Goal: Information Seeking & Learning: Learn about a topic

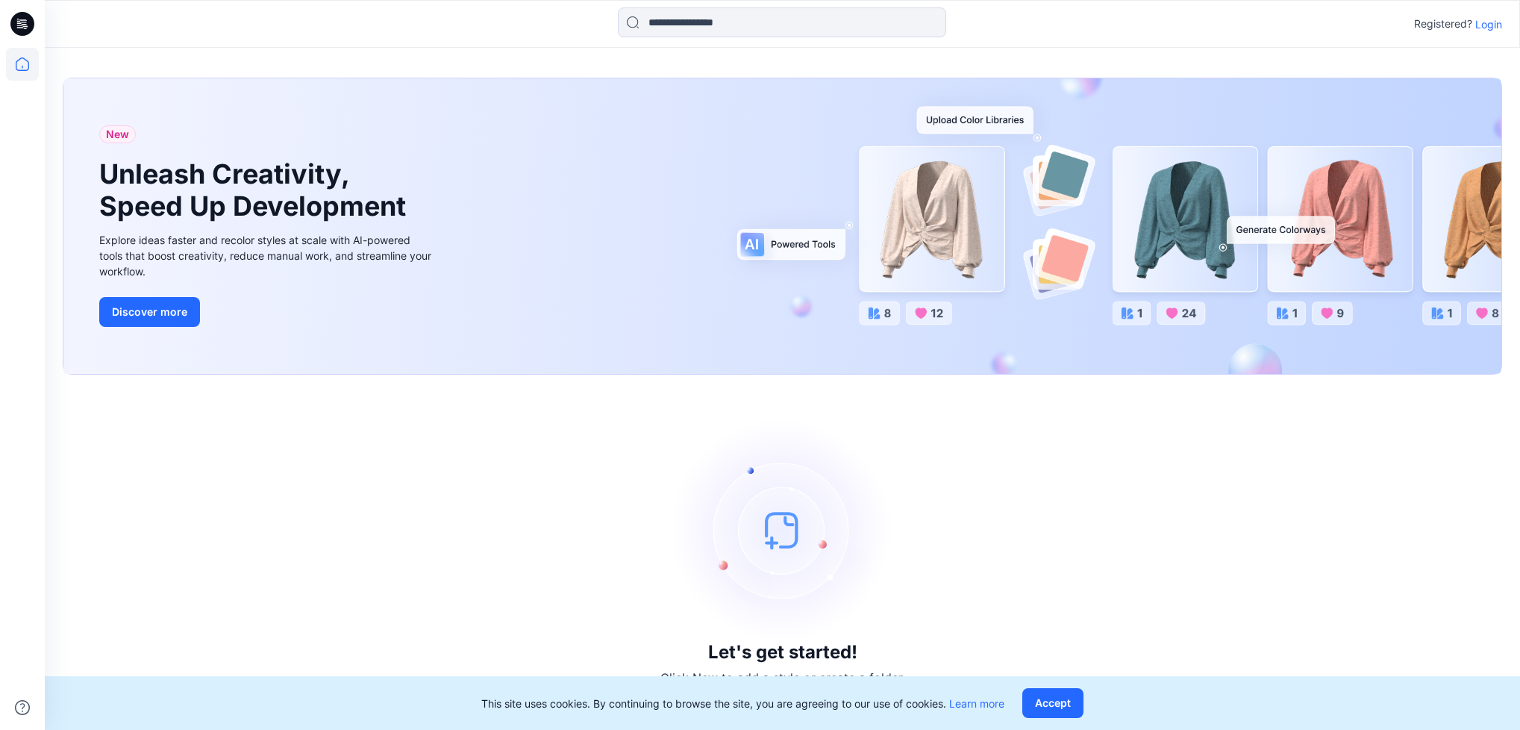
click at [1482, 25] on p "Login" at bounding box center [1489, 24] width 27 height 16
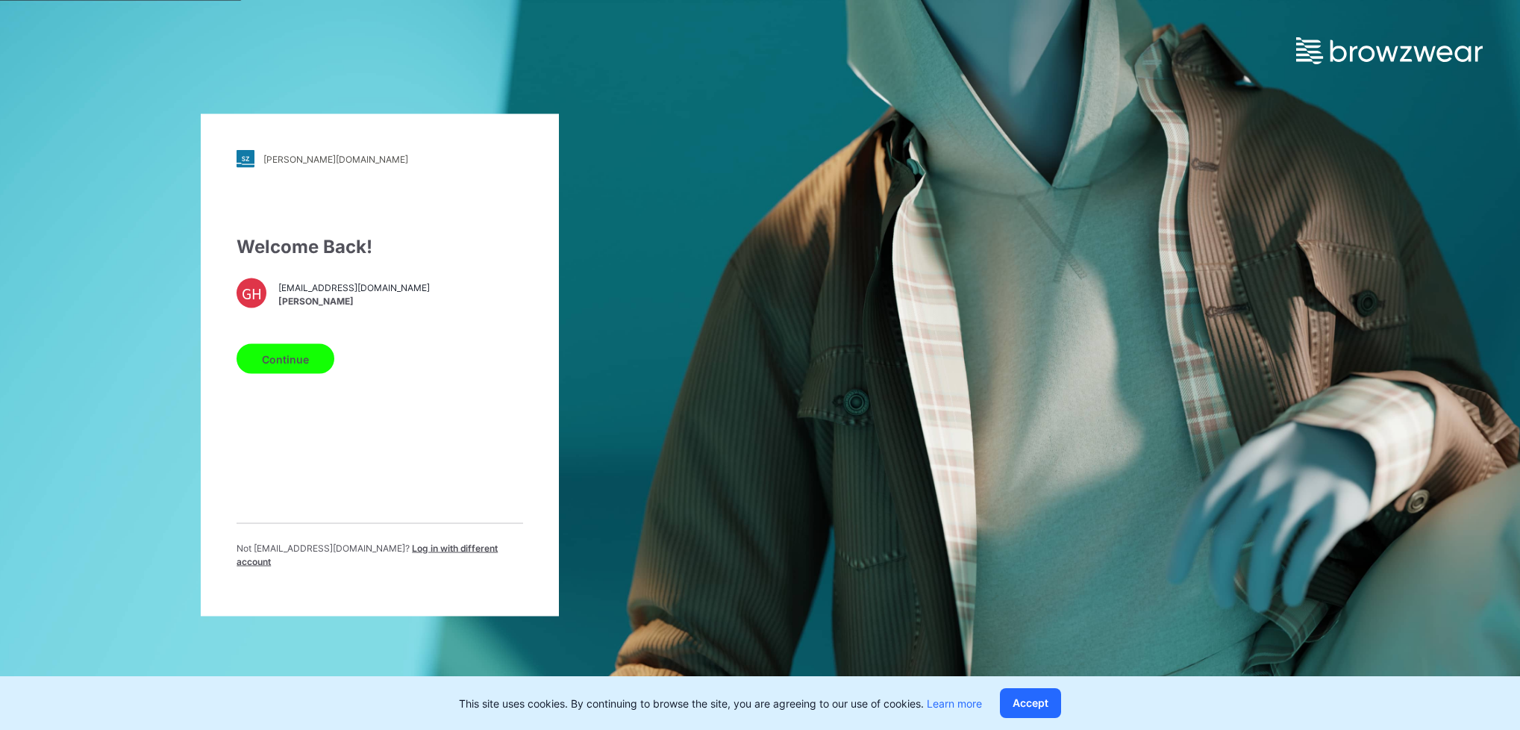
click at [287, 355] on button "Continue" at bounding box center [286, 359] width 98 height 30
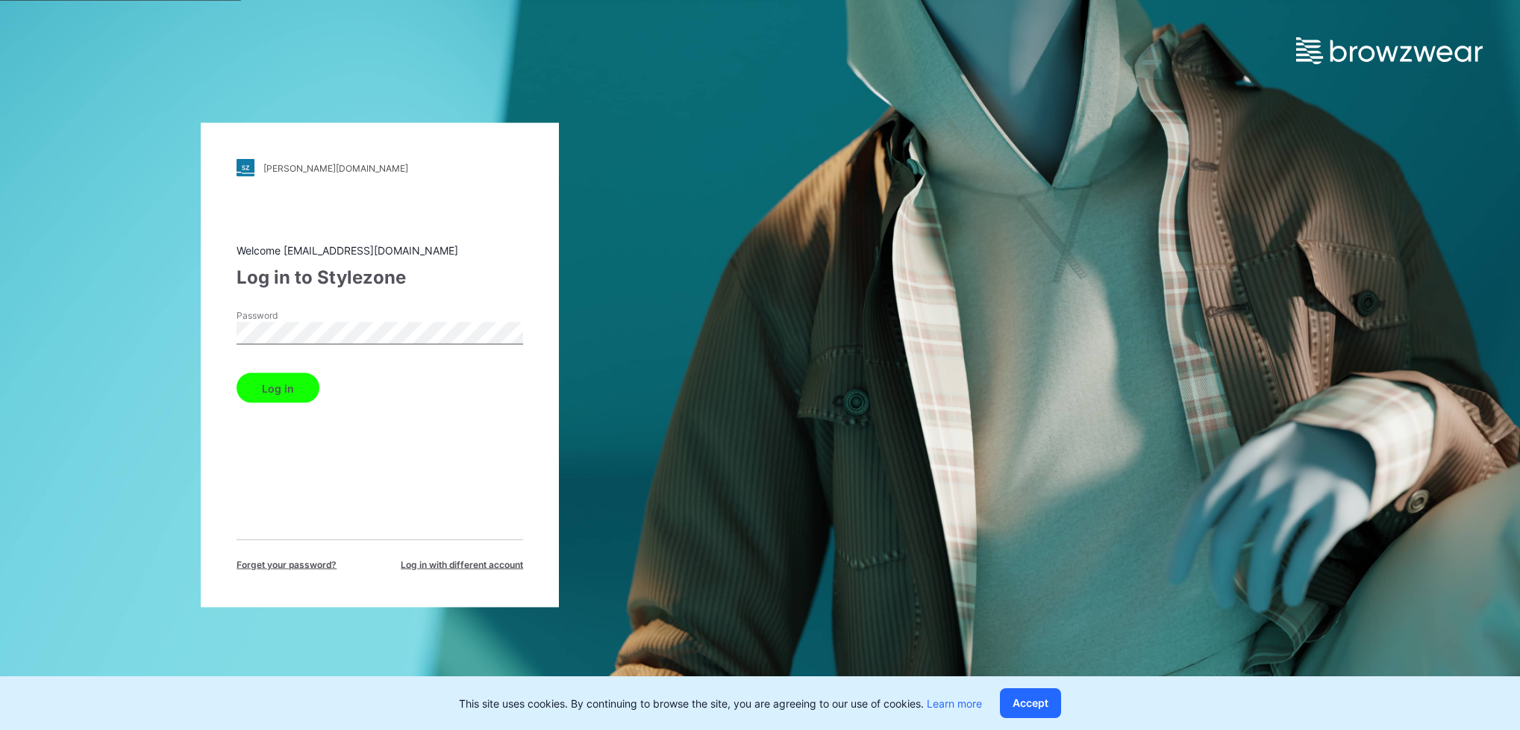
click at [0, 305] on html "[PERSON_NAME][DOMAIN_NAME] Loading... Welcome [EMAIL_ADDRESS][DOMAIN_NAME] Log …" at bounding box center [760, 365] width 1520 height 730
click at [50, 305] on div "komar.stylezone.com Loading... Welcome gayanh@star.lk Log in to Stylezone Passw…" at bounding box center [380, 365] width 761 height 730
click at [257, 379] on button "Log in" at bounding box center [278, 388] width 83 height 30
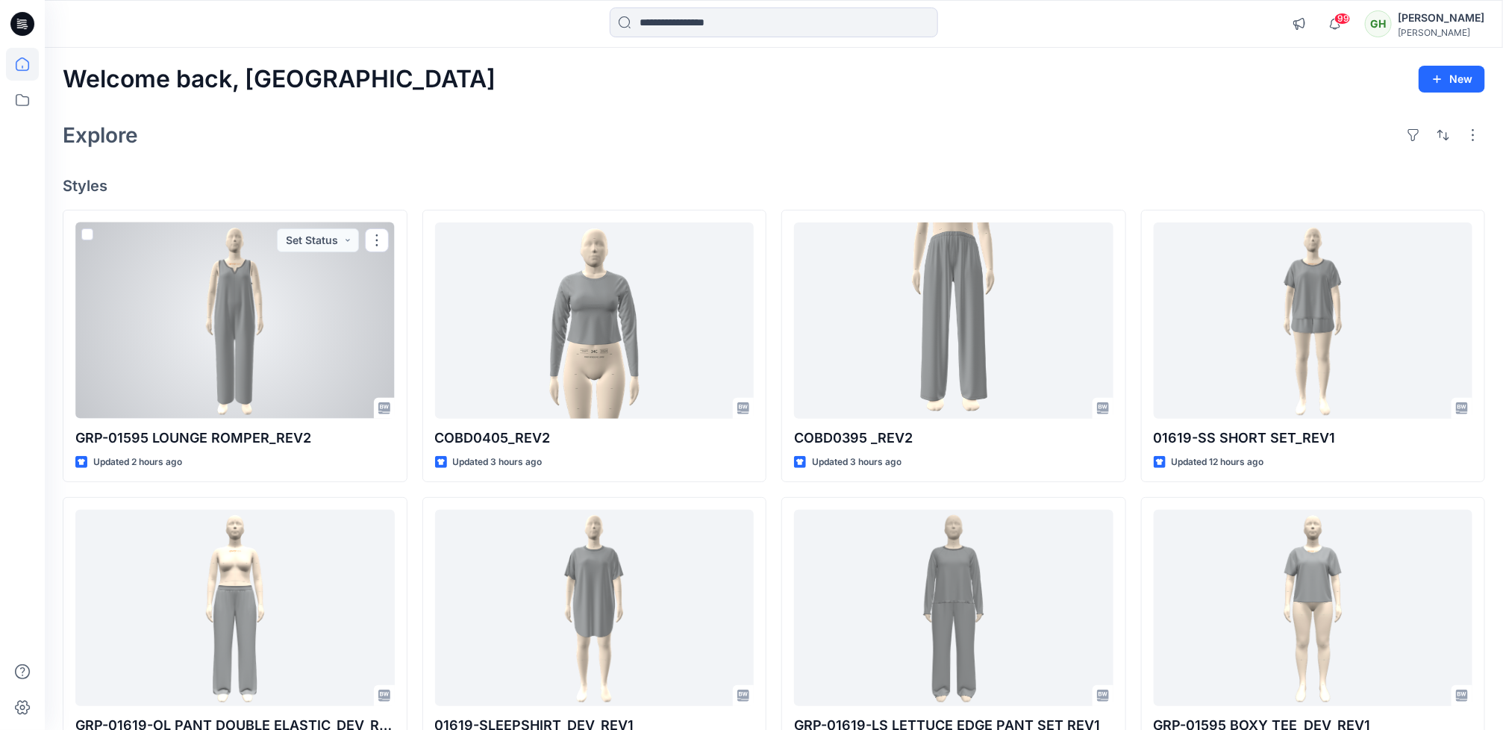
click at [200, 375] on div at bounding box center [234, 320] width 319 height 196
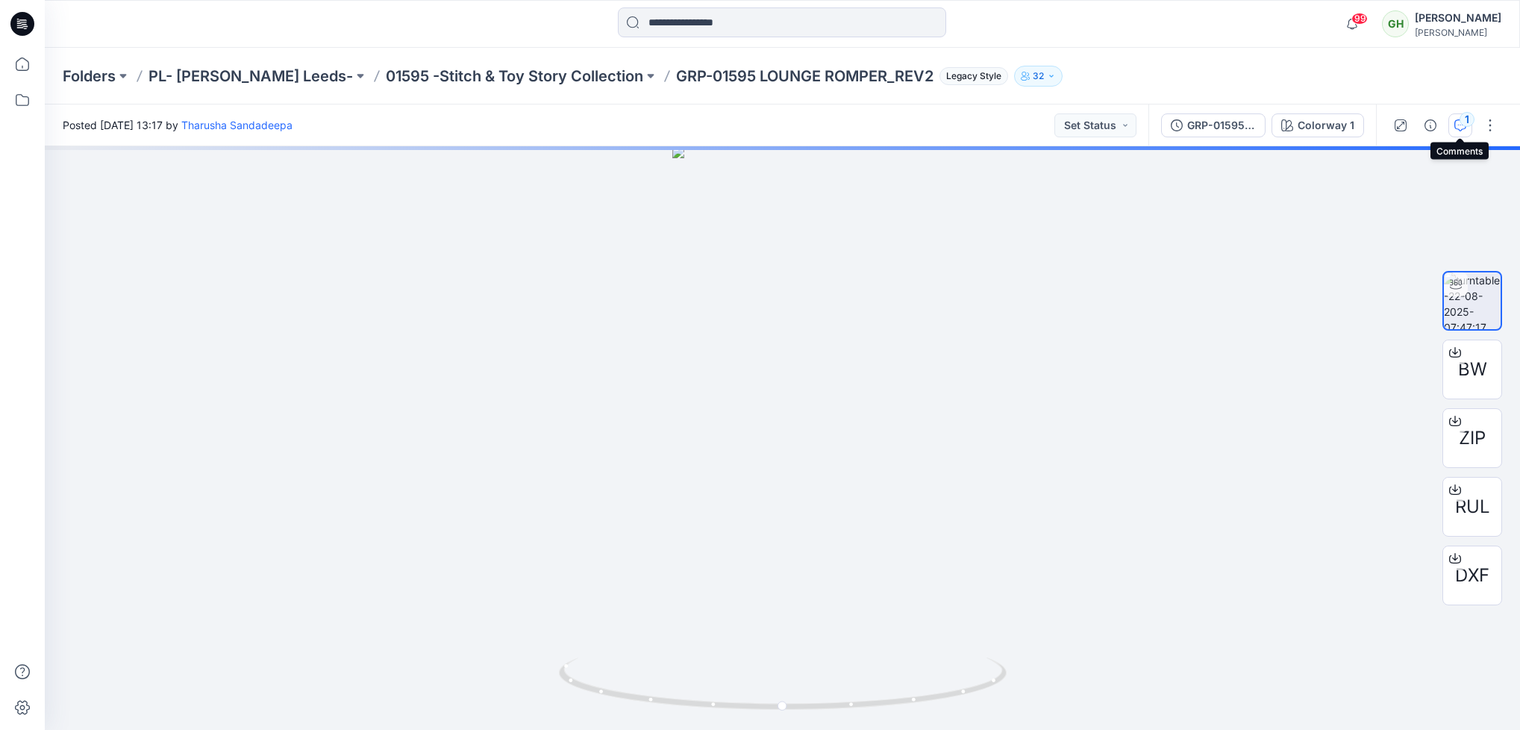
click at [1463, 128] on icon "button" at bounding box center [1461, 125] width 12 height 12
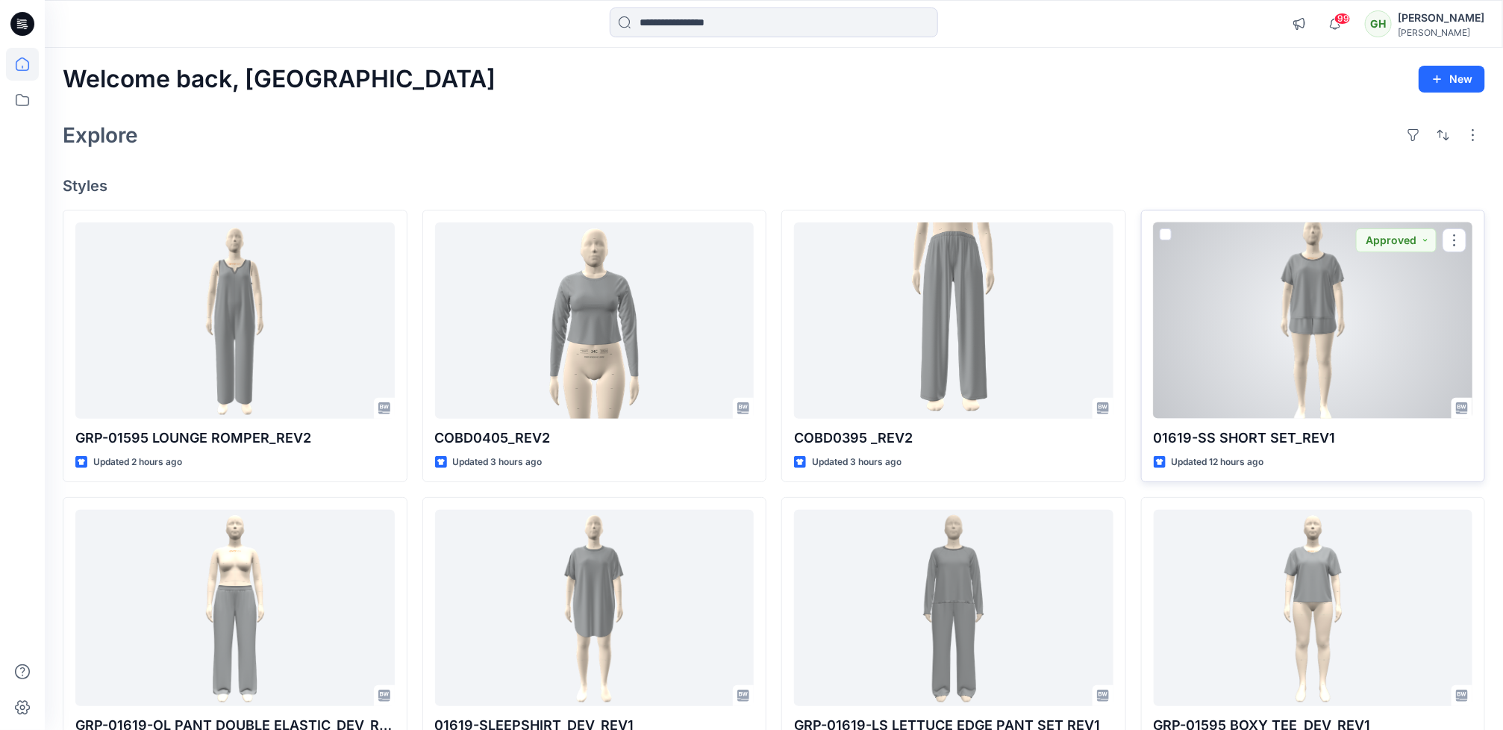
click at [1223, 390] on div at bounding box center [1313, 320] width 319 height 196
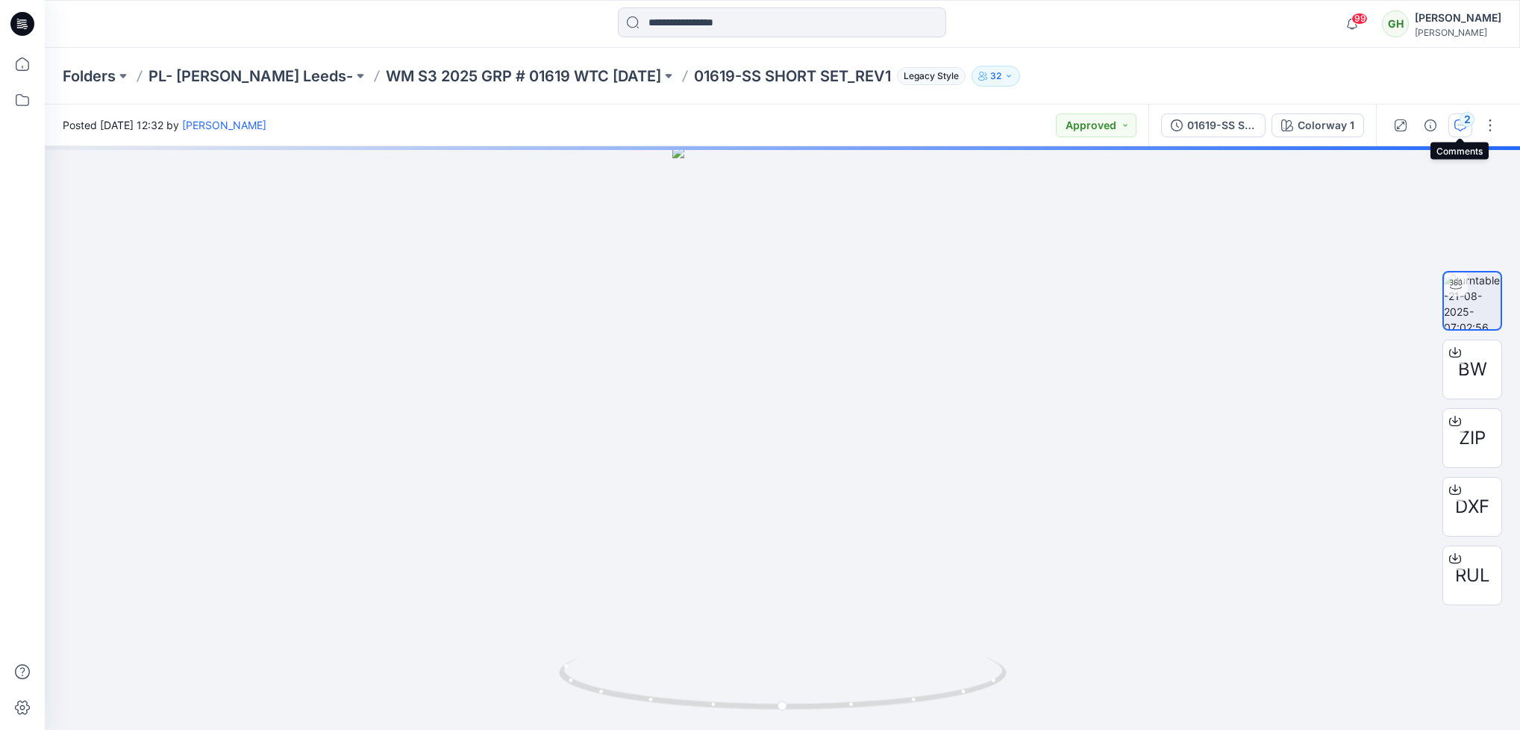
click at [1470, 124] on div "2" at bounding box center [1467, 119] width 15 height 15
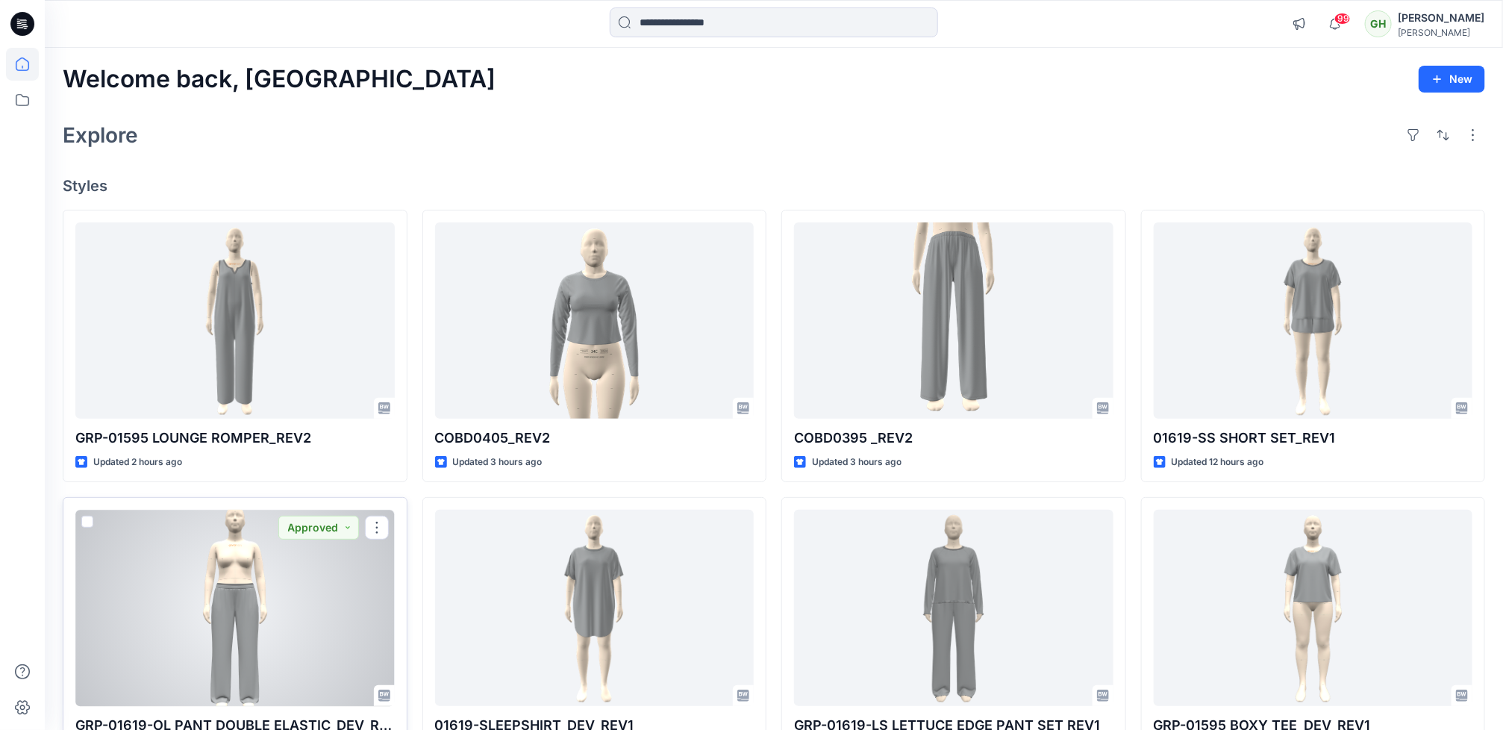
click at [177, 637] on div at bounding box center [234, 608] width 319 height 196
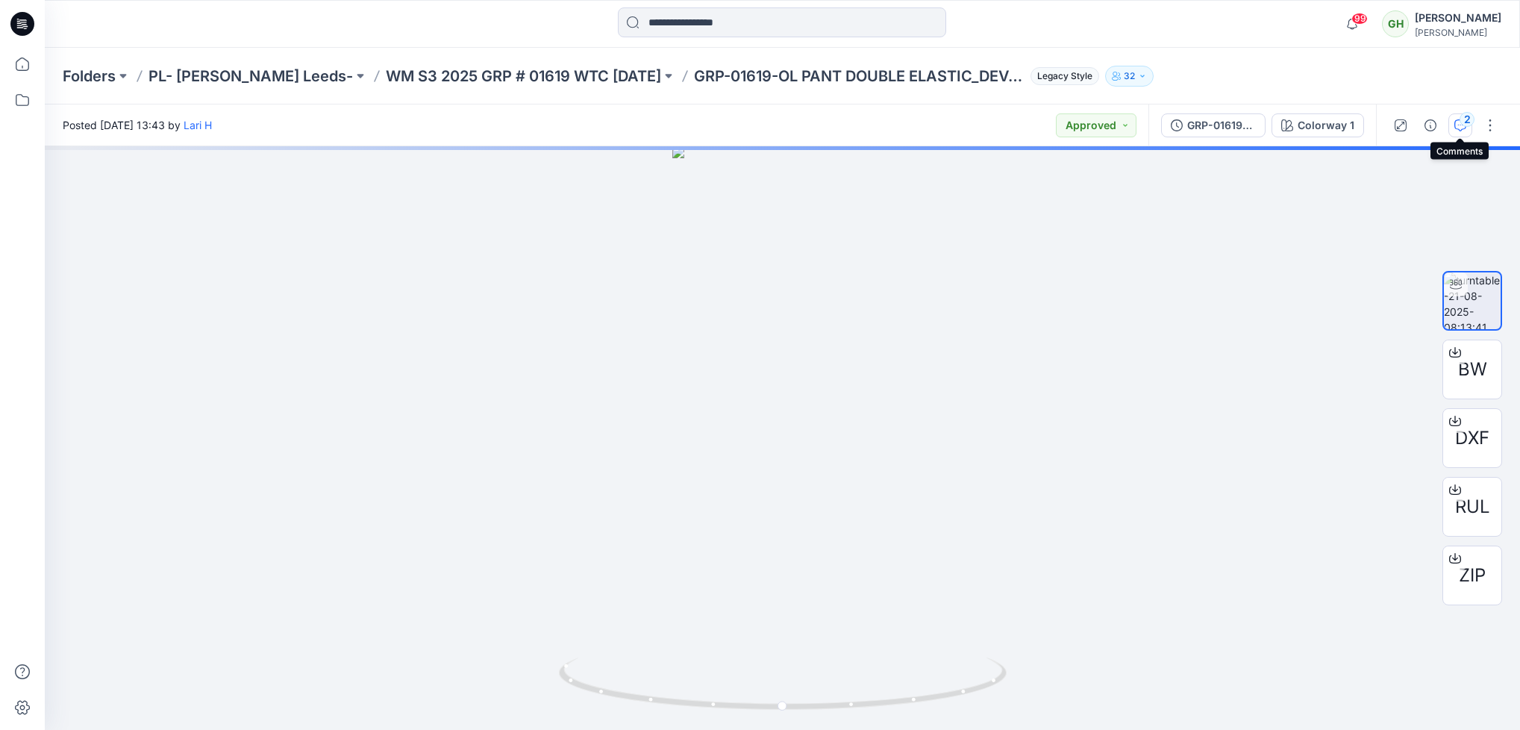
click at [1465, 117] on div "2" at bounding box center [1467, 119] width 15 height 15
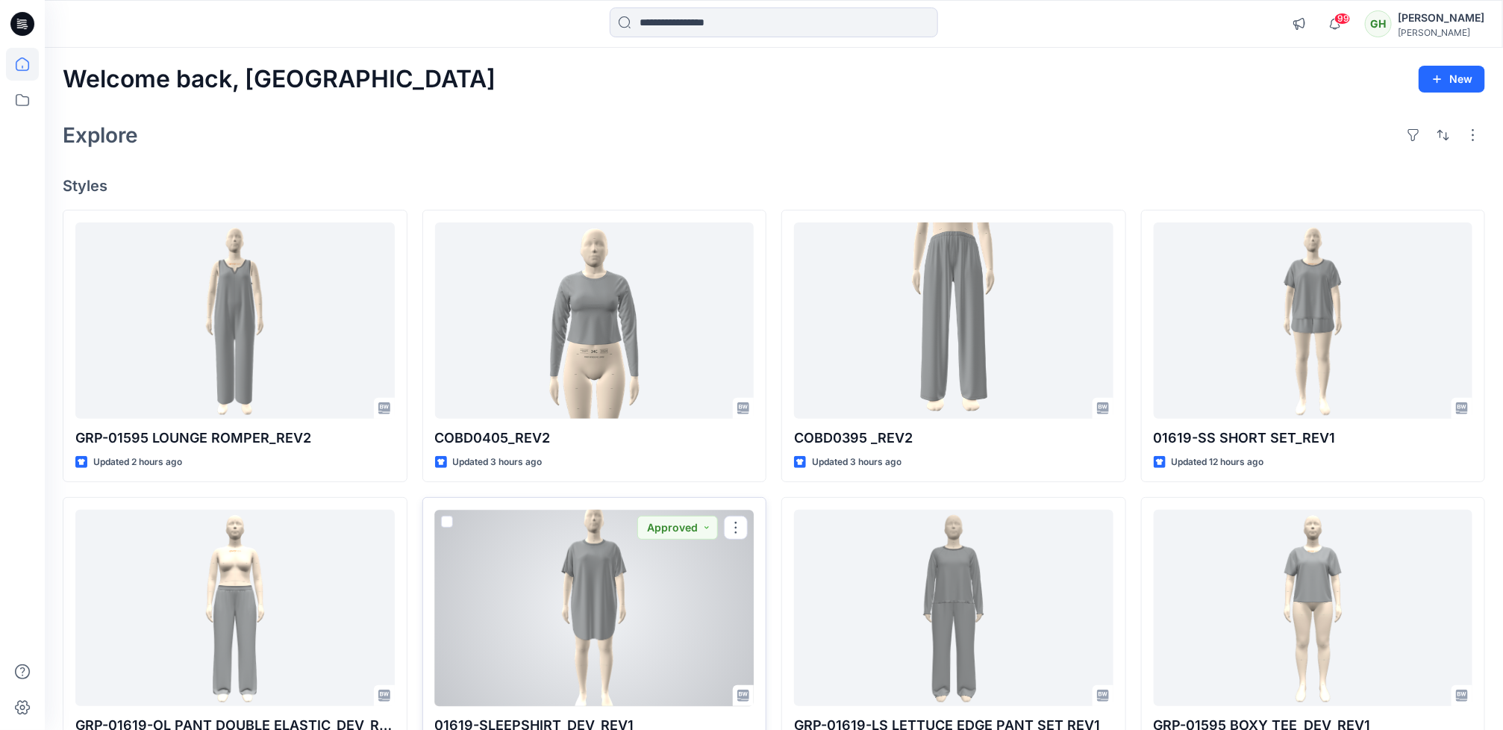
click at [567, 591] on div at bounding box center [594, 608] width 319 height 196
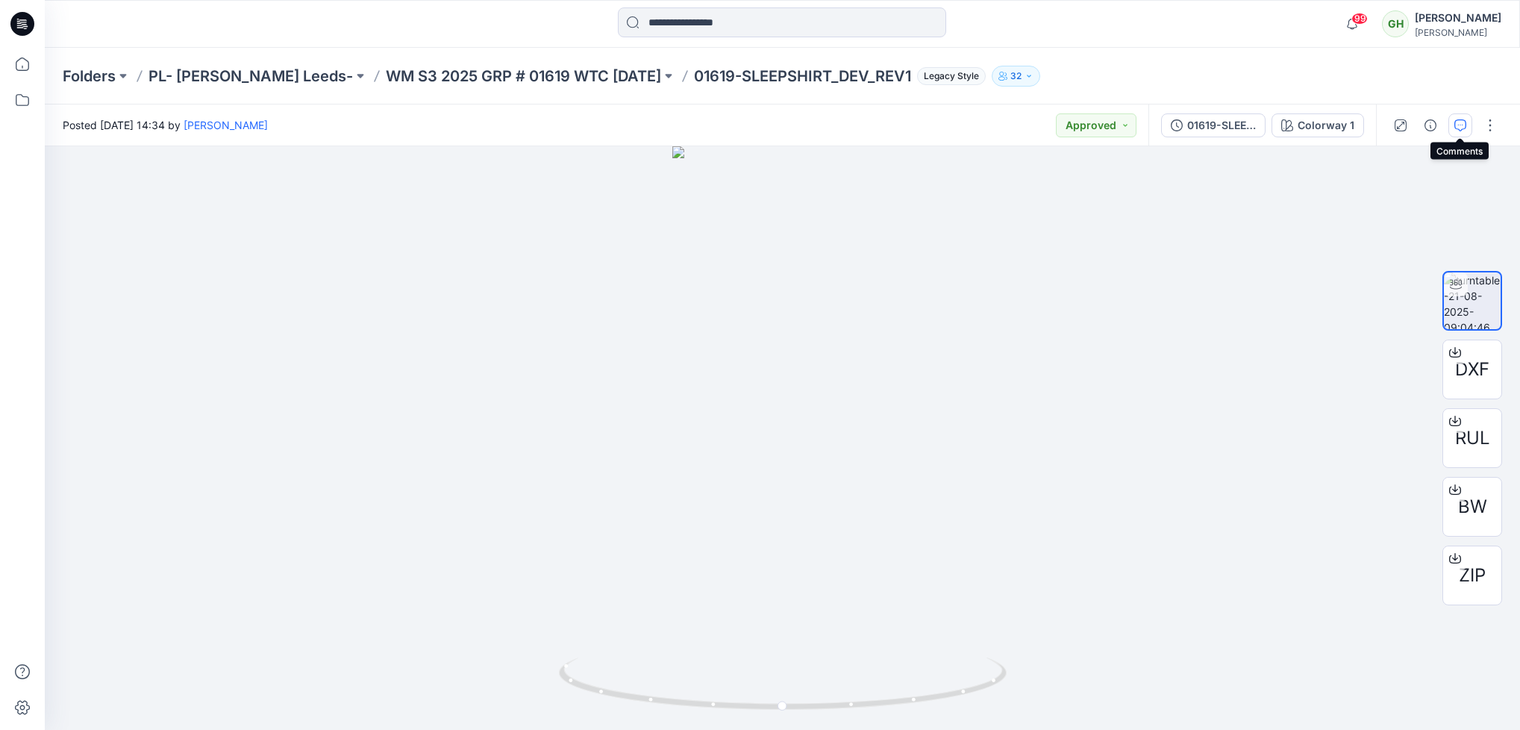
click at [1461, 125] on icon "button" at bounding box center [1461, 125] width 12 height 12
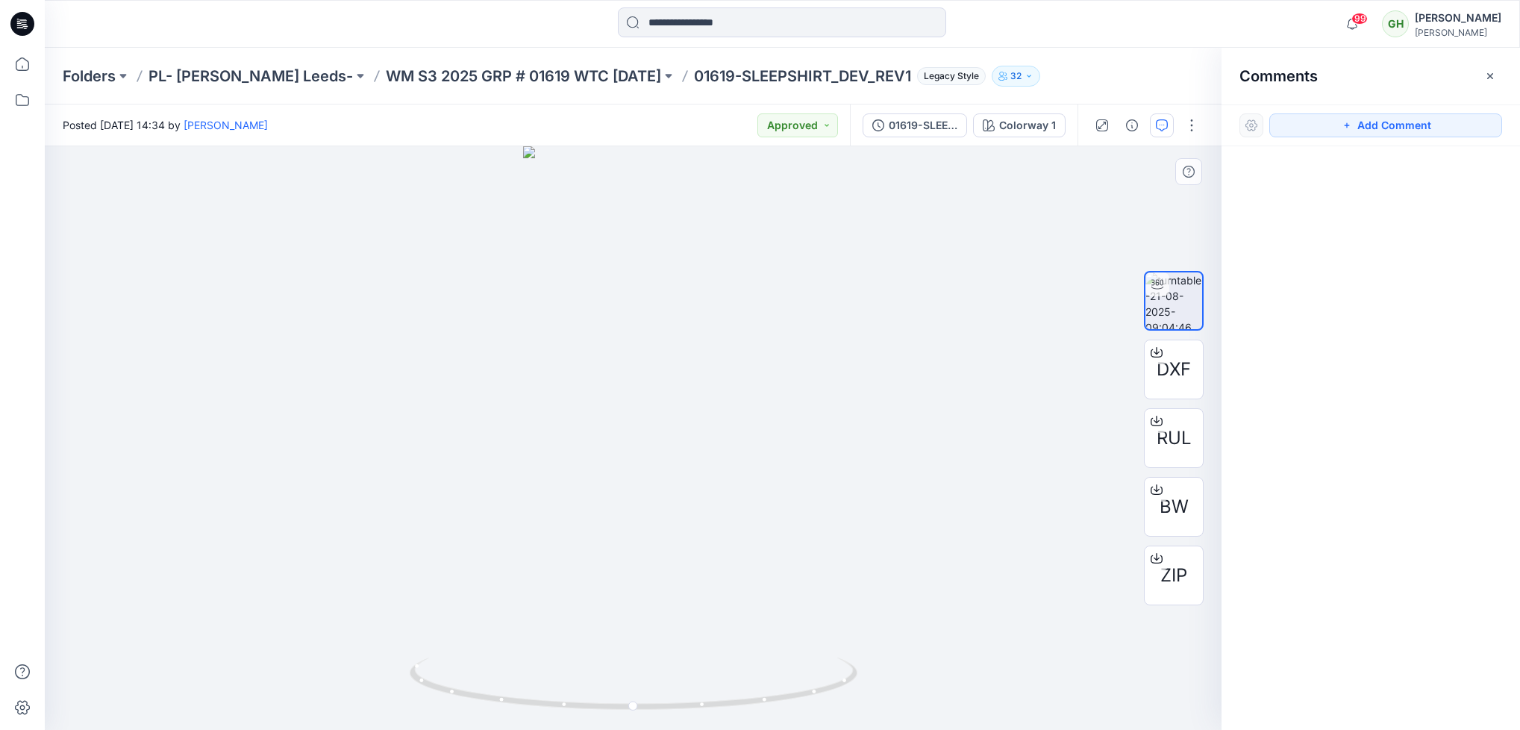
click at [925, 290] on div at bounding box center [633, 438] width 1177 height 584
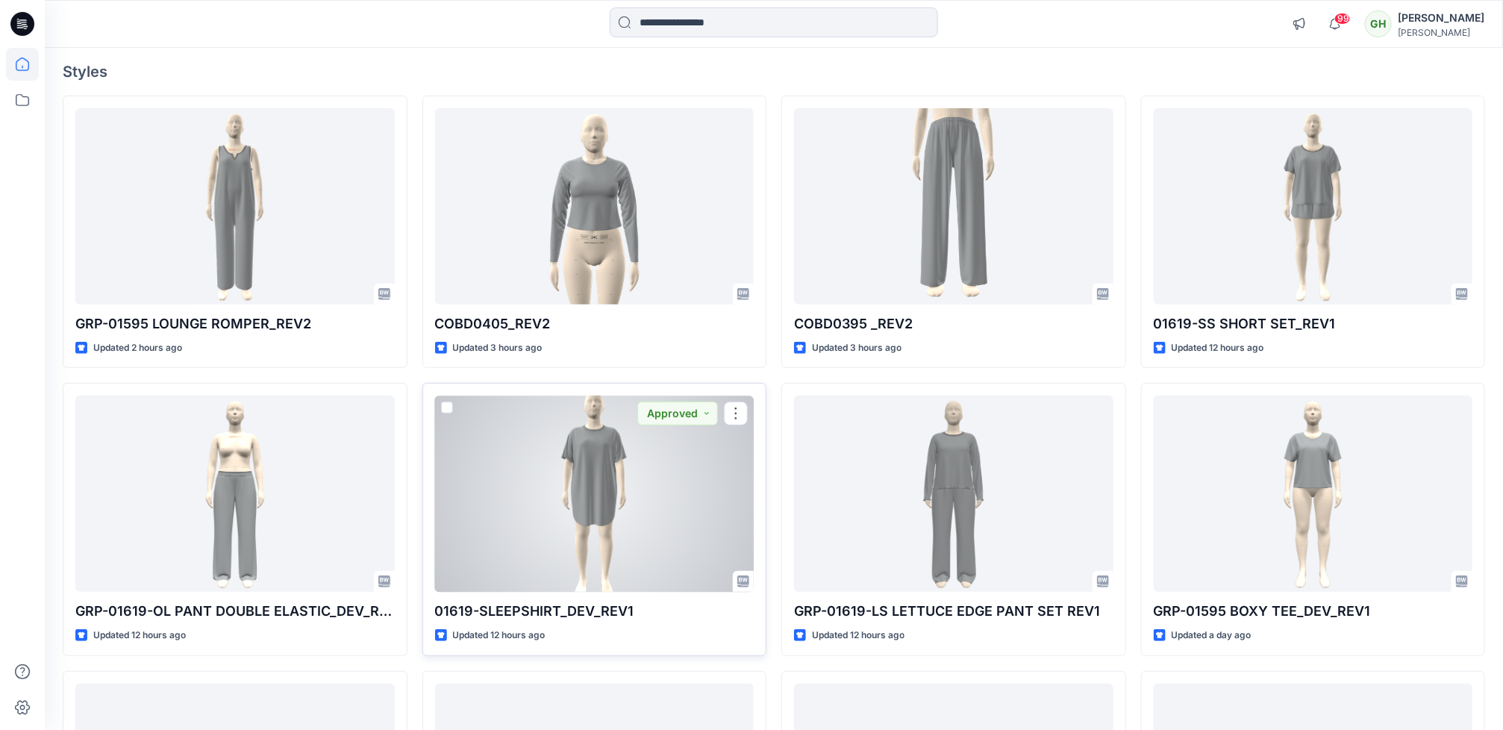
scroll to position [224, 0]
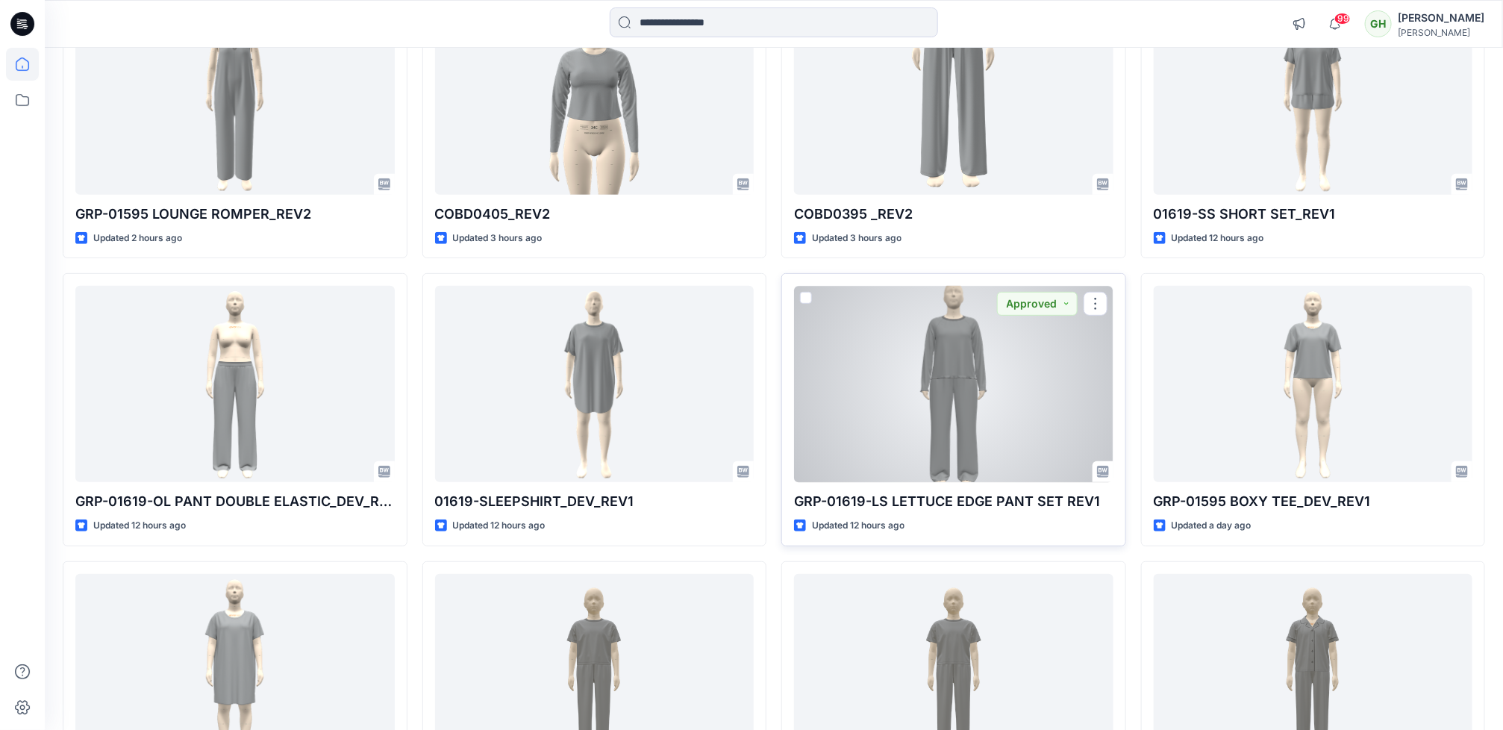
click at [983, 446] on div at bounding box center [953, 384] width 319 height 196
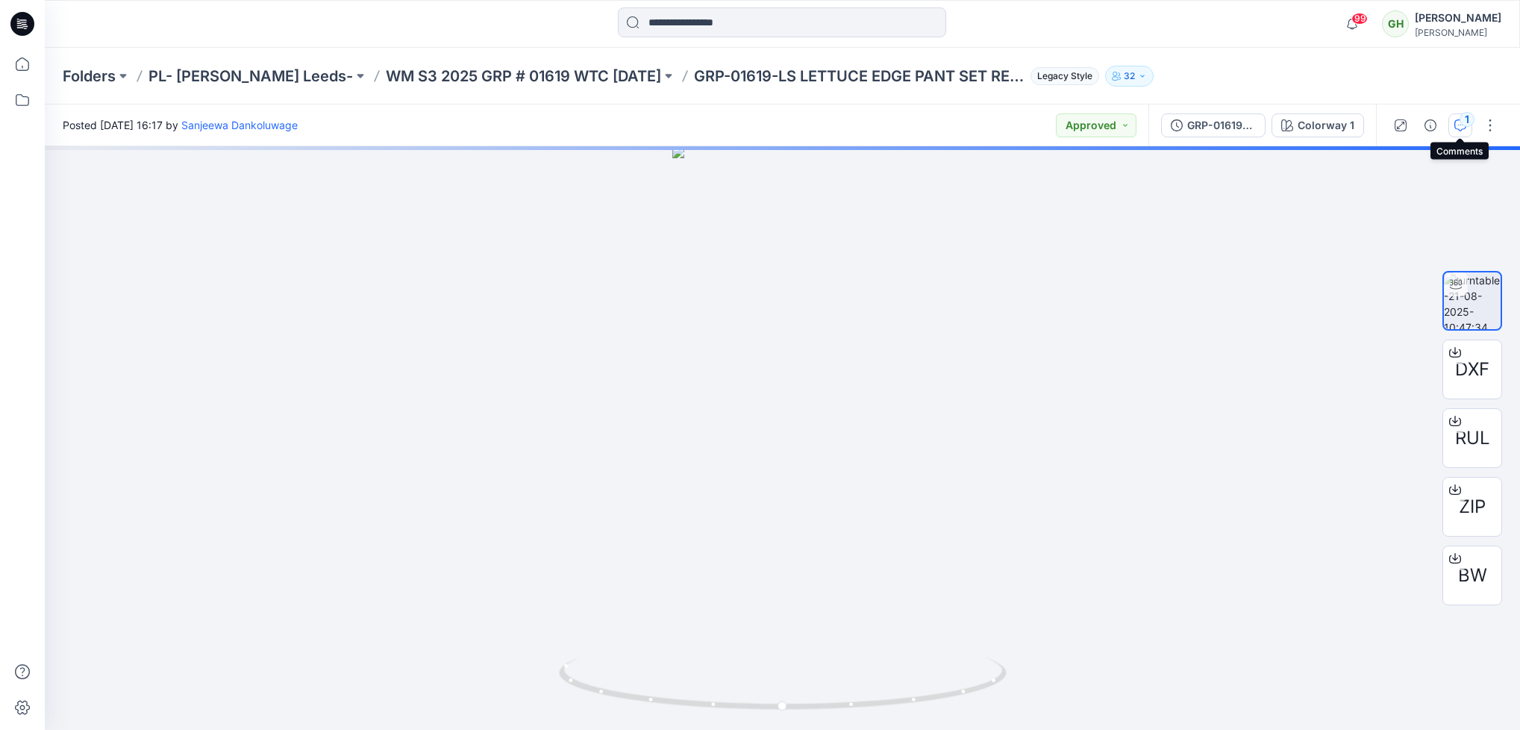
click at [1453, 128] on button "1" at bounding box center [1461, 125] width 24 height 24
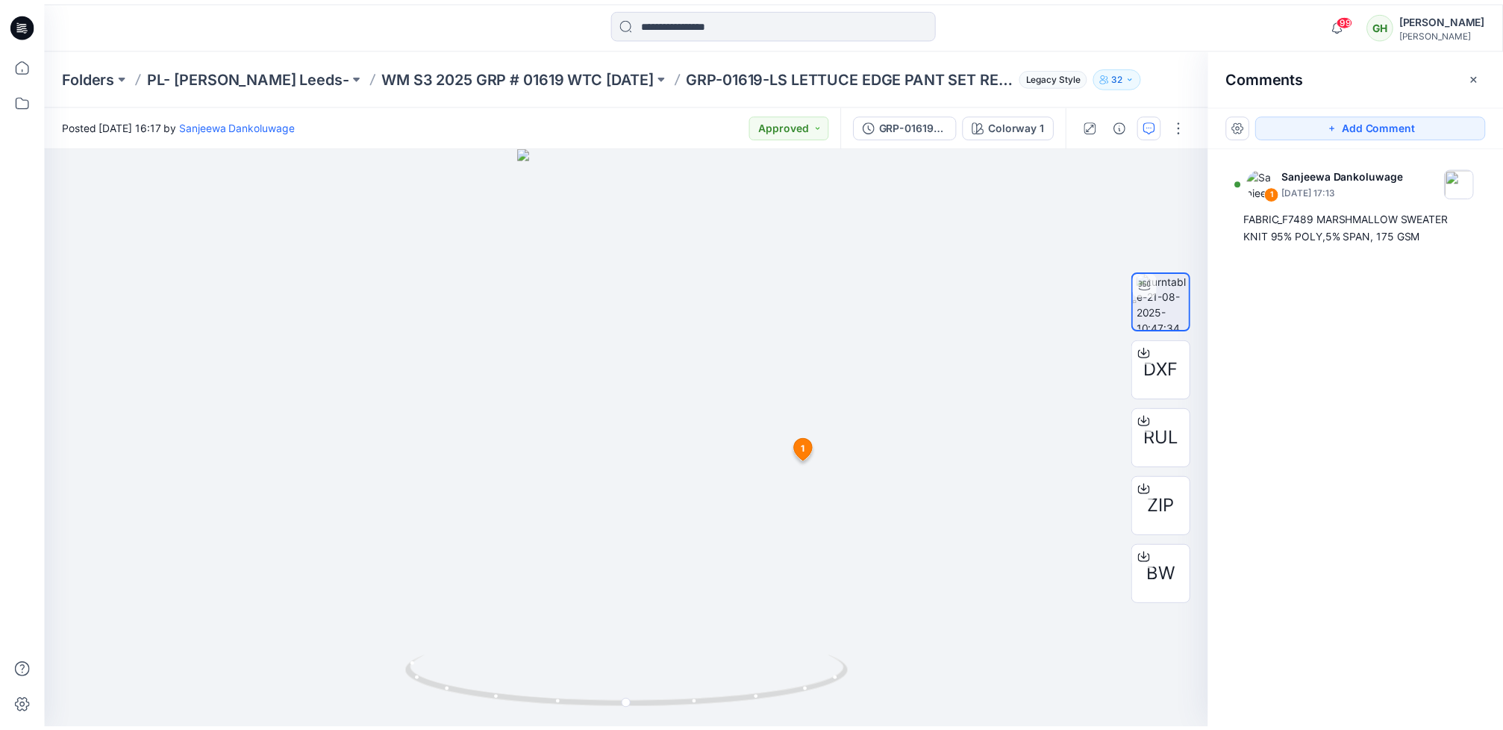
scroll to position [224, 0]
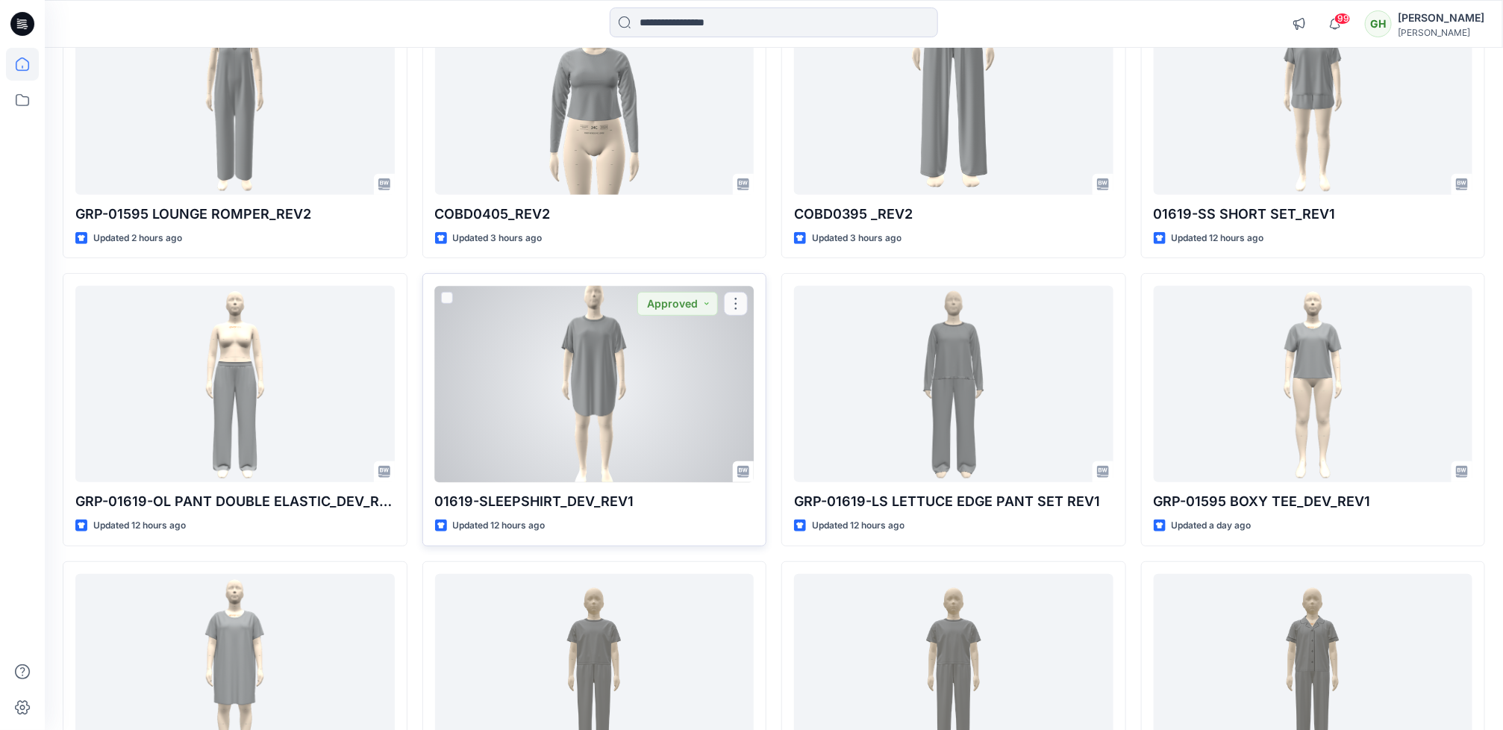
click at [558, 469] on div at bounding box center [594, 384] width 319 height 196
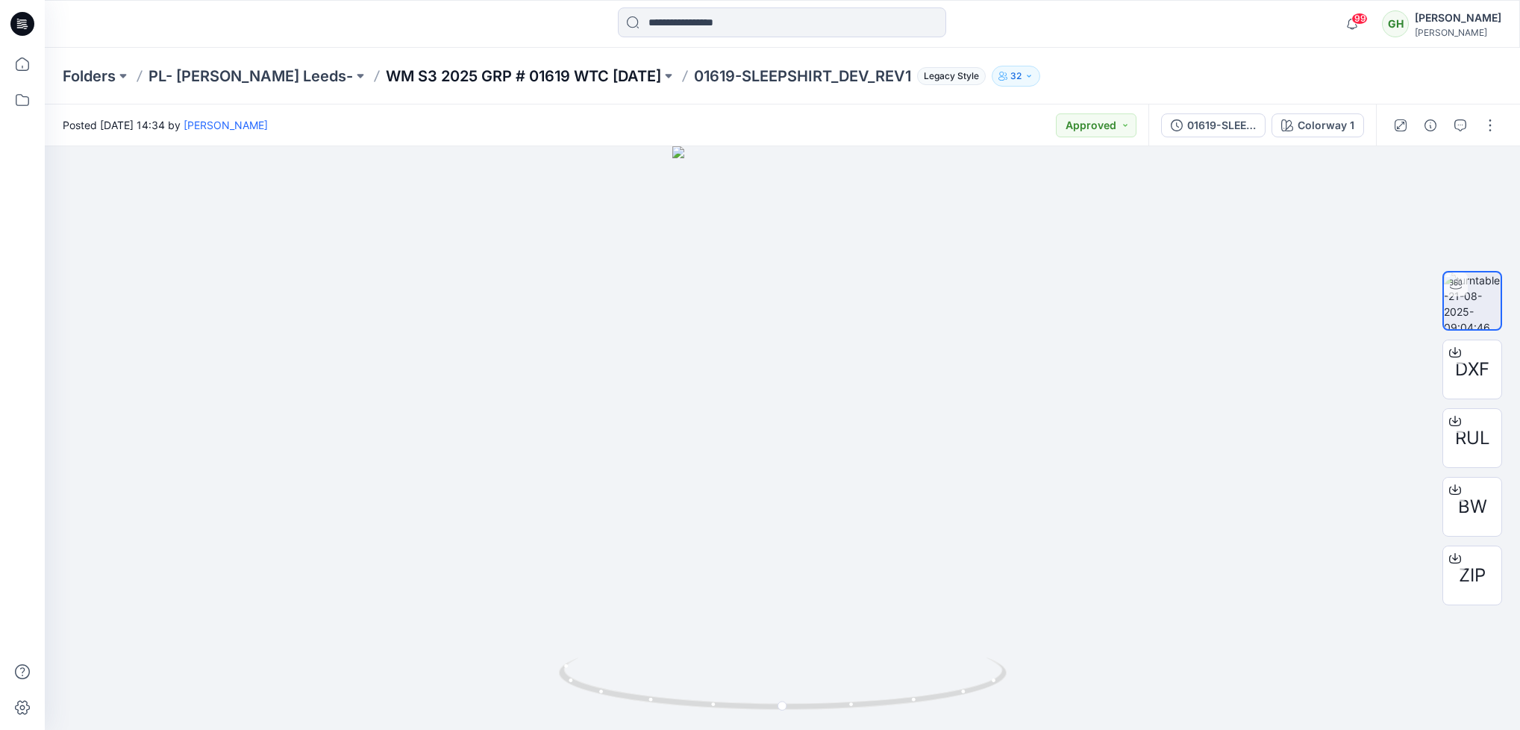
click at [581, 76] on p "WM S3 2025 GRP # 01619 WTC HALLOWEEN" at bounding box center [523, 76] width 275 height 21
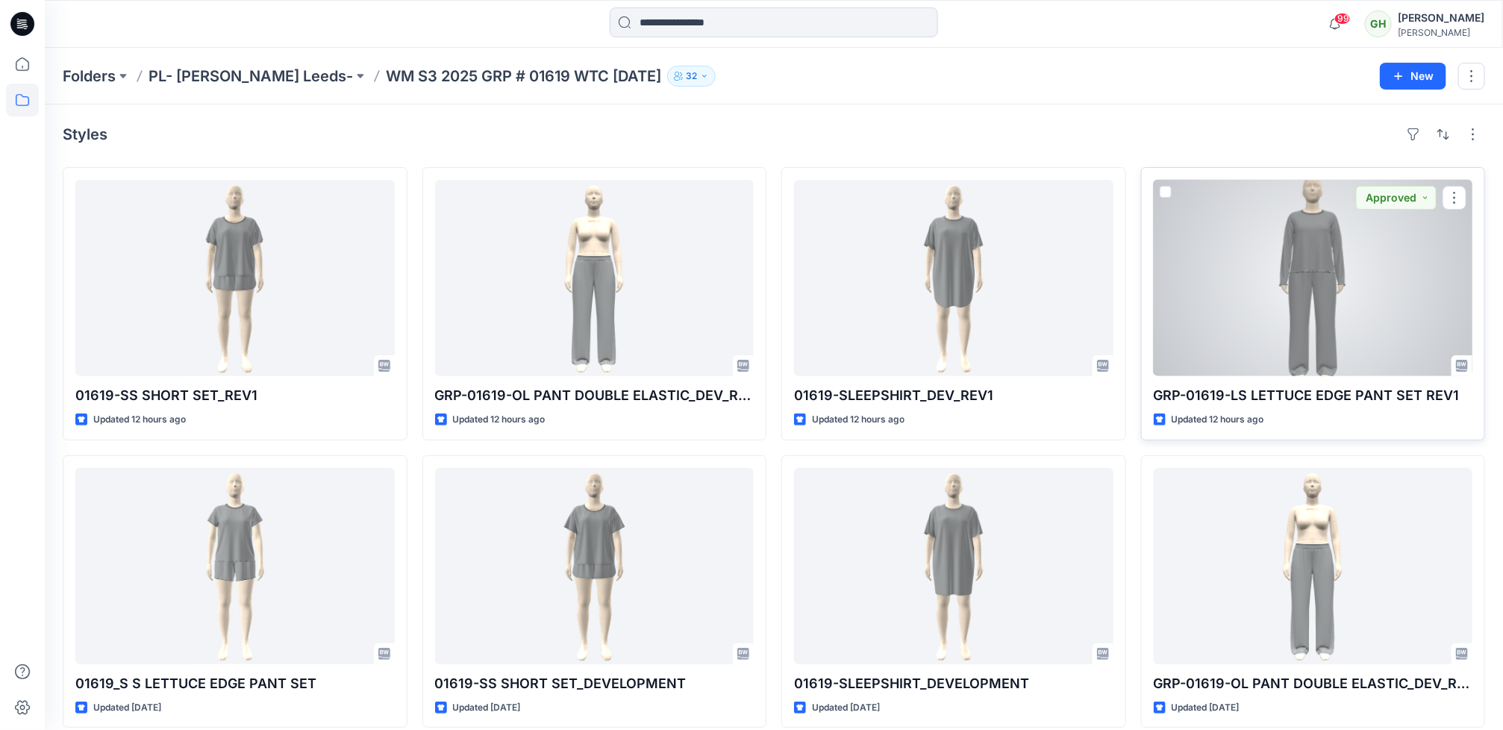
click at [1201, 269] on div at bounding box center [1313, 278] width 319 height 196
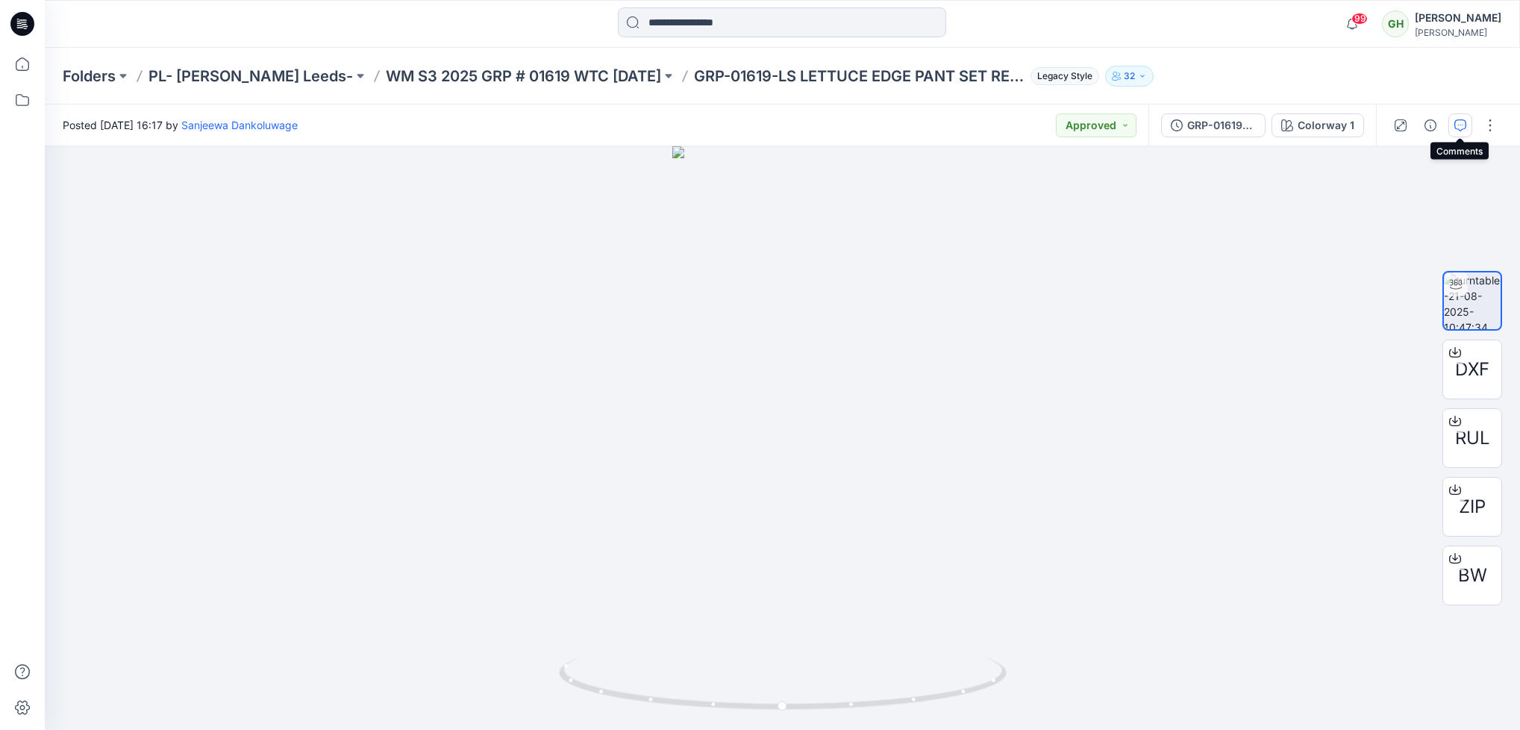
click at [1462, 128] on icon "button" at bounding box center [1461, 125] width 12 height 12
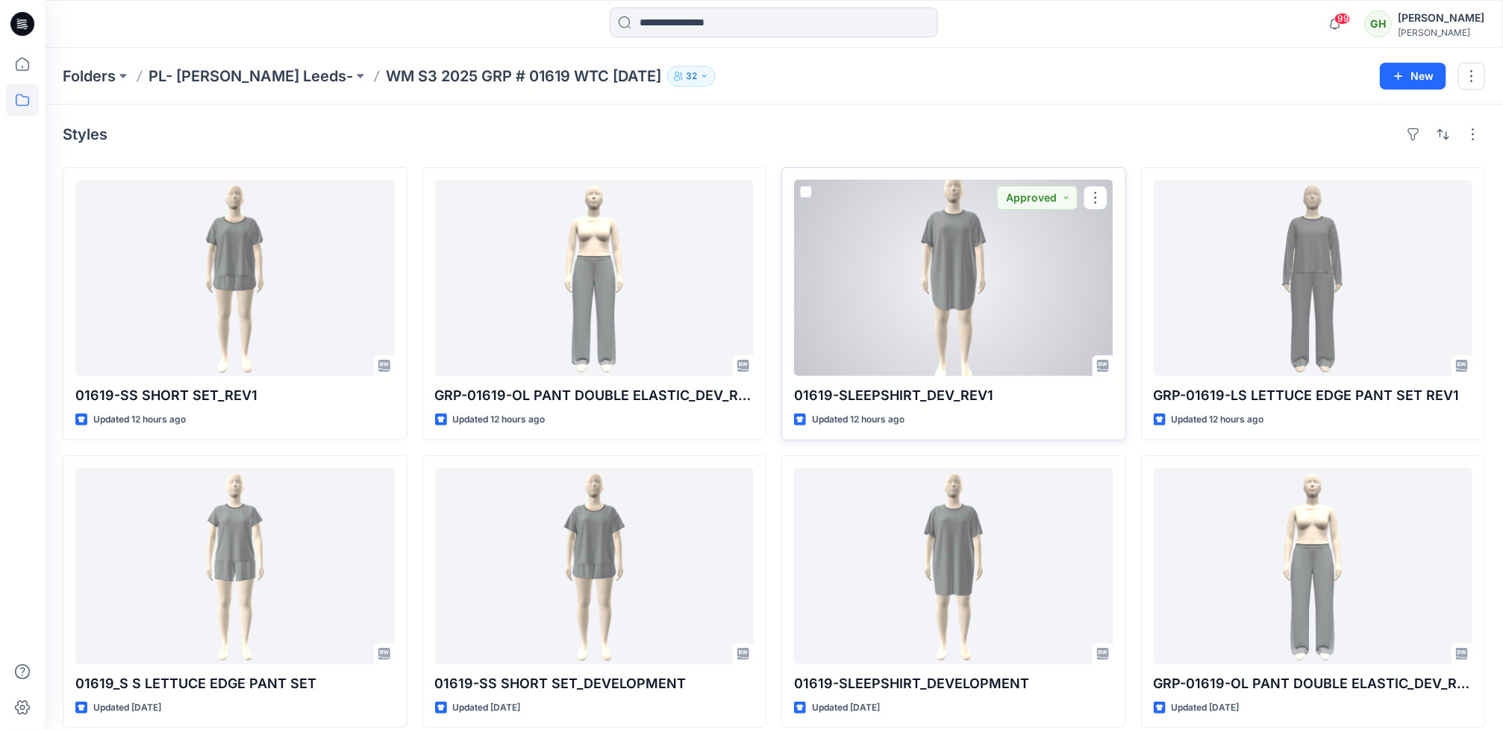
click at [963, 331] on div at bounding box center [953, 278] width 319 height 196
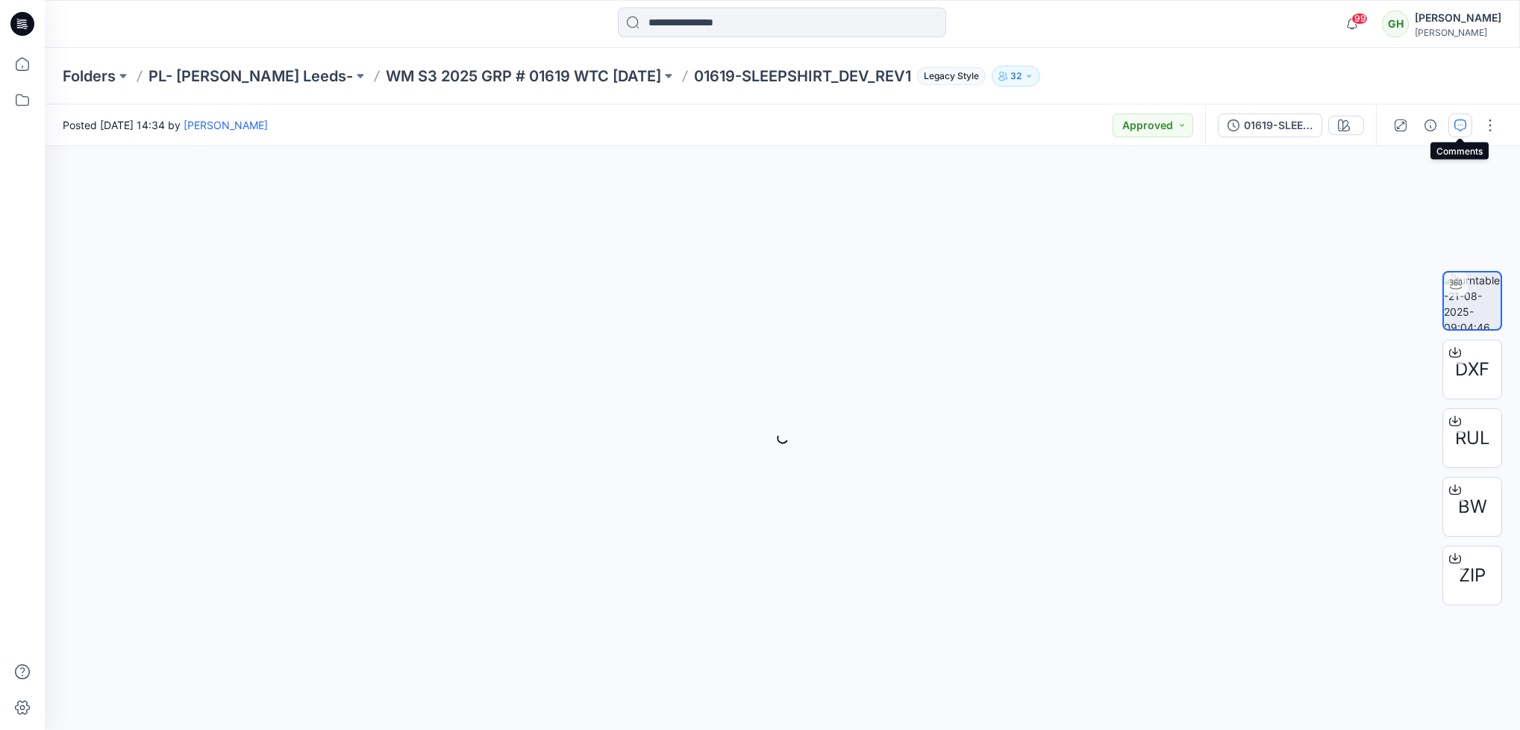
click at [1458, 135] on button "button" at bounding box center [1461, 125] width 24 height 24
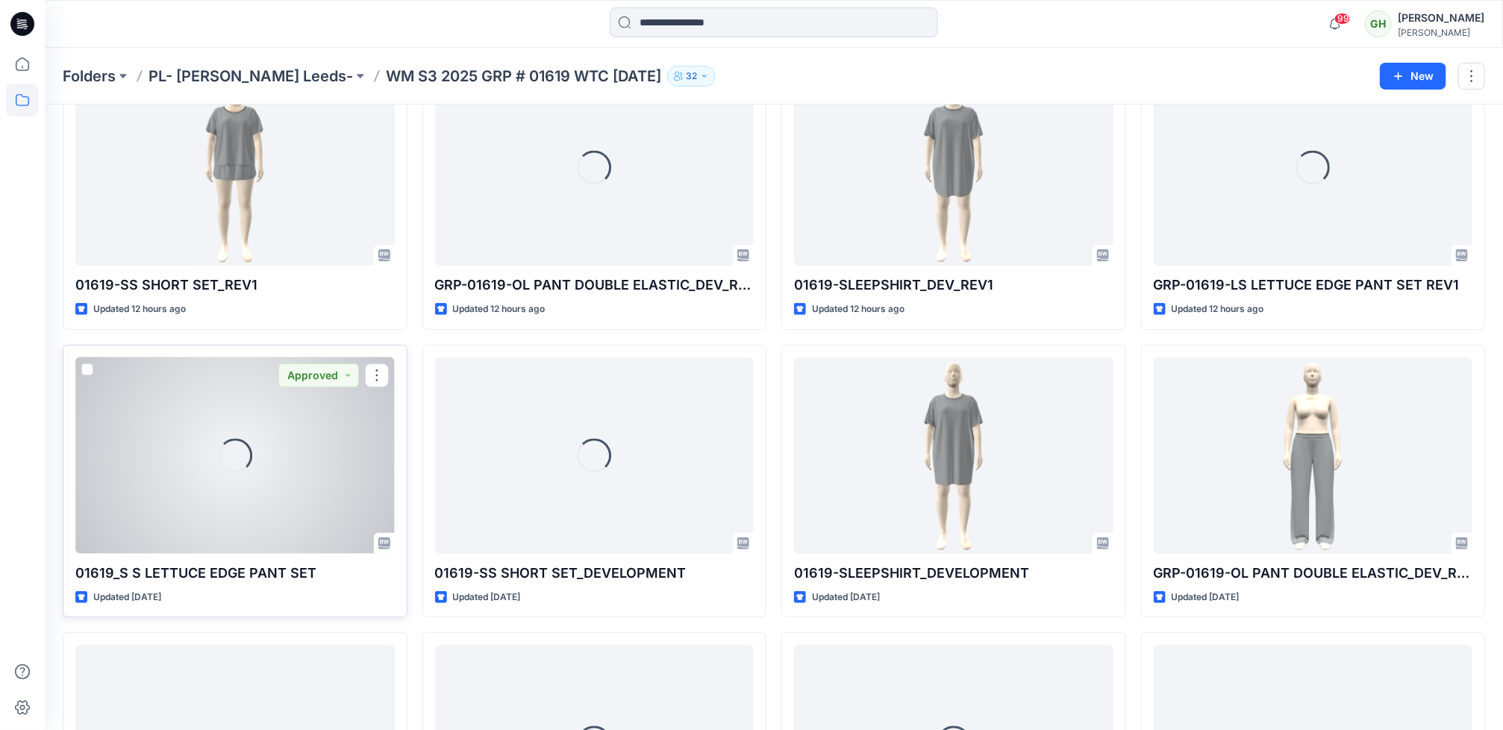
scroll to position [224, 0]
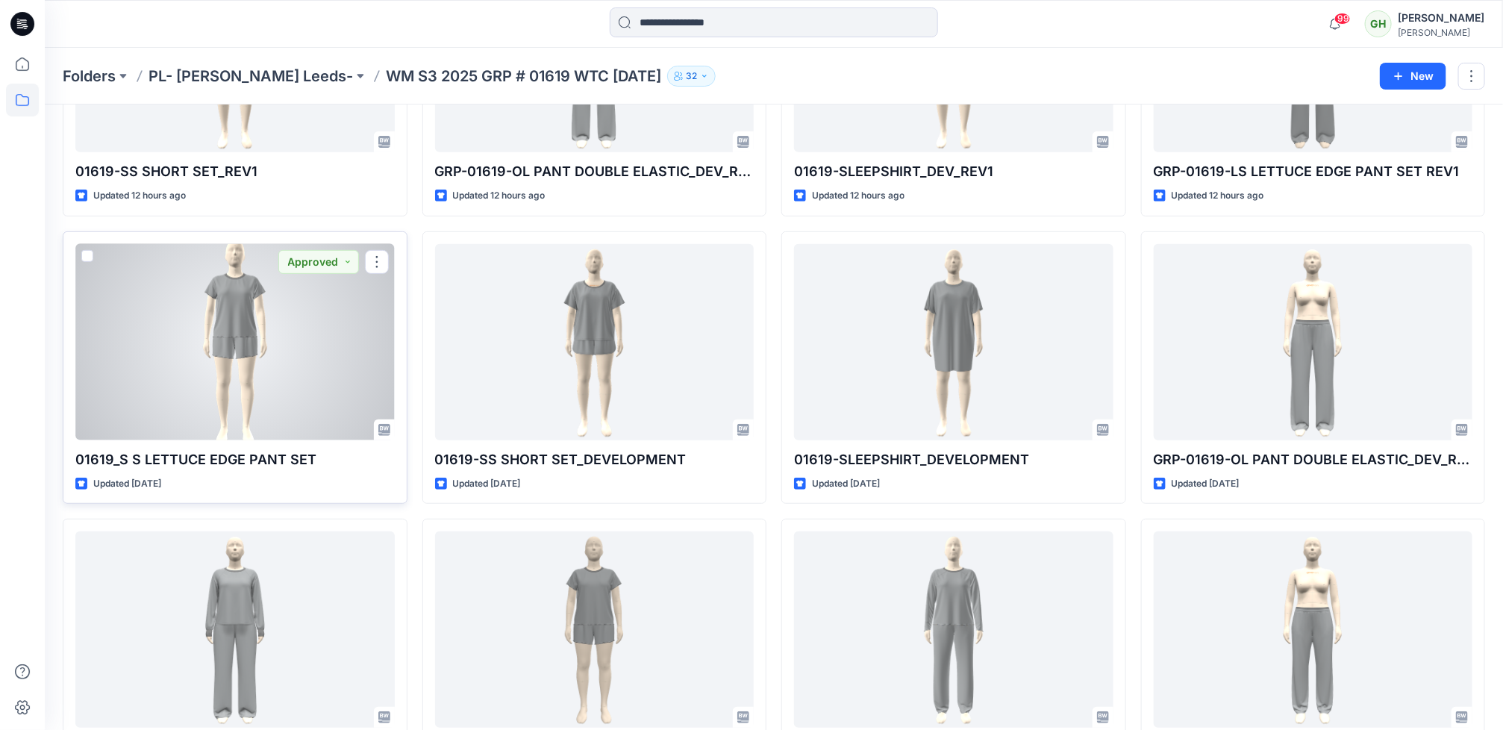
click at [240, 392] on div at bounding box center [234, 342] width 319 height 196
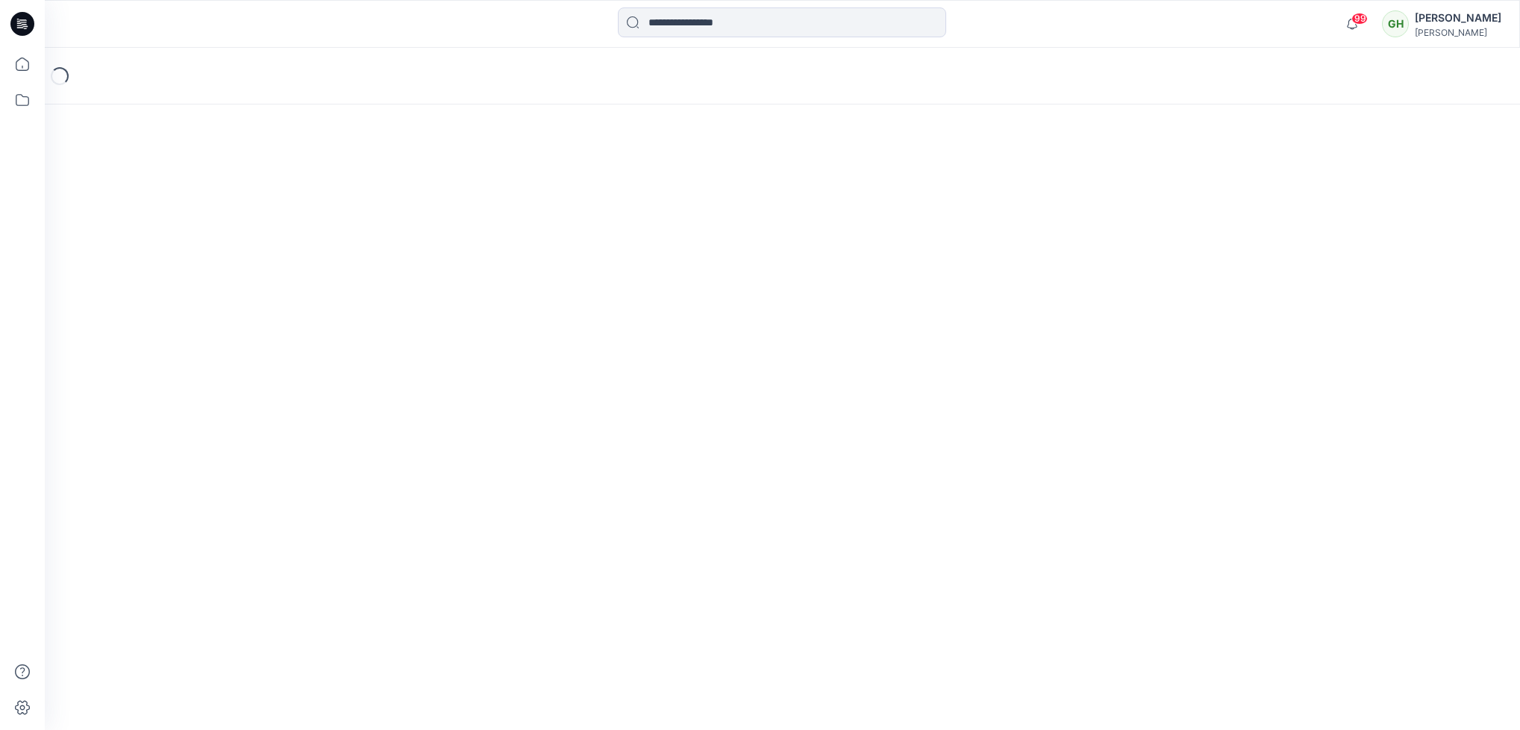
click at [240, 392] on div "Loading..." at bounding box center [783, 389] width 1476 height 682
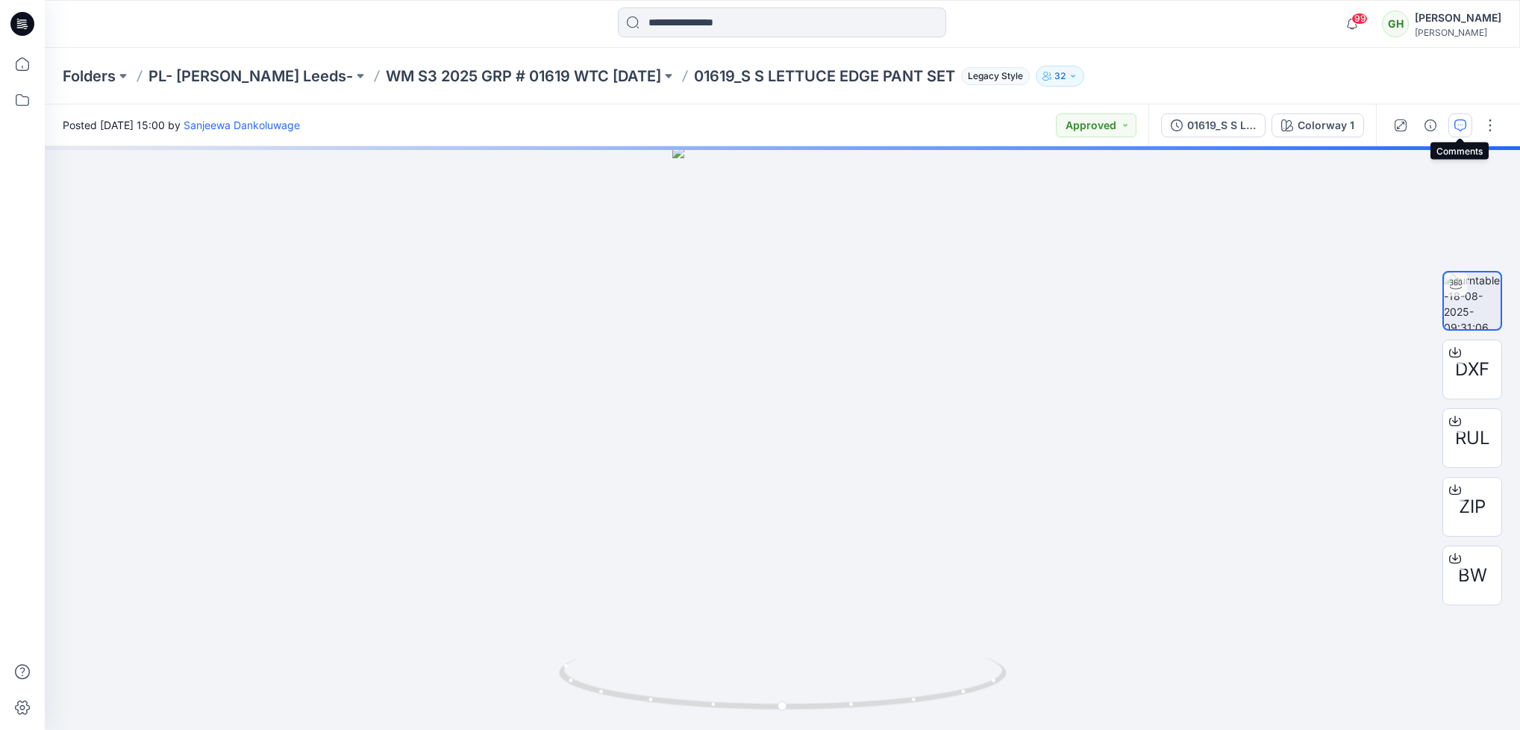
click at [1456, 134] on button "button" at bounding box center [1461, 125] width 24 height 24
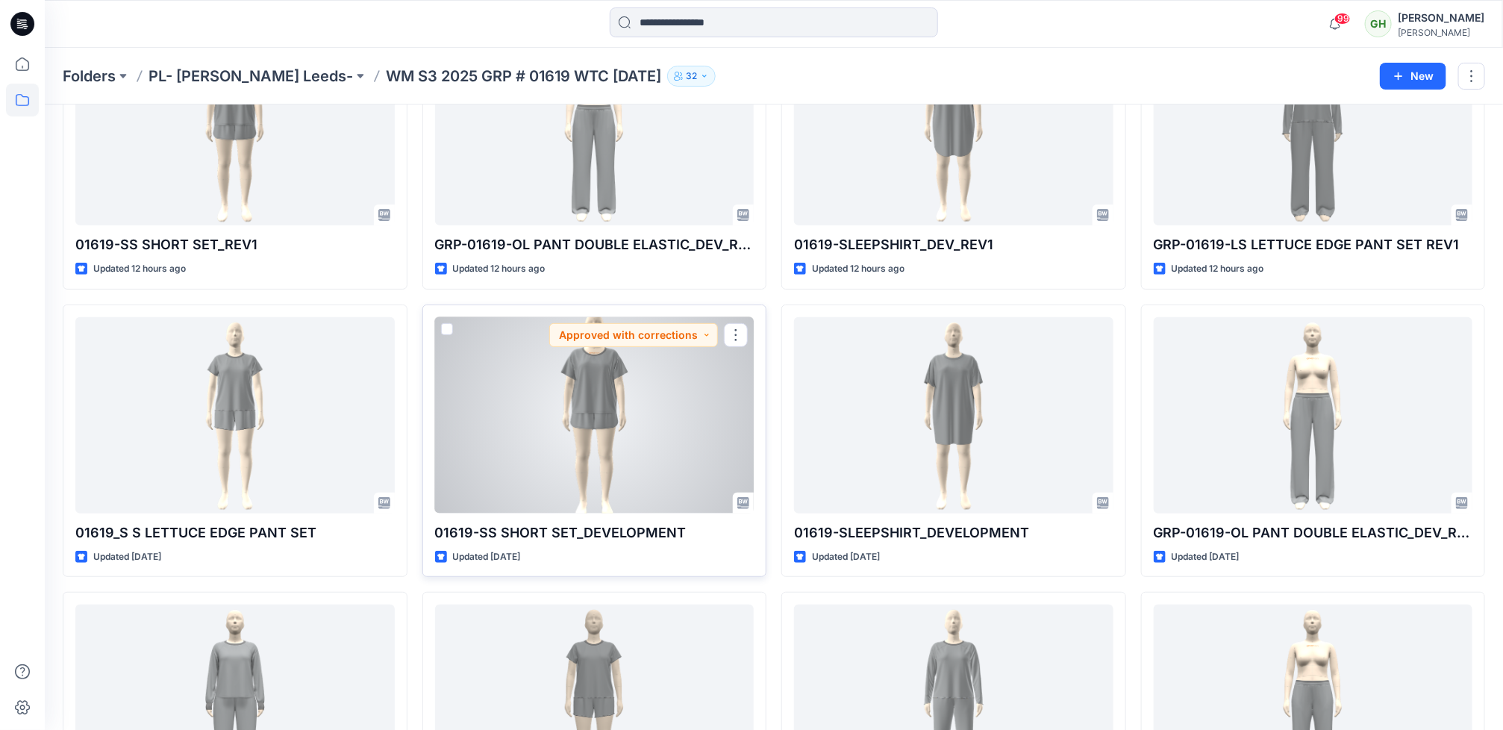
scroll to position [112, 0]
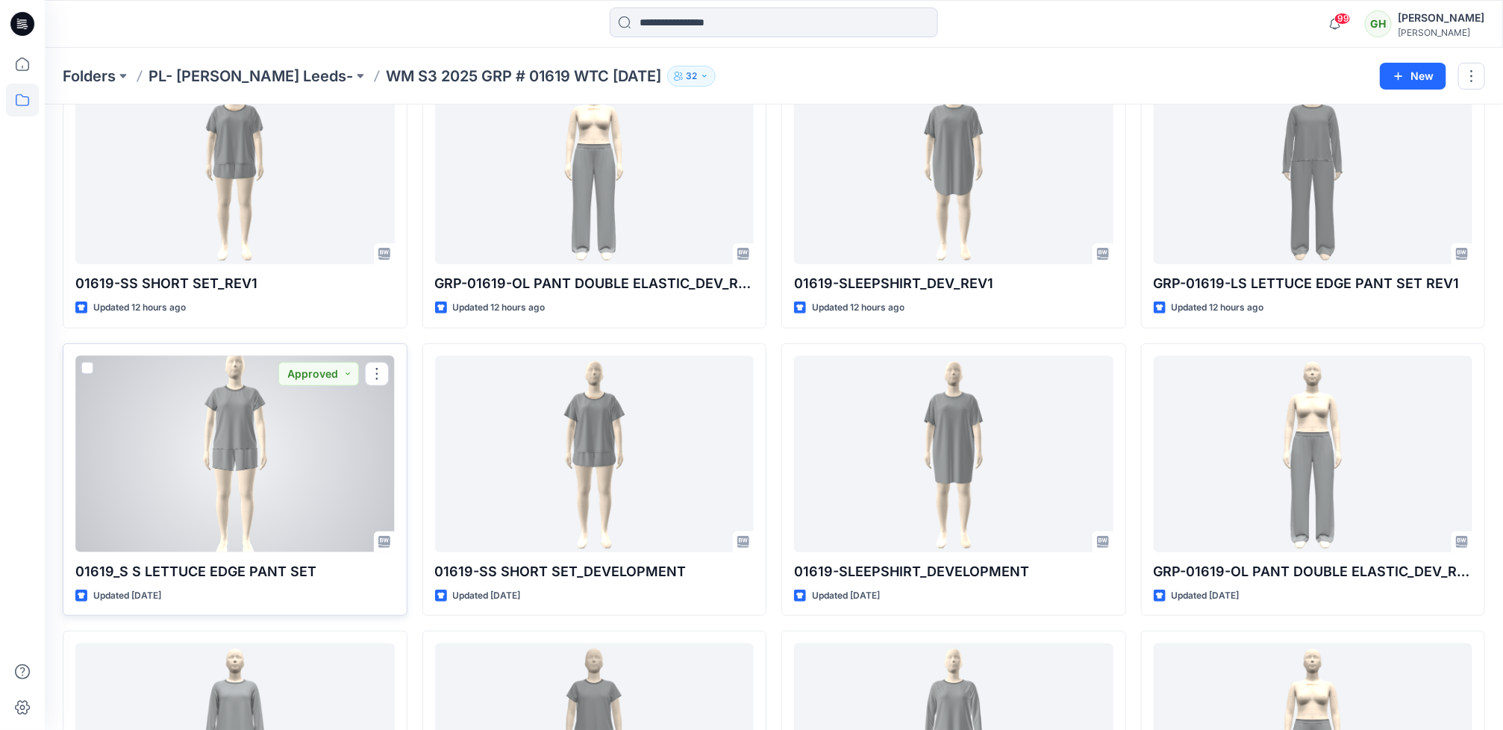
click at [282, 497] on div at bounding box center [234, 454] width 319 height 196
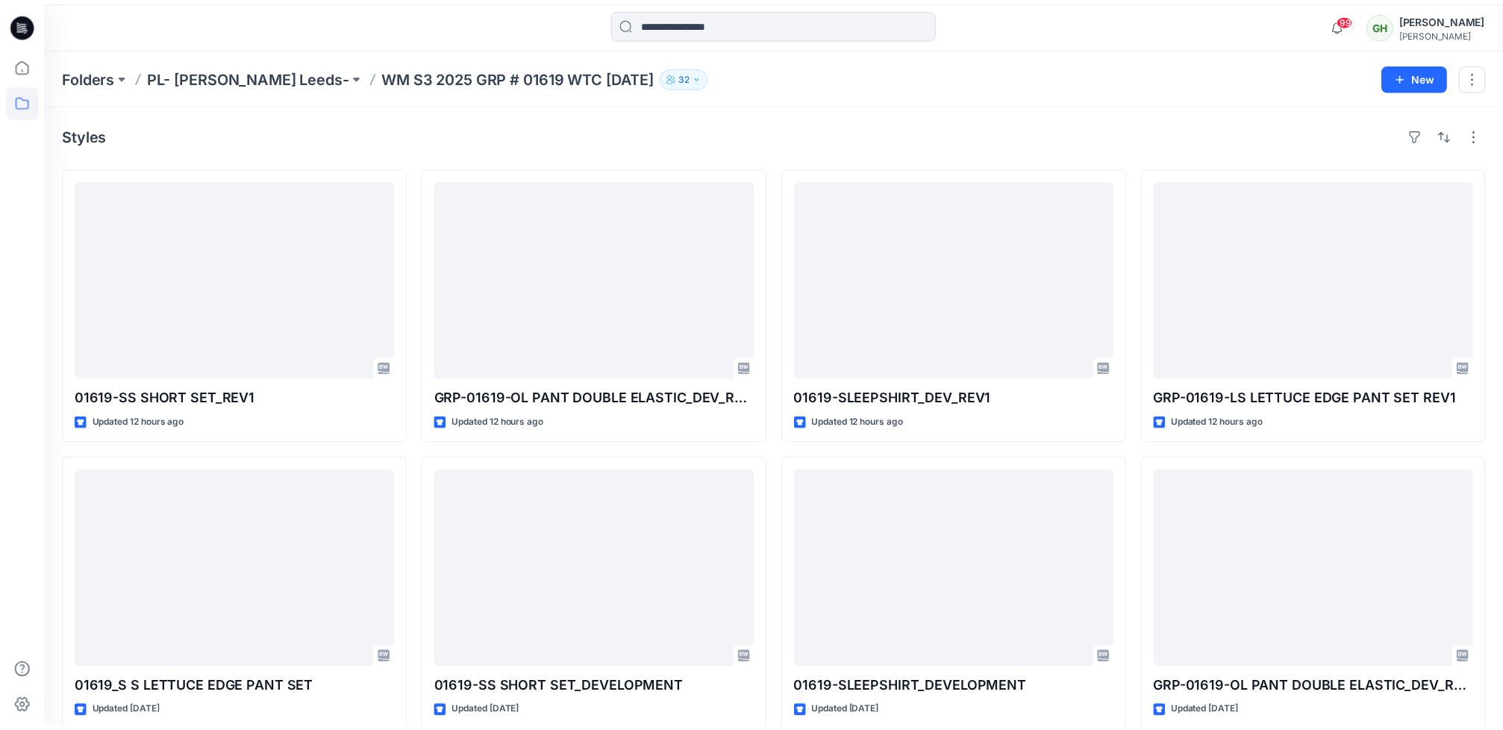
scroll to position [112, 0]
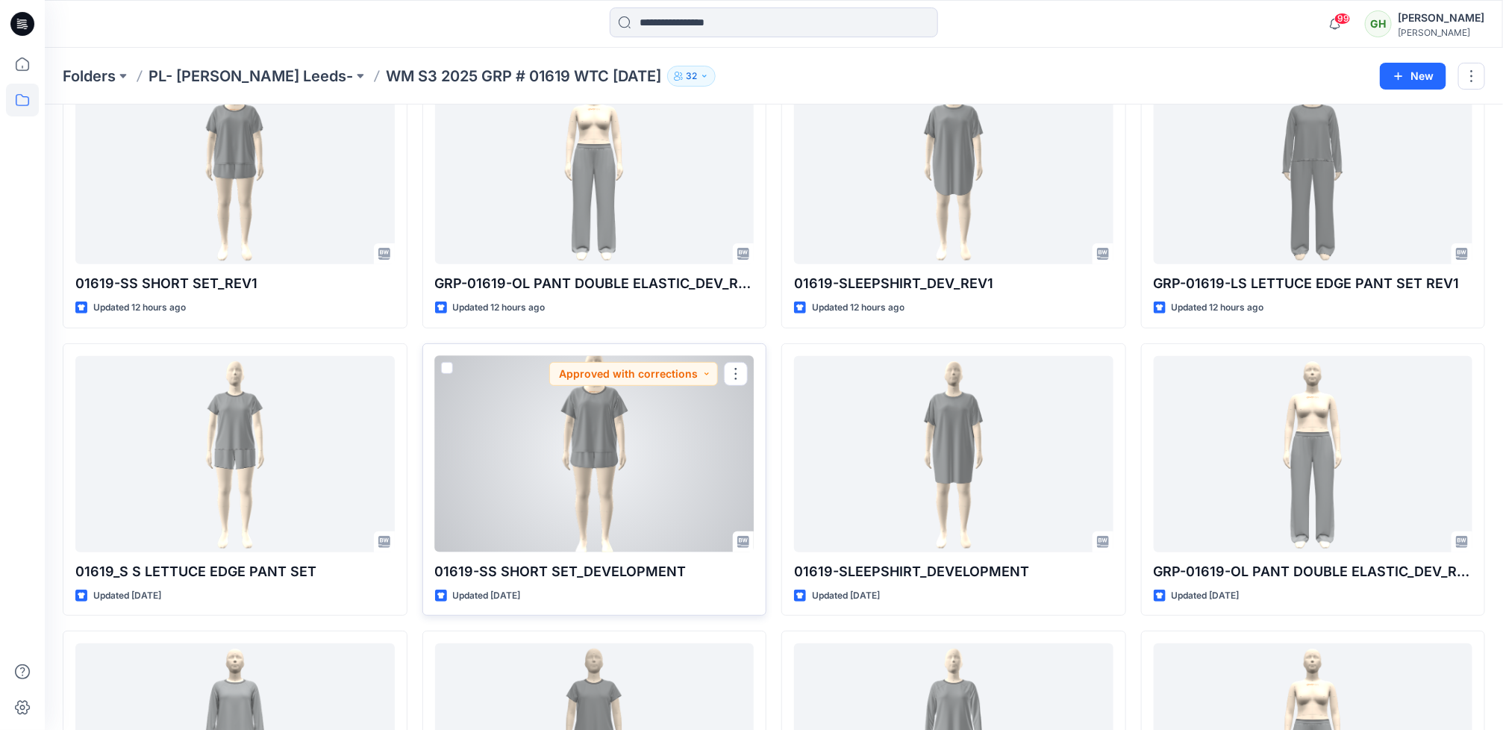
click at [638, 443] on div at bounding box center [594, 454] width 319 height 196
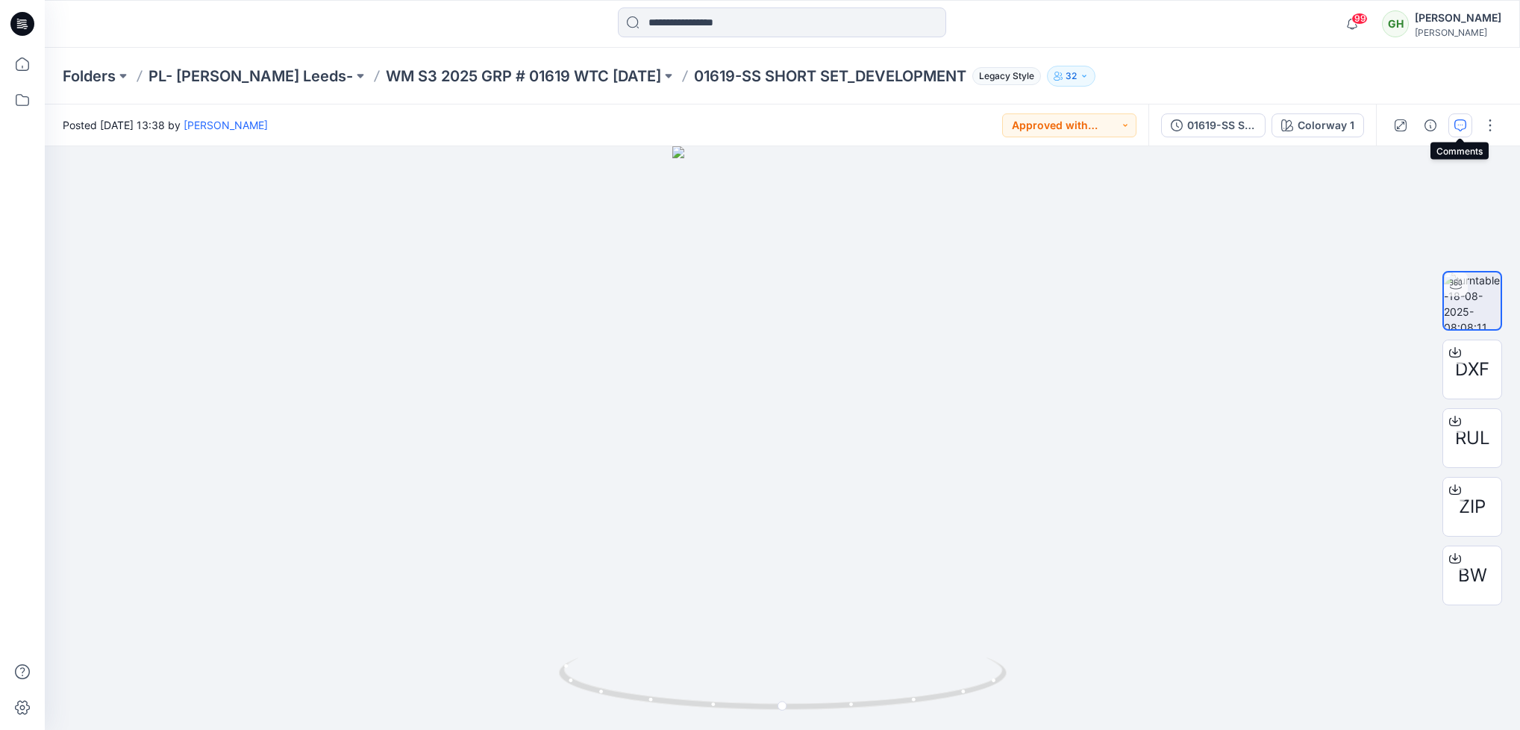
click at [1458, 128] on icon "button" at bounding box center [1461, 125] width 12 height 12
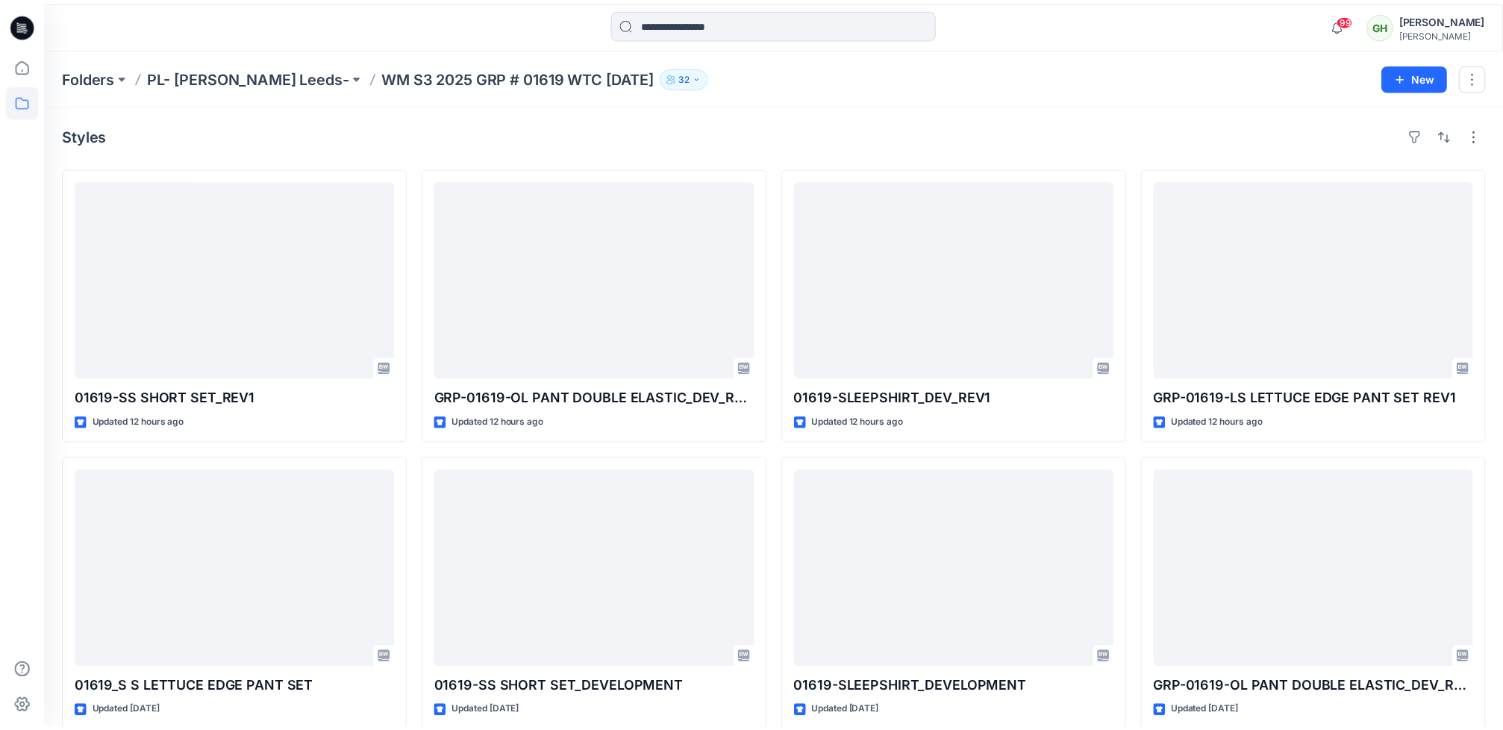
scroll to position [112, 0]
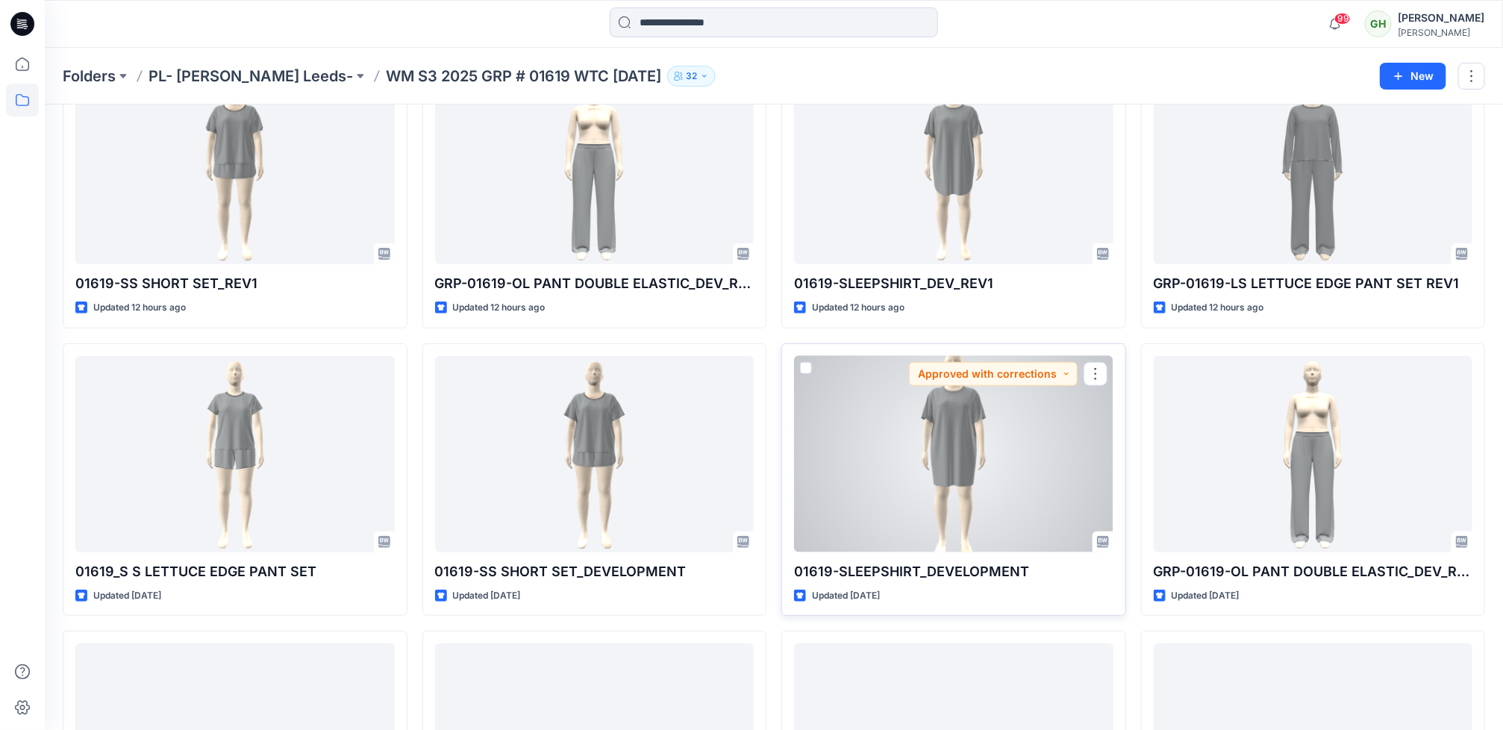
click at [957, 511] on div at bounding box center [953, 454] width 319 height 196
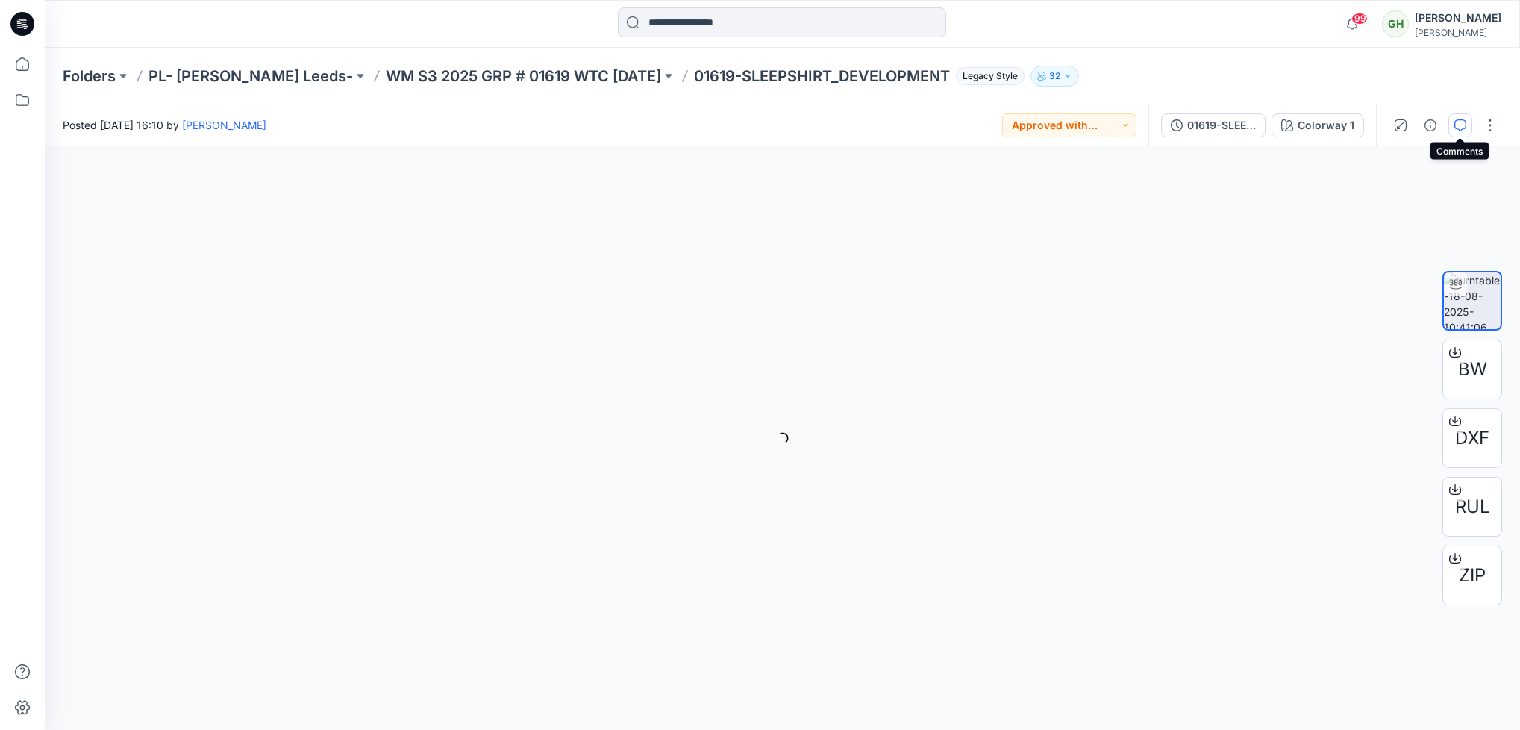
click at [1462, 119] on icon "button" at bounding box center [1461, 125] width 12 height 12
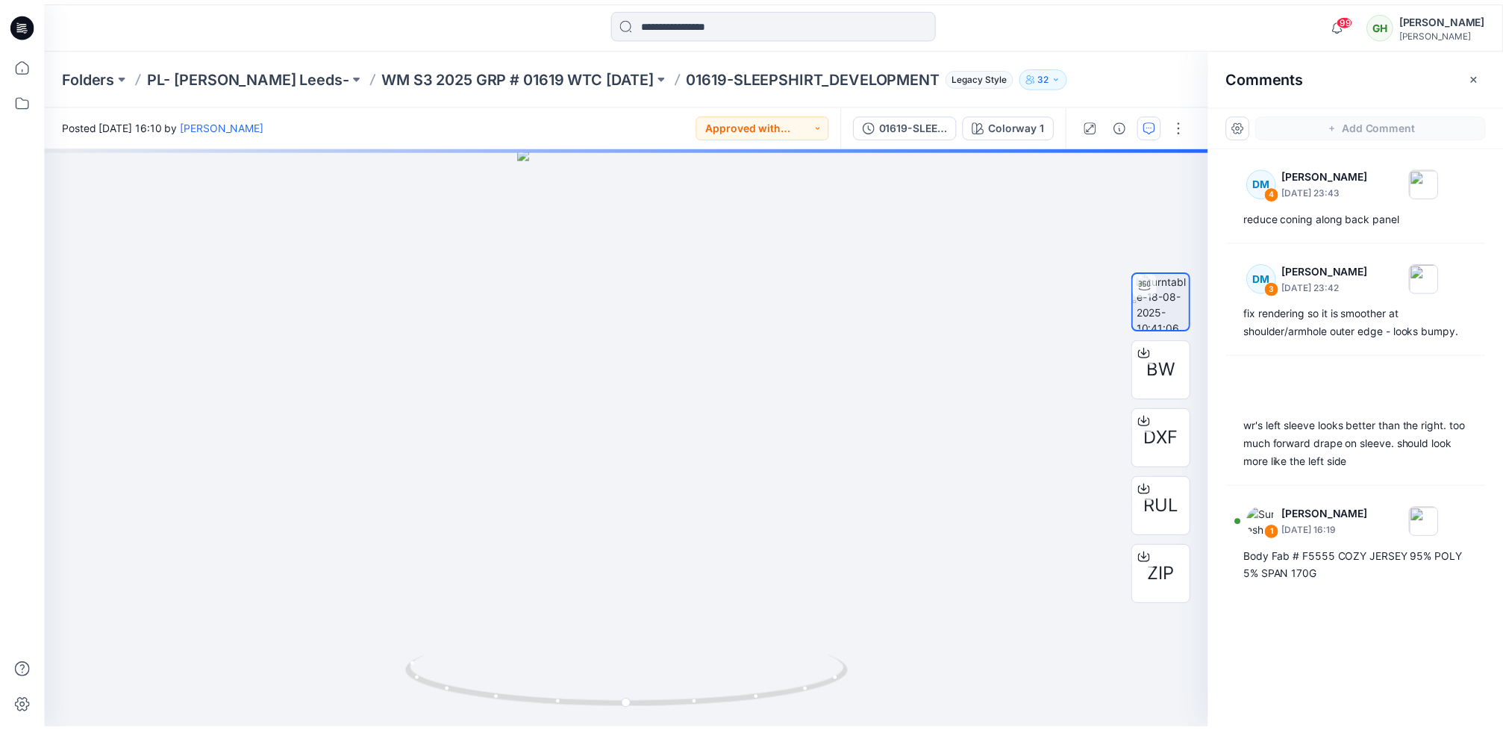
scroll to position [112, 0]
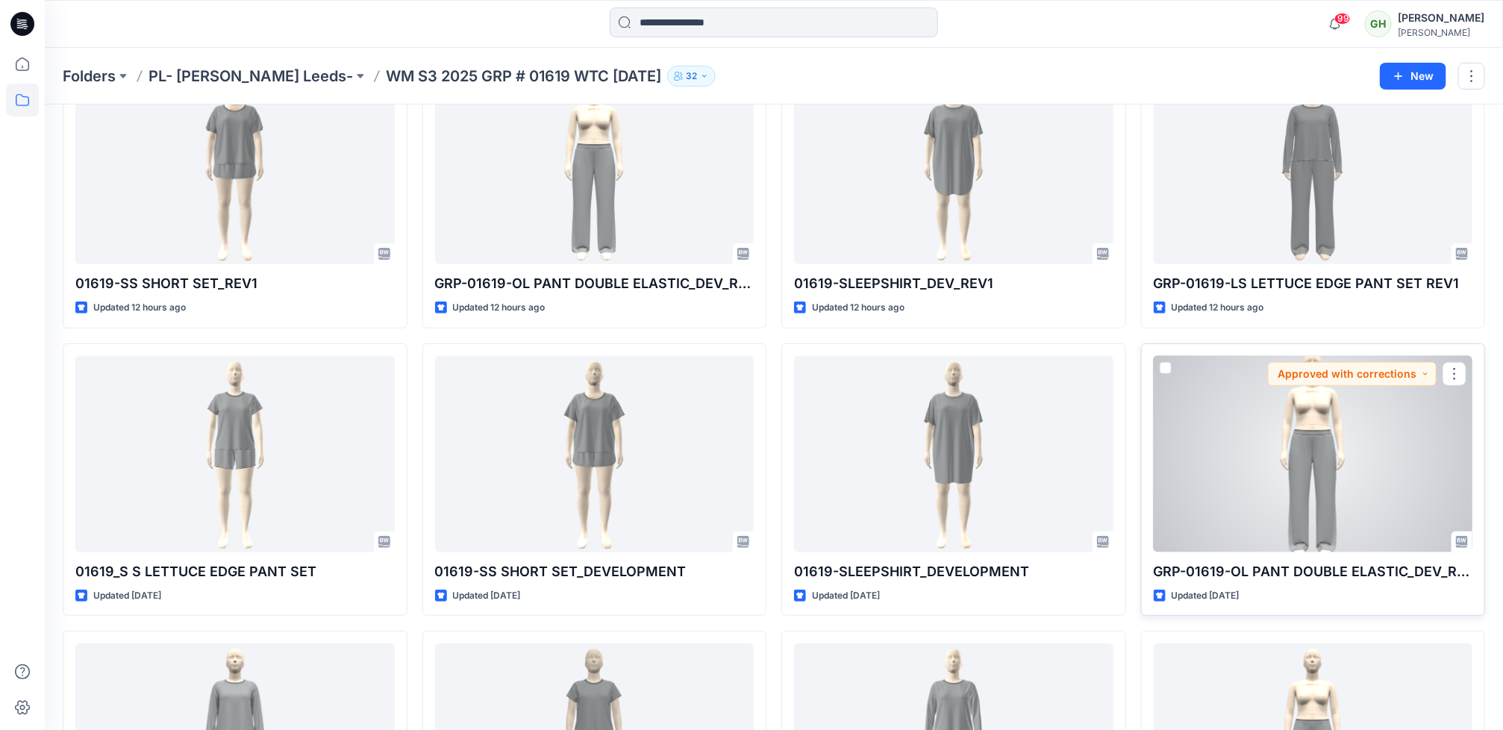
click at [1255, 498] on div at bounding box center [1313, 454] width 319 height 196
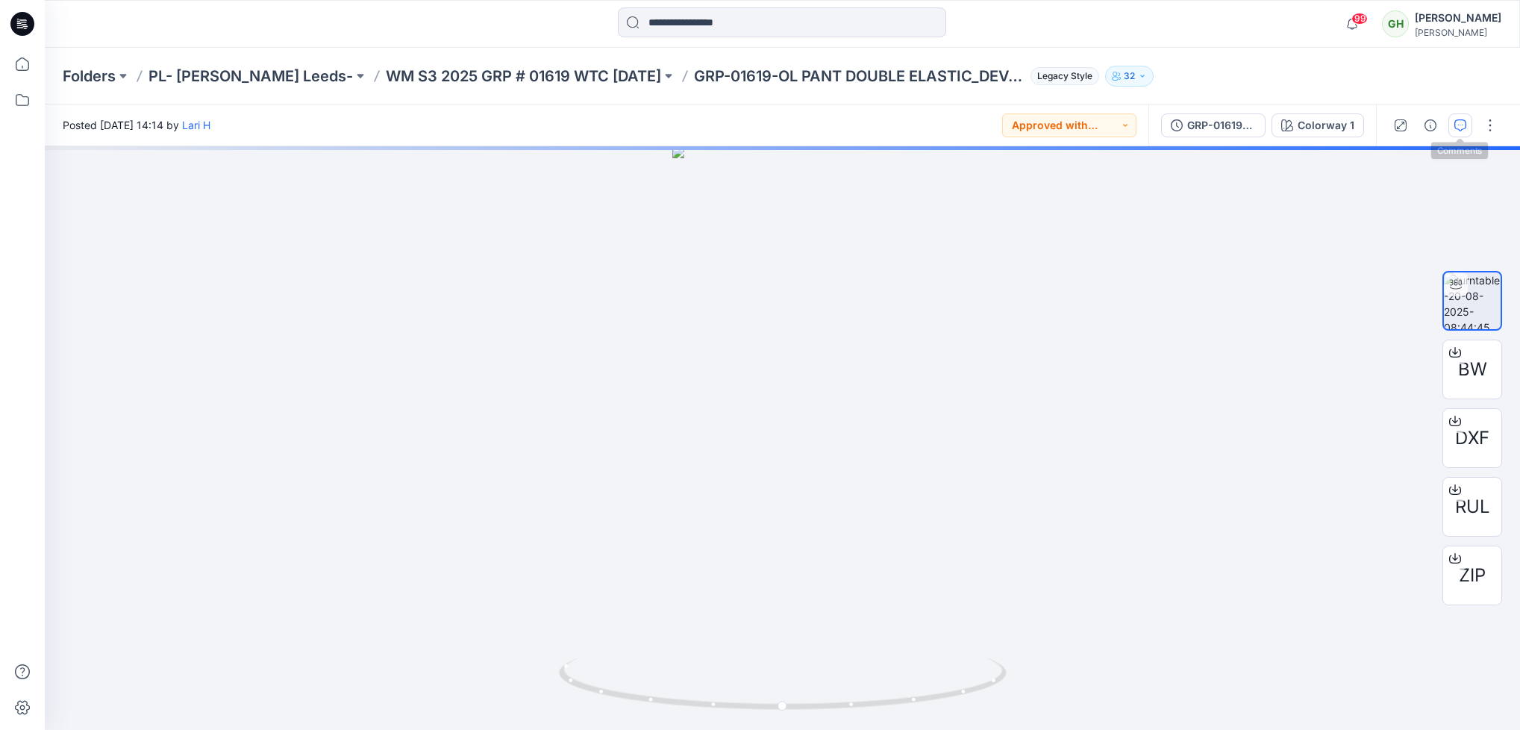
click at [1461, 130] on icon "button" at bounding box center [1461, 125] width 12 height 12
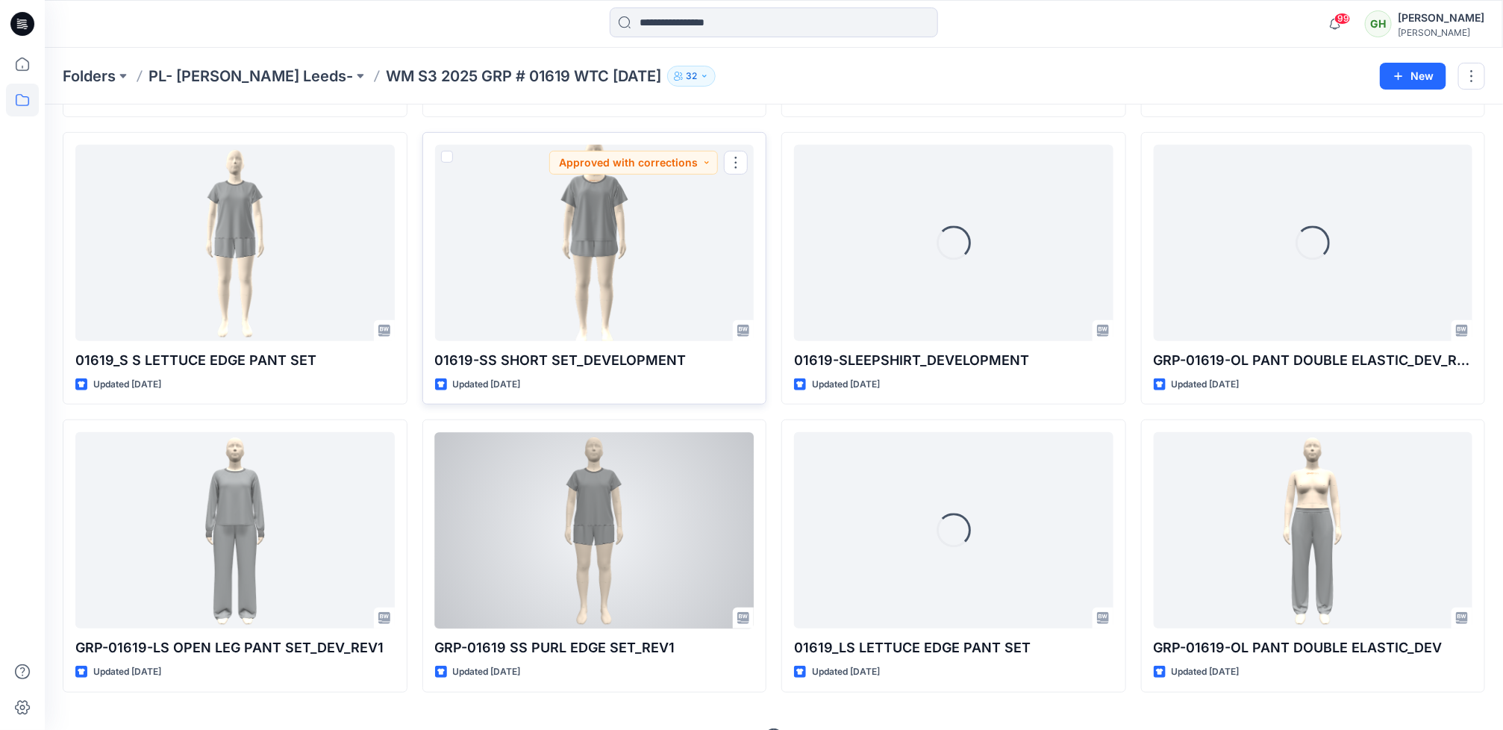
scroll to position [336, 0]
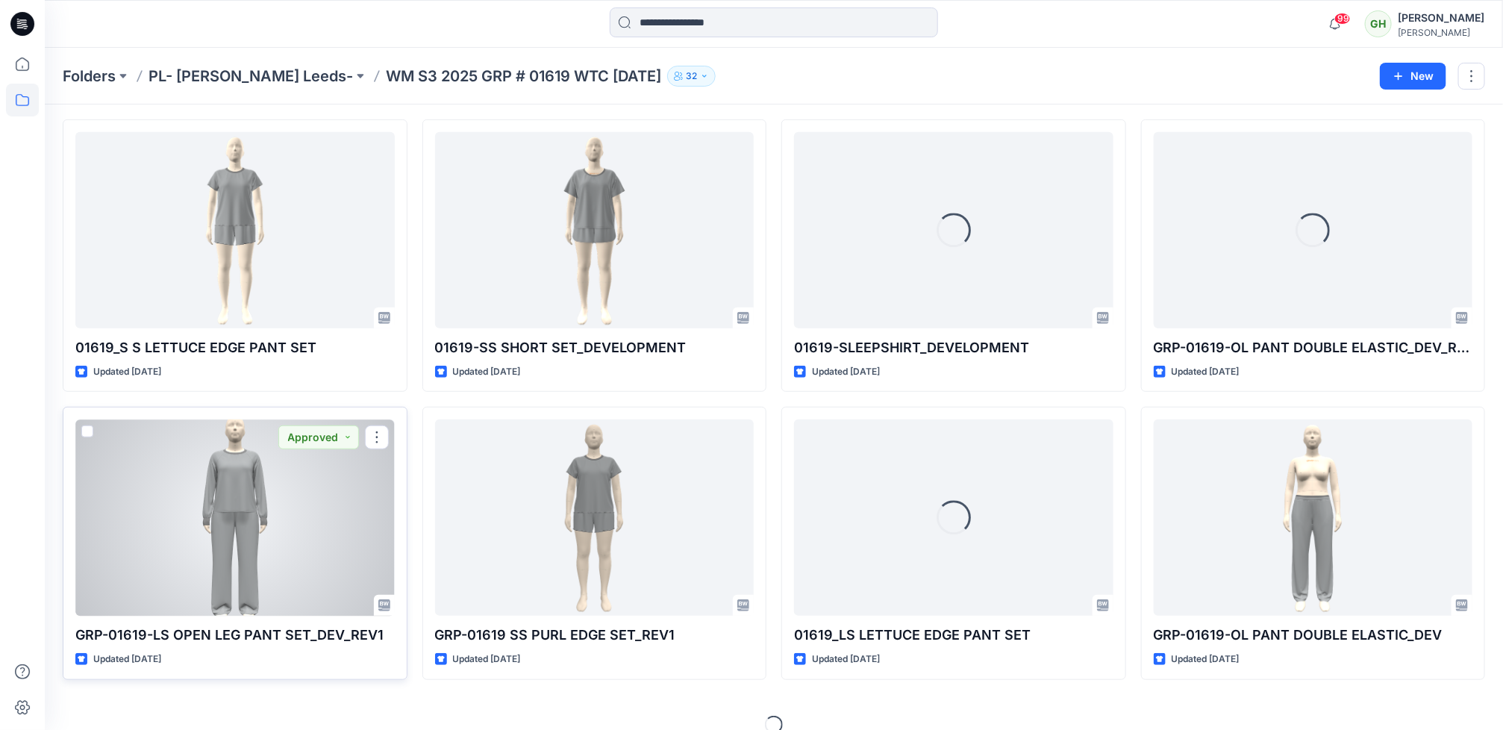
click at [280, 516] on div at bounding box center [234, 517] width 319 height 196
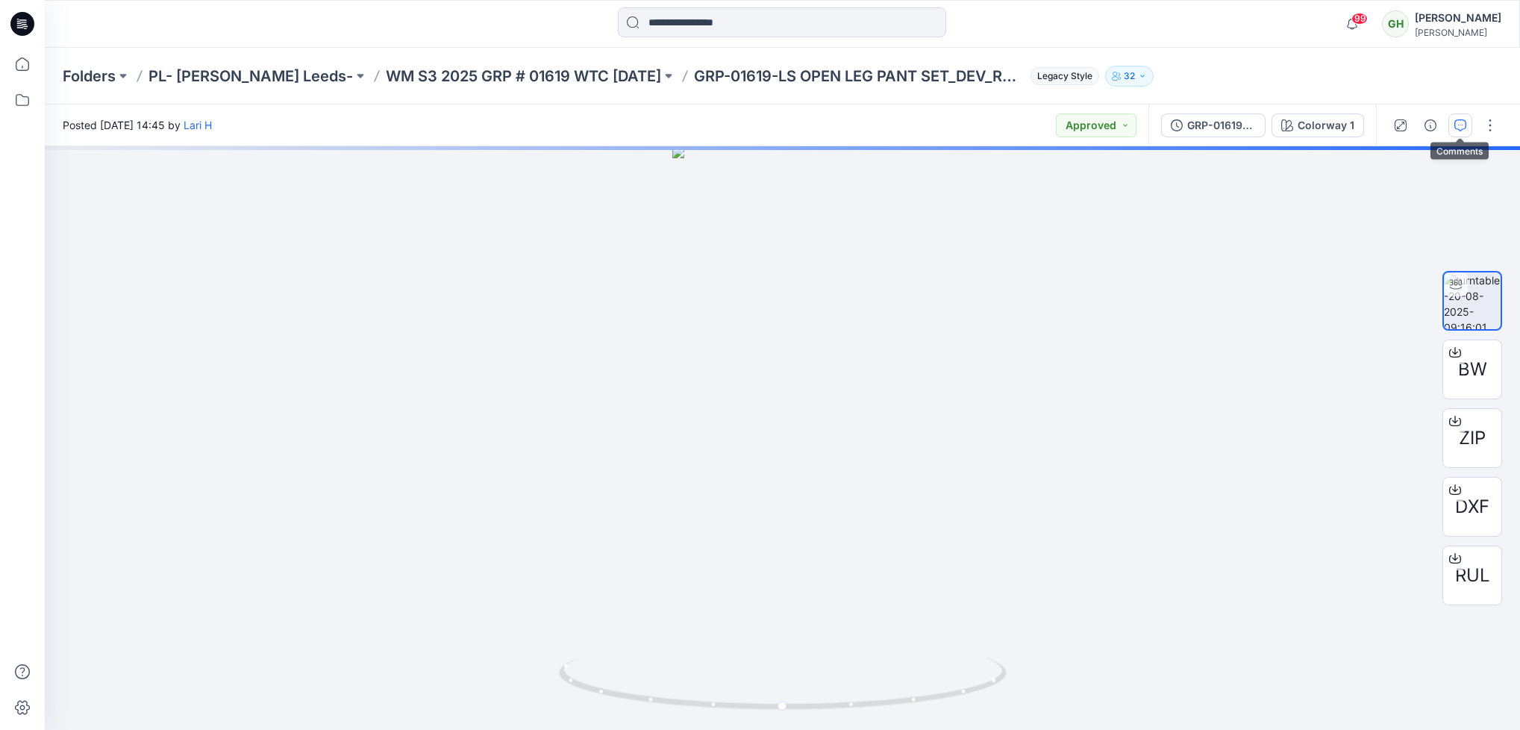
click at [1467, 134] on button "button" at bounding box center [1461, 125] width 24 height 24
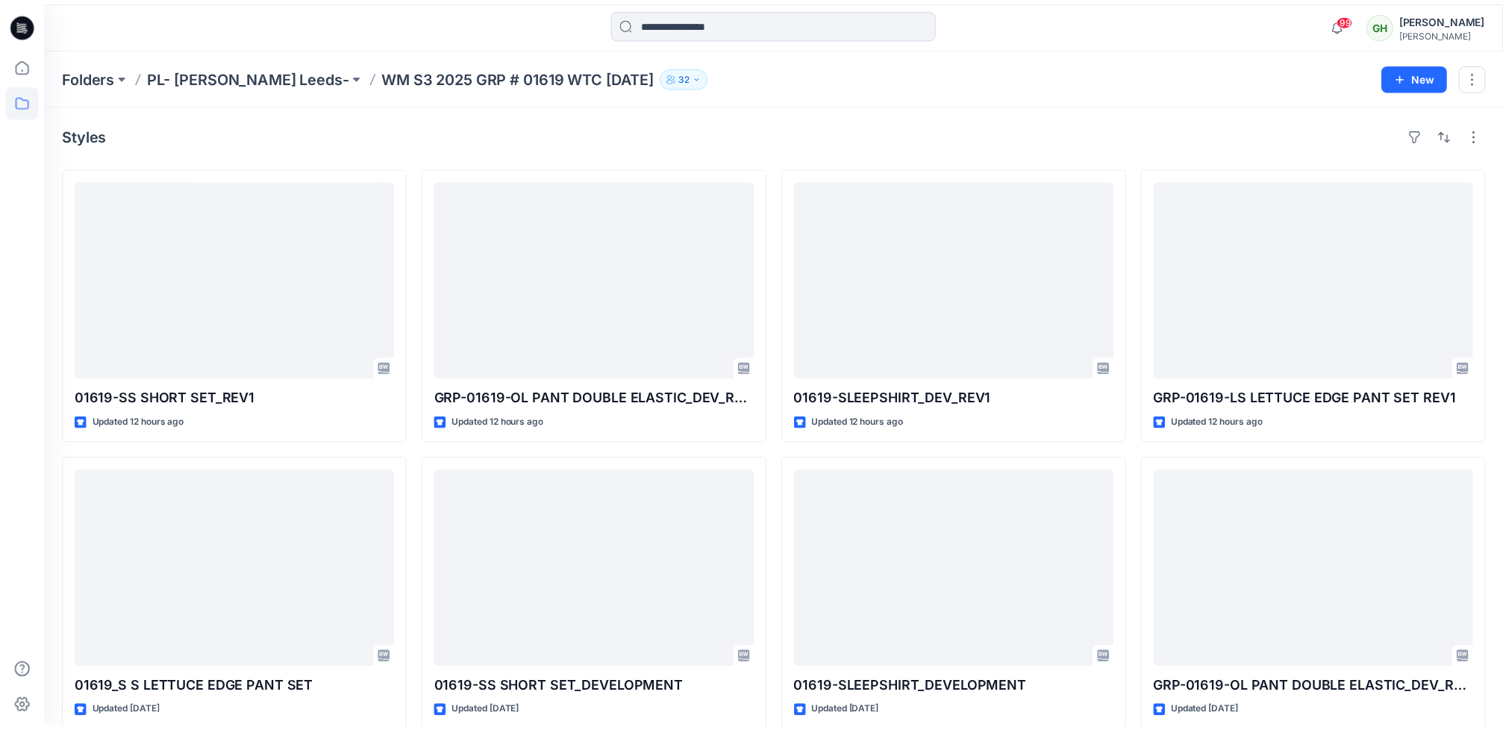
scroll to position [336, 0]
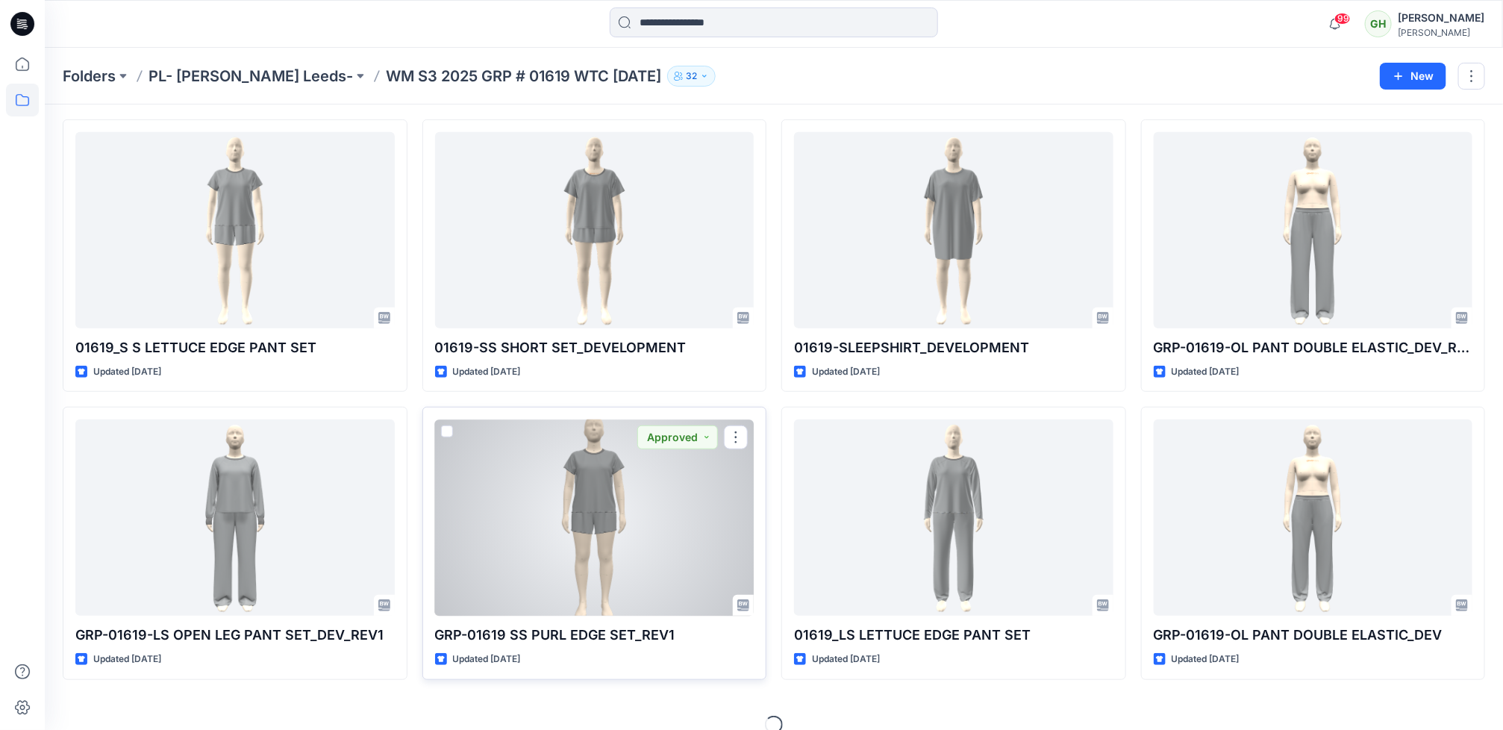
click at [540, 549] on div at bounding box center [594, 517] width 319 height 196
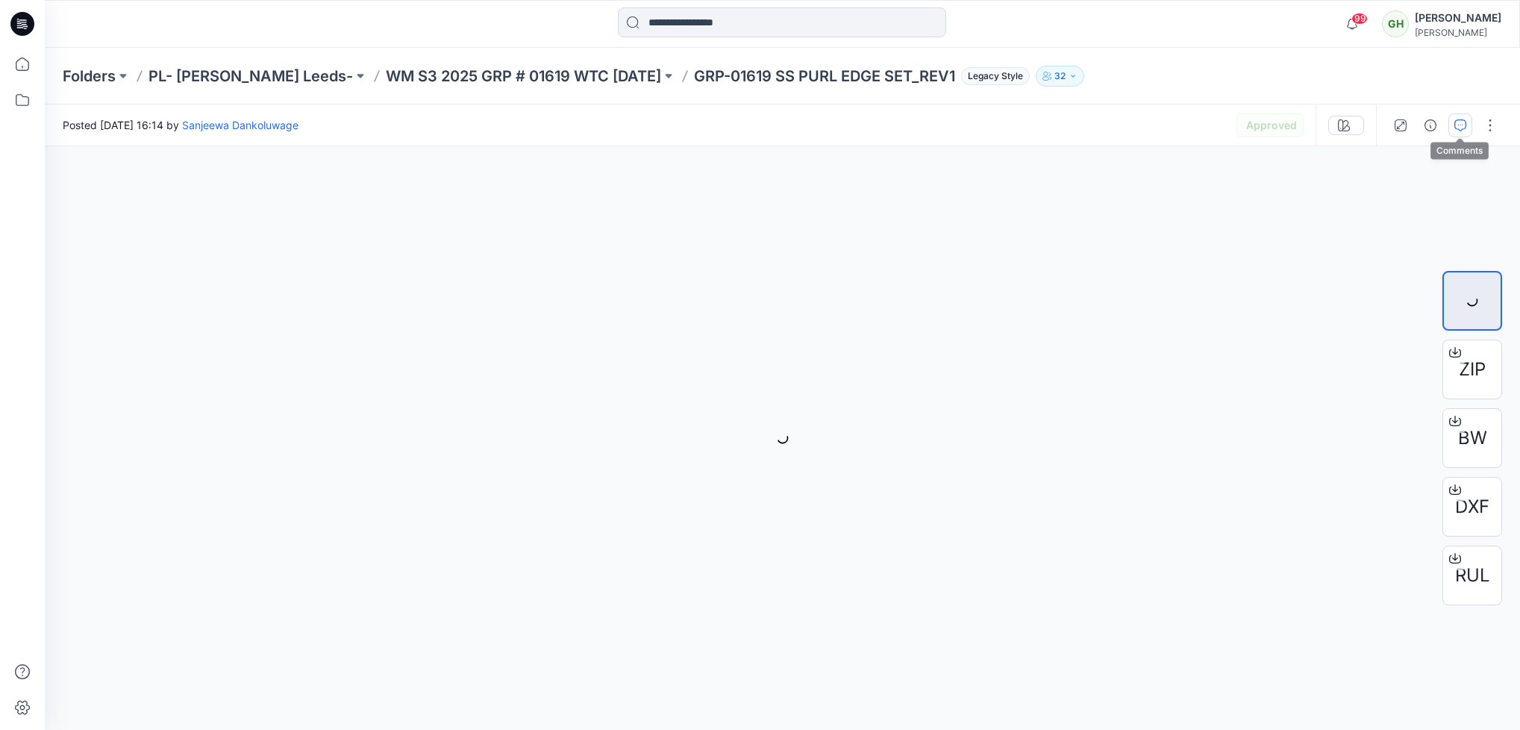
click at [1455, 125] on icon "button" at bounding box center [1461, 125] width 12 height 12
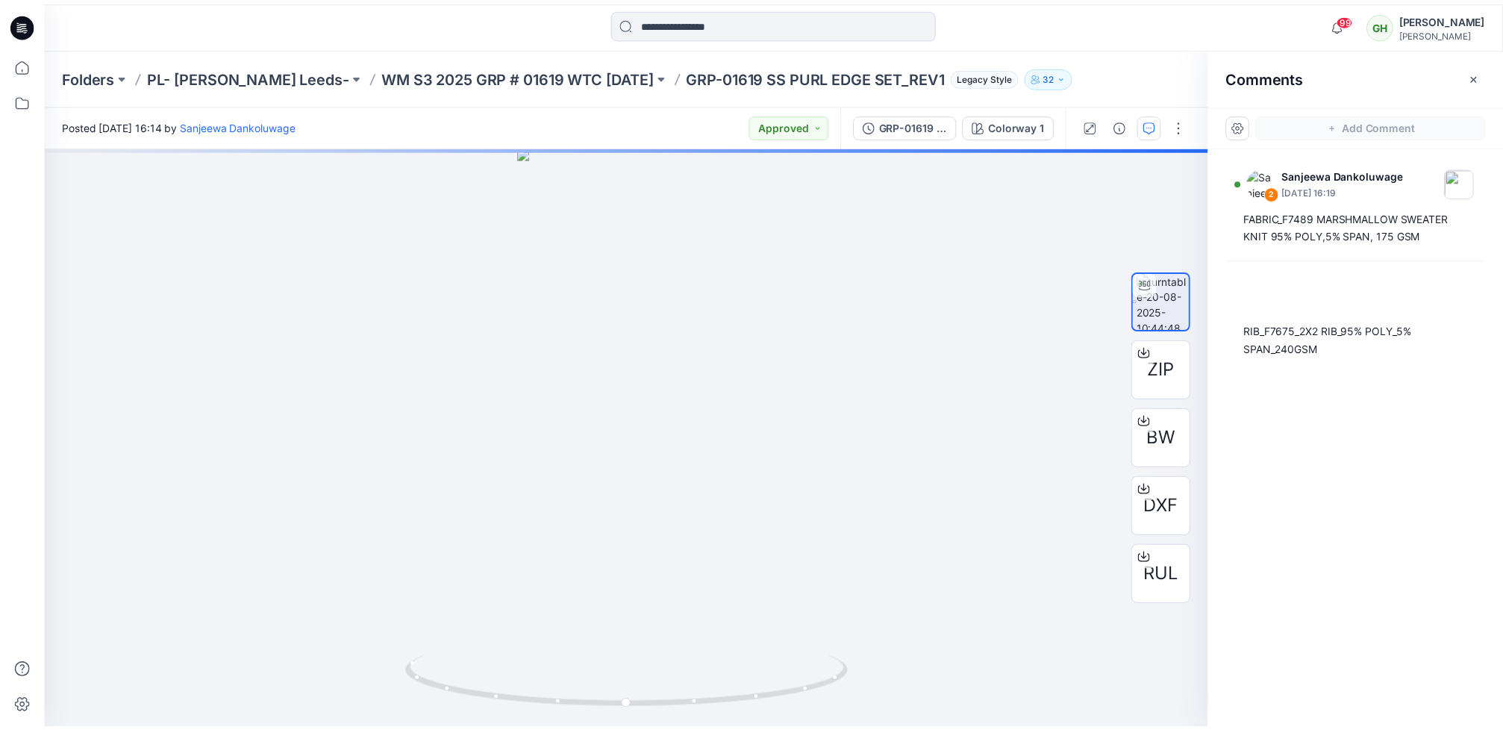
scroll to position [336, 0]
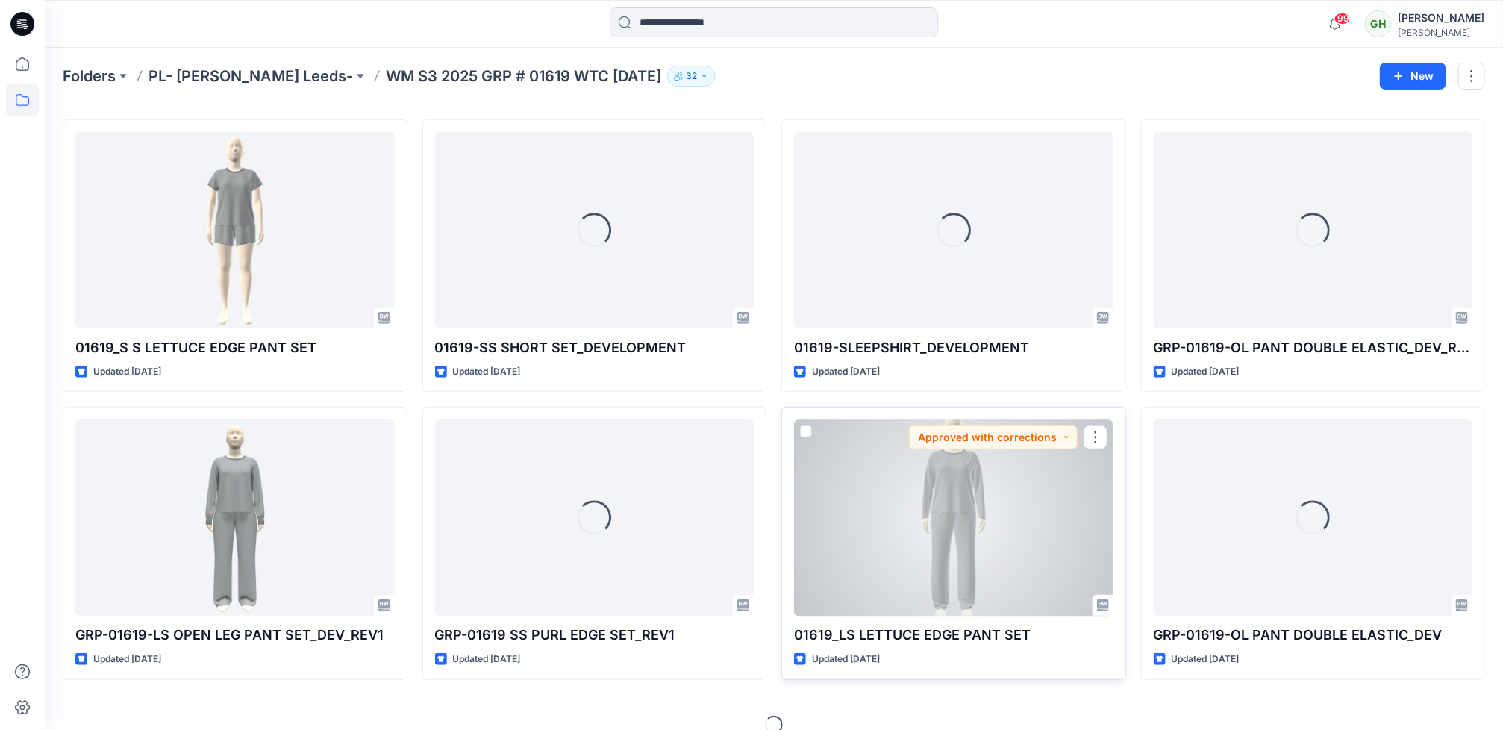
click at [1019, 593] on div at bounding box center [953, 517] width 319 height 196
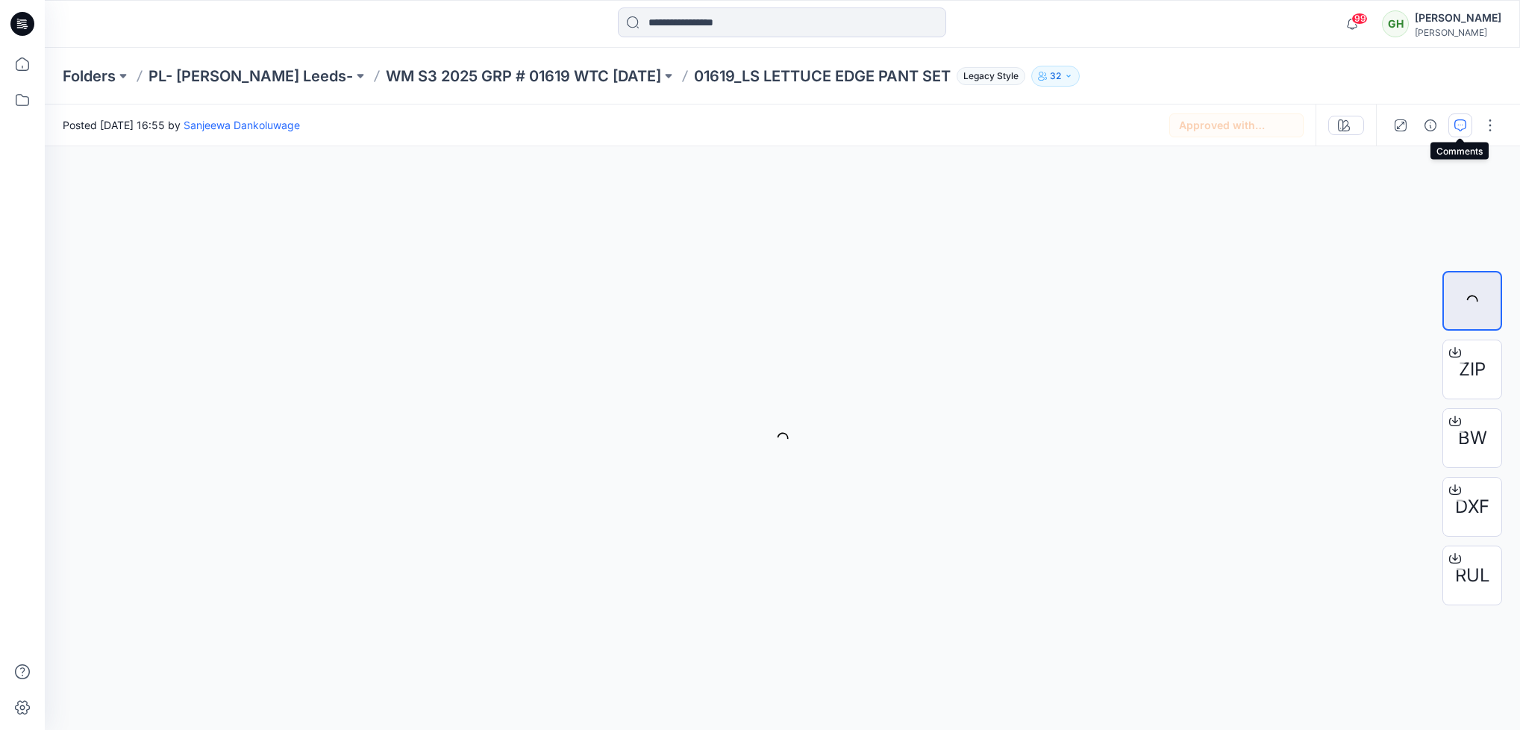
click at [1465, 119] on icon "button" at bounding box center [1461, 125] width 12 height 12
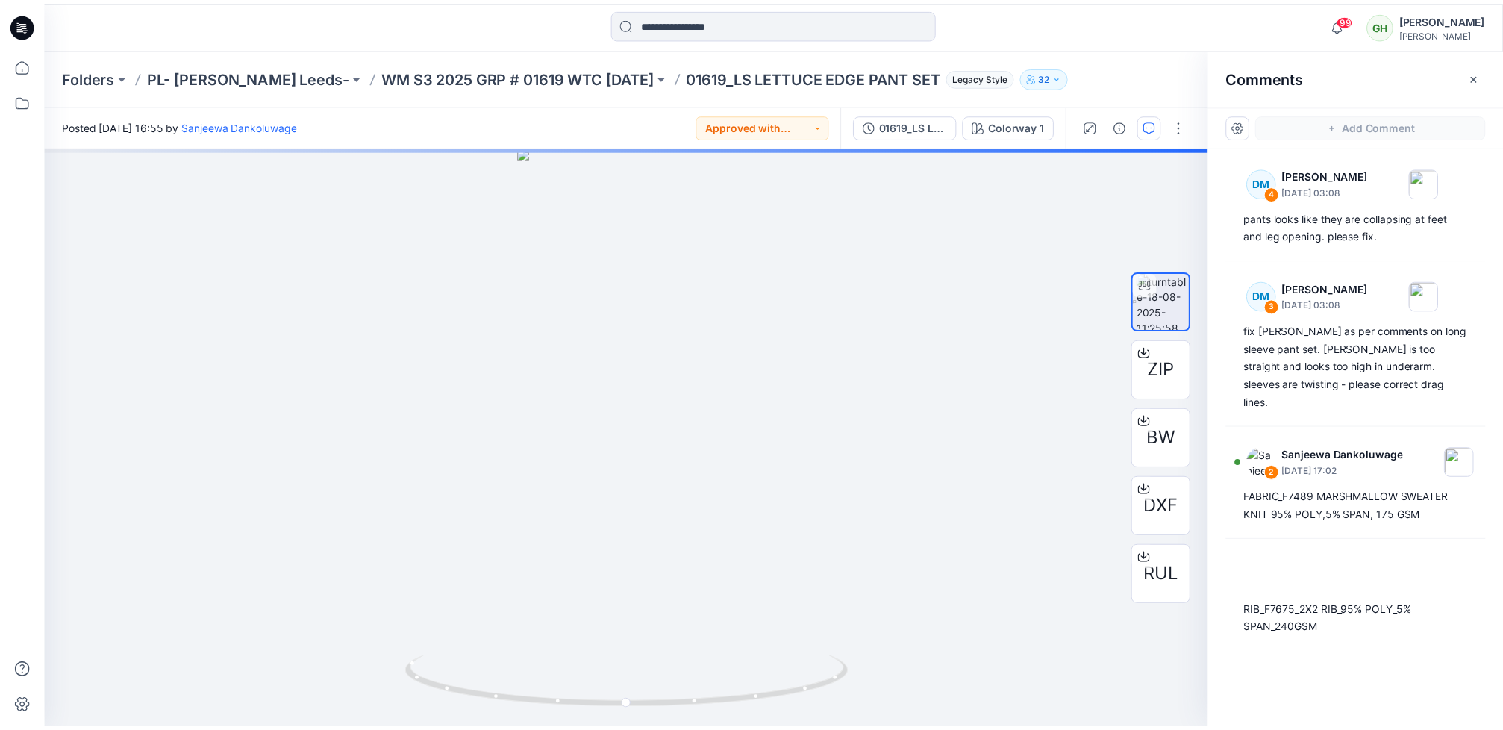
scroll to position [336, 0]
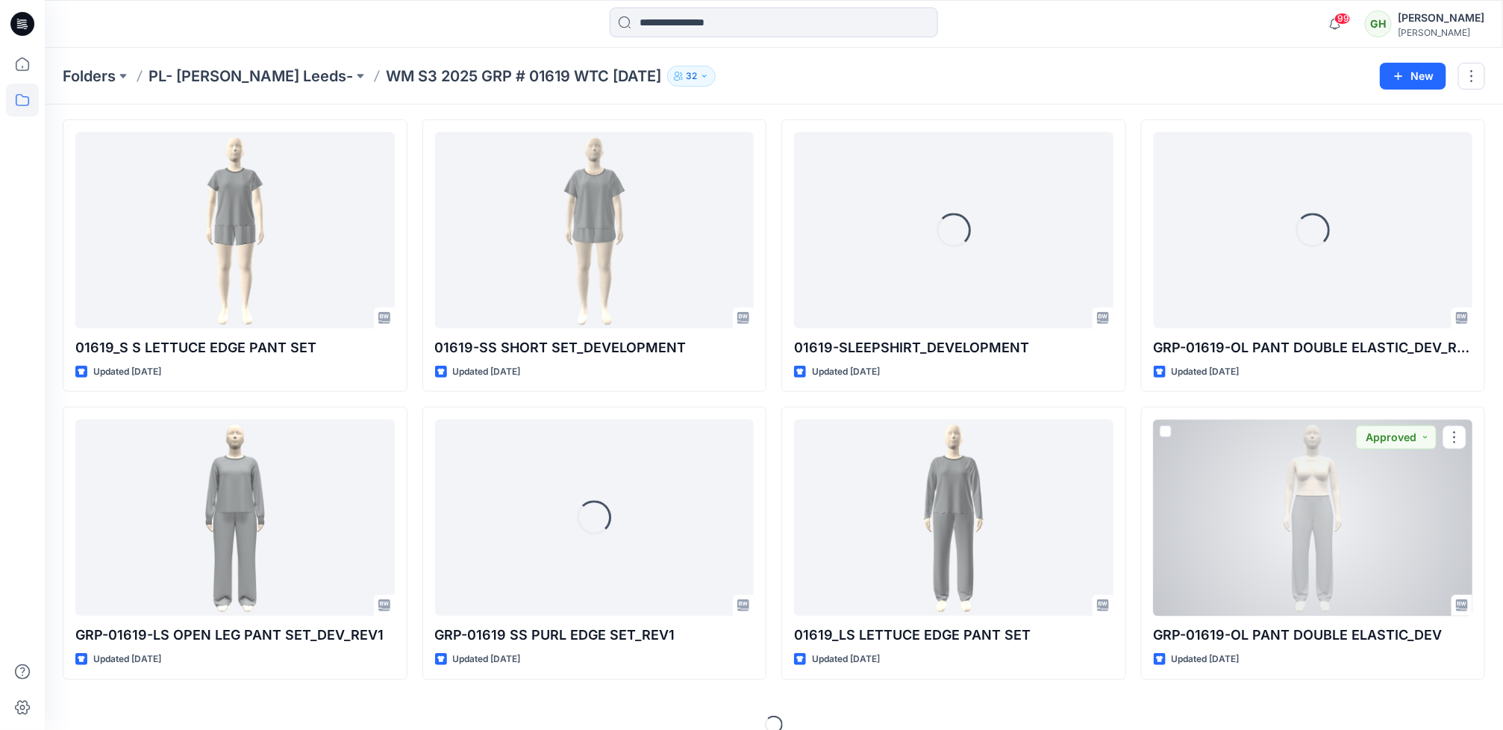
click at [1256, 543] on div at bounding box center [1313, 517] width 319 height 196
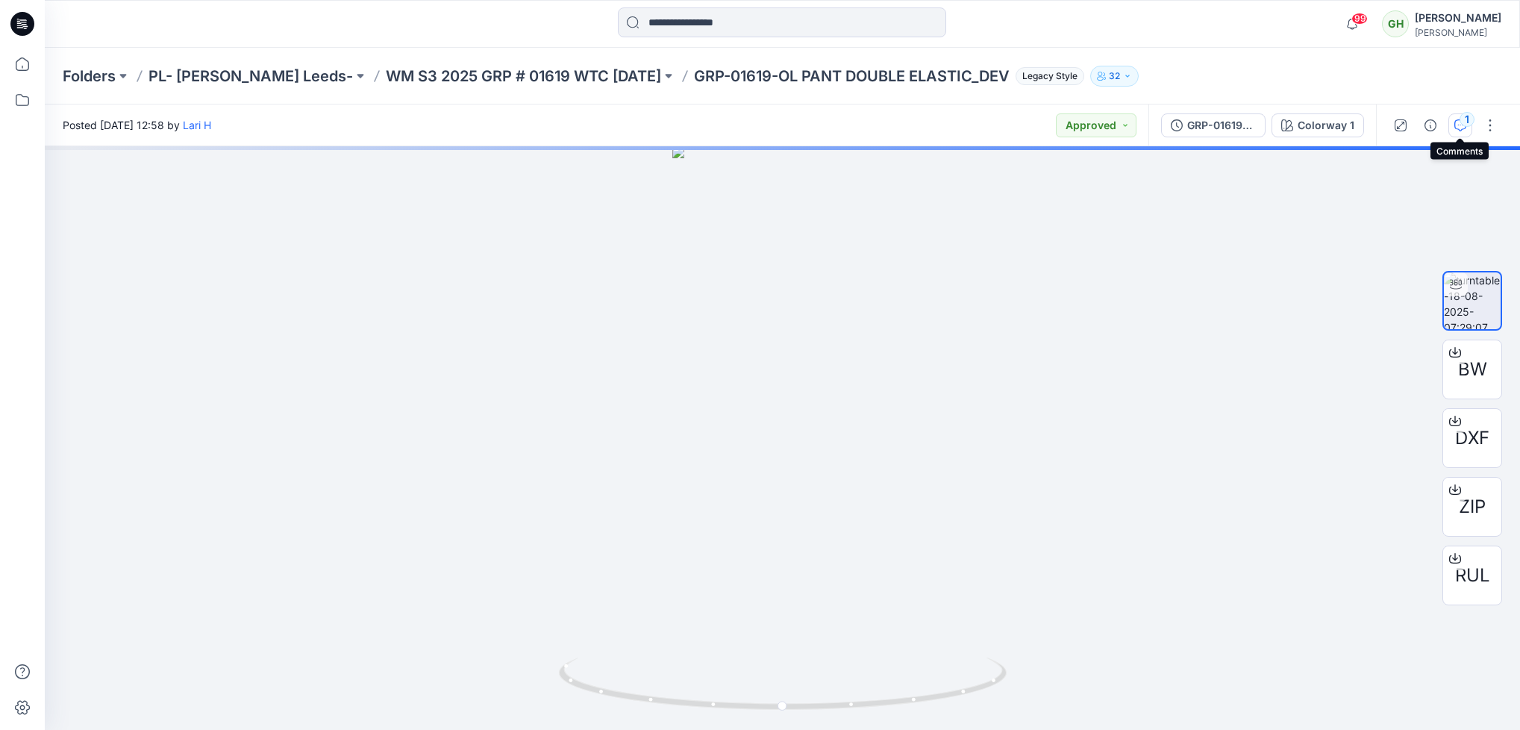
click at [1456, 130] on icon "button" at bounding box center [1461, 125] width 12 height 12
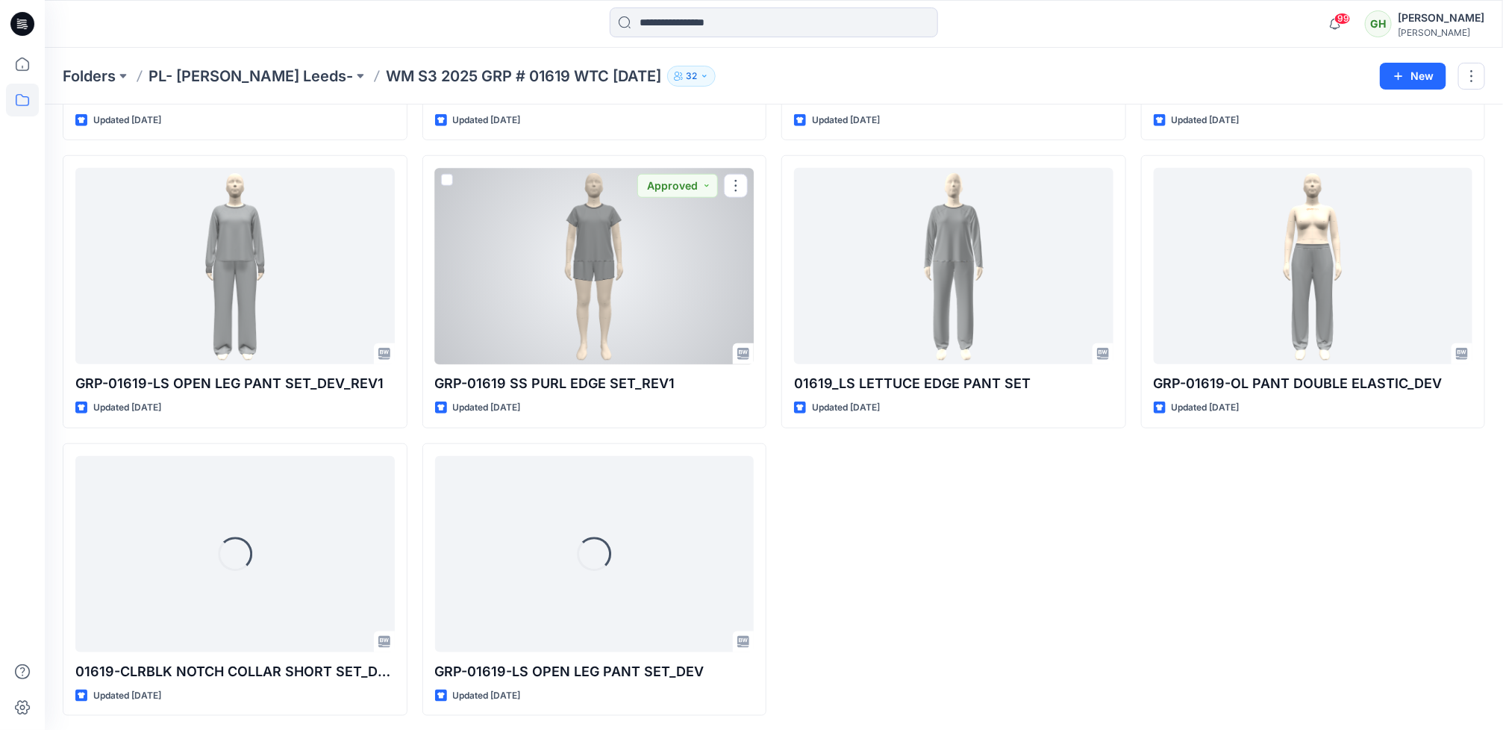
scroll to position [593, 0]
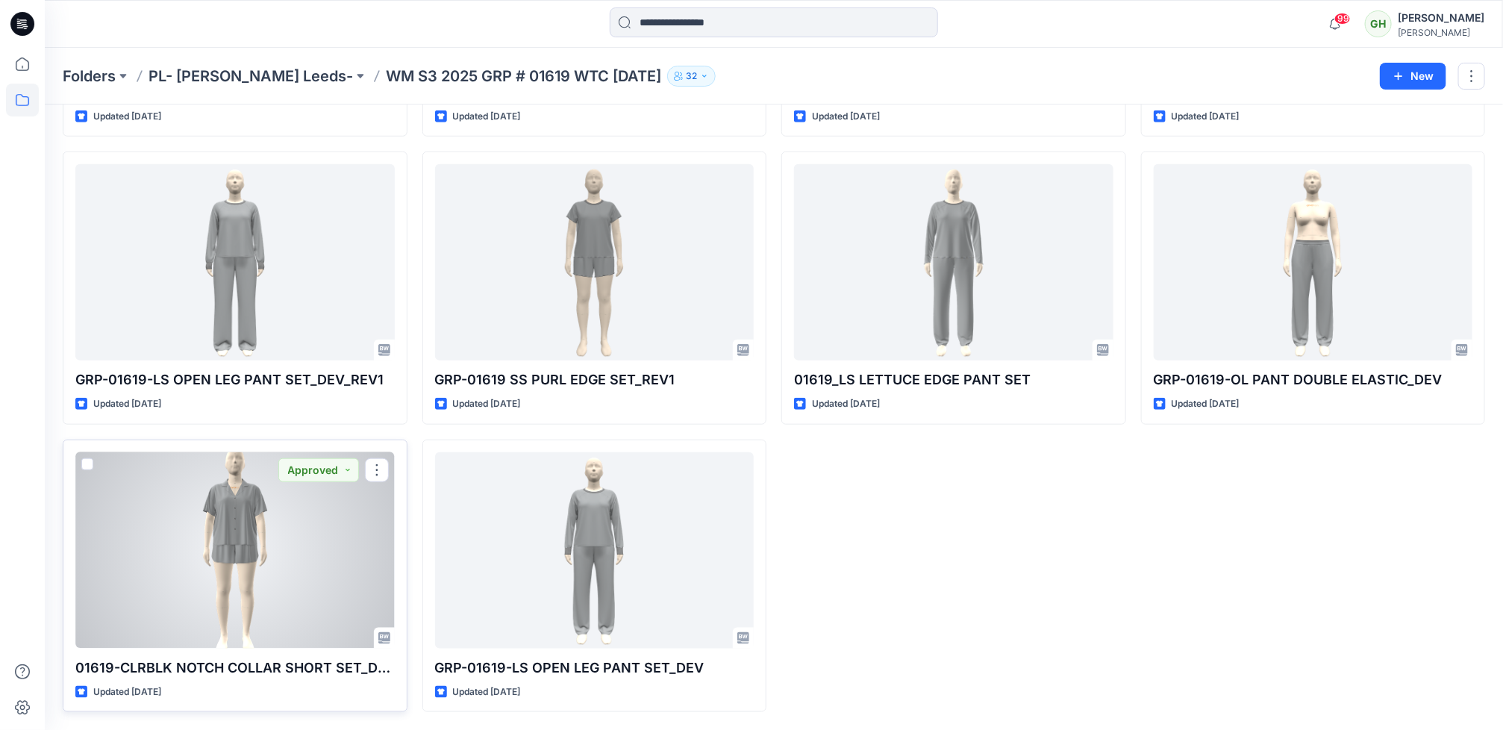
click at [258, 590] on div at bounding box center [234, 550] width 319 height 196
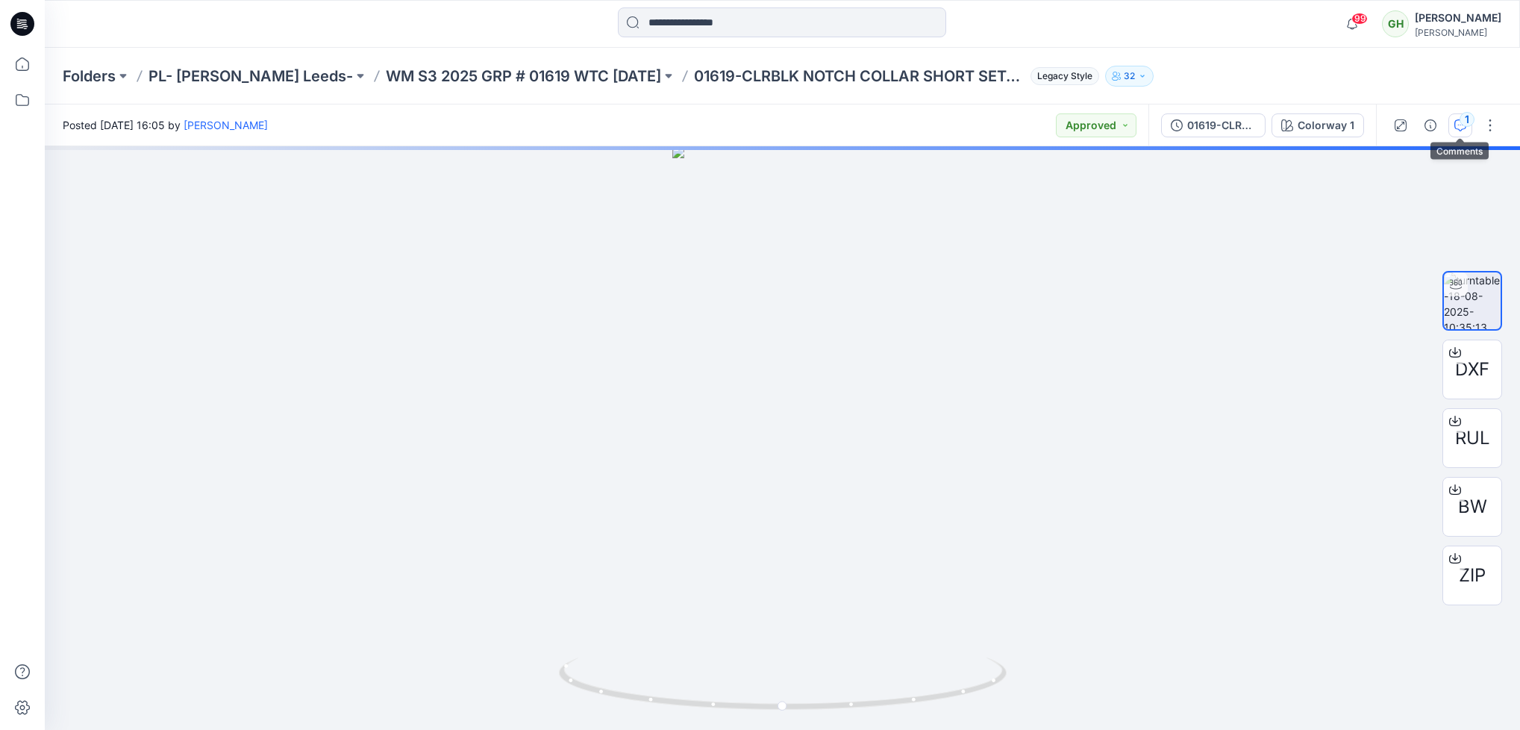
click at [1458, 119] on icon "button" at bounding box center [1461, 125] width 12 height 12
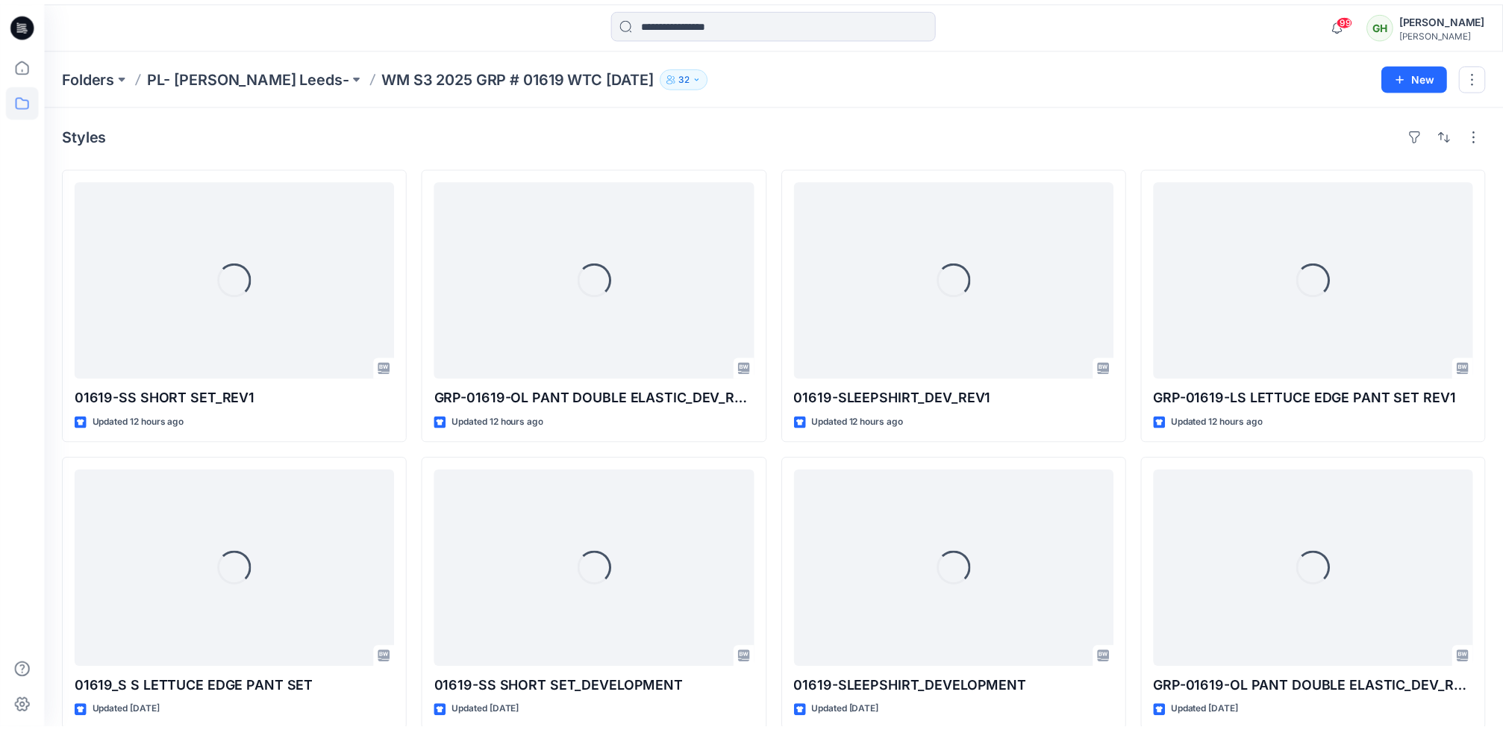
scroll to position [593, 0]
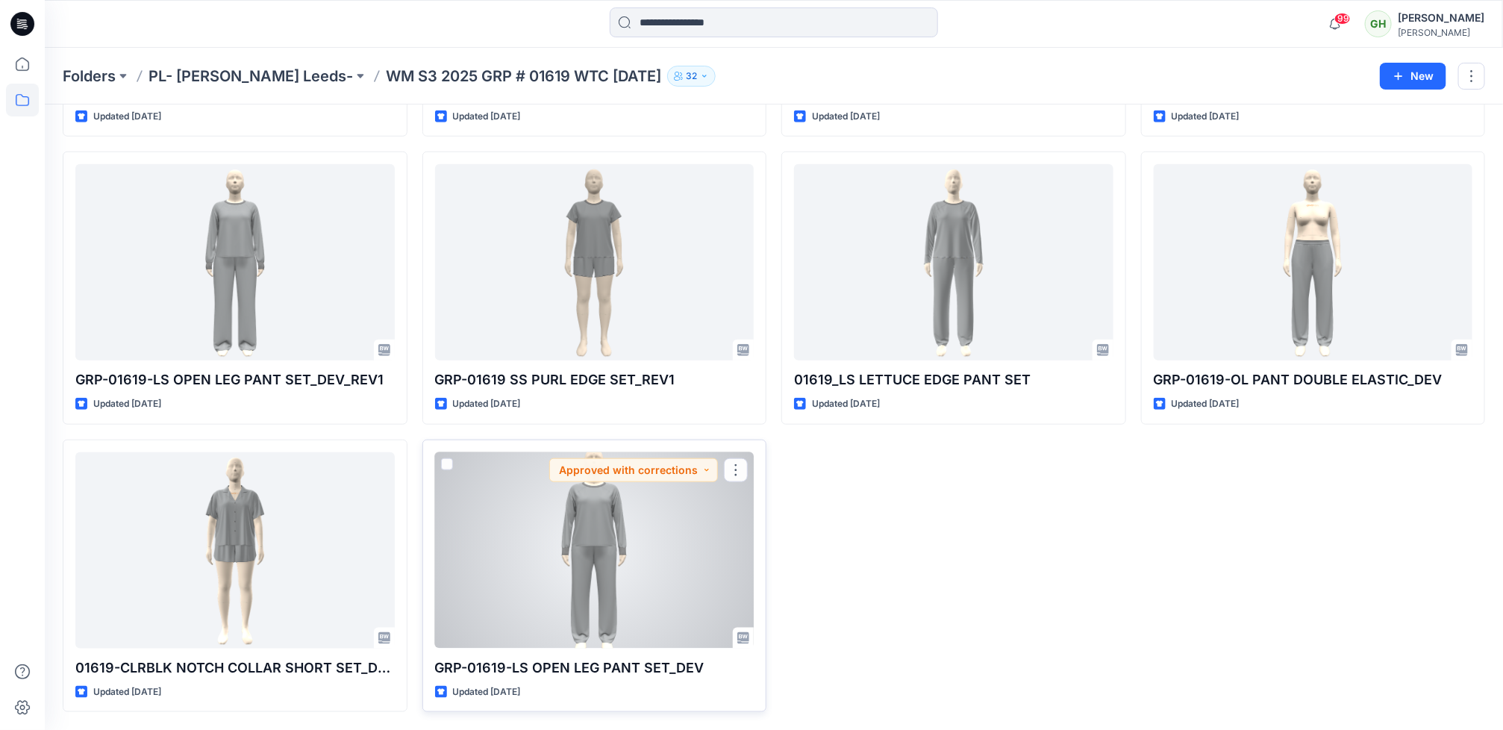
click at [587, 621] on div at bounding box center [594, 550] width 319 height 196
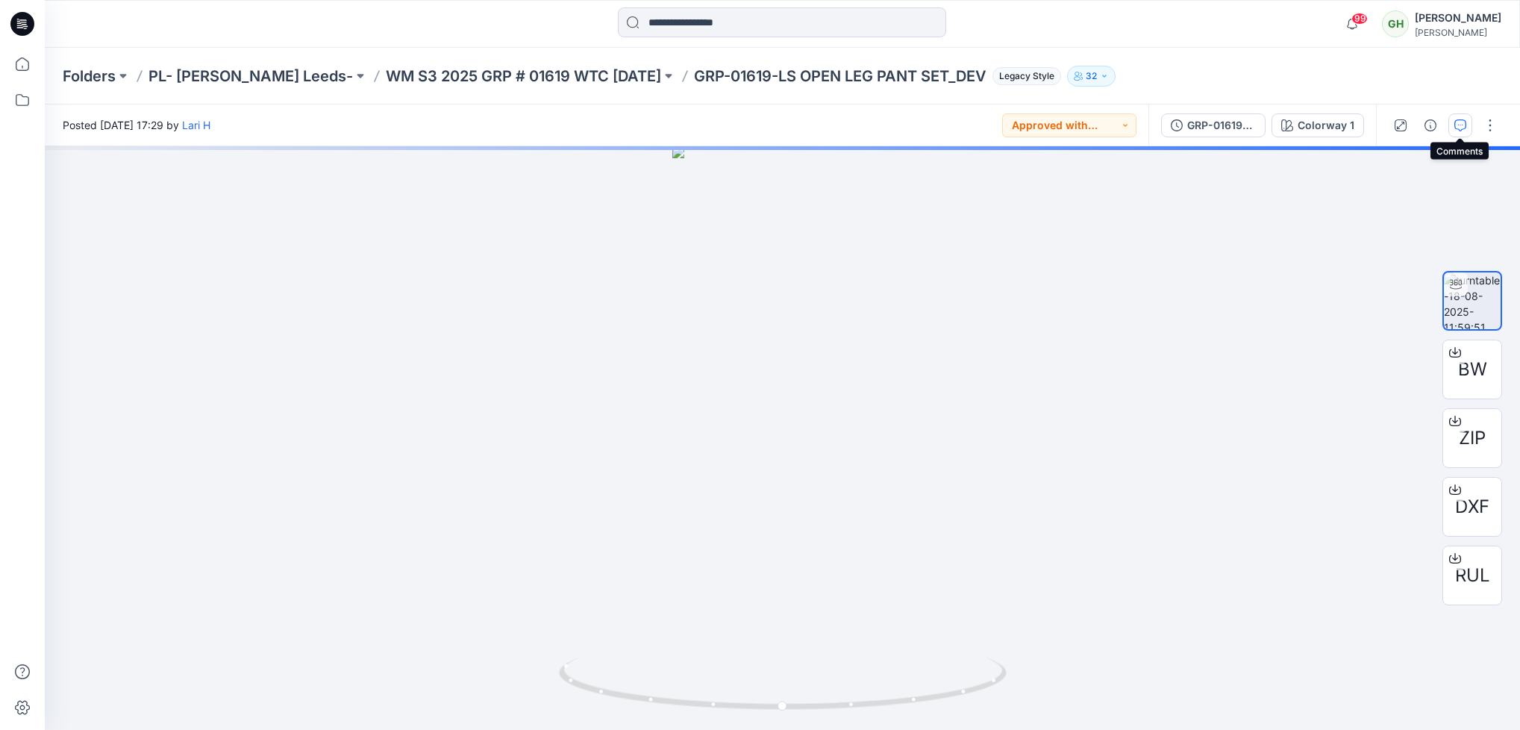
click at [1452, 126] on button "button" at bounding box center [1461, 125] width 24 height 24
click at [23, 21] on icon at bounding box center [22, 24] width 24 height 24
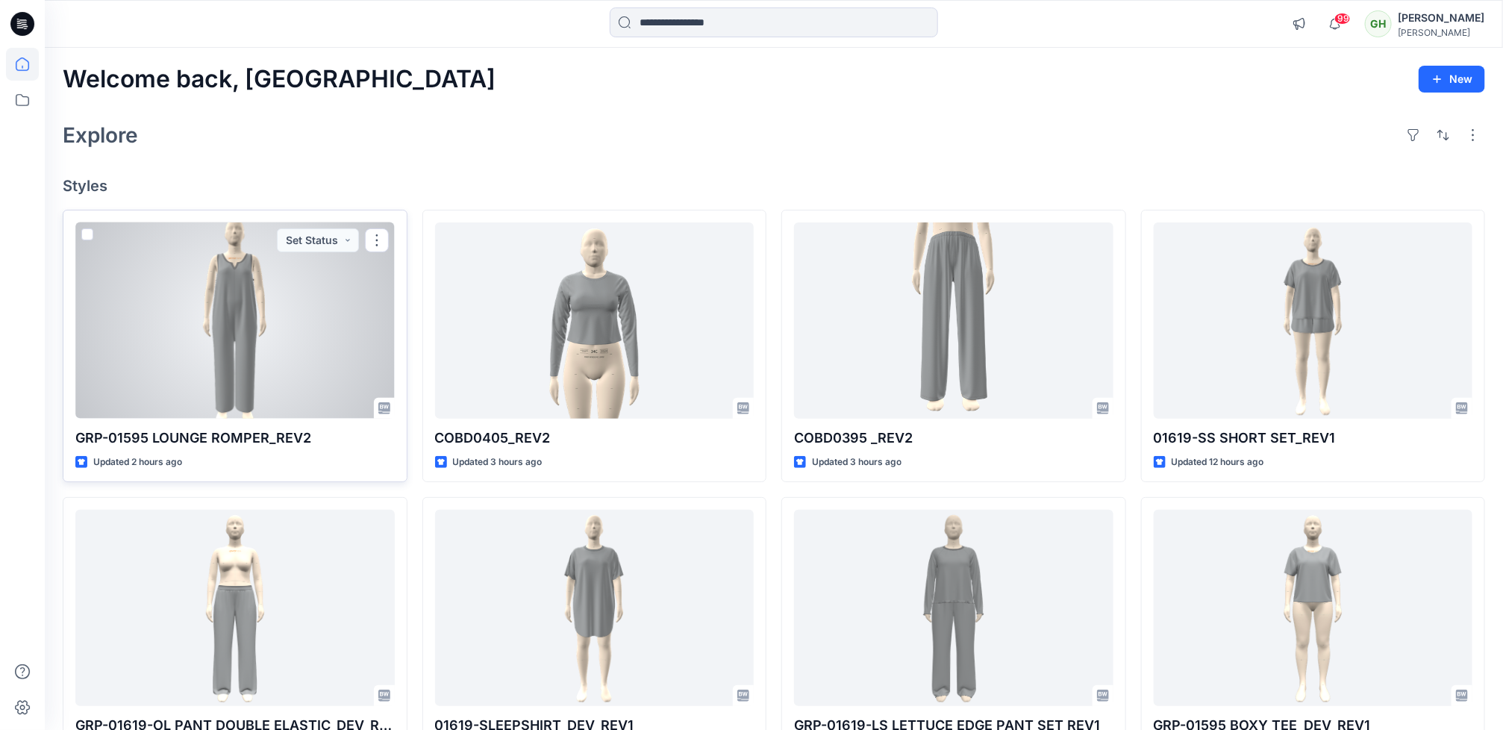
click at [282, 343] on div at bounding box center [234, 320] width 319 height 196
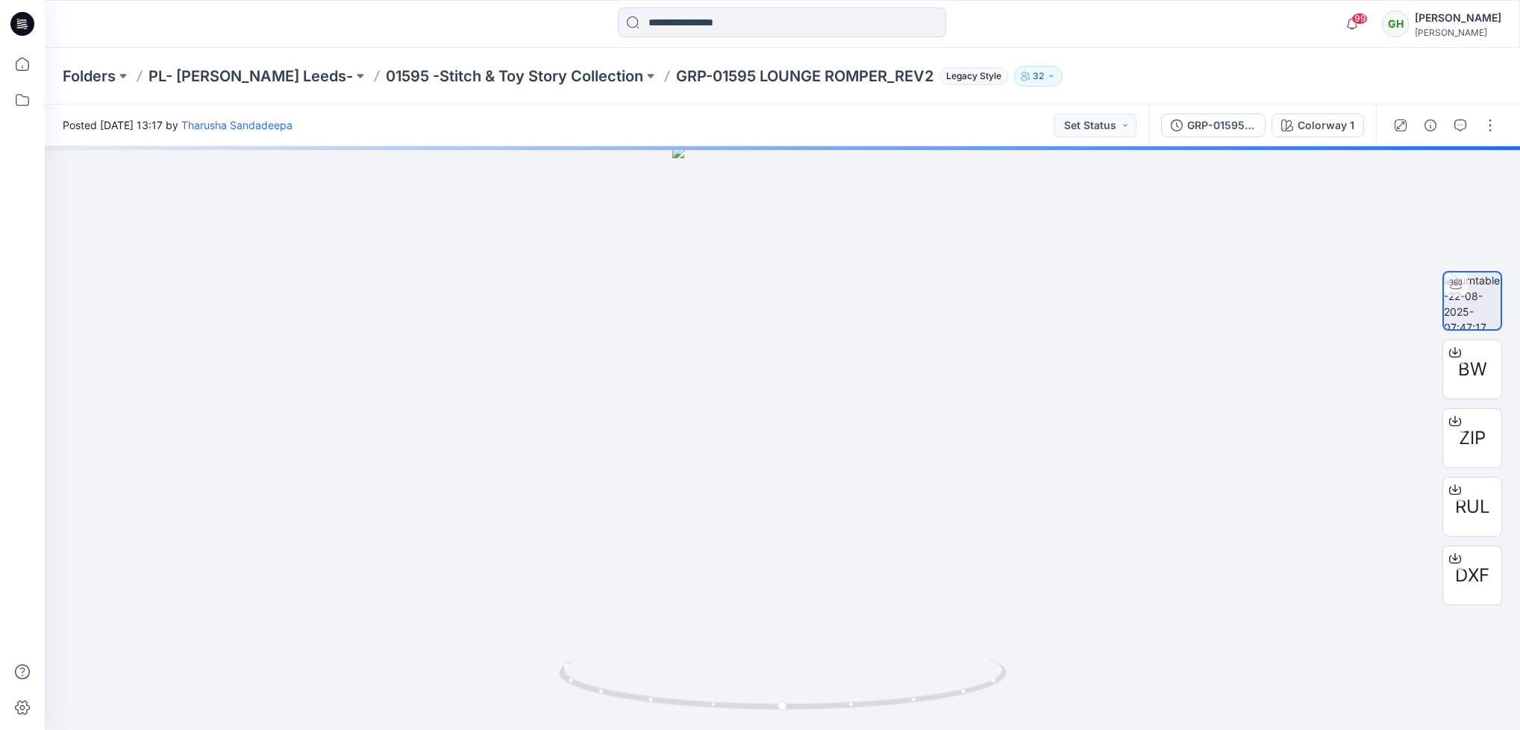
click at [394, 57] on div "Folders PL- Richards Leeds- 01595 -Stitch & Toy Story Collection GRP-01595 LOUN…" at bounding box center [783, 76] width 1476 height 57
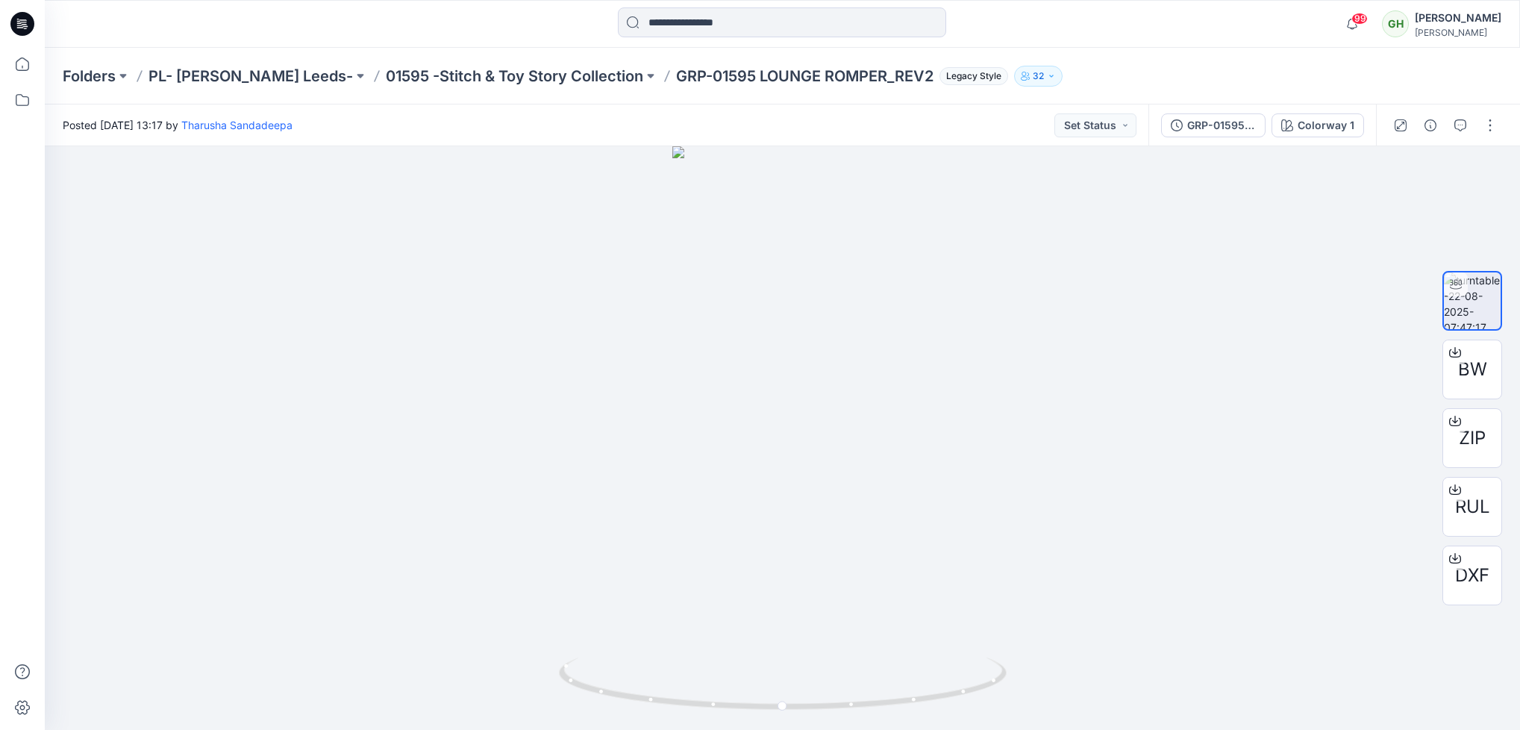
click at [1462, 139] on div at bounding box center [1445, 125] width 138 height 42
click at [1463, 119] on icon "button" at bounding box center [1461, 125] width 12 height 12
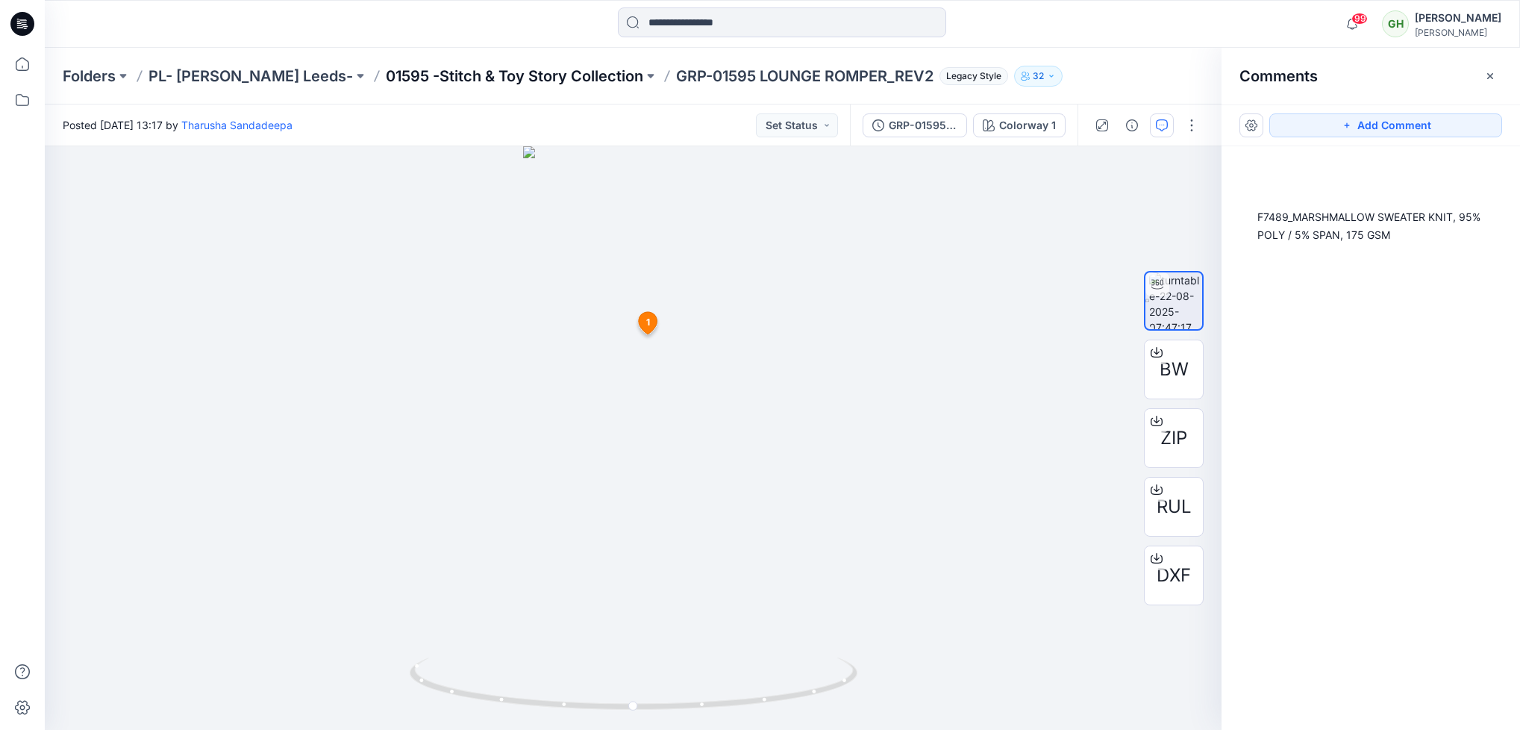
click at [386, 67] on p "01595 -Stitch & Toy Story Collection" at bounding box center [514, 76] width 257 height 21
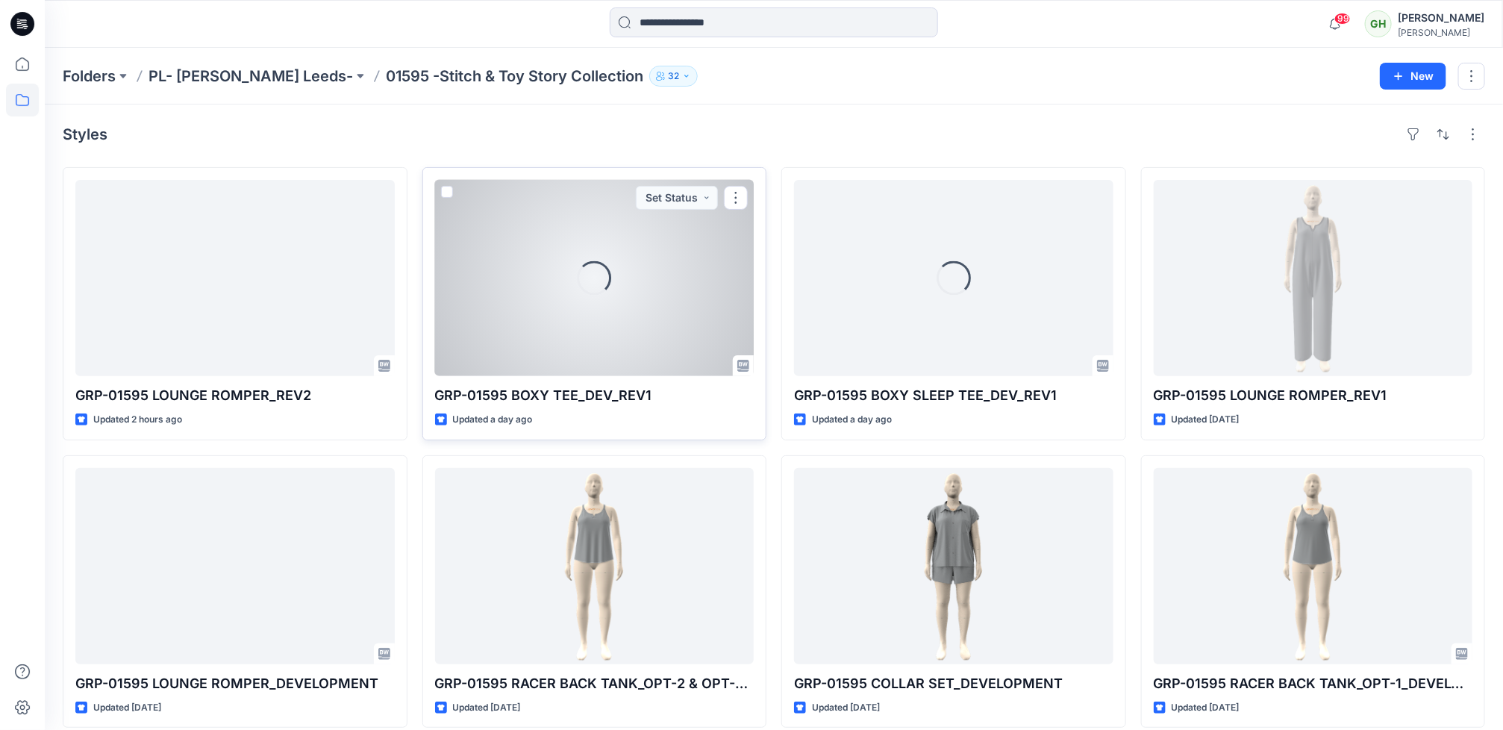
click at [505, 318] on div "Loading..." at bounding box center [594, 278] width 319 height 196
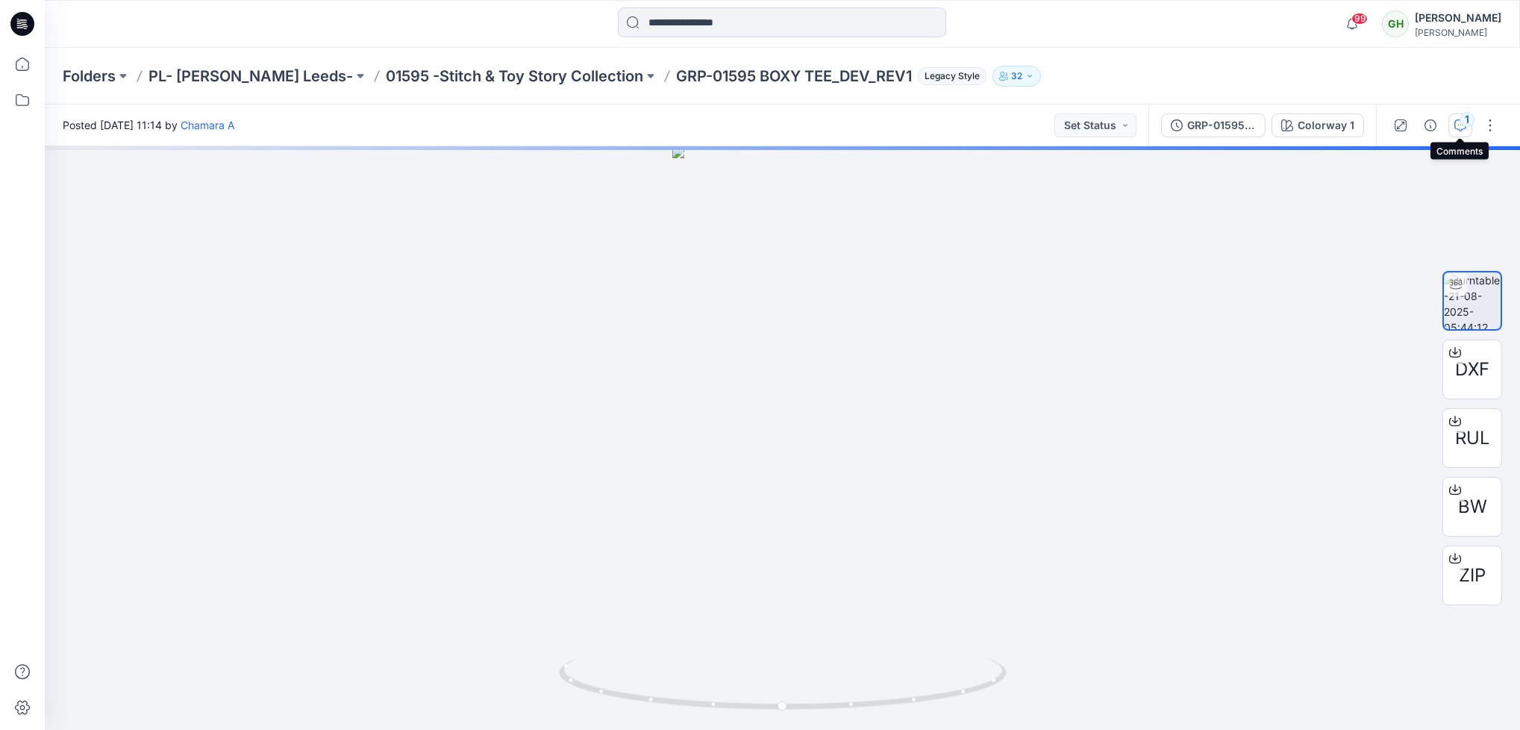
click at [1461, 130] on icon "button" at bounding box center [1461, 125] width 12 height 12
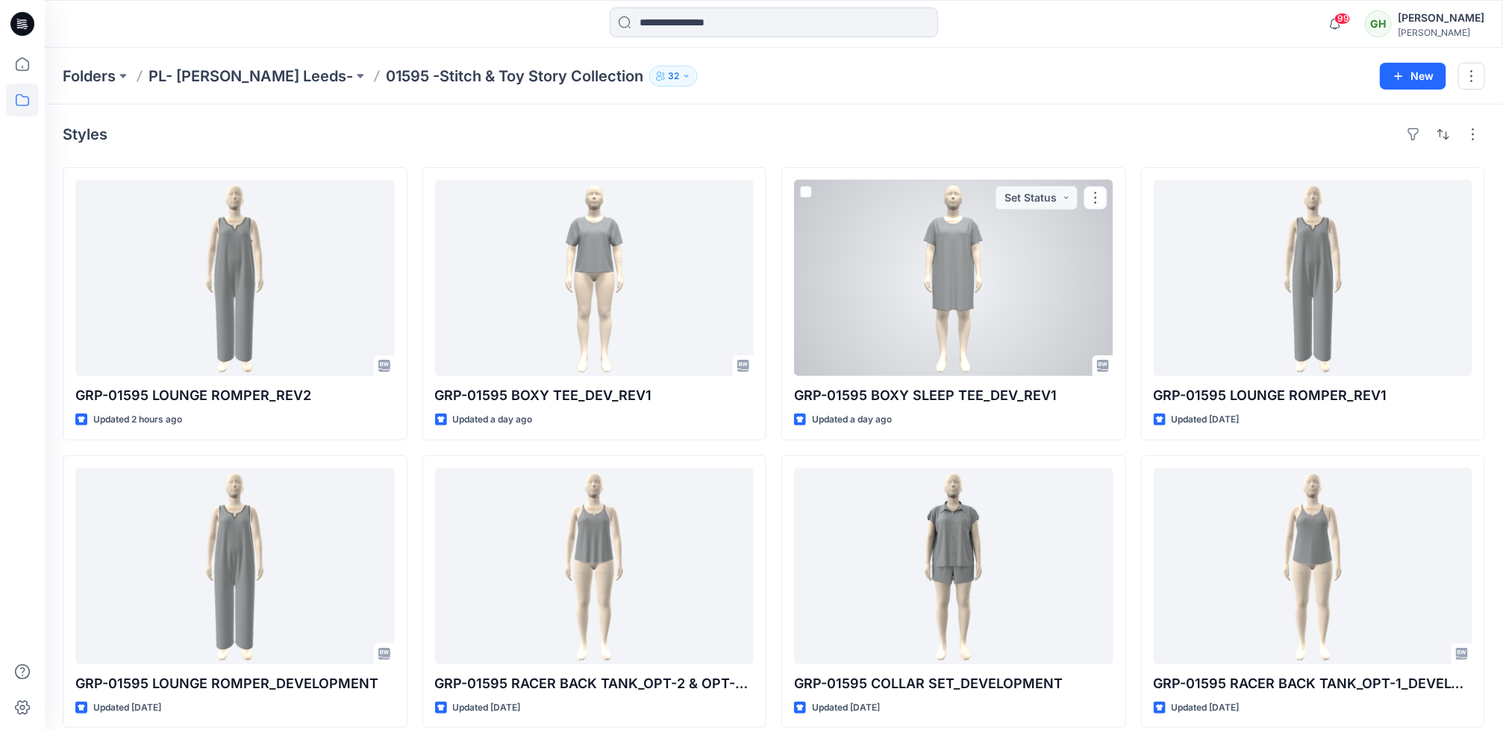
click at [881, 284] on div at bounding box center [953, 278] width 319 height 196
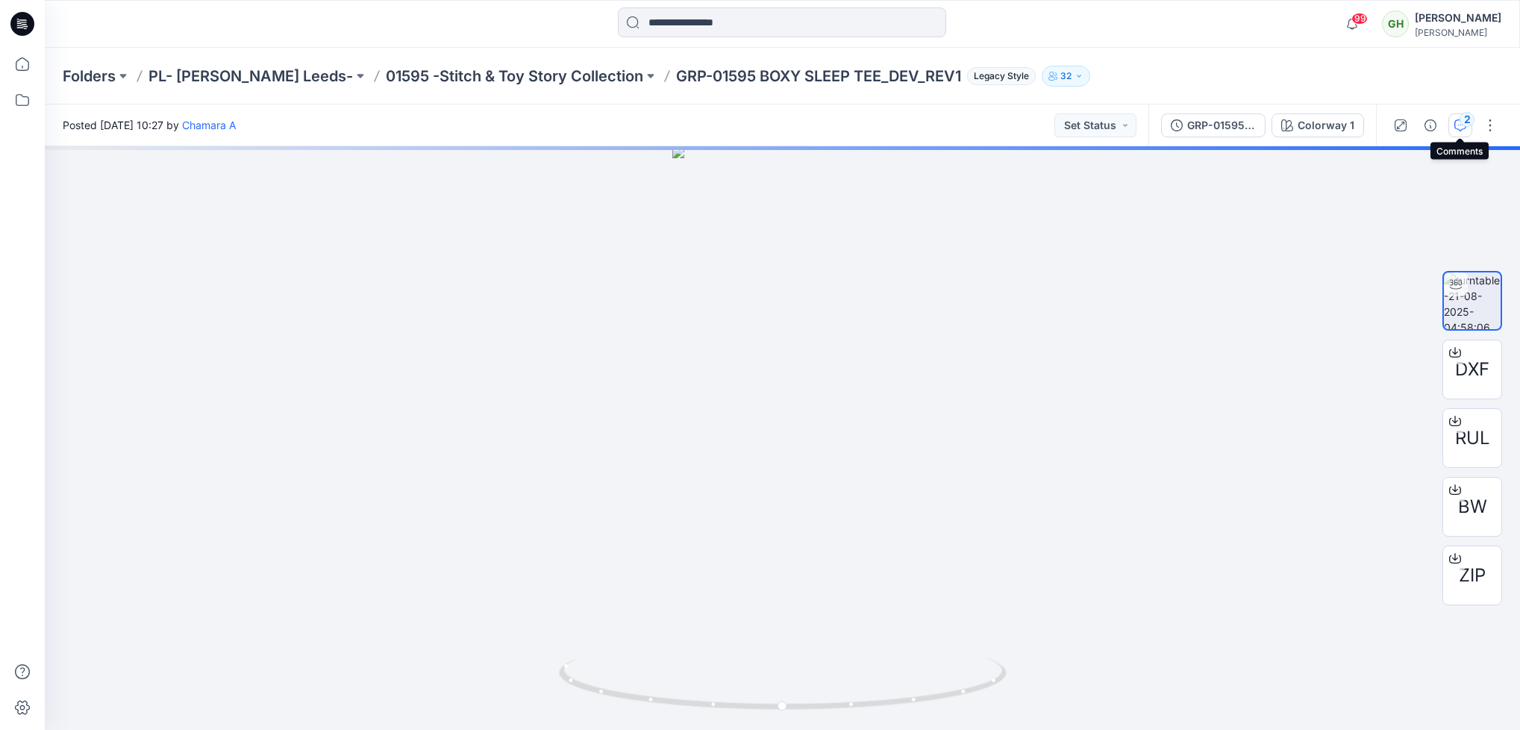
click at [1464, 132] on button "2" at bounding box center [1461, 125] width 24 height 24
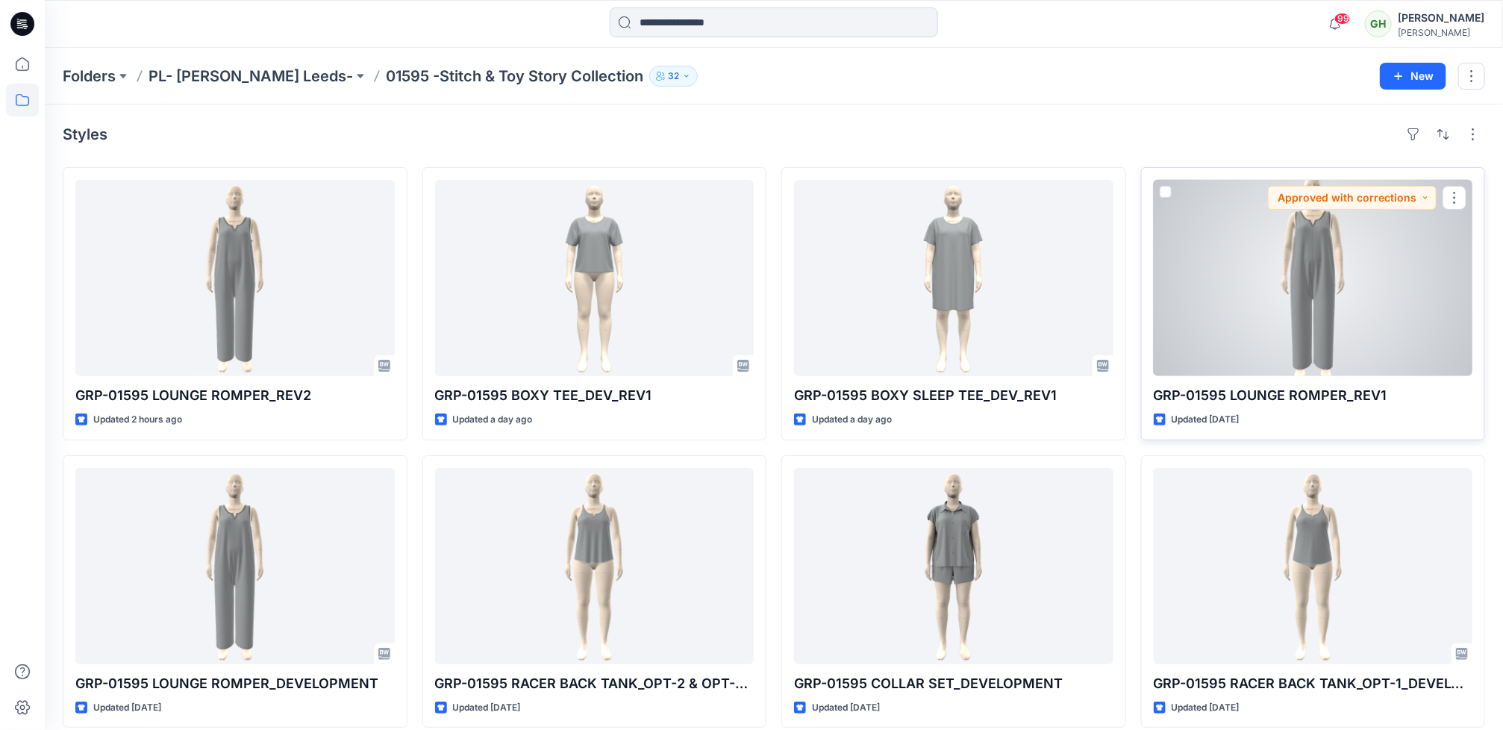
click at [1270, 255] on div at bounding box center [1313, 278] width 319 height 196
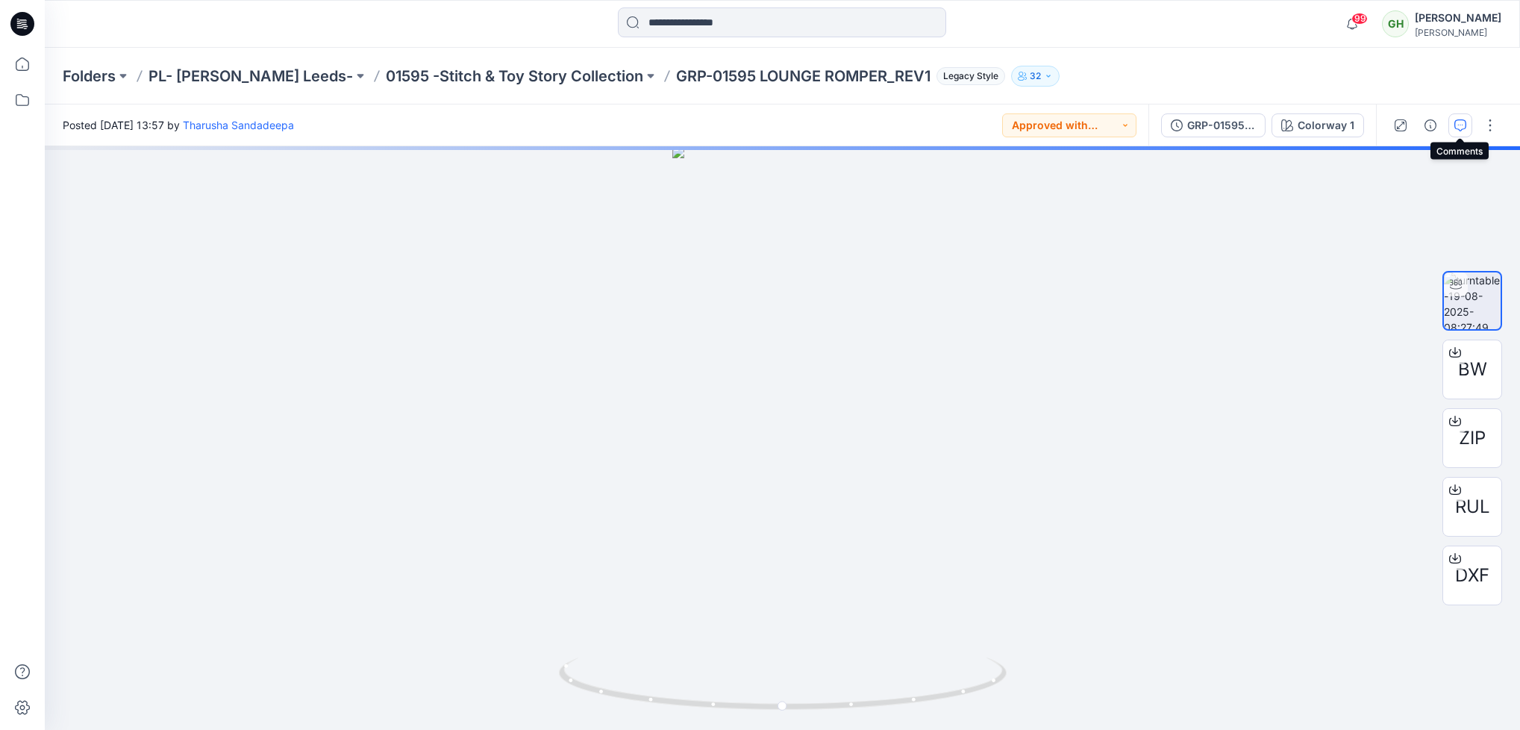
click at [1458, 131] on button "button" at bounding box center [1461, 125] width 24 height 24
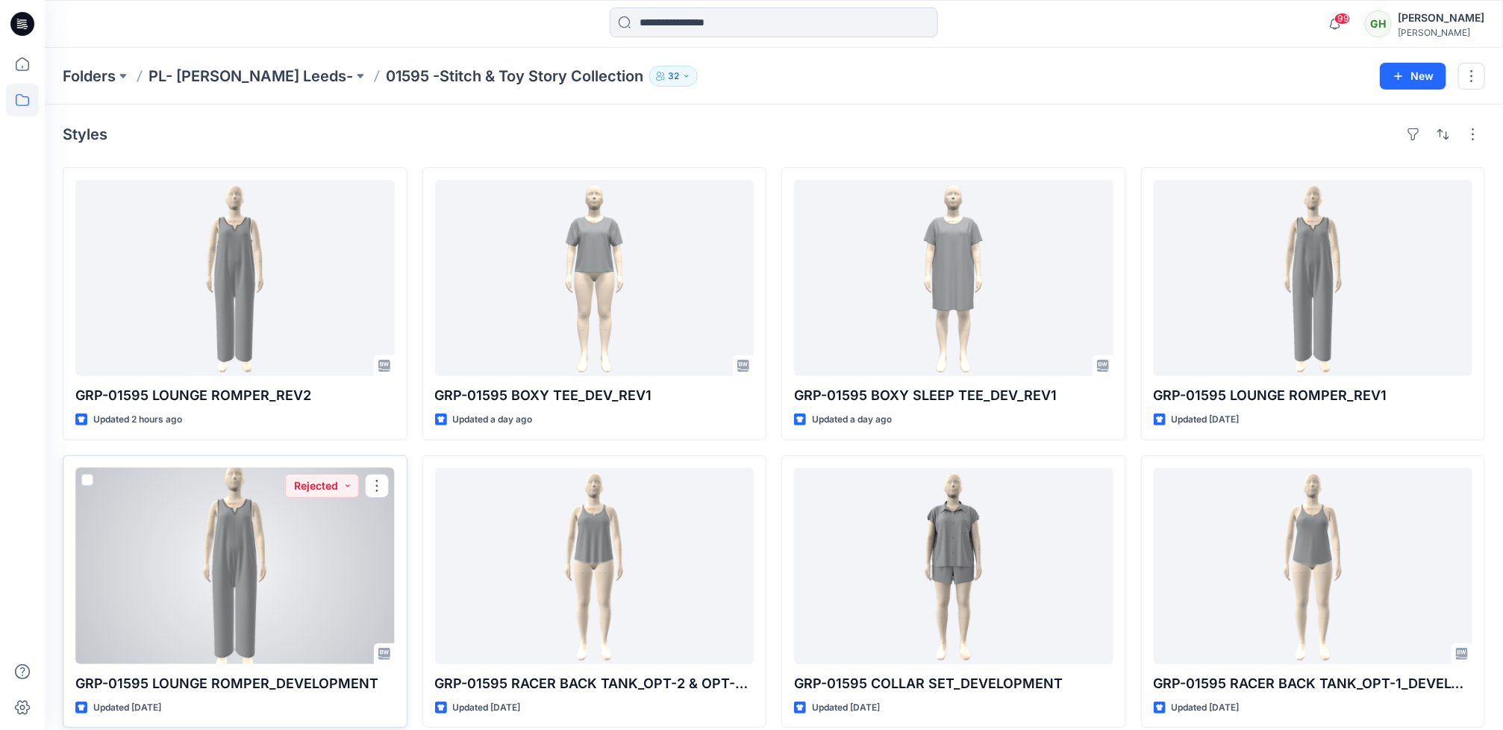
click at [163, 634] on div at bounding box center [234, 566] width 319 height 196
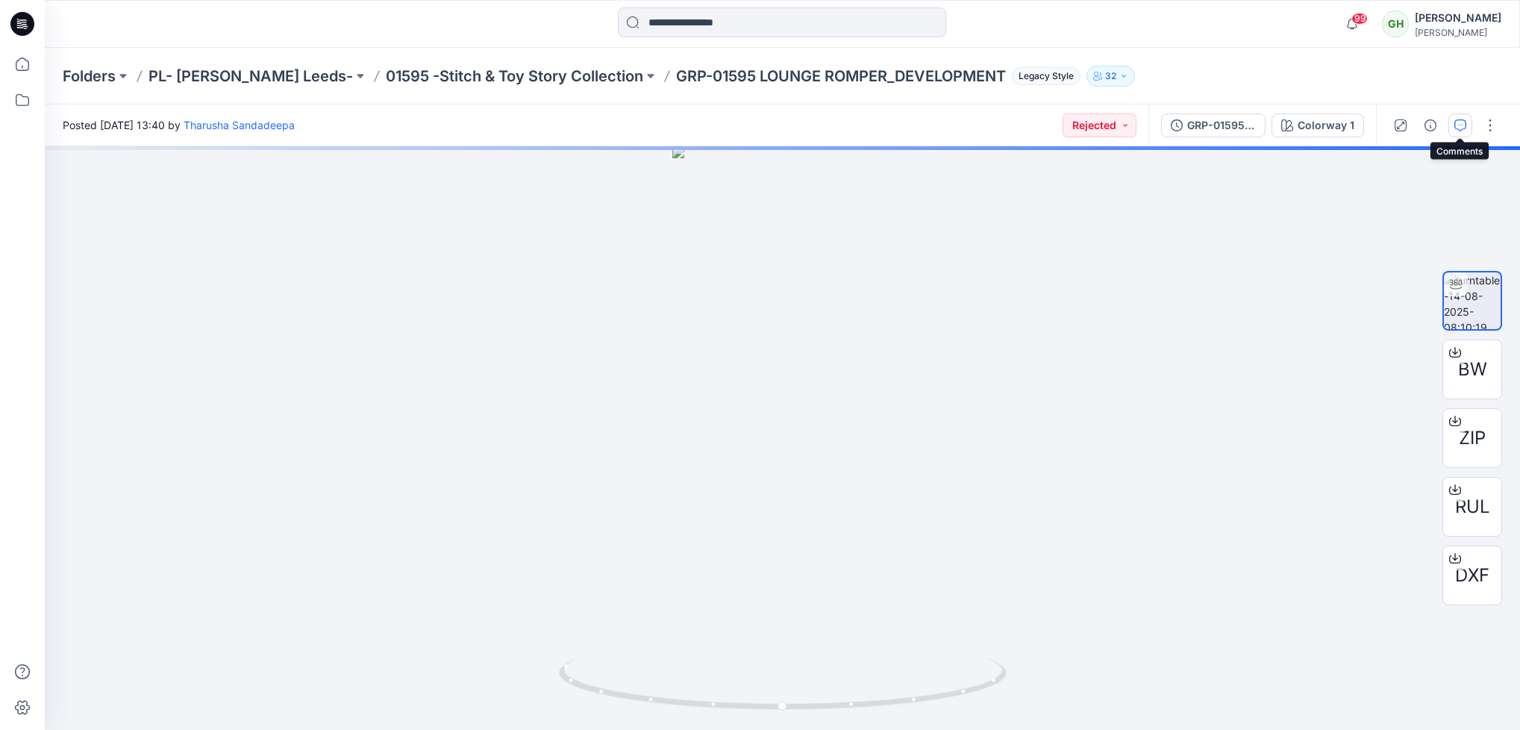
click at [1460, 119] on icon "button" at bounding box center [1461, 125] width 12 height 12
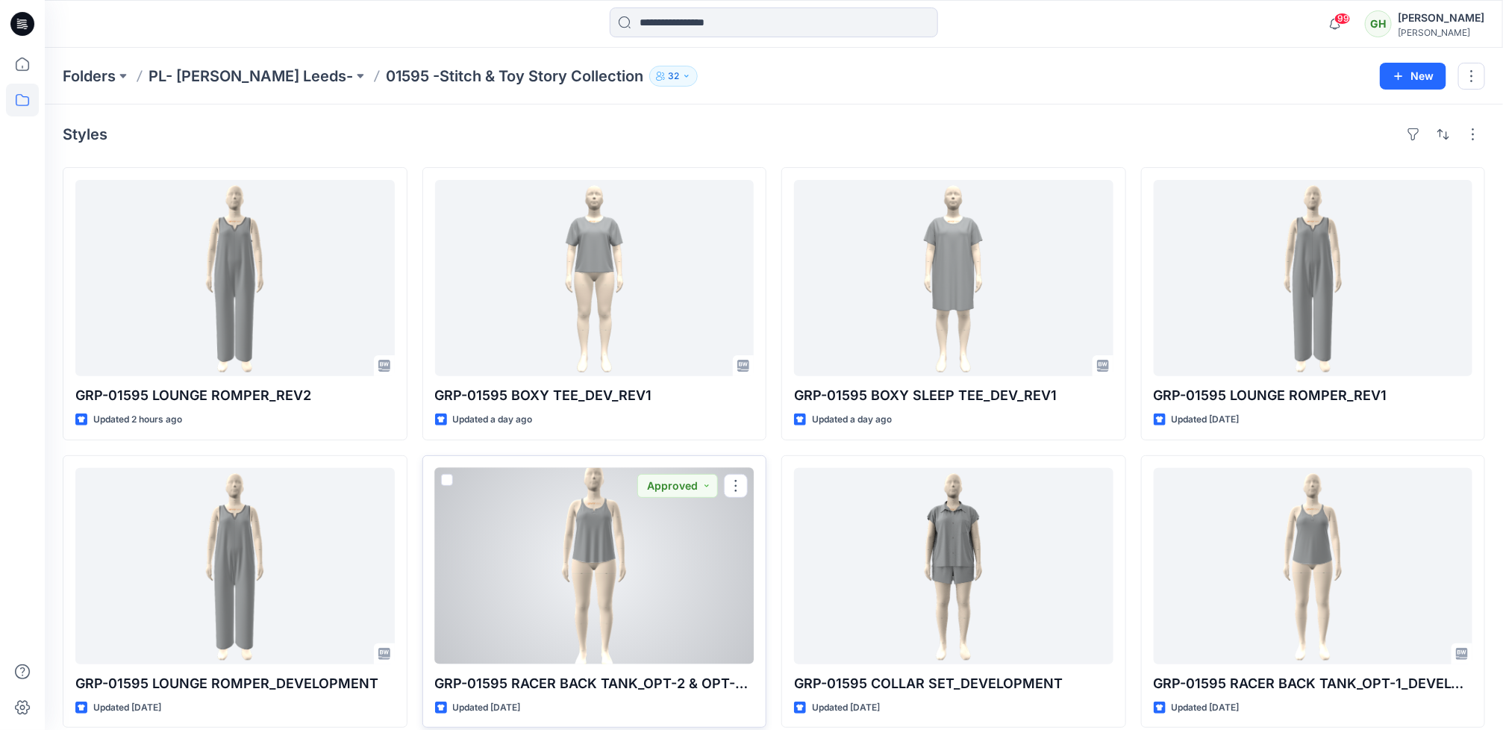
click at [587, 613] on div at bounding box center [594, 566] width 319 height 196
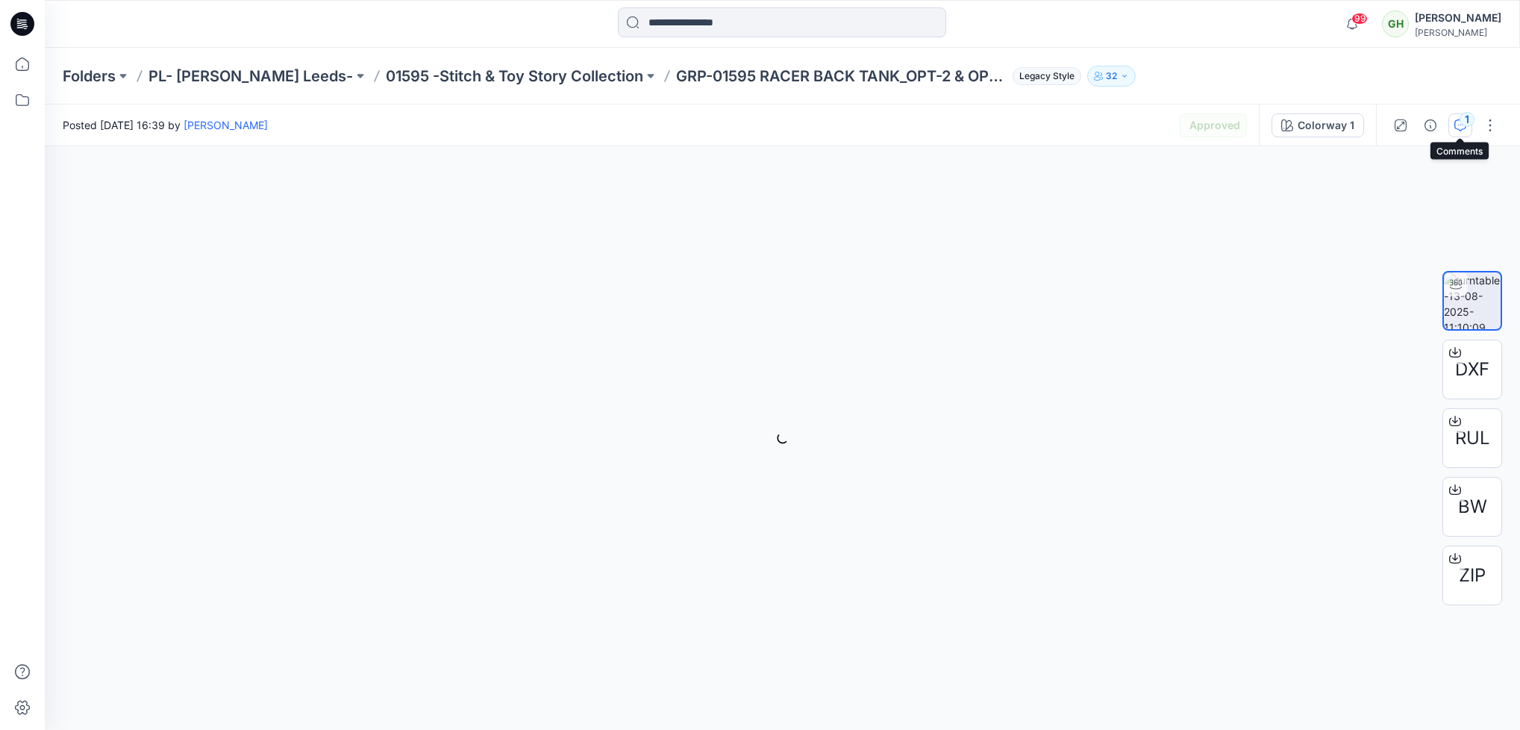
click at [1463, 126] on icon "button" at bounding box center [1461, 125] width 12 height 12
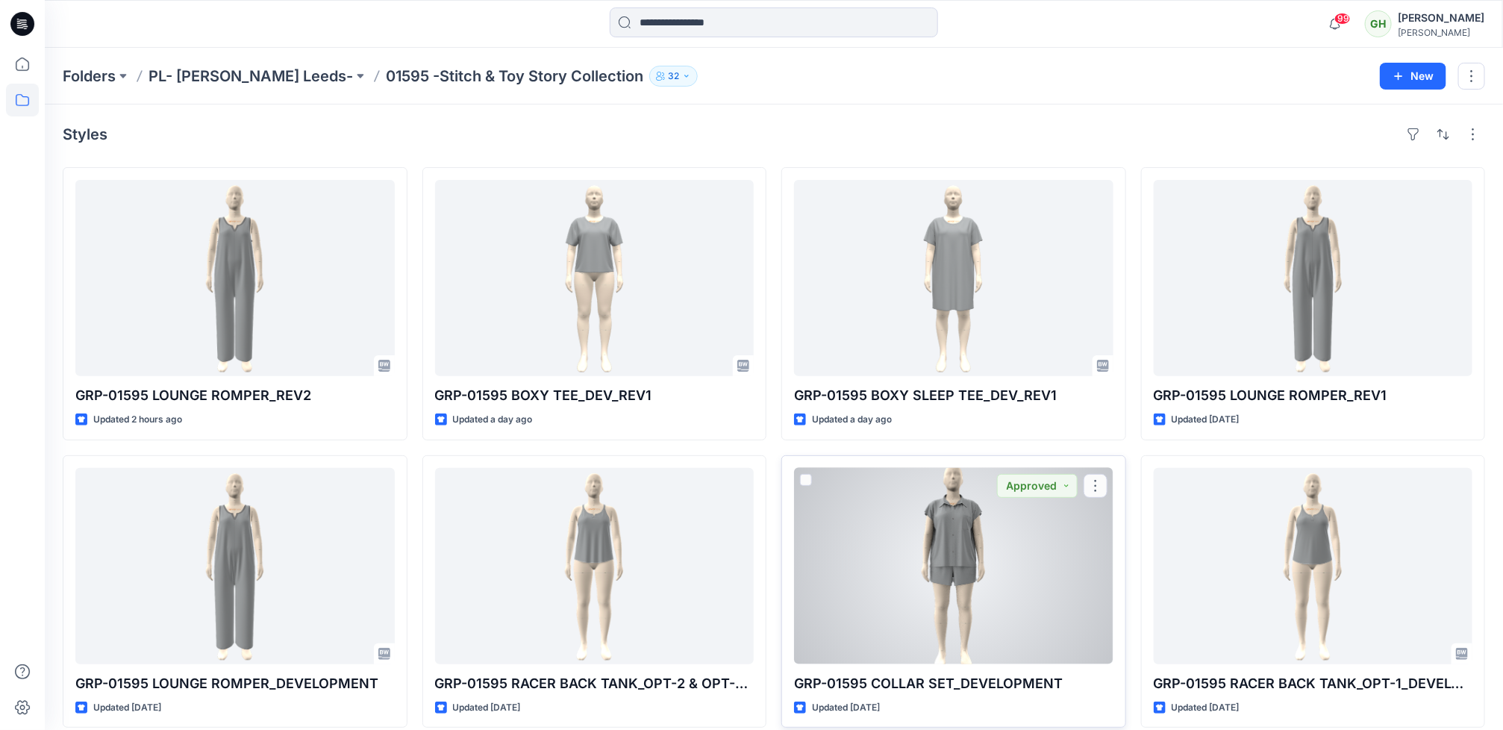
click at [831, 596] on div at bounding box center [953, 566] width 319 height 196
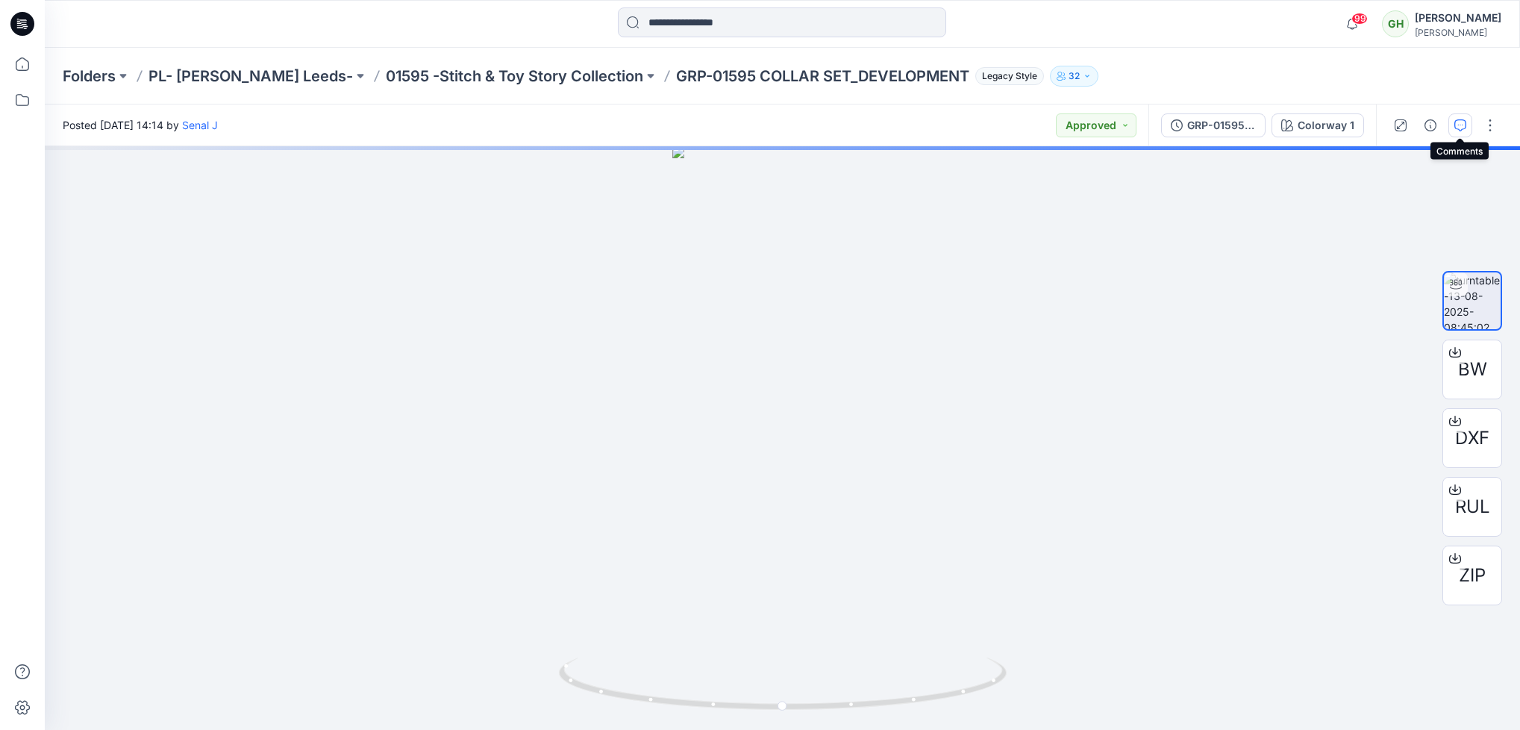
click at [1449, 130] on button "button" at bounding box center [1461, 125] width 24 height 24
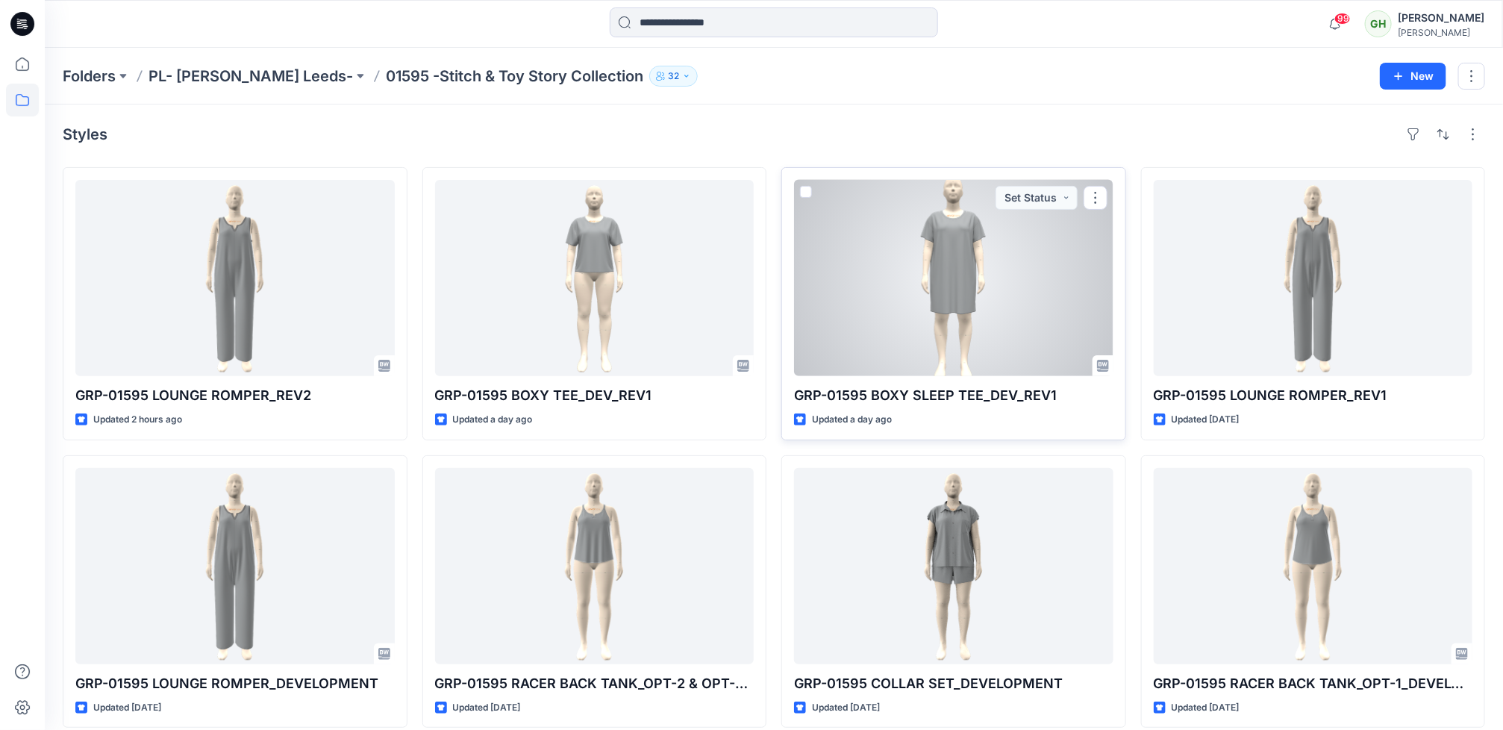
click at [990, 292] on div at bounding box center [953, 278] width 319 height 196
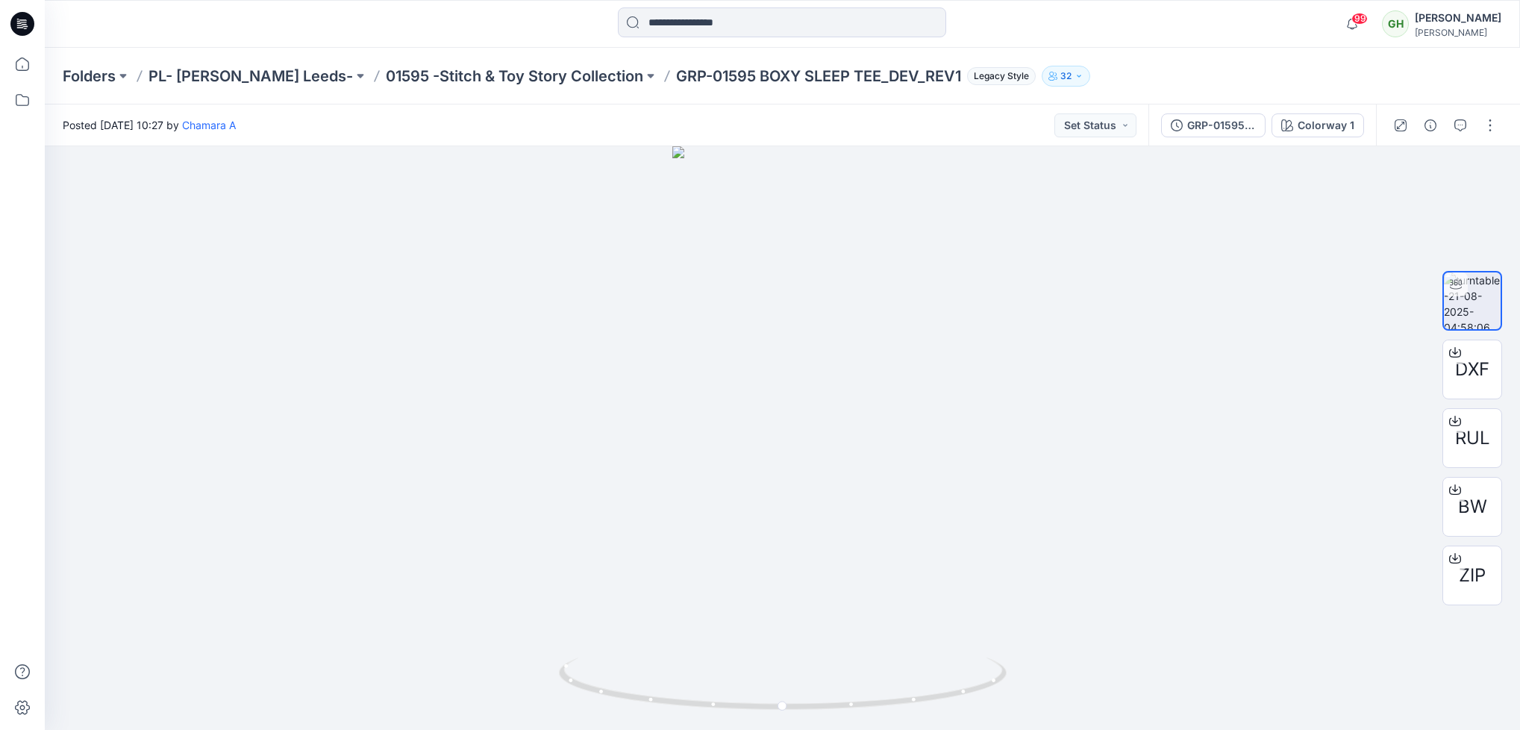
click at [1464, 139] on div at bounding box center [1445, 125] width 138 height 42
click at [1458, 125] on icon "button" at bounding box center [1461, 125] width 12 height 12
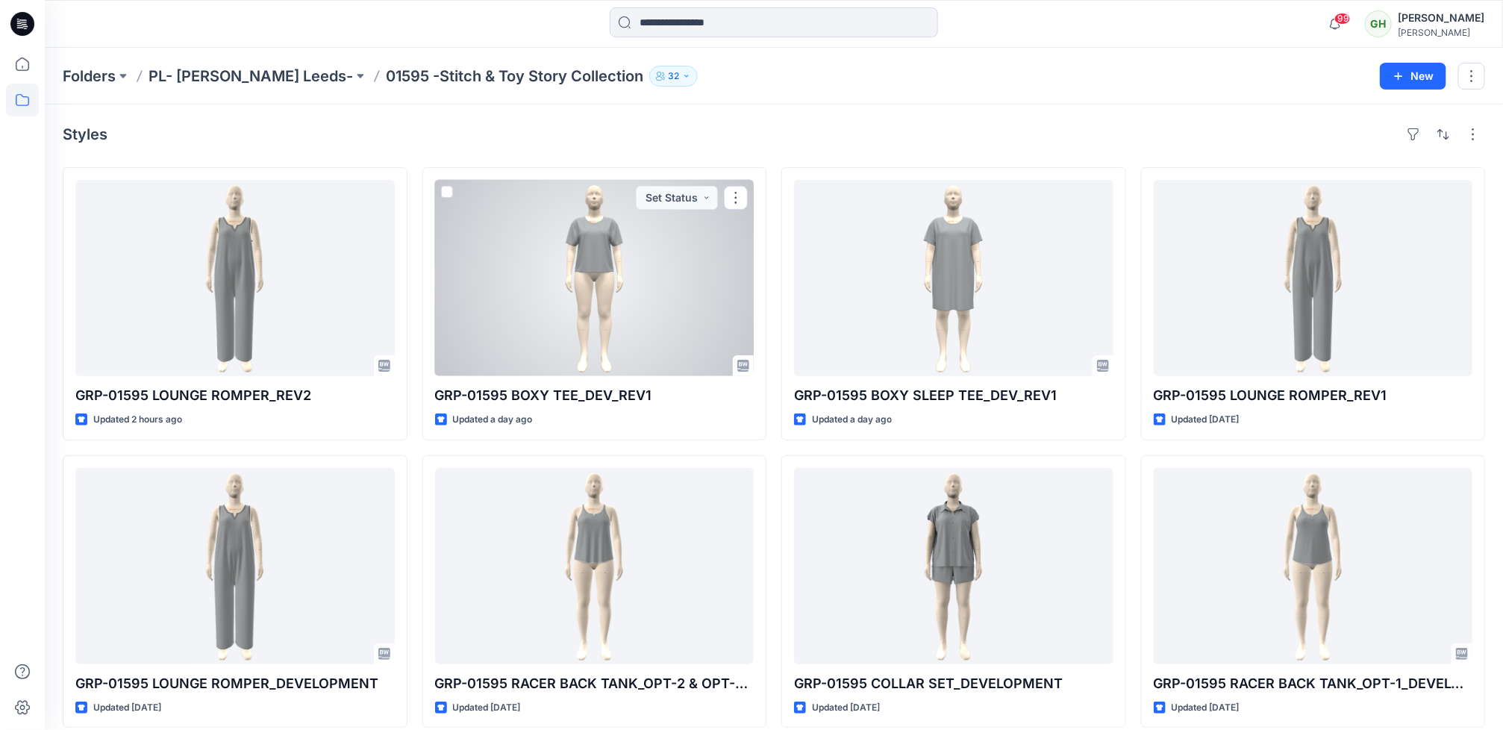
click at [502, 299] on div at bounding box center [594, 278] width 319 height 196
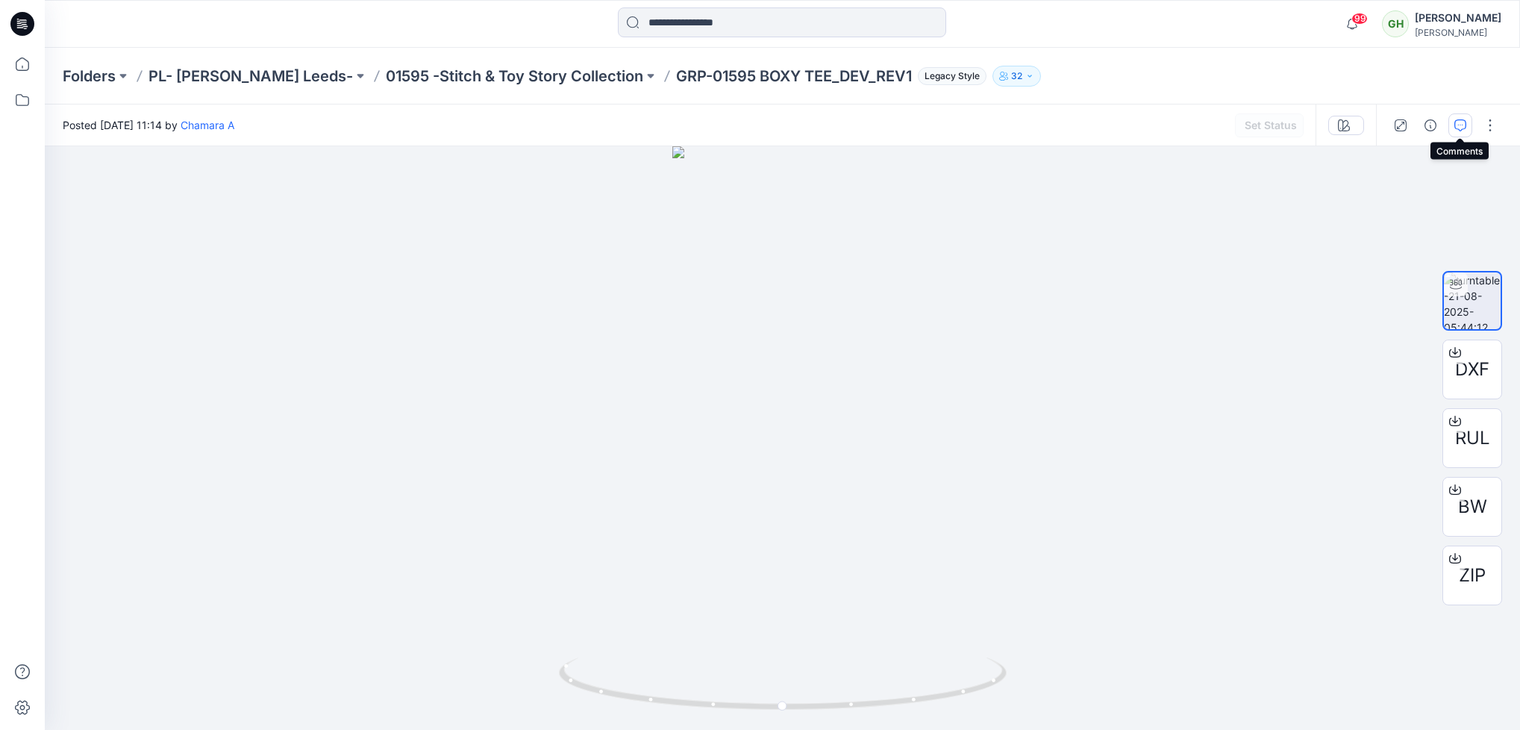
click at [1461, 131] on button "button" at bounding box center [1461, 125] width 24 height 24
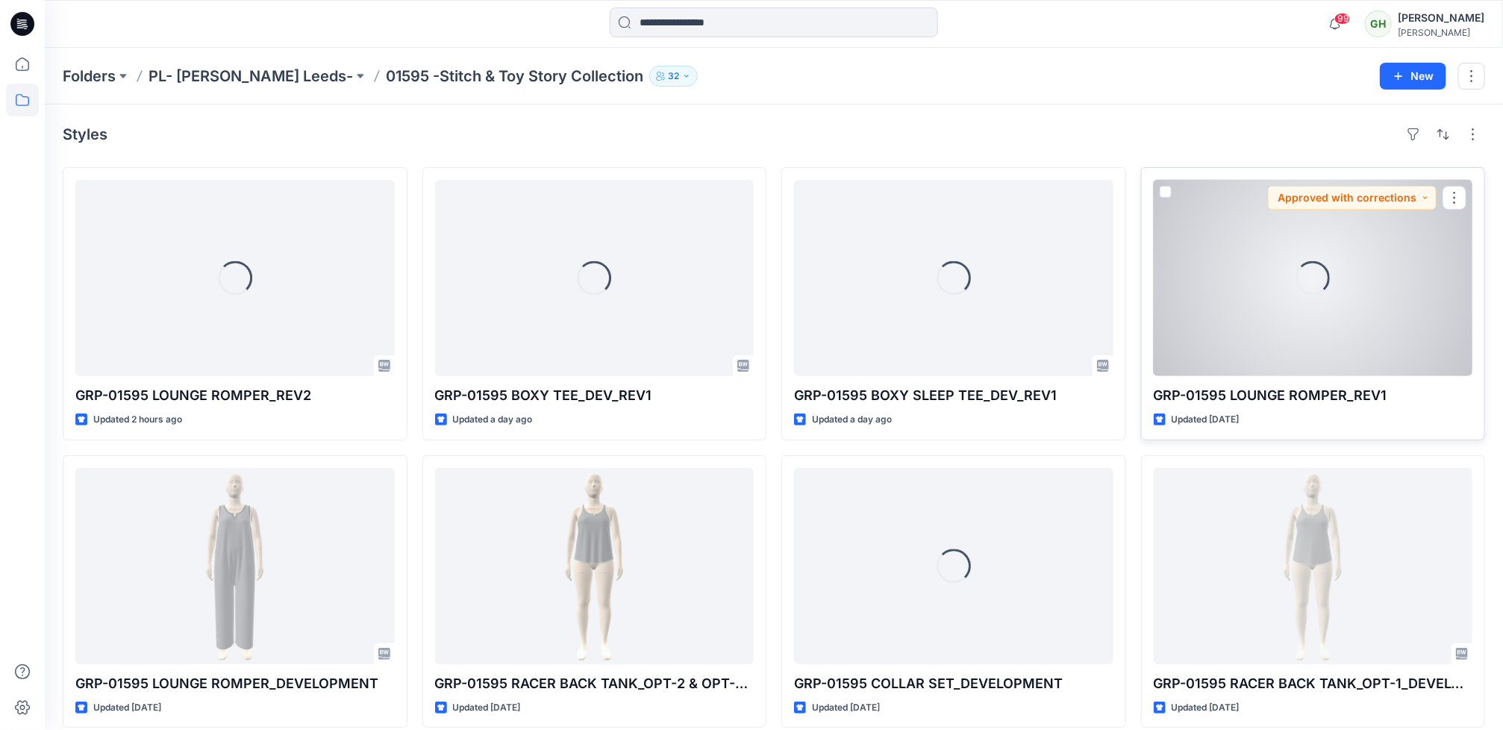
click at [1178, 327] on div "Loading..." at bounding box center [1313, 278] width 319 height 196
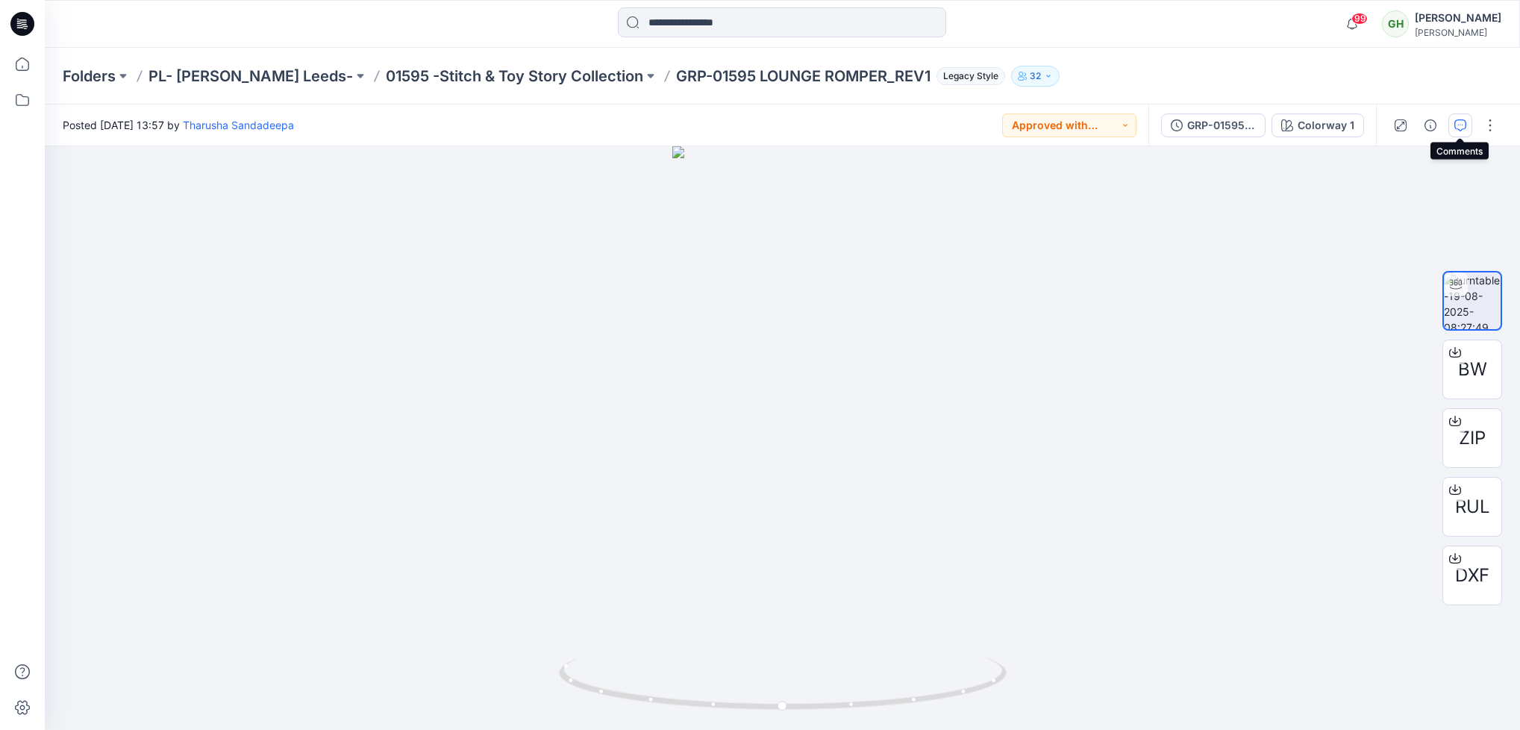
click at [1463, 115] on button "button" at bounding box center [1461, 125] width 24 height 24
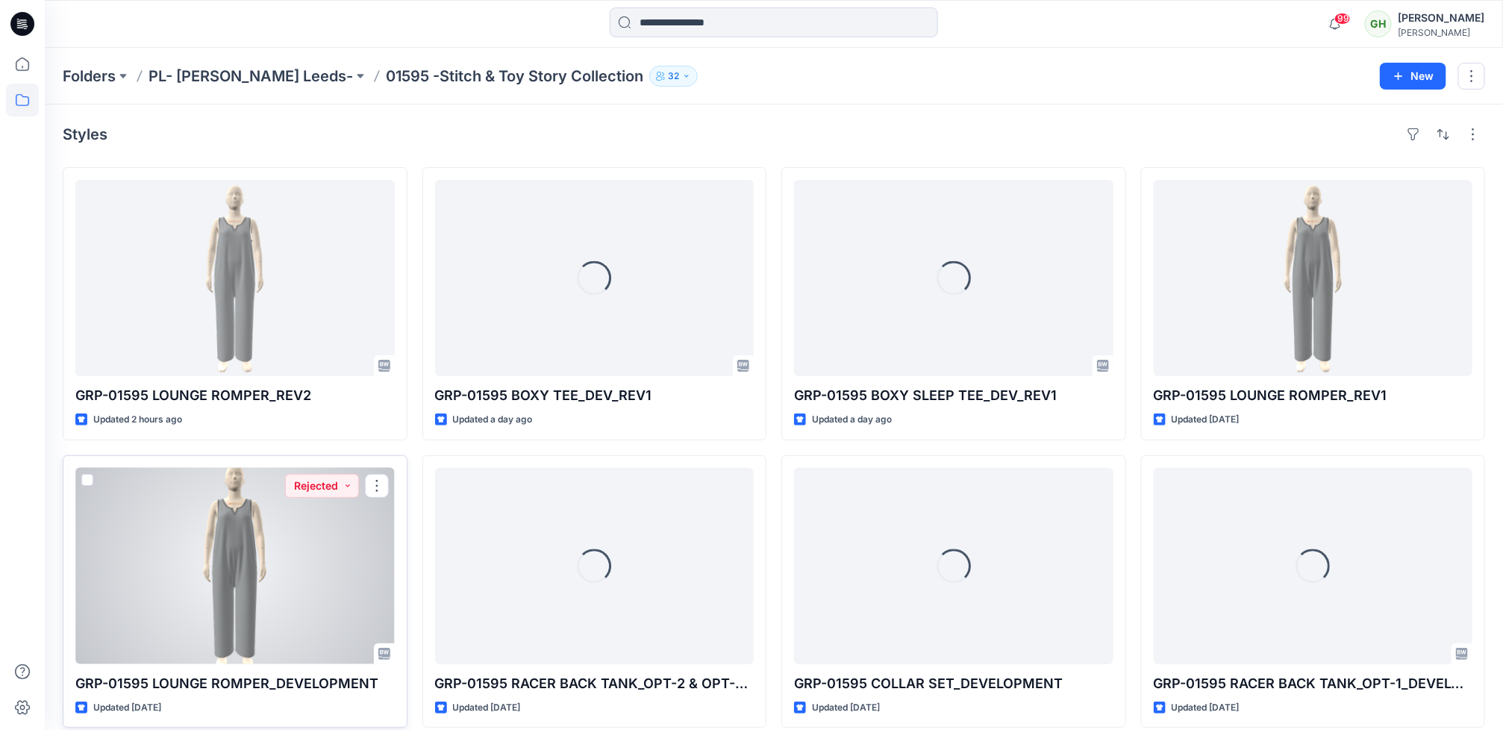
click at [312, 590] on div at bounding box center [234, 566] width 319 height 196
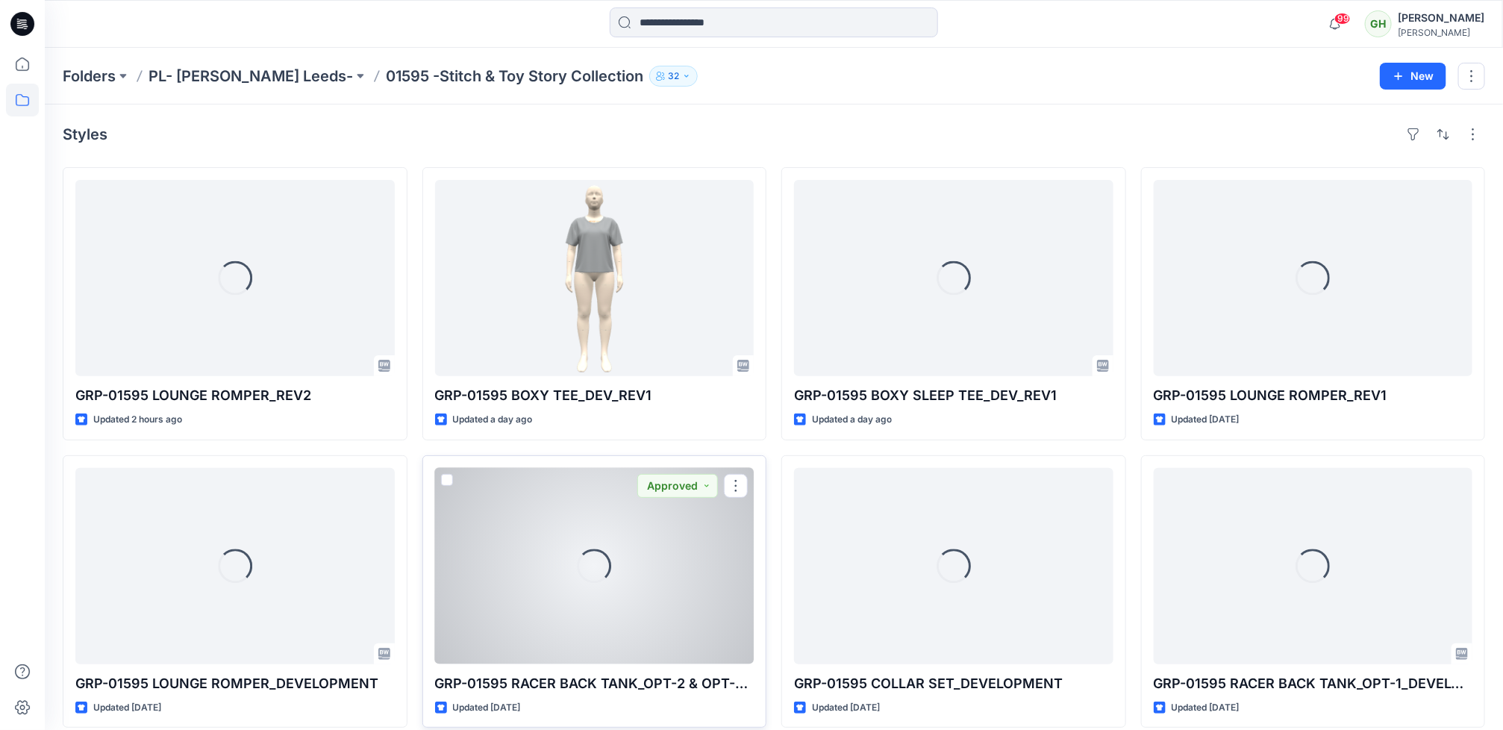
click at [516, 567] on div "Loading..." at bounding box center [594, 566] width 319 height 196
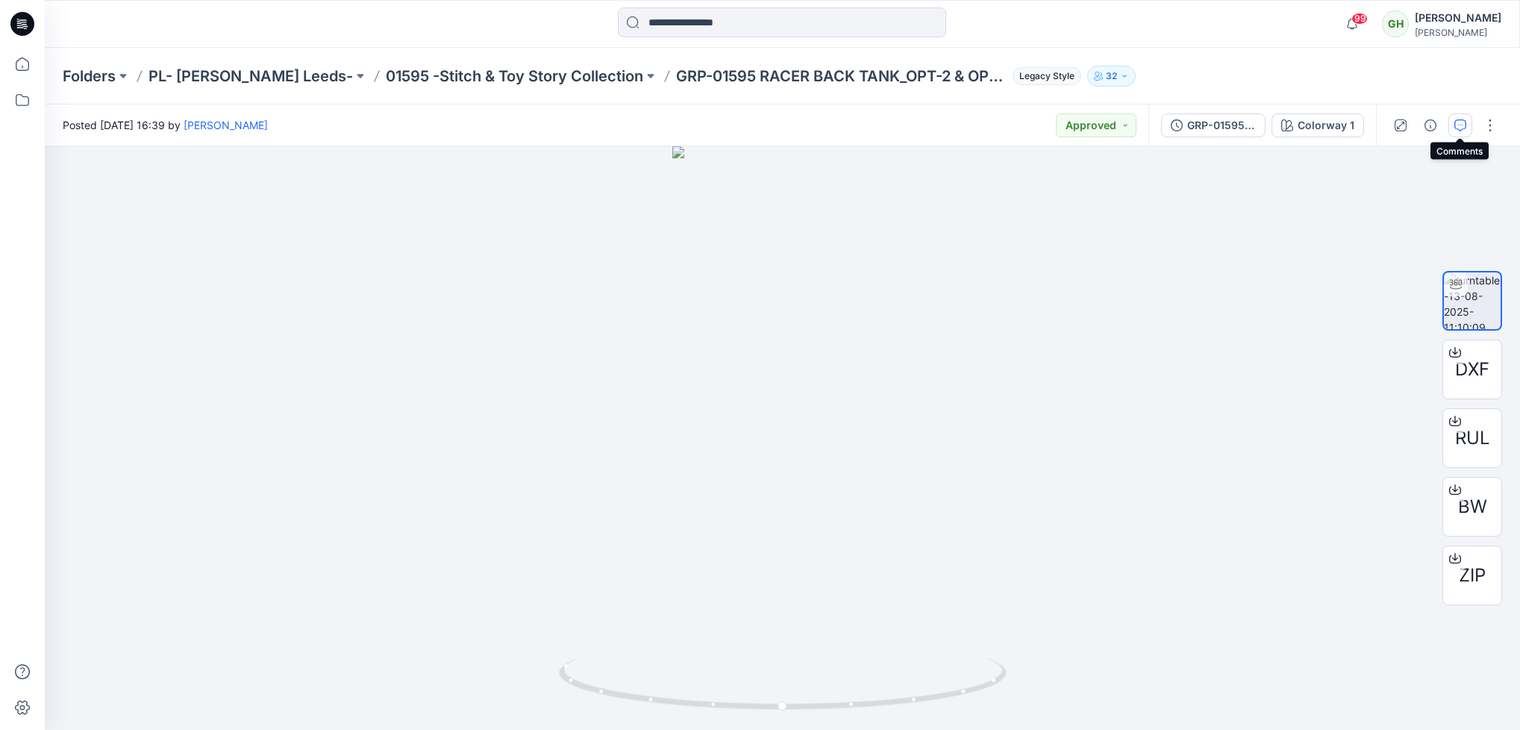
click at [1465, 119] on icon "button" at bounding box center [1461, 125] width 12 height 12
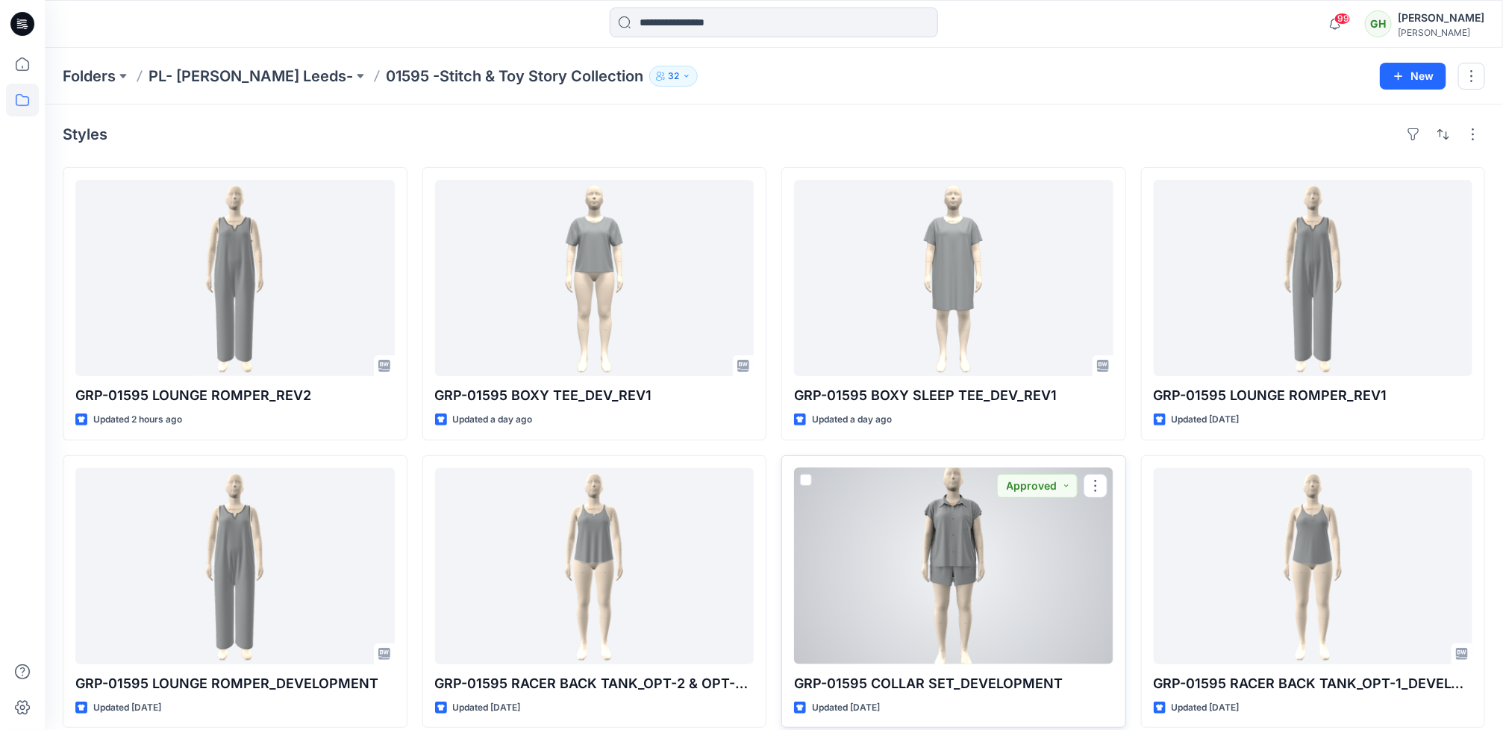
click at [884, 611] on div at bounding box center [953, 566] width 319 height 196
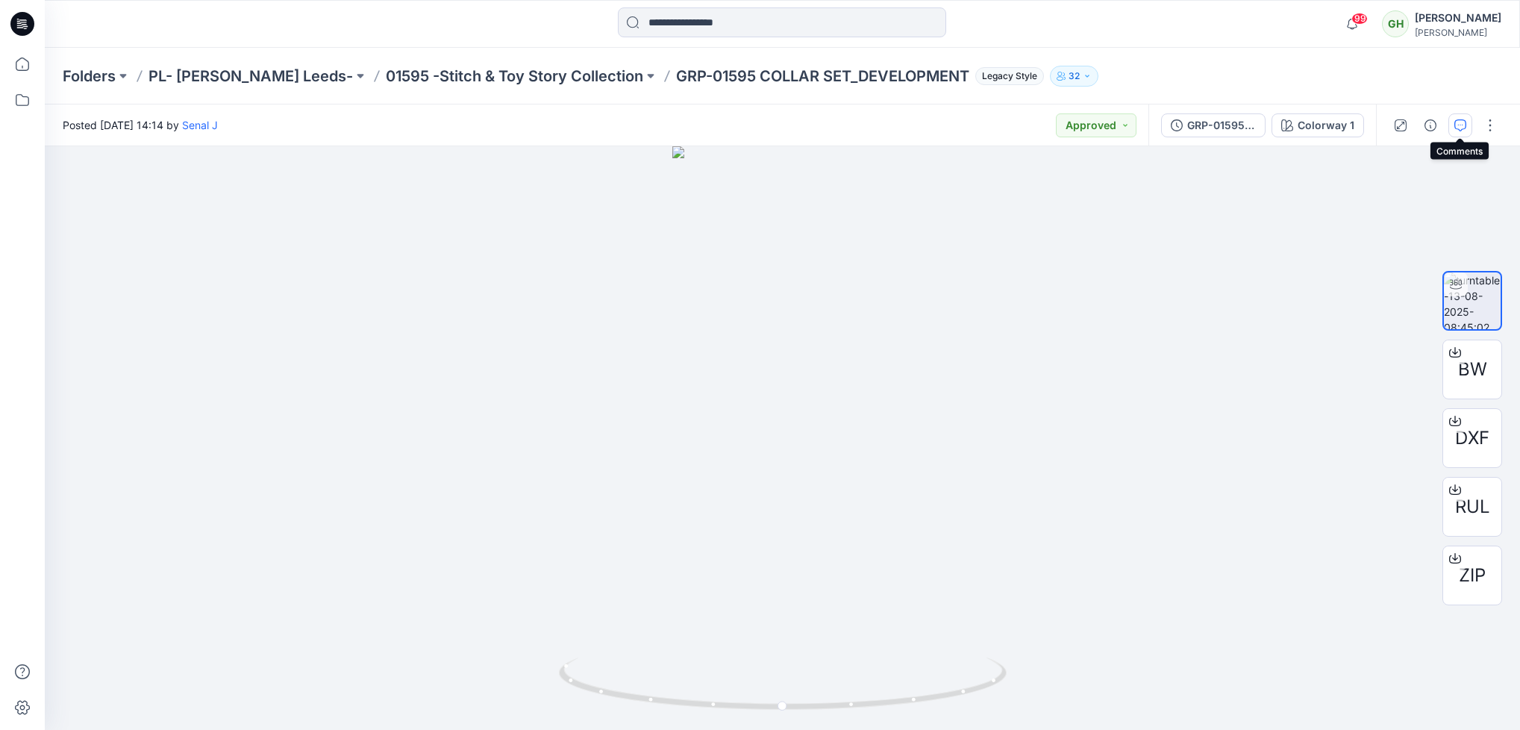
click at [1458, 137] on button "button" at bounding box center [1461, 125] width 24 height 24
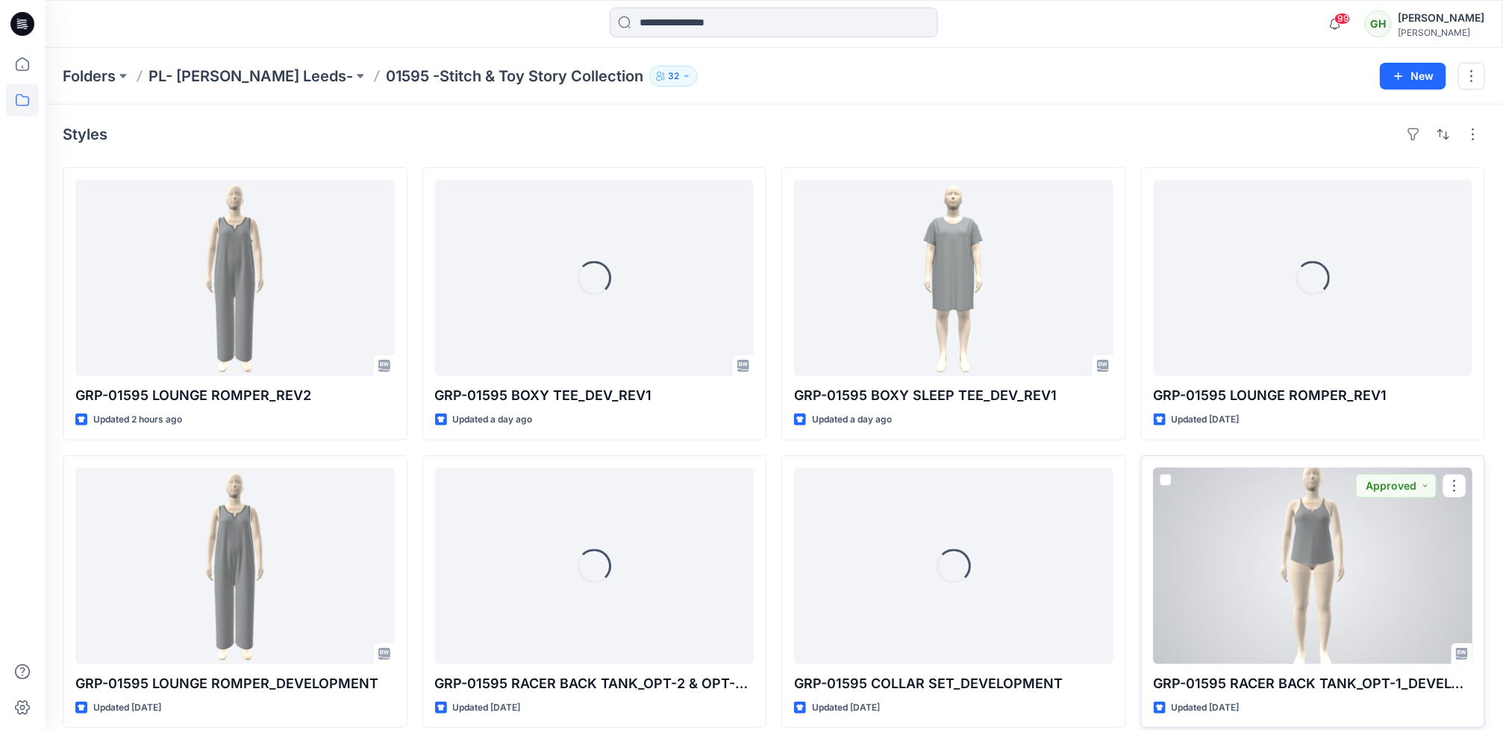
click at [1305, 585] on div at bounding box center [1313, 566] width 319 height 196
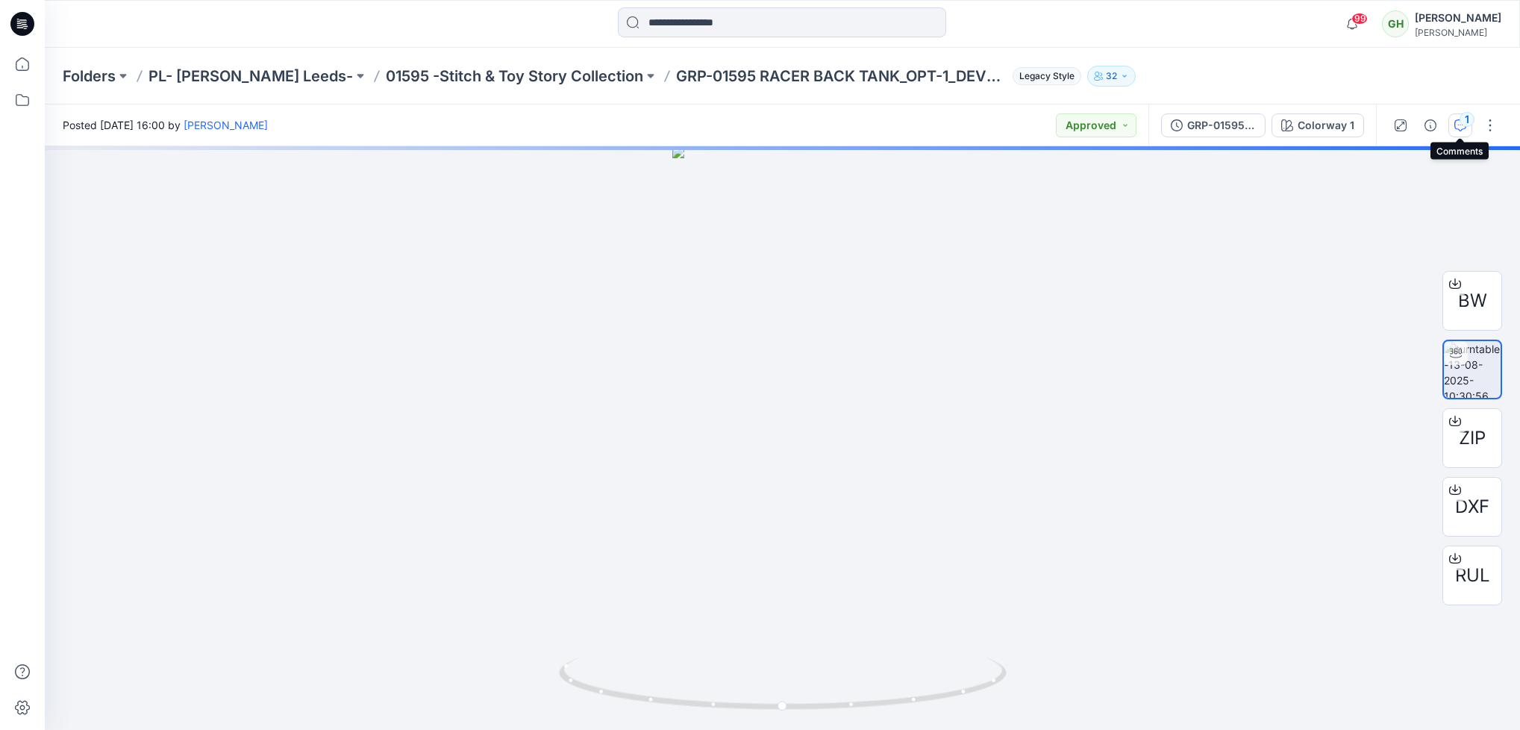
click at [1462, 130] on icon "button" at bounding box center [1461, 125] width 12 height 12
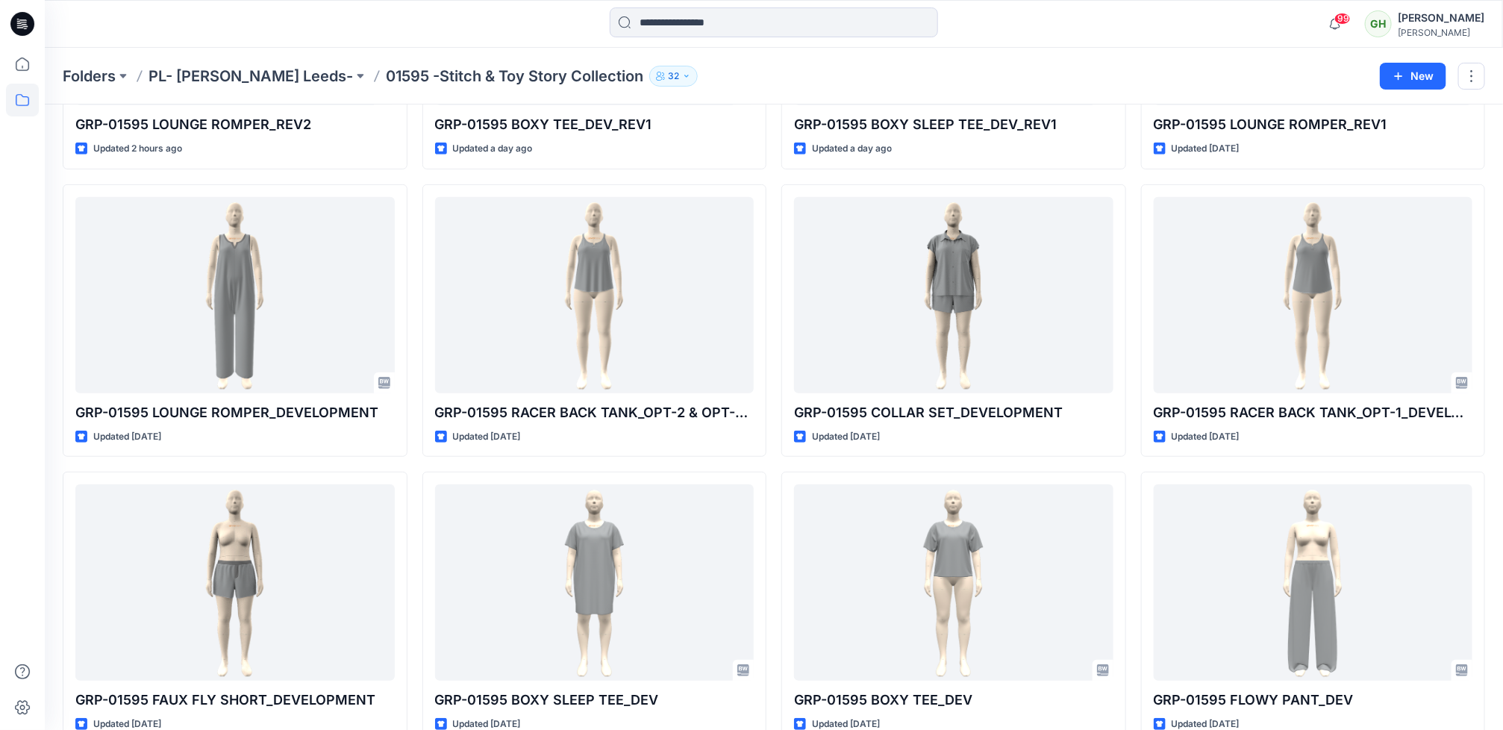
scroll to position [305, 0]
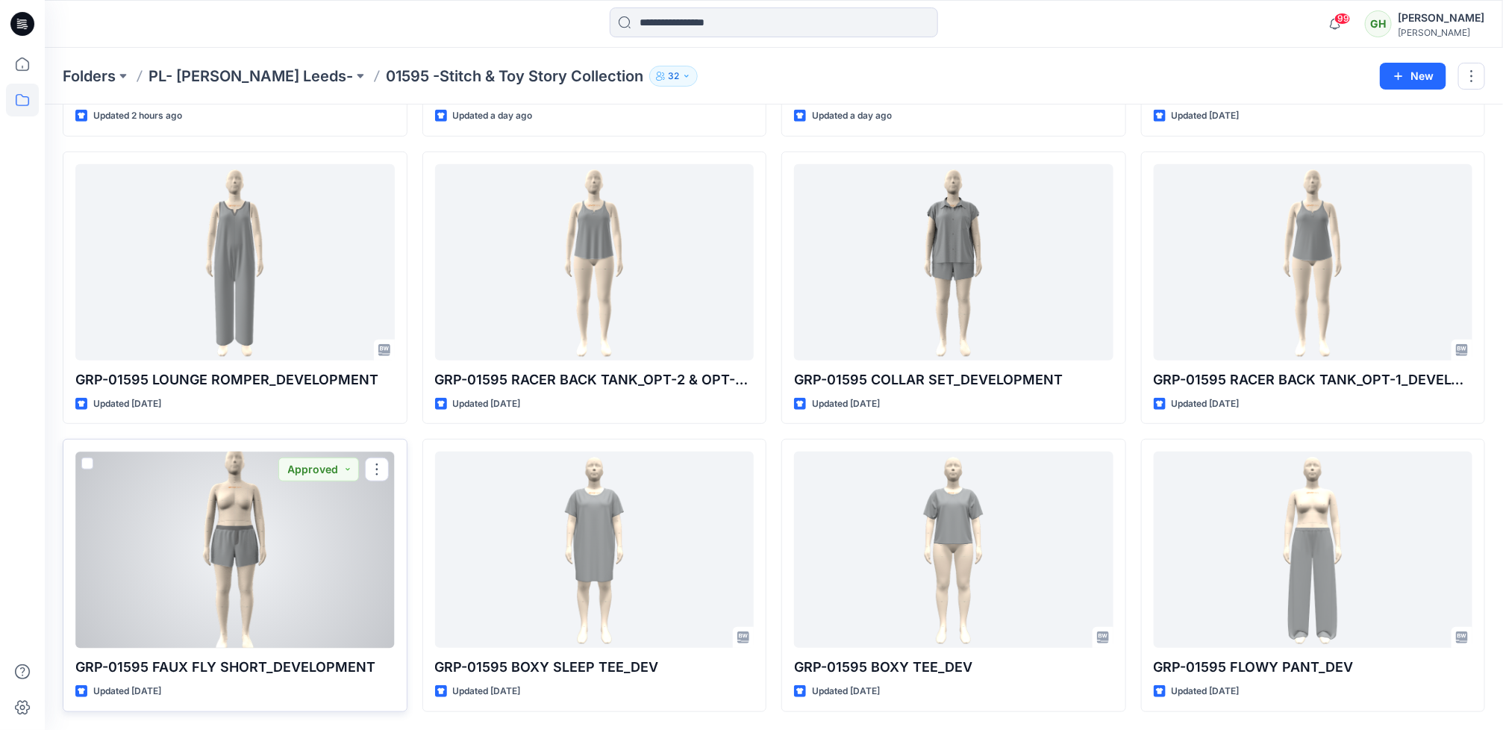
click at [309, 495] on div at bounding box center [234, 550] width 319 height 196
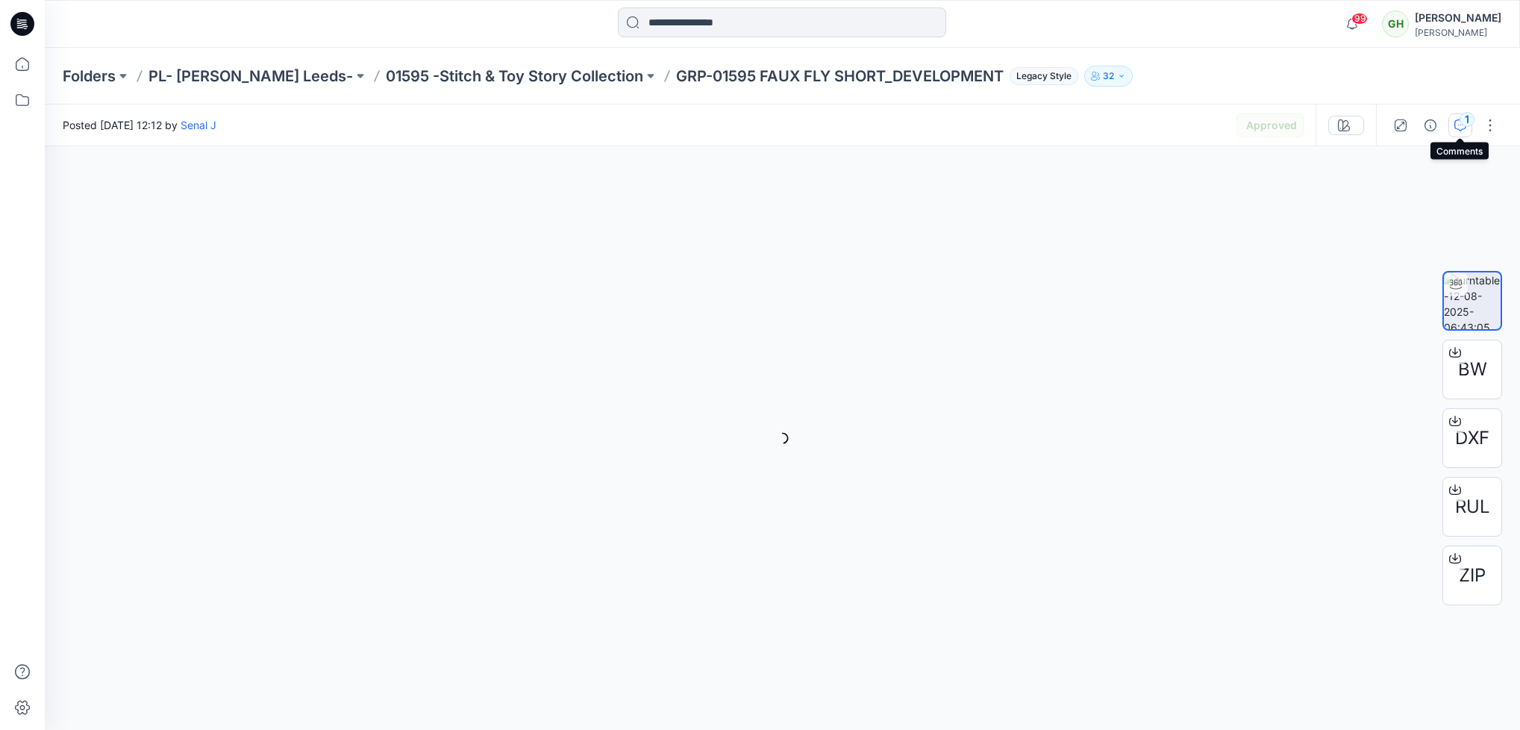
click at [1460, 117] on div "1" at bounding box center [1467, 119] width 15 height 15
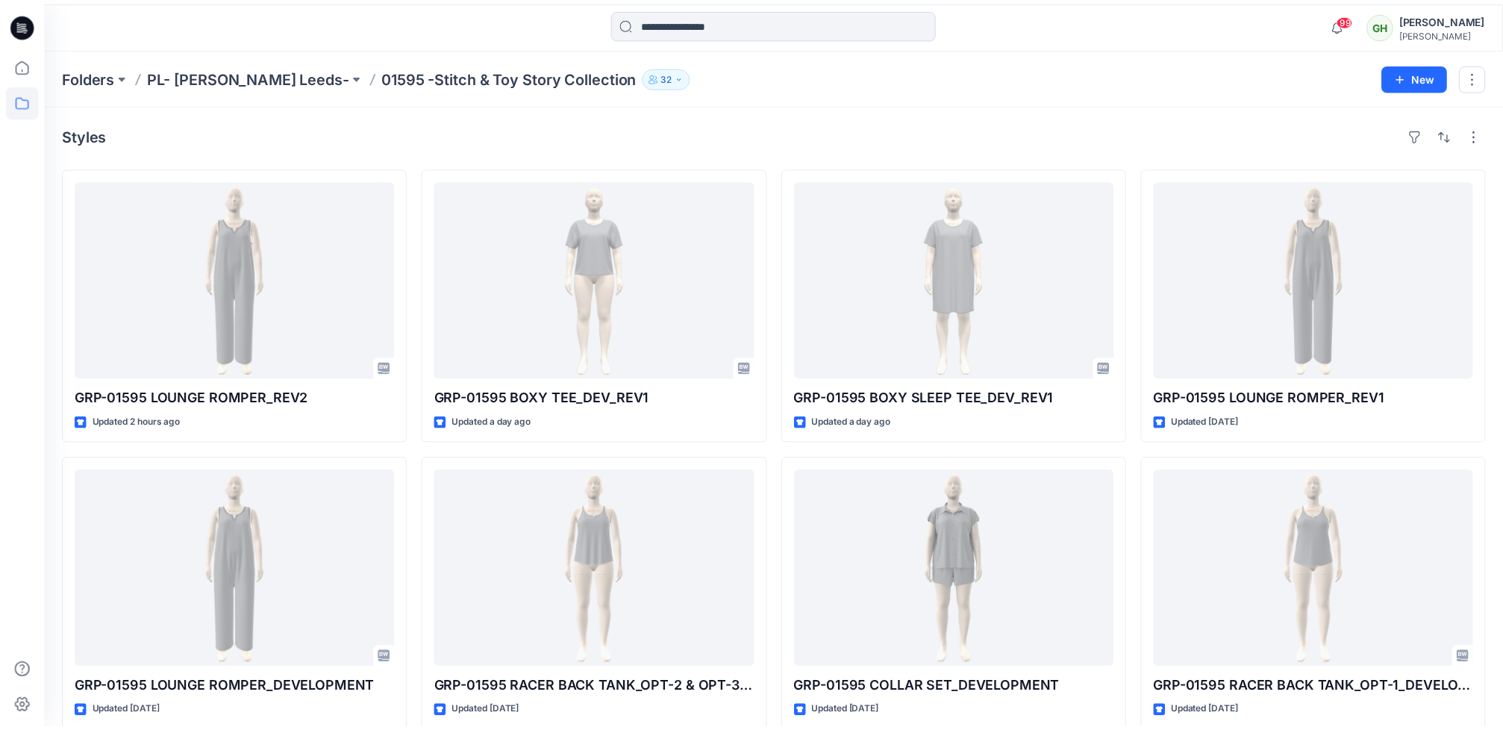
scroll to position [305, 0]
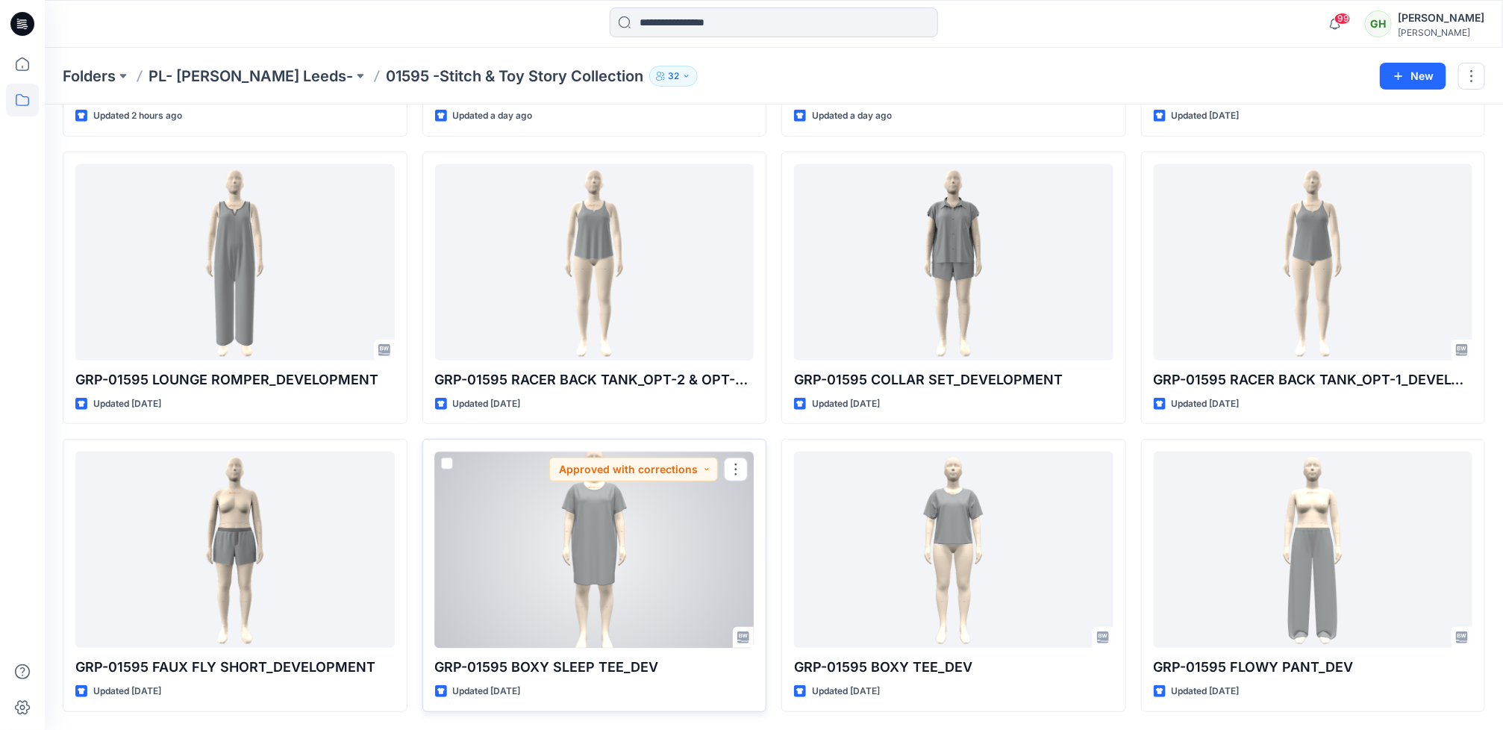
click at [573, 556] on div at bounding box center [594, 550] width 319 height 196
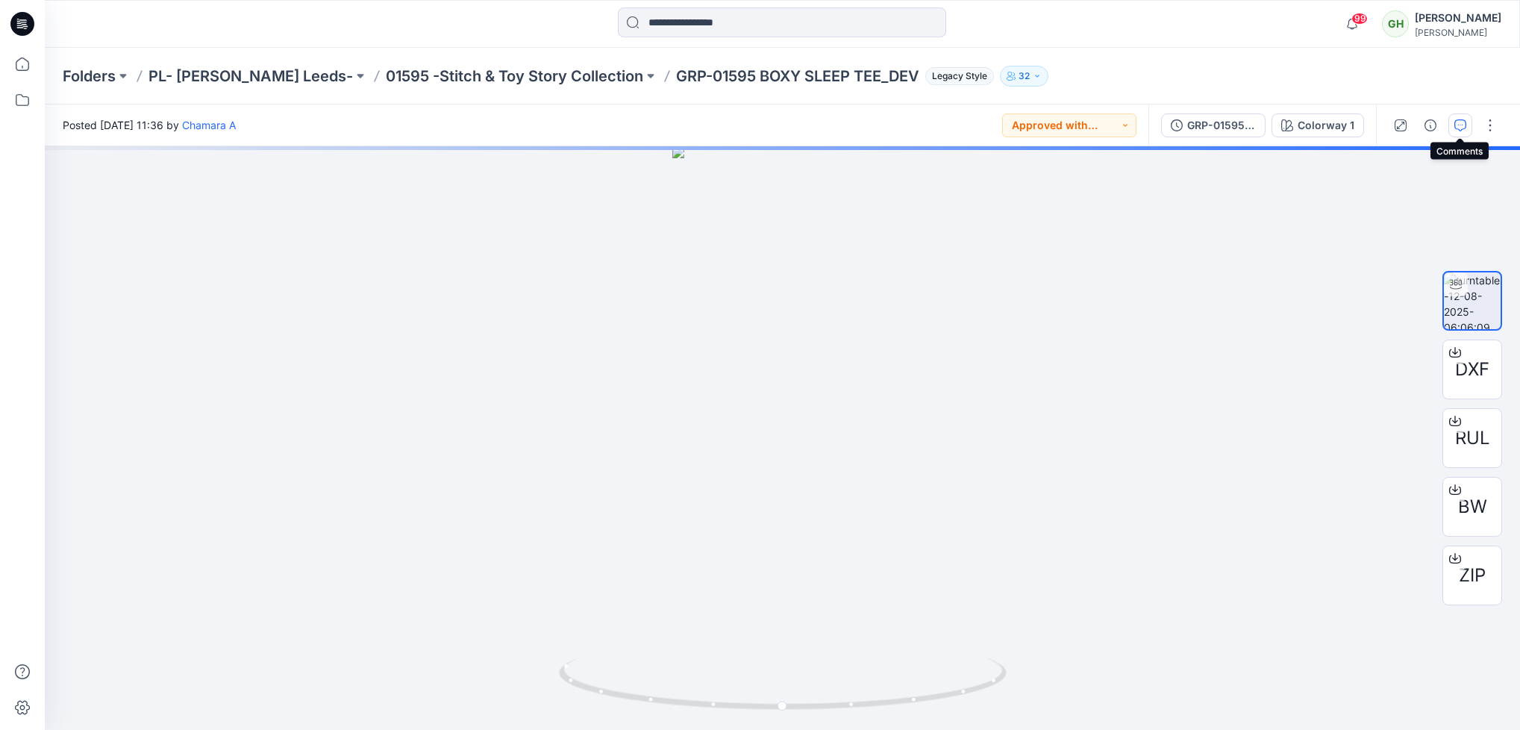
click at [1467, 128] on button "button" at bounding box center [1461, 125] width 24 height 24
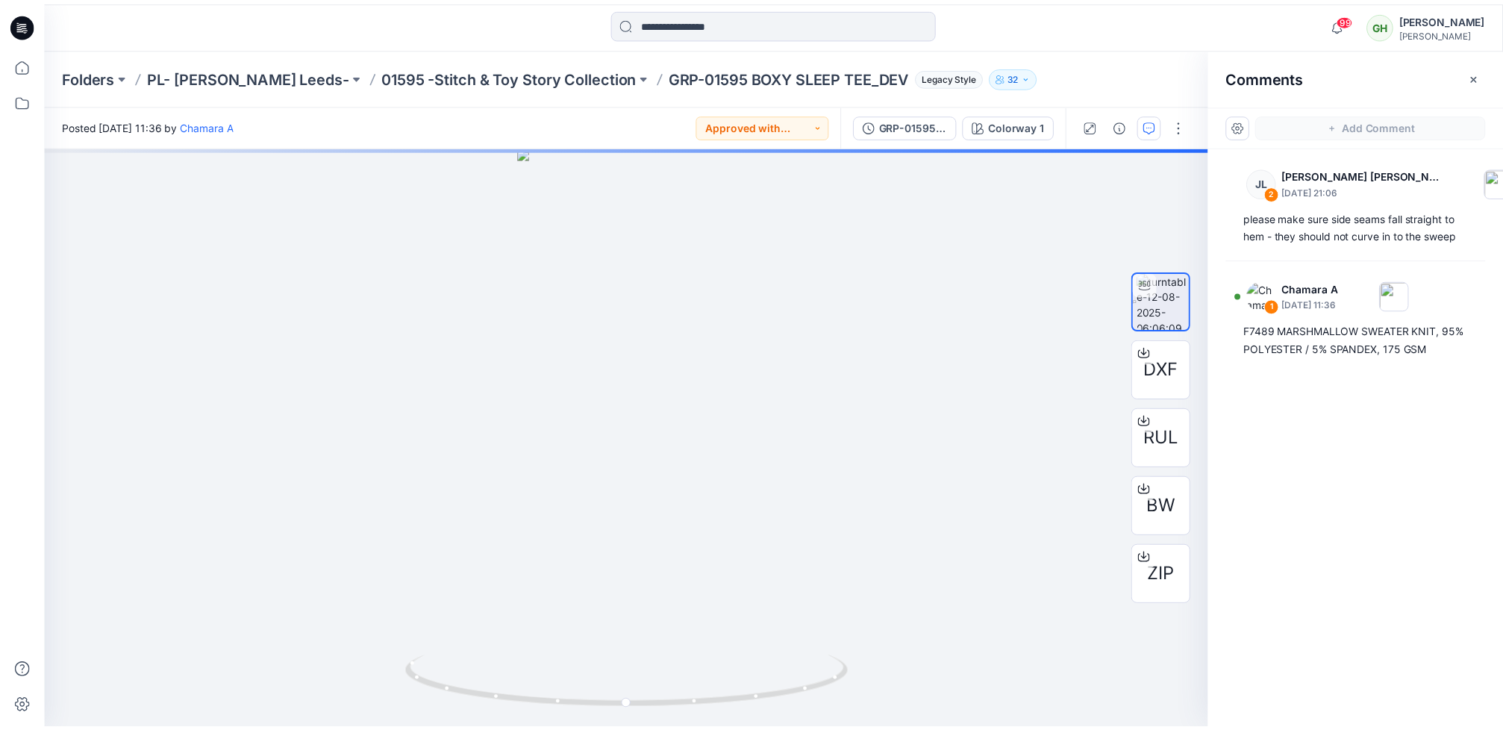
scroll to position [305, 0]
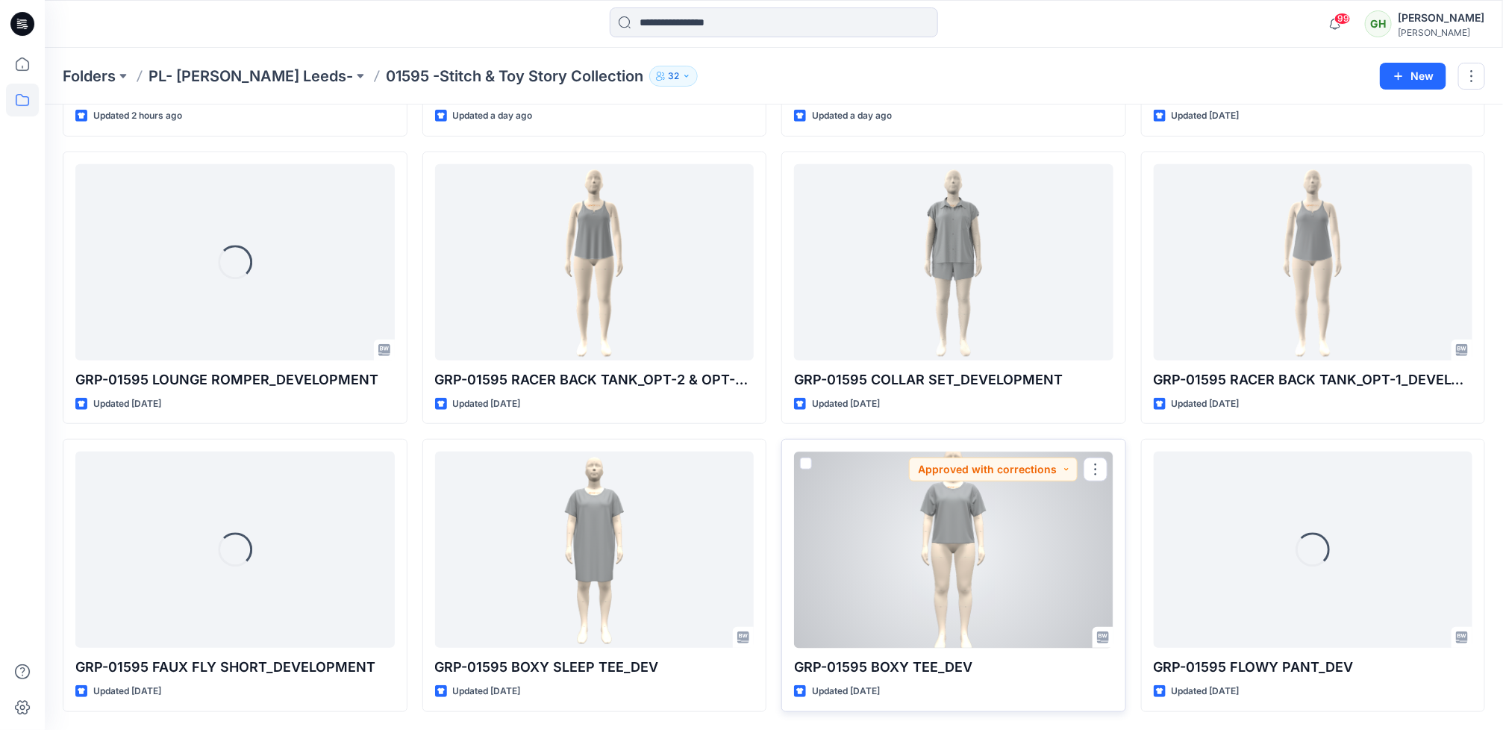
click at [838, 558] on div at bounding box center [953, 550] width 319 height 196
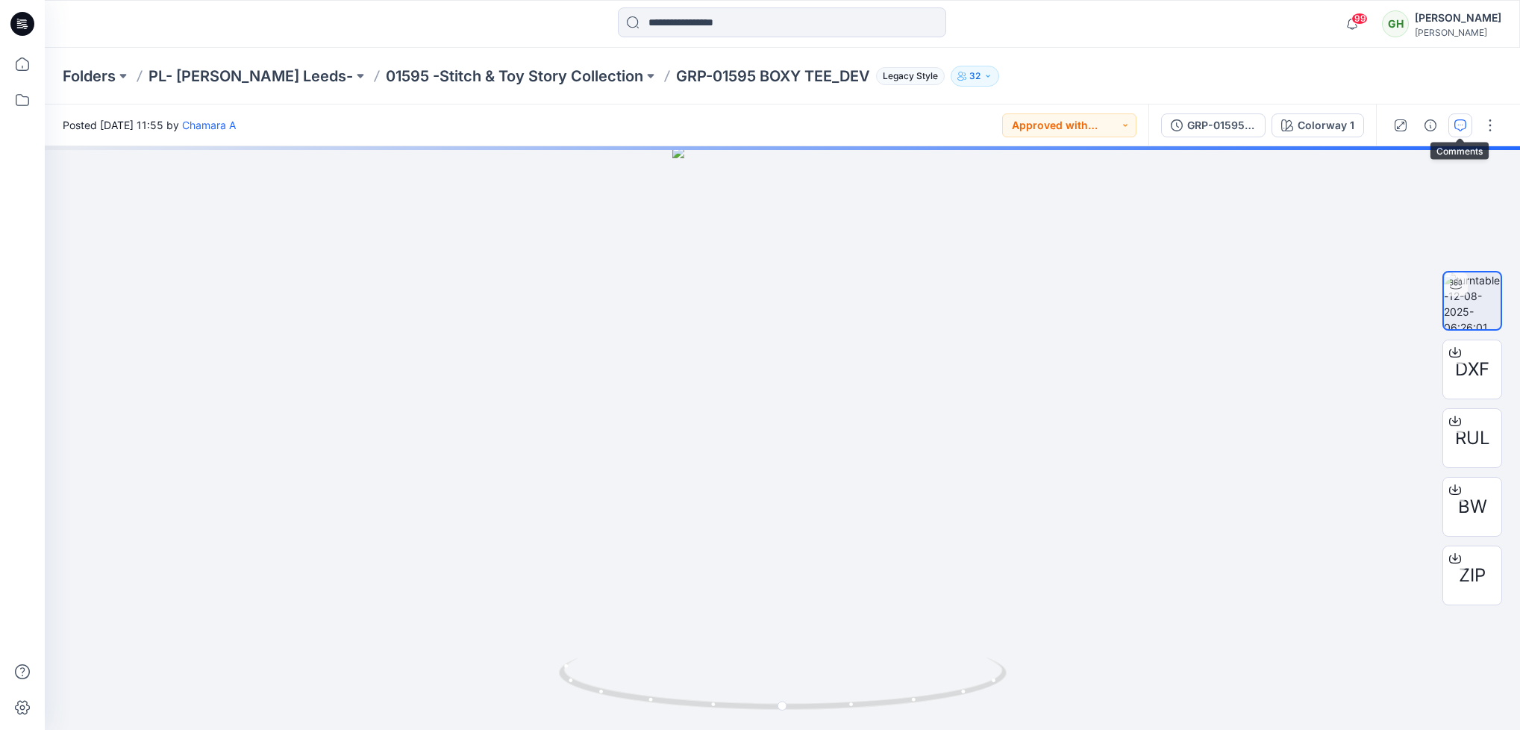
click at [1451, 122] on button "button" at bounding box center [1461, 125] width 24 height 24
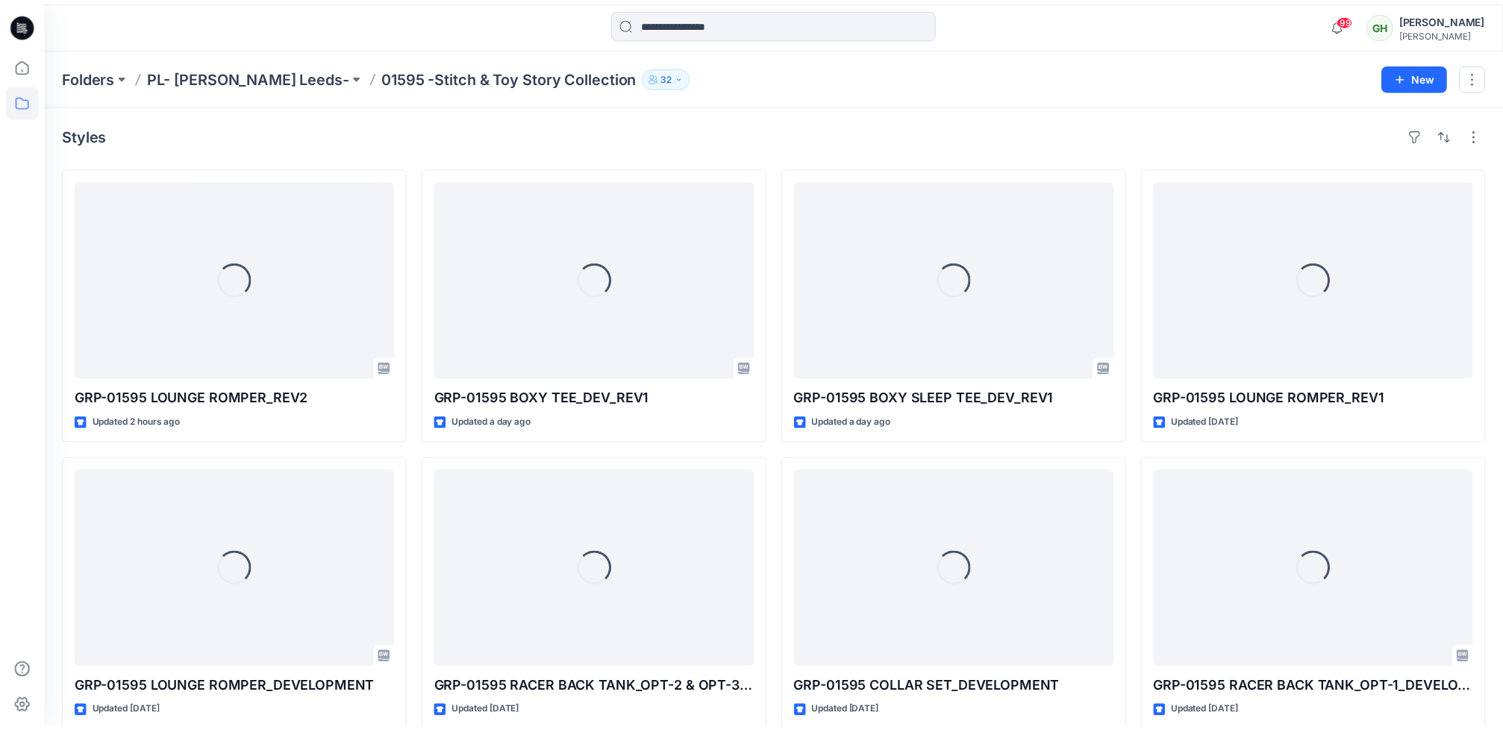
scroll to position [305, 0]
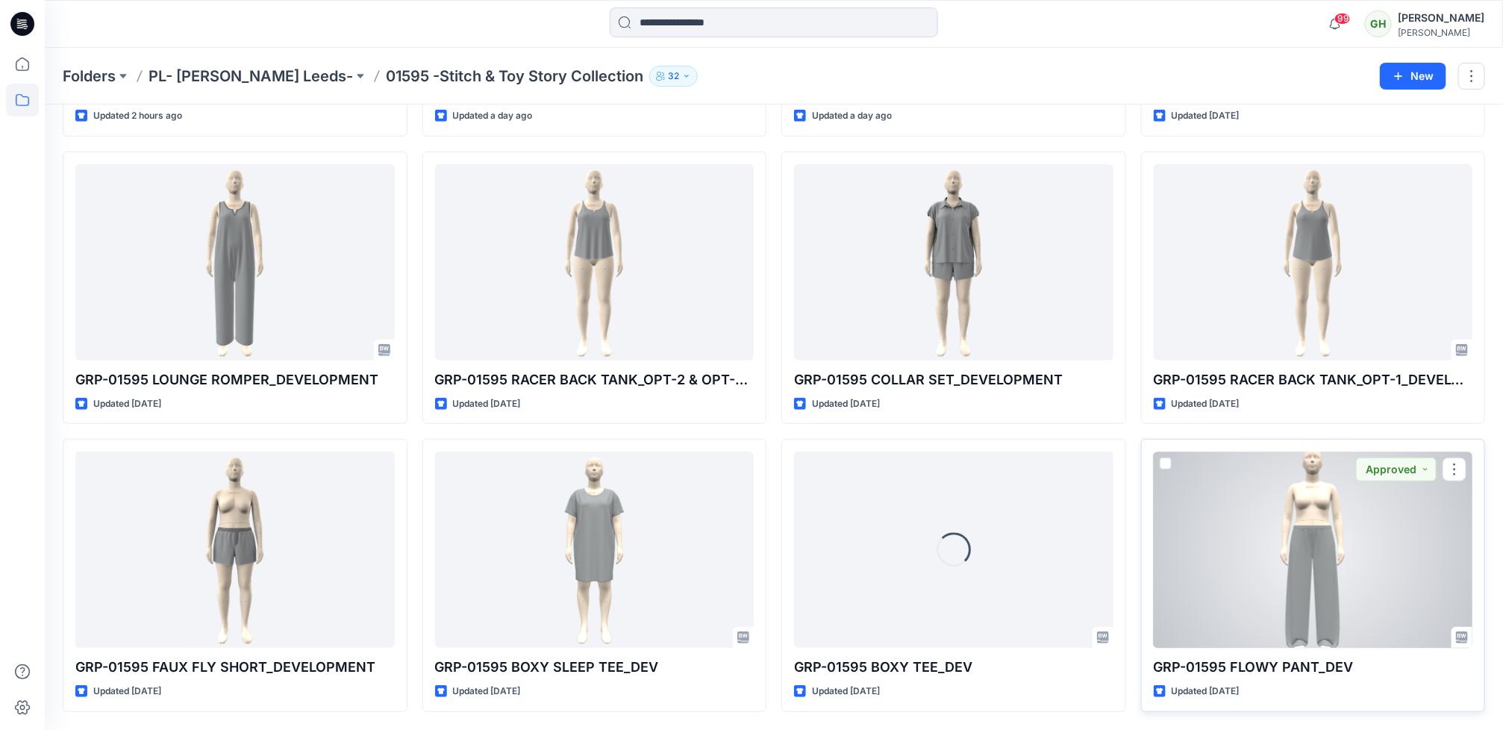
click at [1272, 593] on div at bounding box center [1313, 550] width 319 height 196
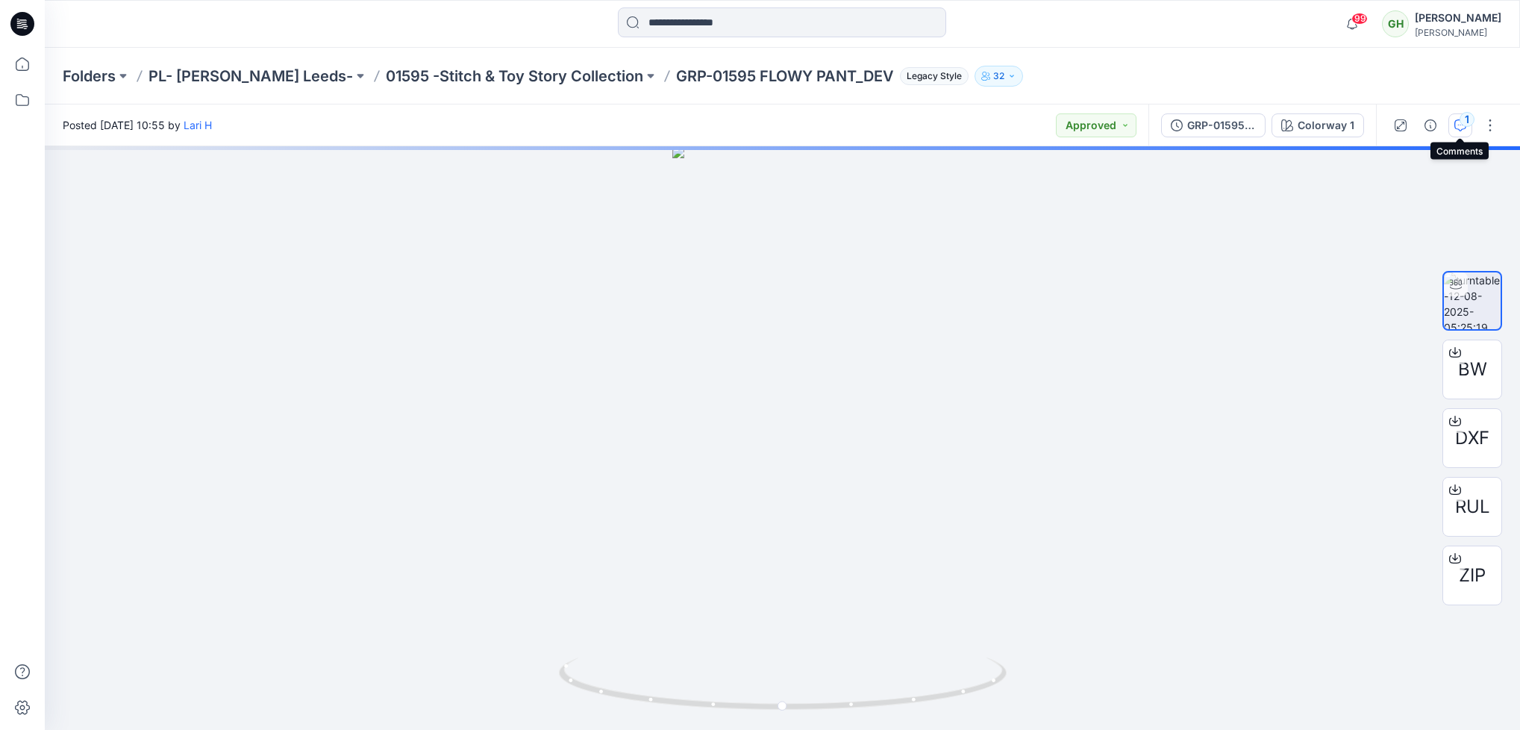
click at [1456, 125] on icon "button" at bounding box center [1461, 125] width 12 height 12
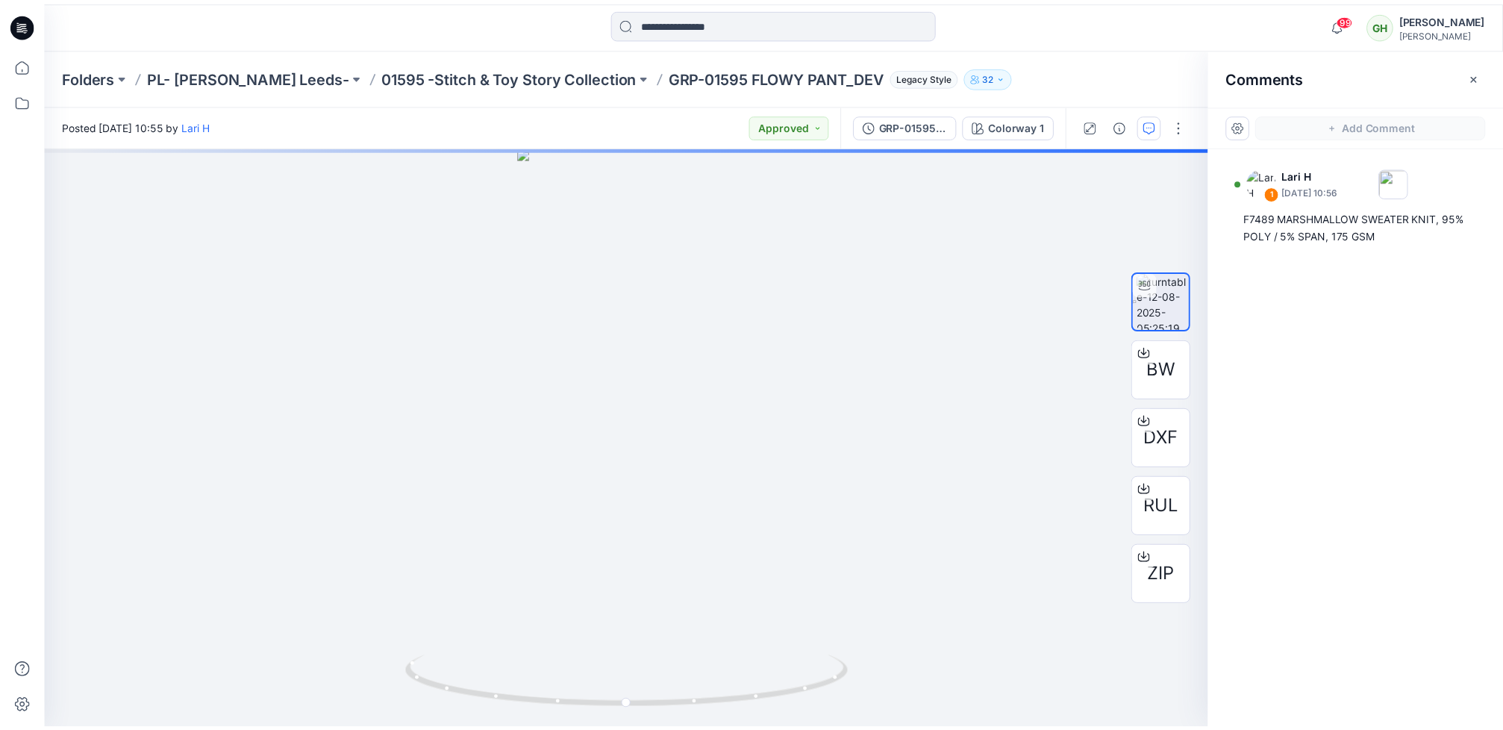
scroll to position [305, 0]
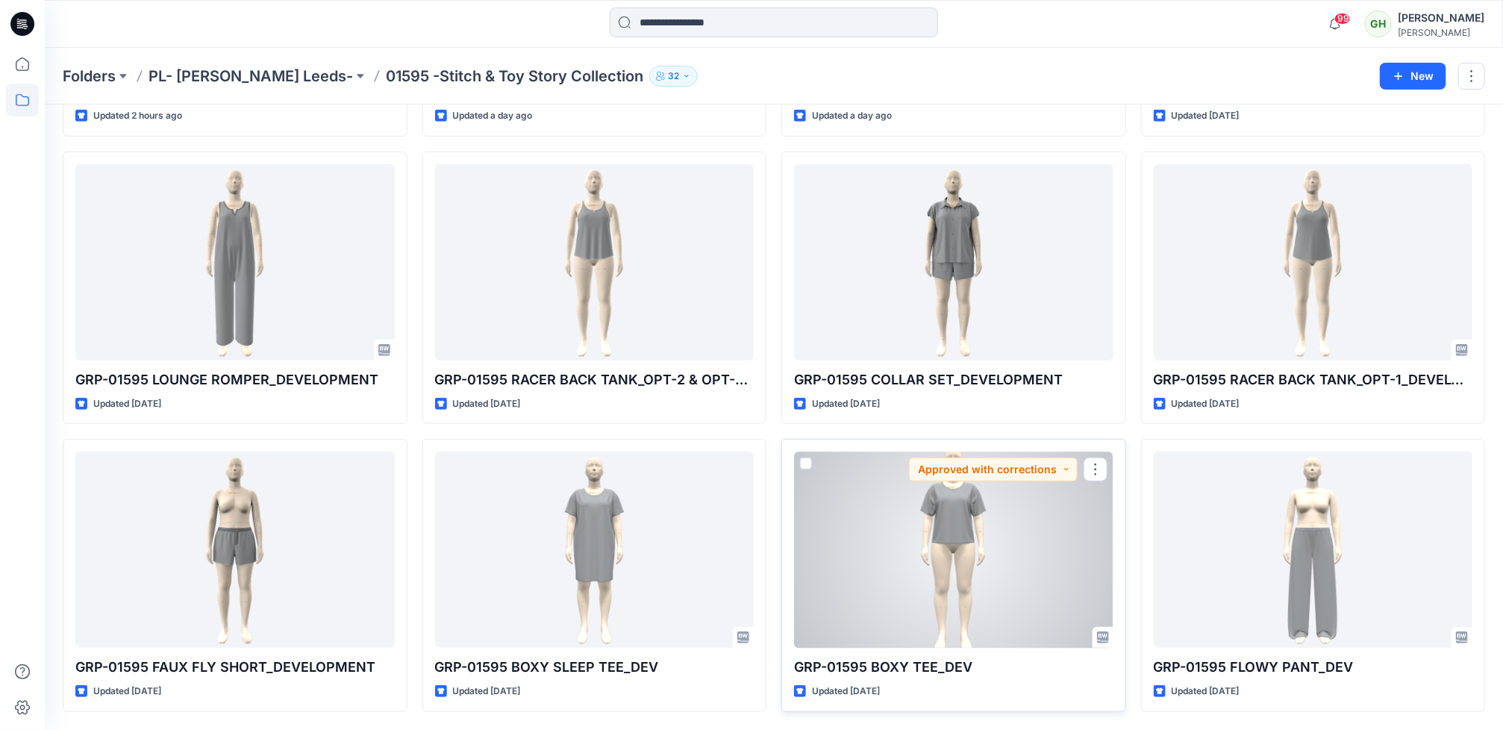
click at [1021, 587] on div at bounding box center [953, 550] width 319 height 196
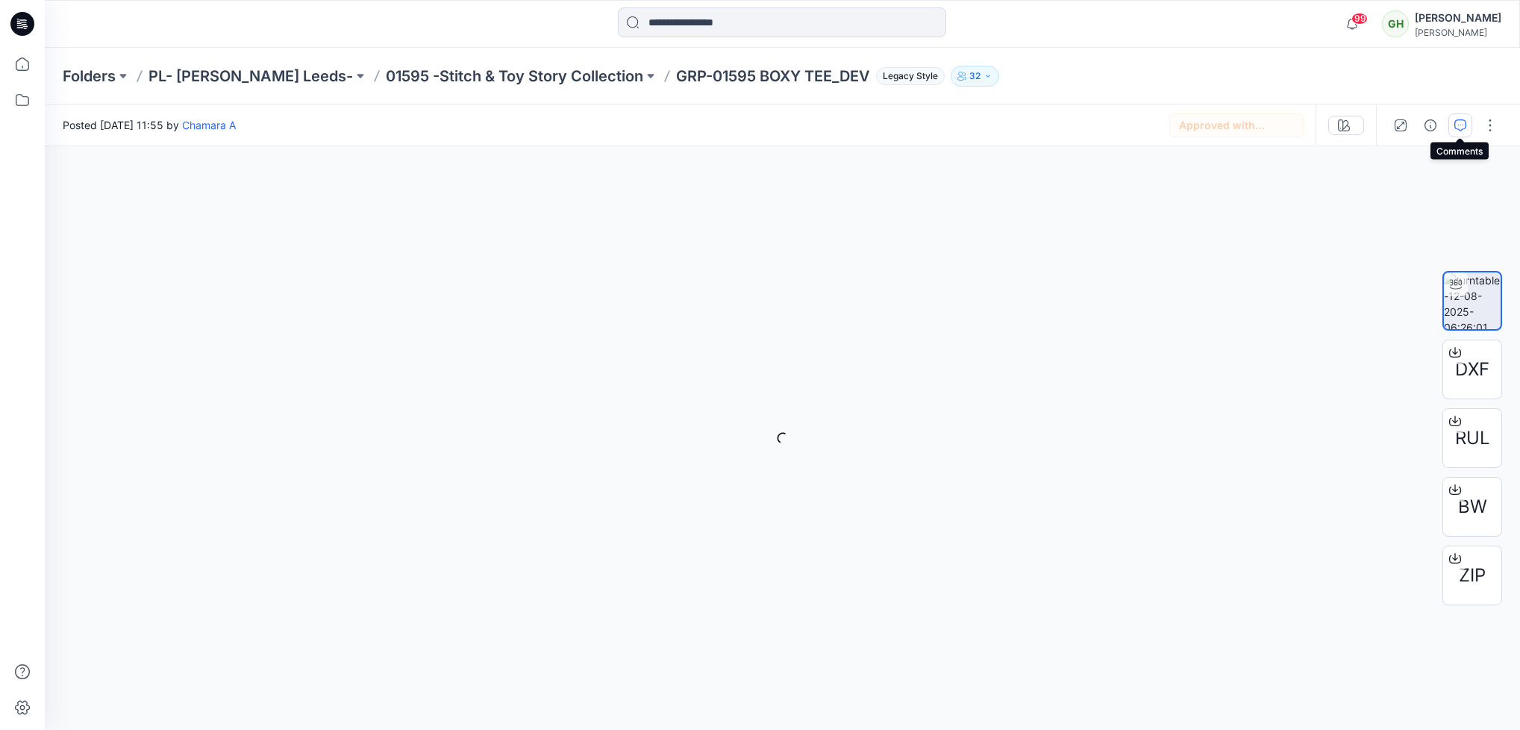
click at [1461, 128] on icon "button" at bounding box center [1461, 125] width 12 height 12
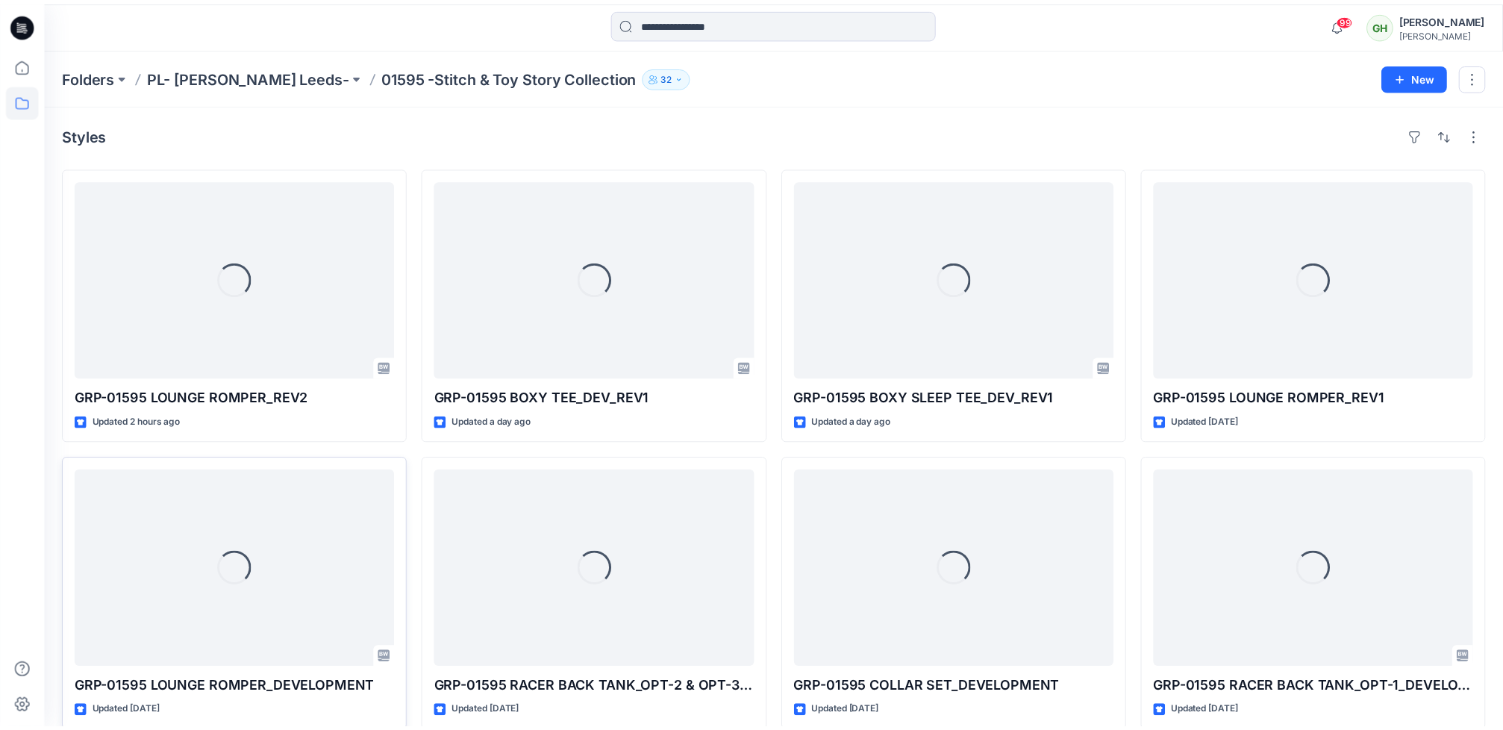
scroll to position [305, 0]
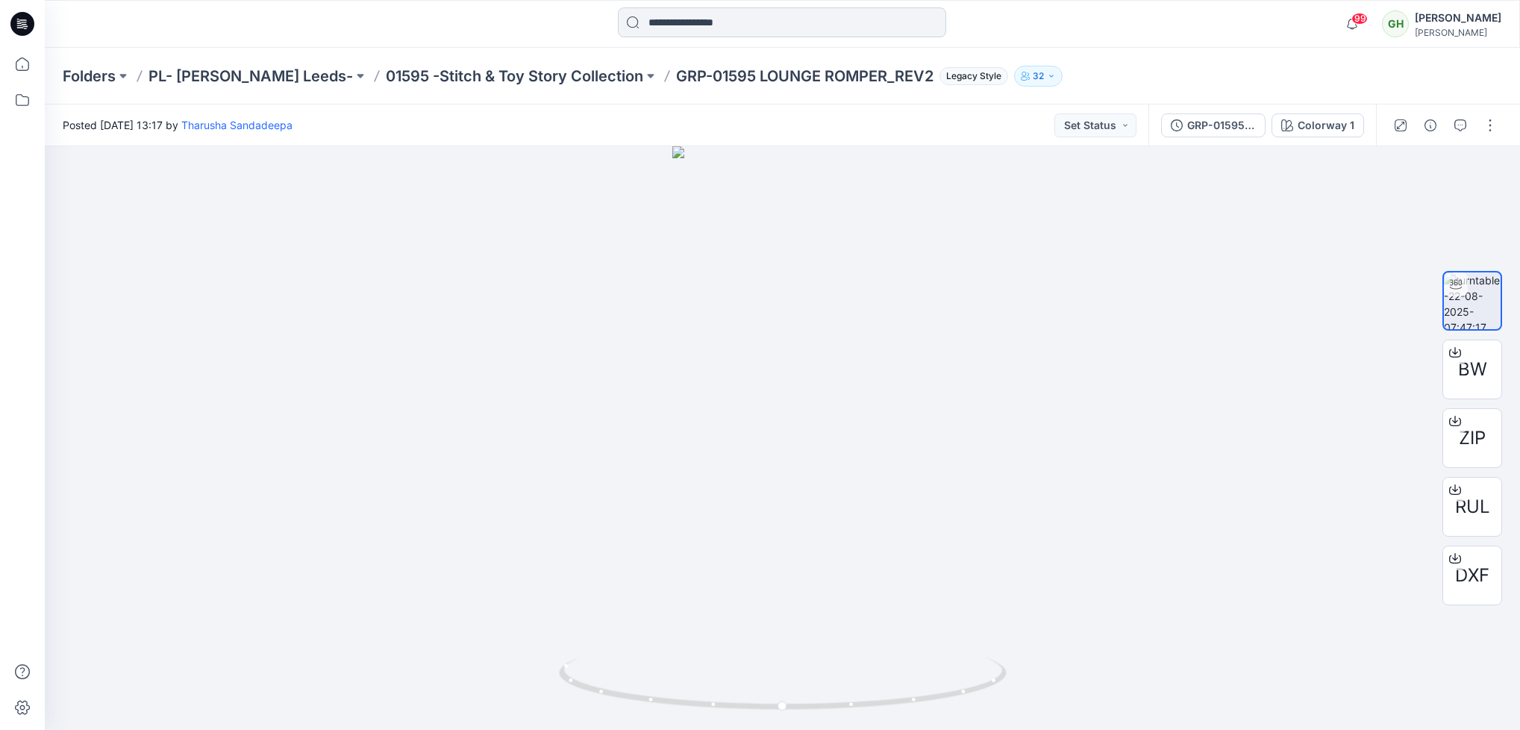
click at [735, 25] on input at bounding box center [782, 22] width 328 height 30
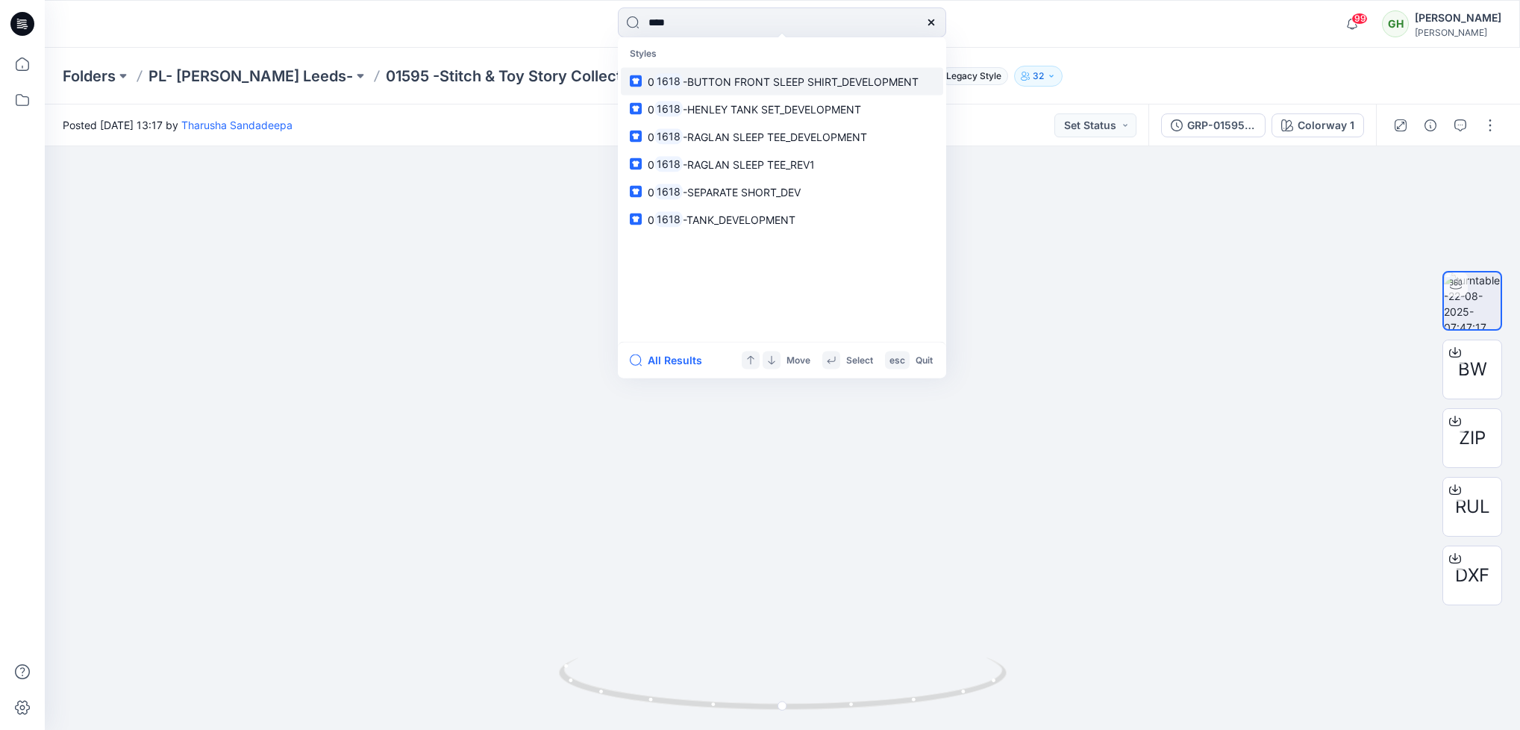
type input "****"
click at [737, 76] on span "-BUTTON FRONT SLEEP SHIRT_DEVELOPMENT" at bounding box center [801, 81] width 236 height 13
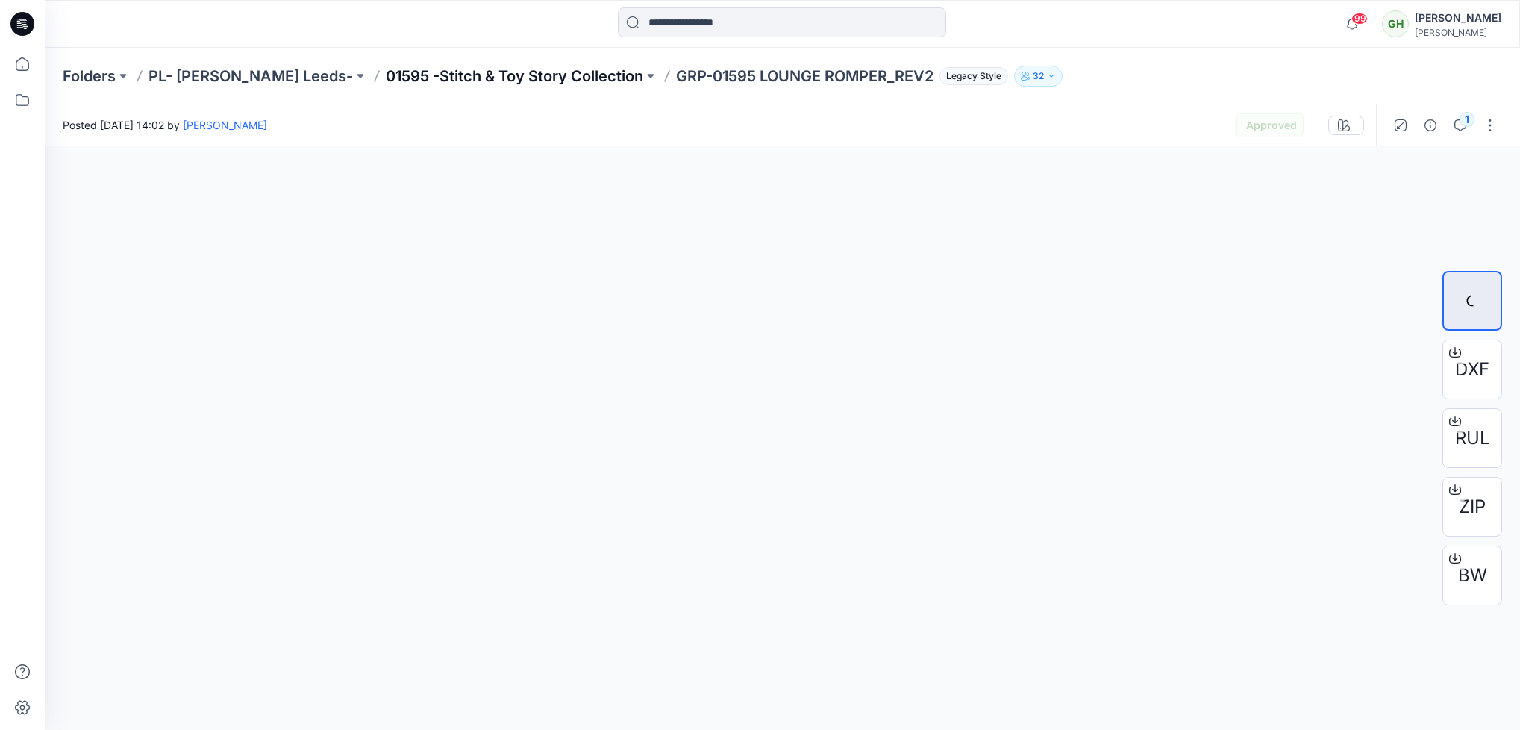
click at [477, 76] on p "01595 -Stitch & Toy Story Collection" at bounding box center [514, 76] width 257 height 21
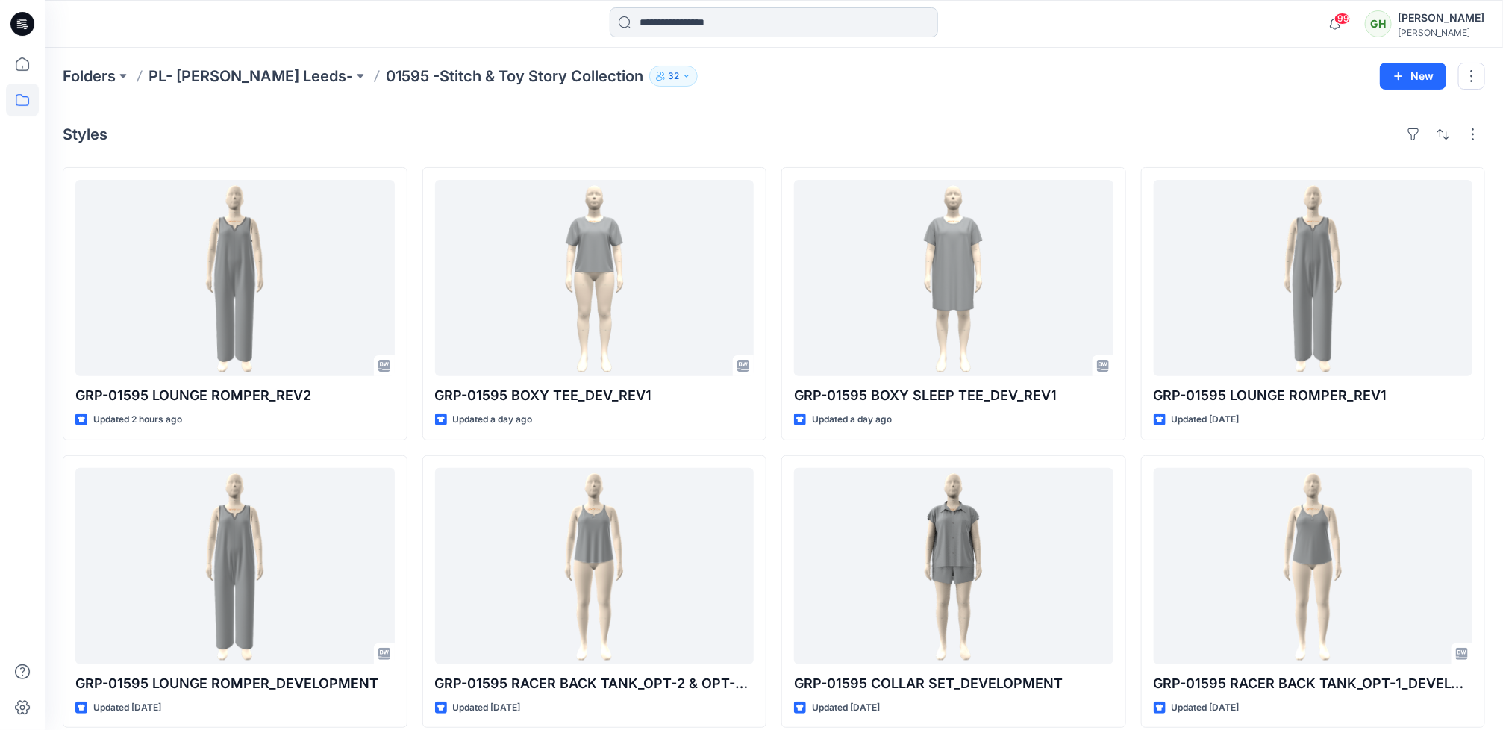
click at [665, 28] on input at bounding box center [774, 22] width 328 height 30
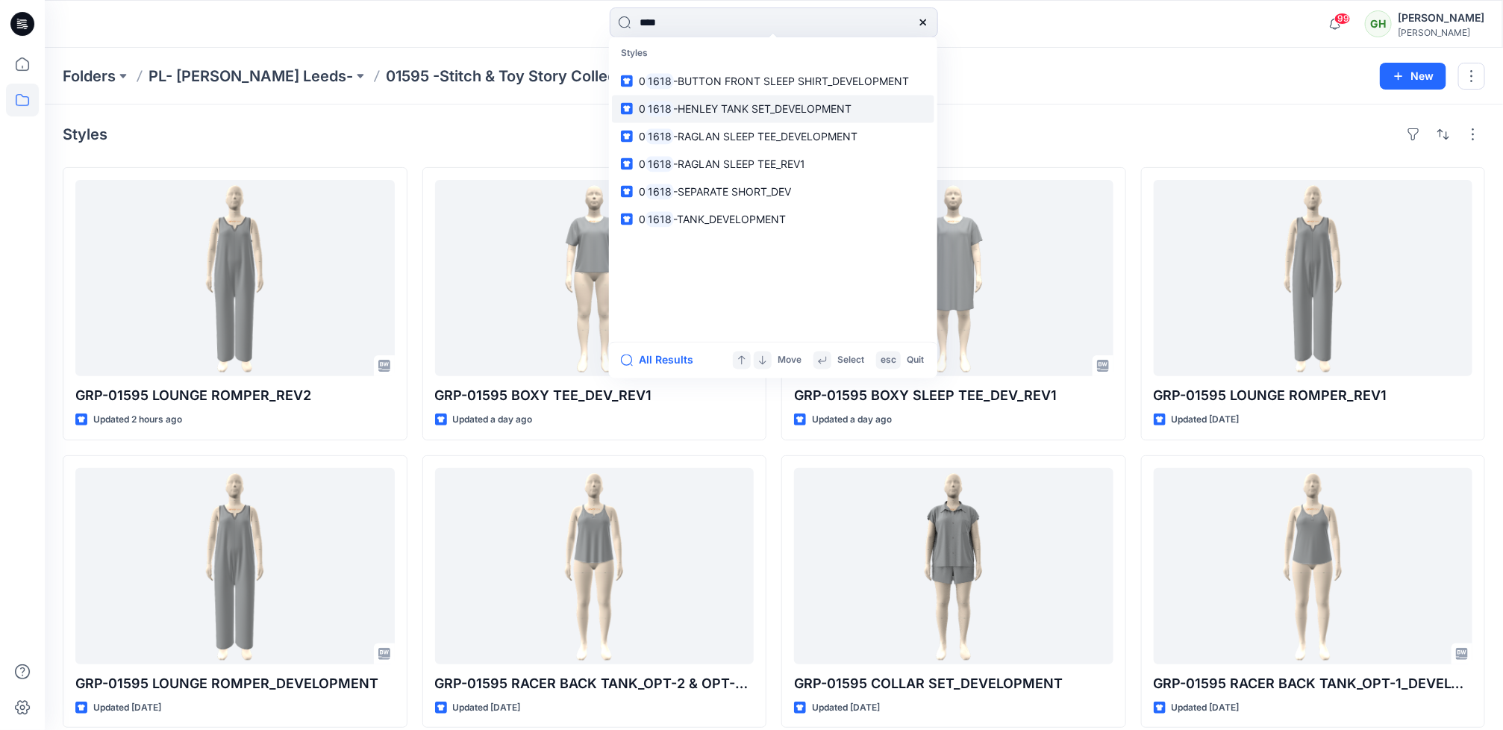
type input "****"
click at [715, 108] on span "-HENLEY TANK SET_DEVELOPMENT" at bounding box center [763, 108] width 178 height 13
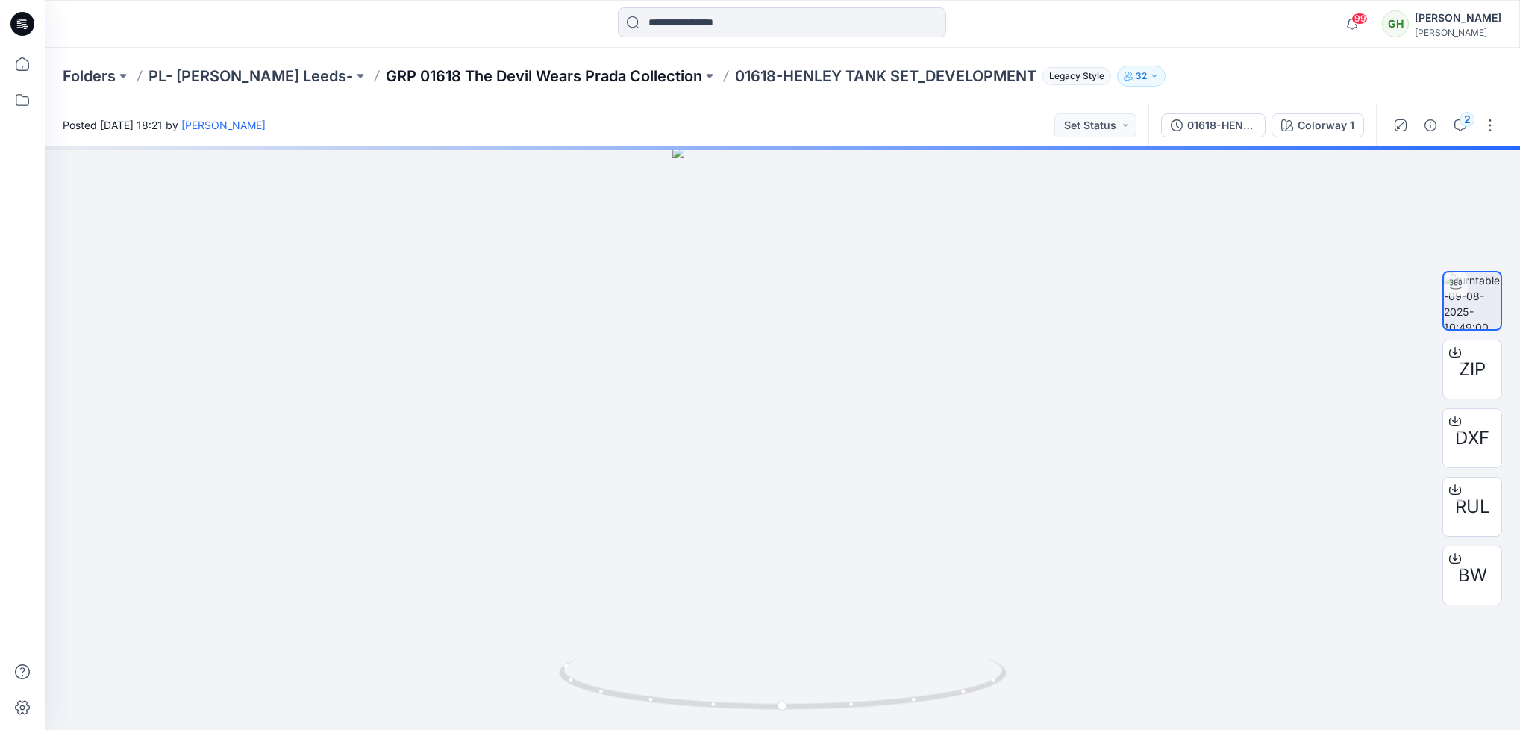
click at [566, 72] on p "GRP 01618 The Devil Wears Prada Collection" at bounding box center [544, 76] width 316 height 21
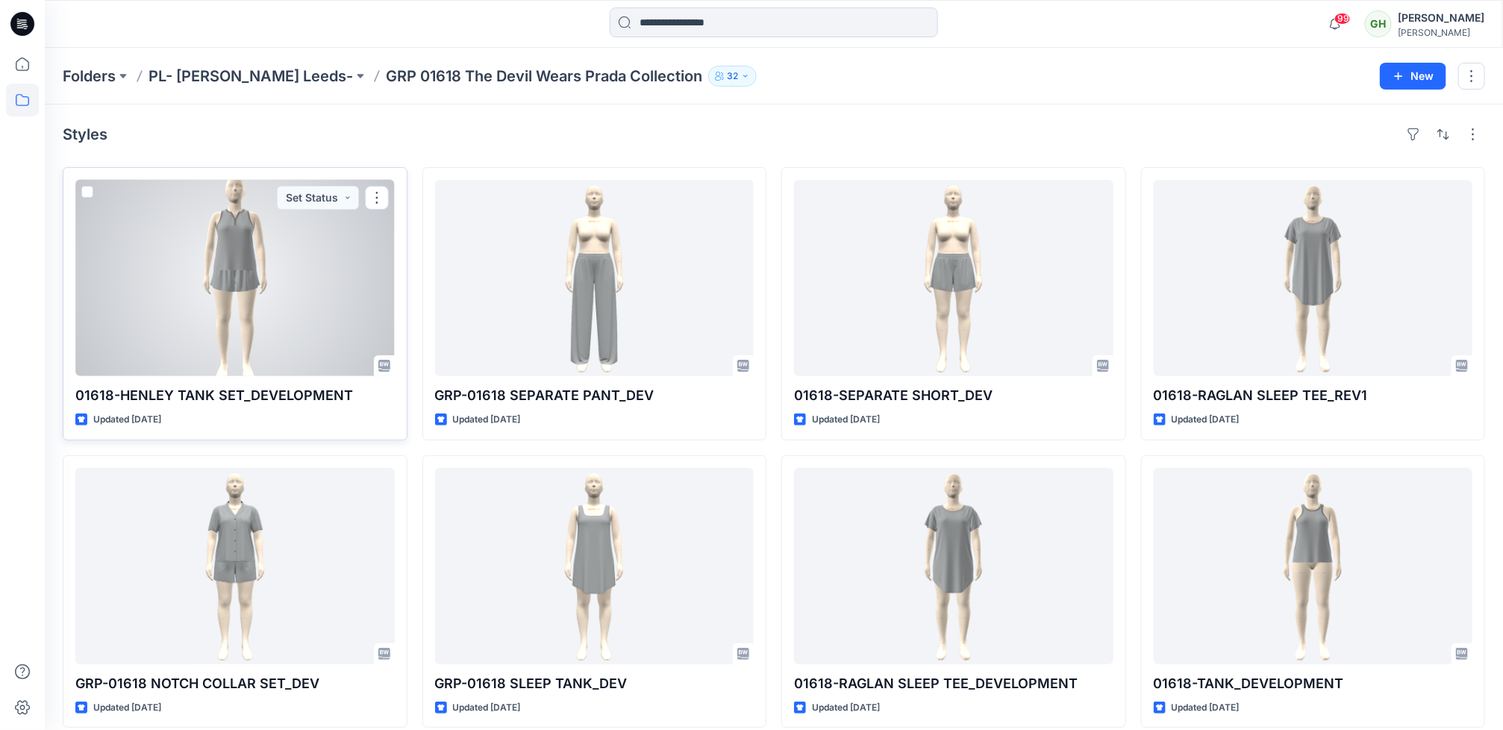
click at [208, 262] on div at bounding box center [234, 278] width 319 height 196
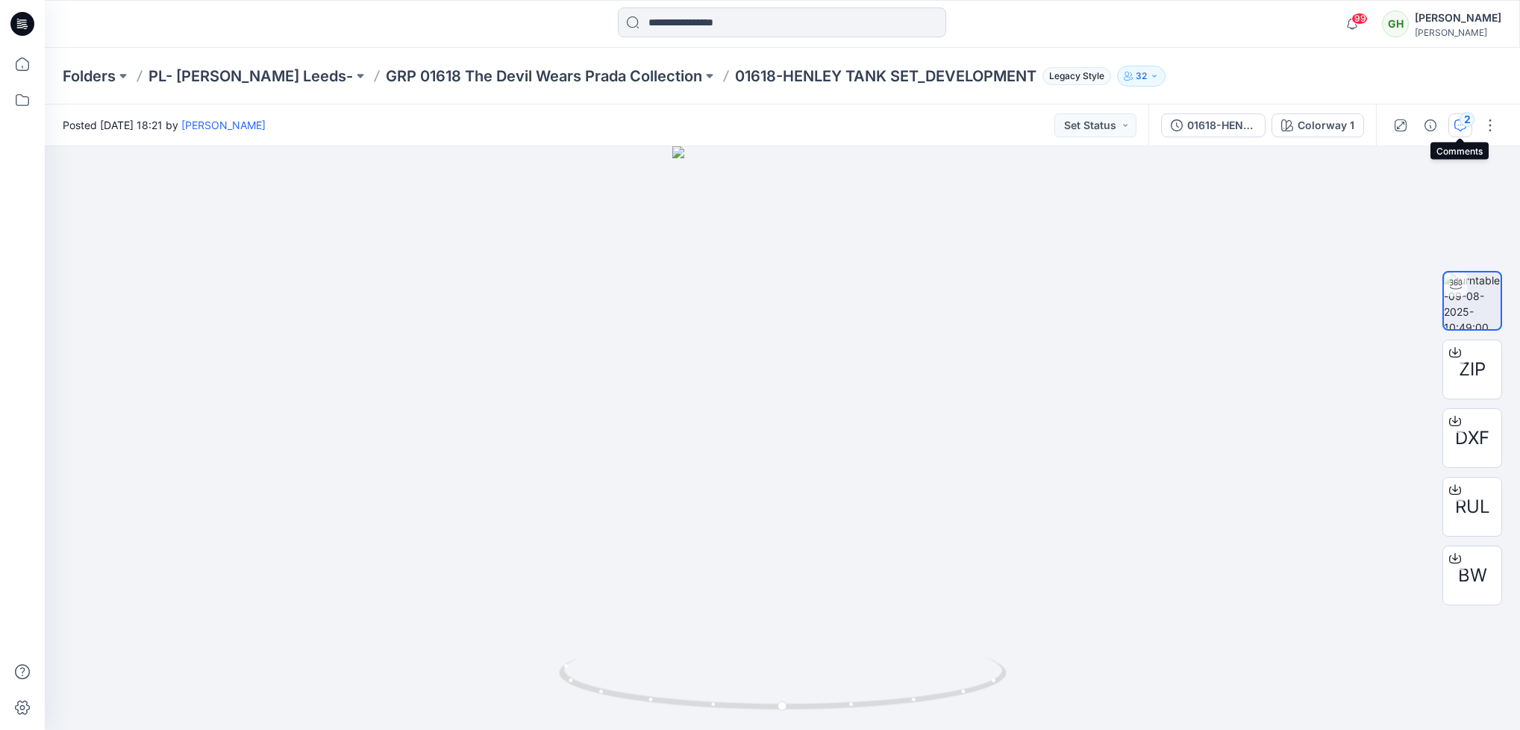
click at [1458, 124] on icon "button" at bounding box center [1461, 125] width 12 height 12
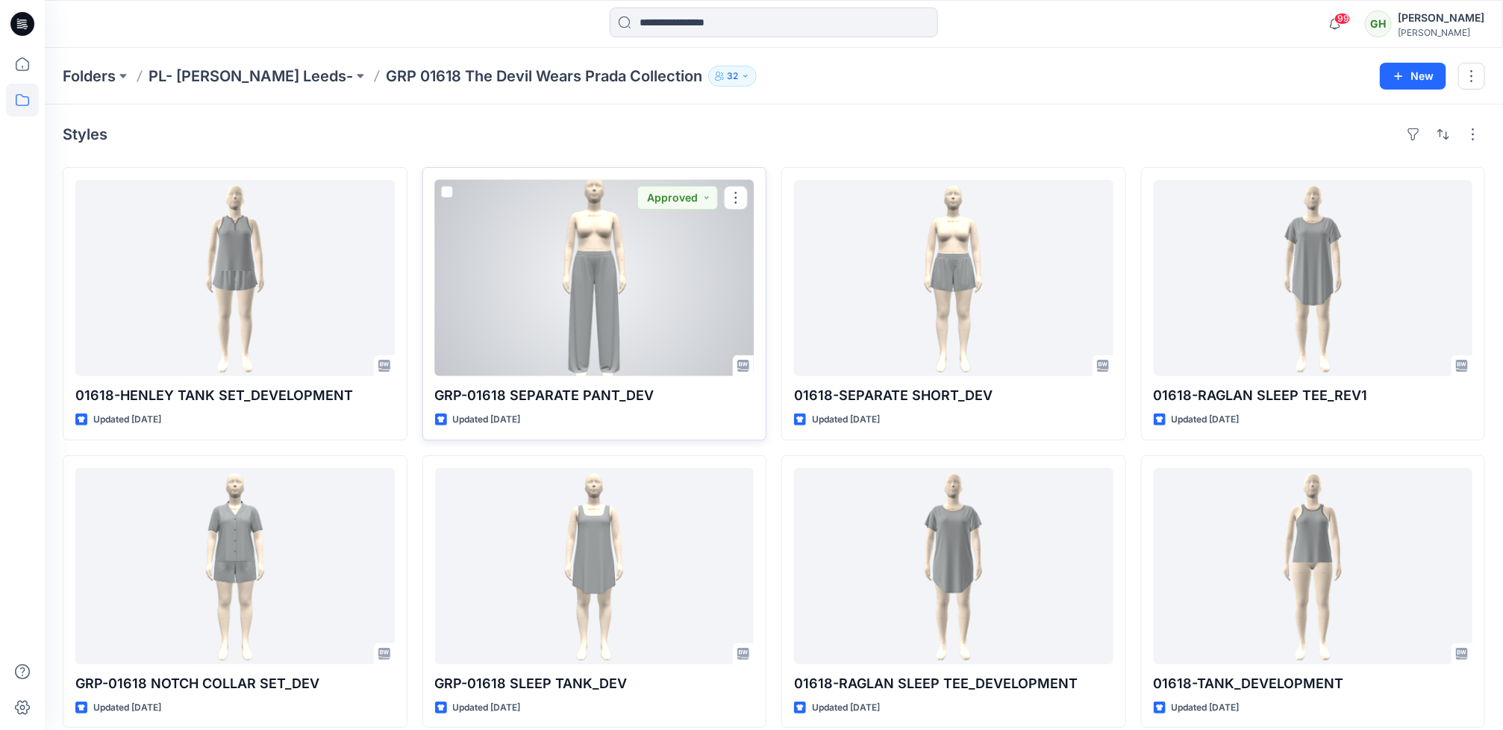
click at [616, 267] on div at bounding box center [594, 278] width 319 height 196
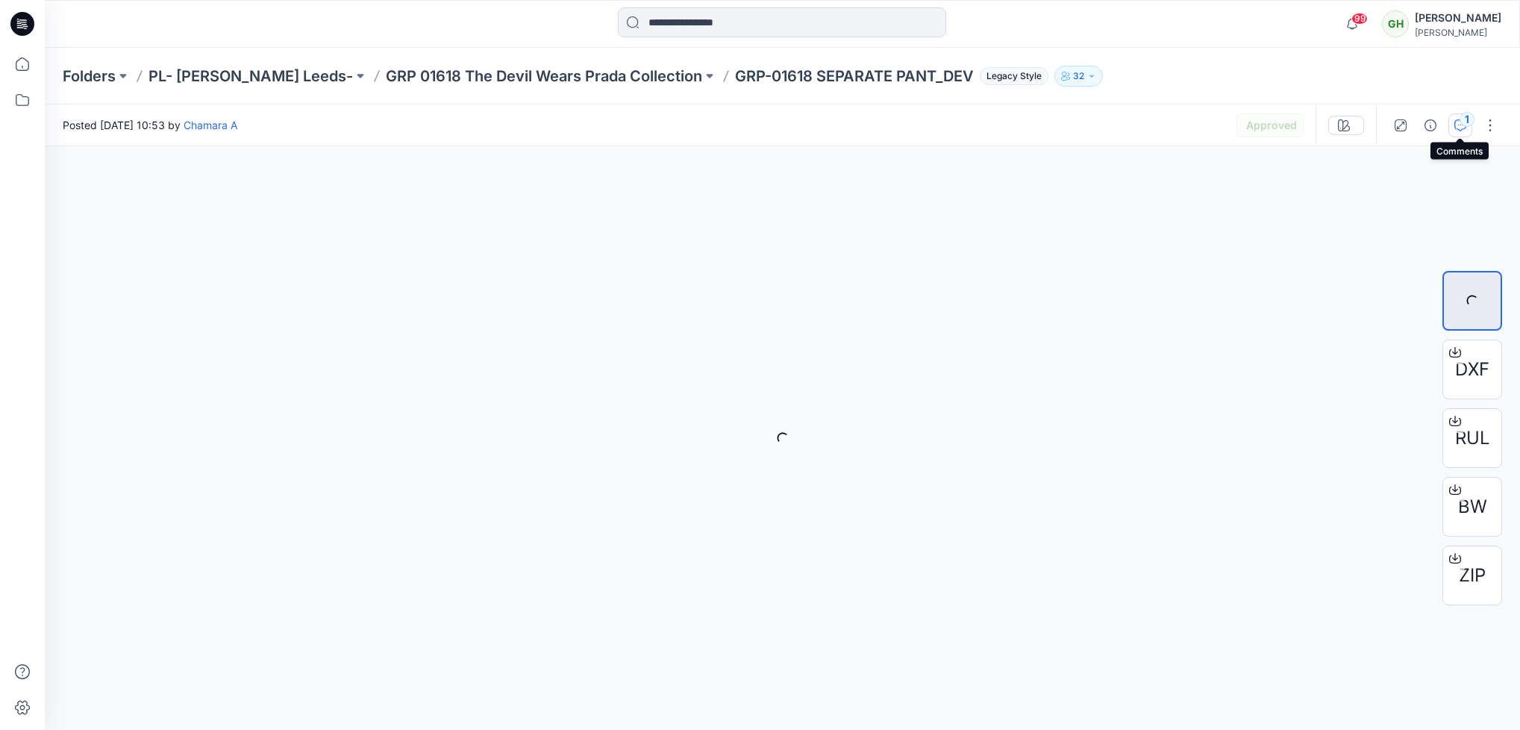
click at [1469, 121] on div "1" at bounding box center [1467, 119] width 15 height 15
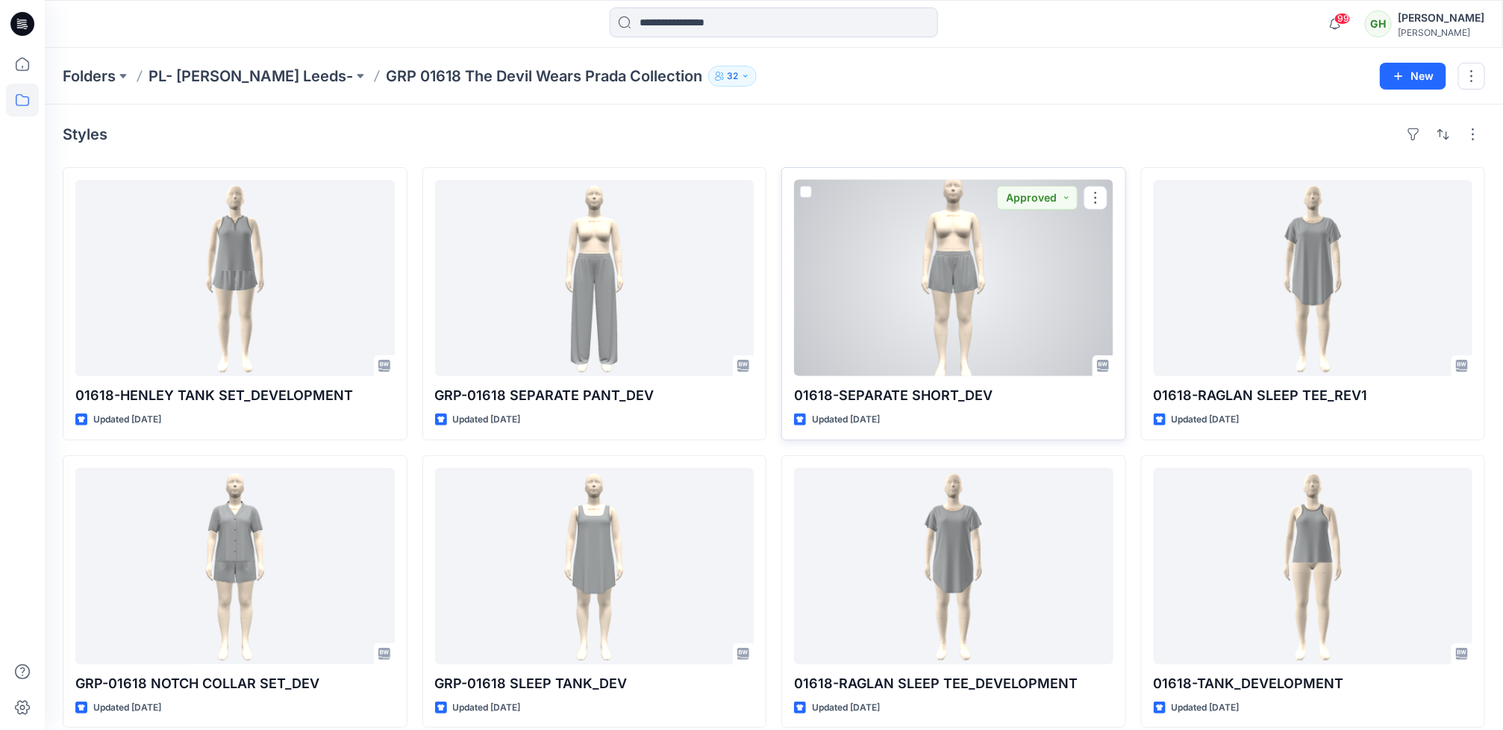
click at [919, 347] on div at bounding box center [953, 278] width 319 height 196
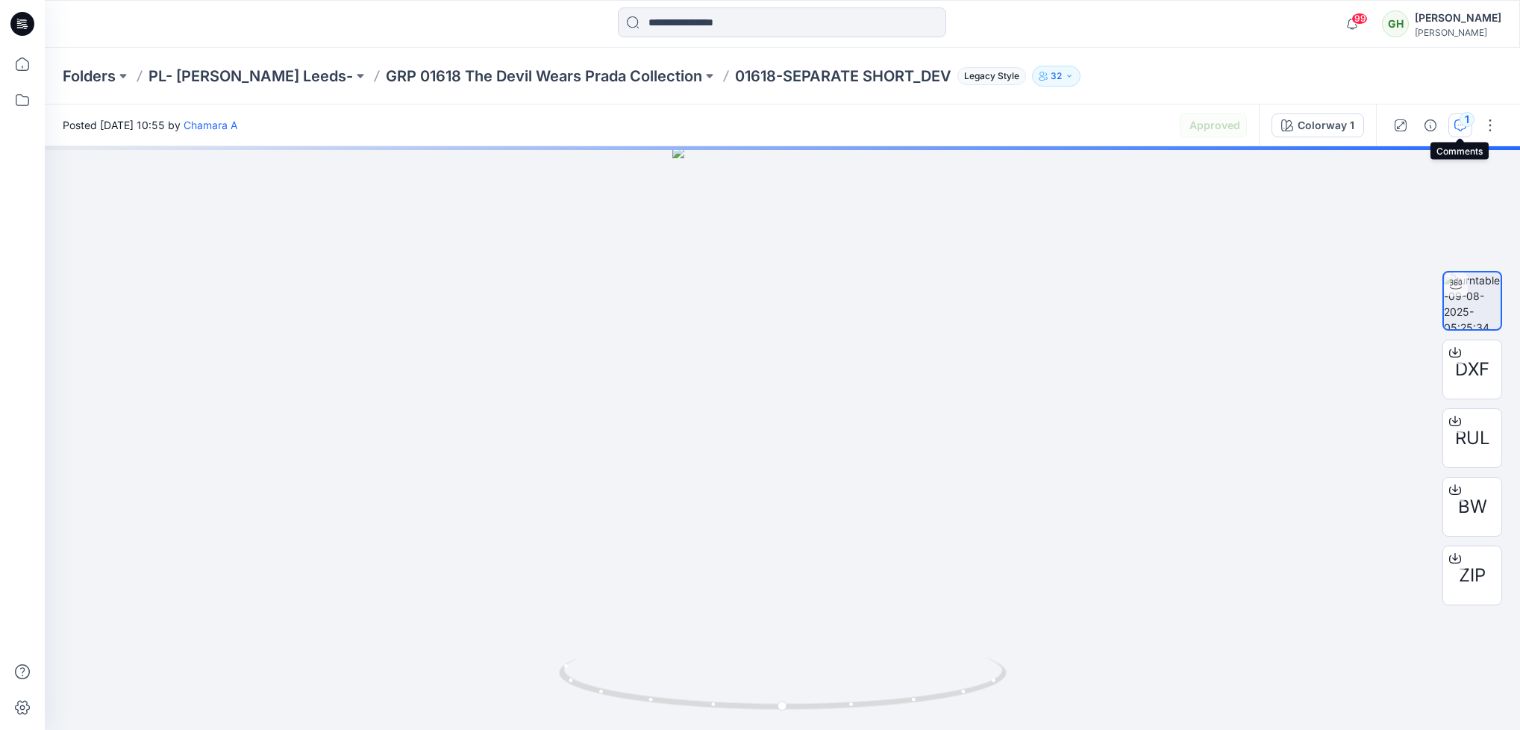
click at [1458, 126] on icon "button" at bounding box center [1461, 125] width 12 height 12
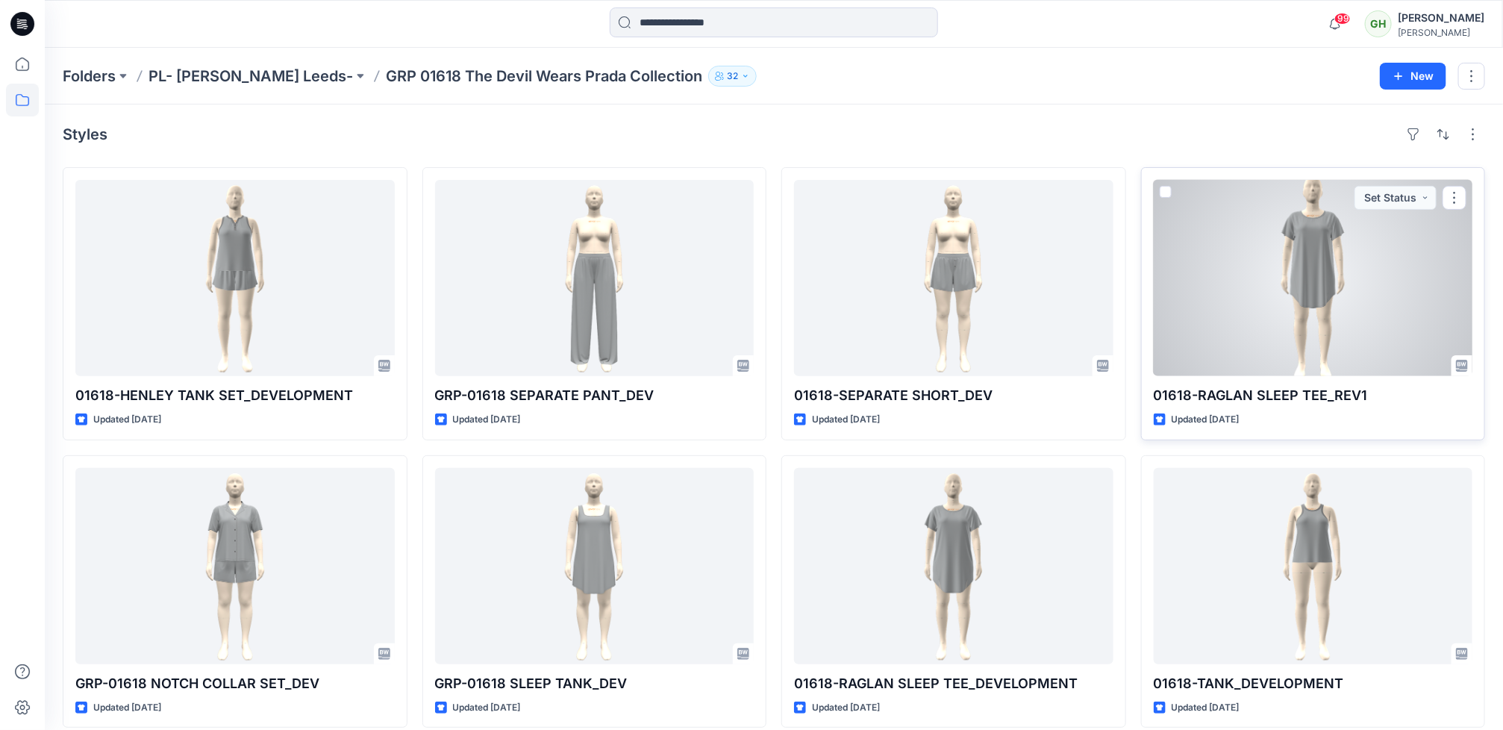
click at [1247, 339] on div at bounding box center [1313, 278] width 319 height 196
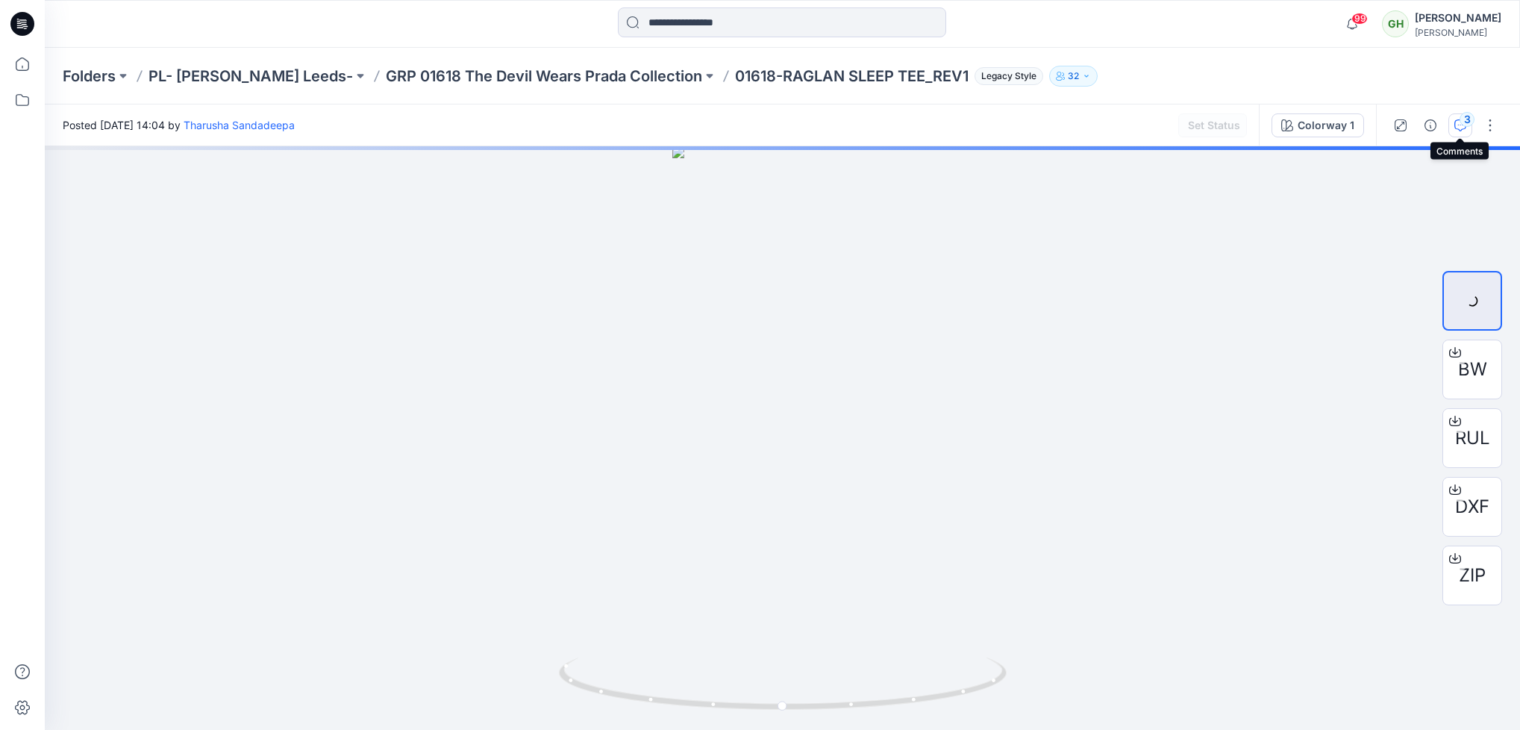
click at [1452, 130] on button "3" at bounding box center [1461, 125] width 24 height 24
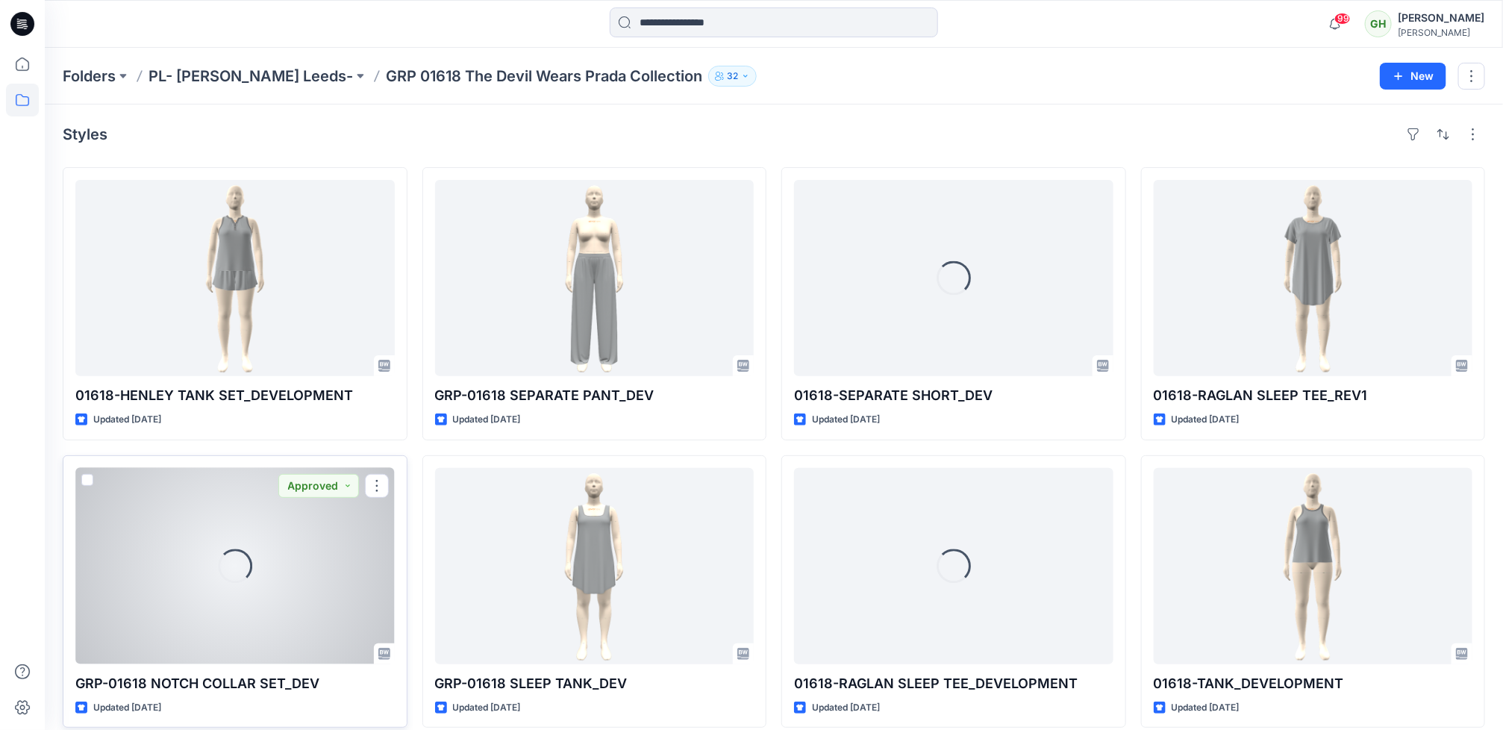
click at [280, 613] on div "Loading..." at bounding box center [234, 566] width 319 height 196
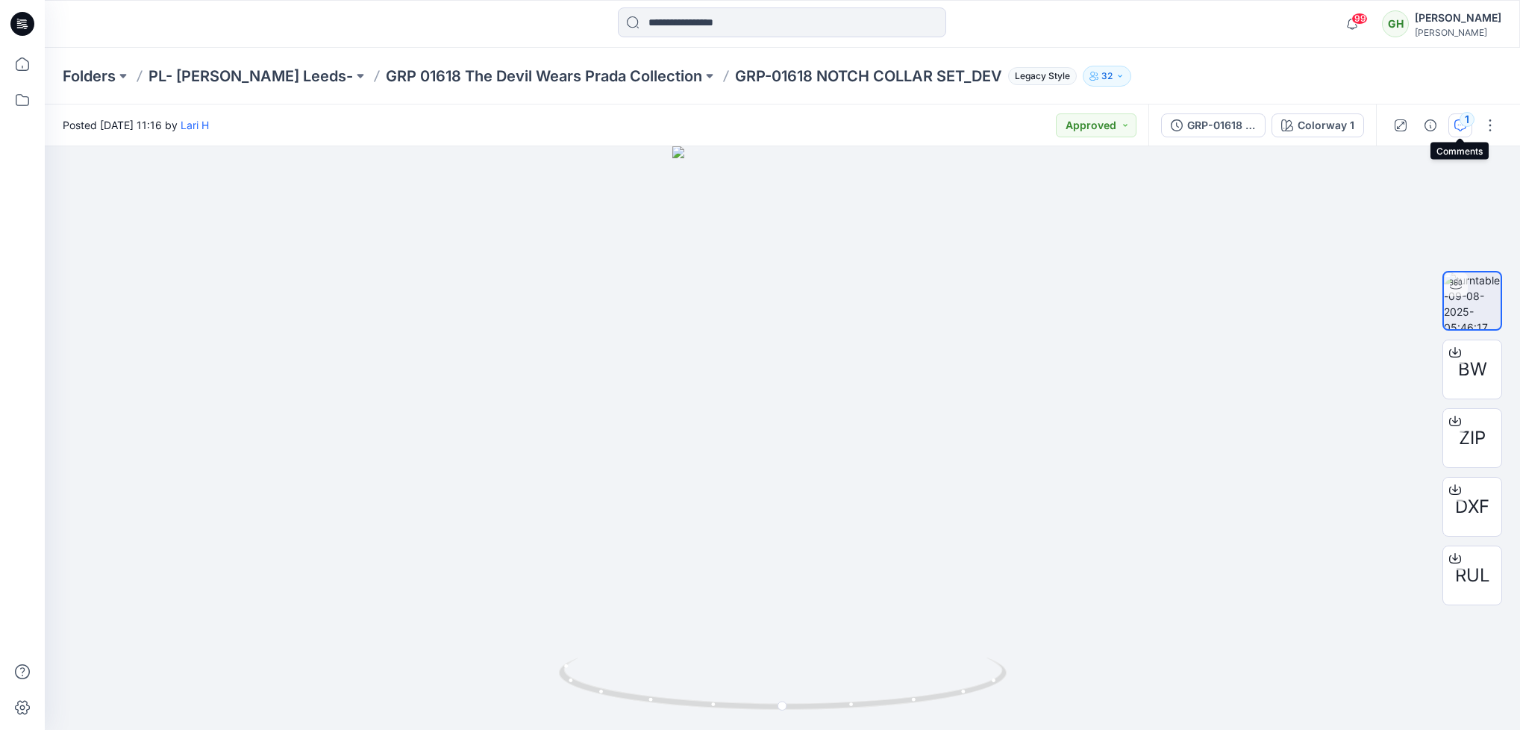
click at [1458, 125] on icon "button" at bounding box center [1461, 125] width 12 height 12
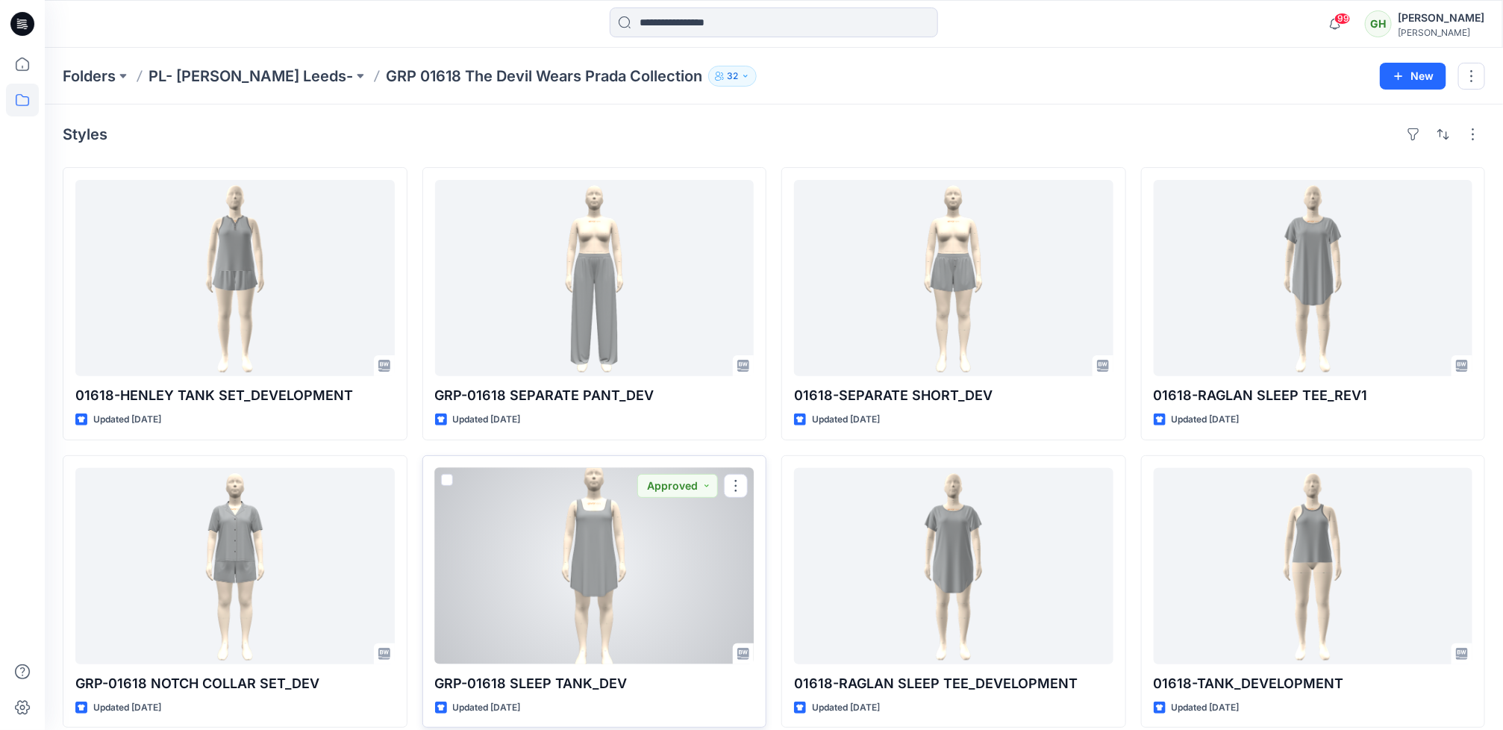
click at [661, 594] on div at bounding box center [594, 566] width 319 height 196
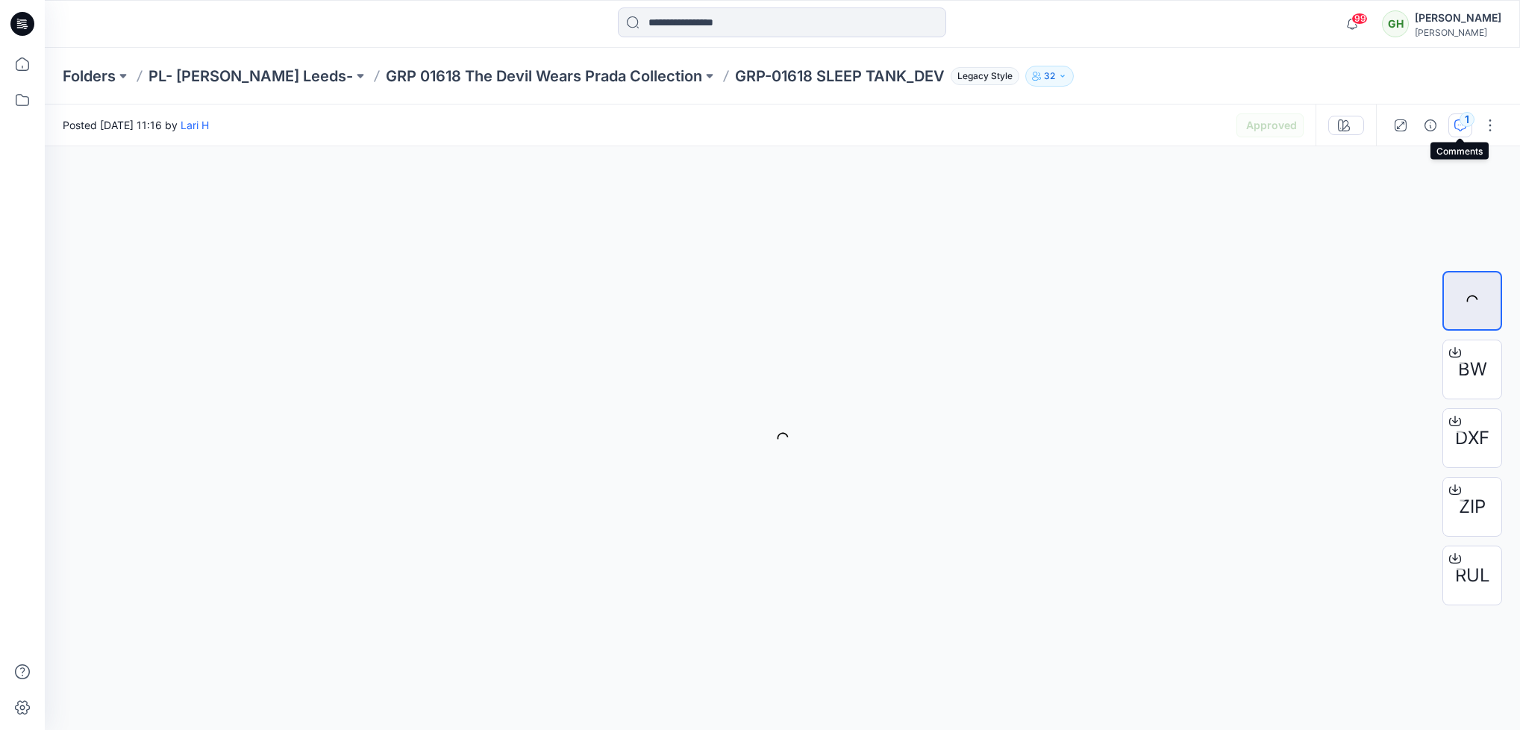
click at [1460, 119] on div "1" at bounding box center [1467, 119] width 15 height 15
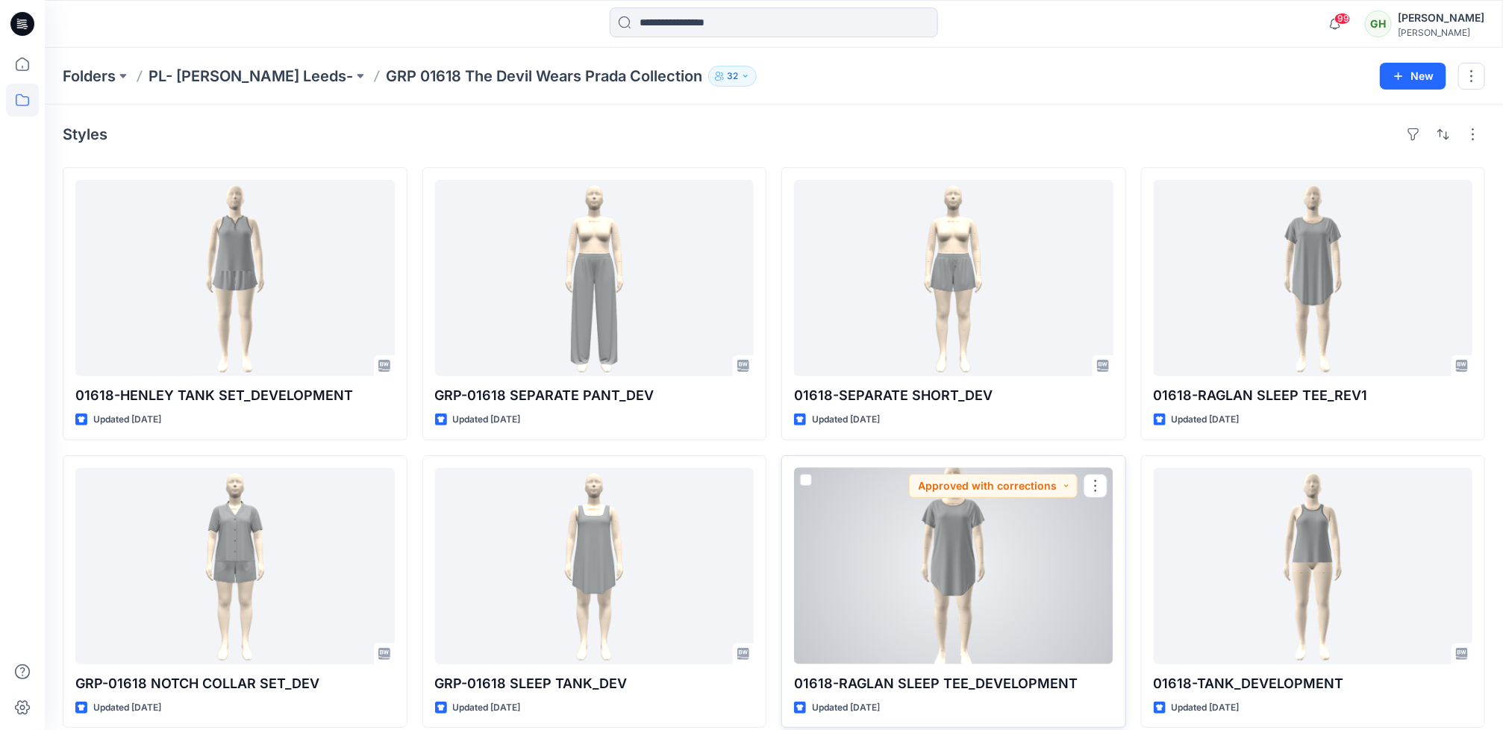
click at [869, 605] on div at bounding box center [953, 566] width 319 height 196
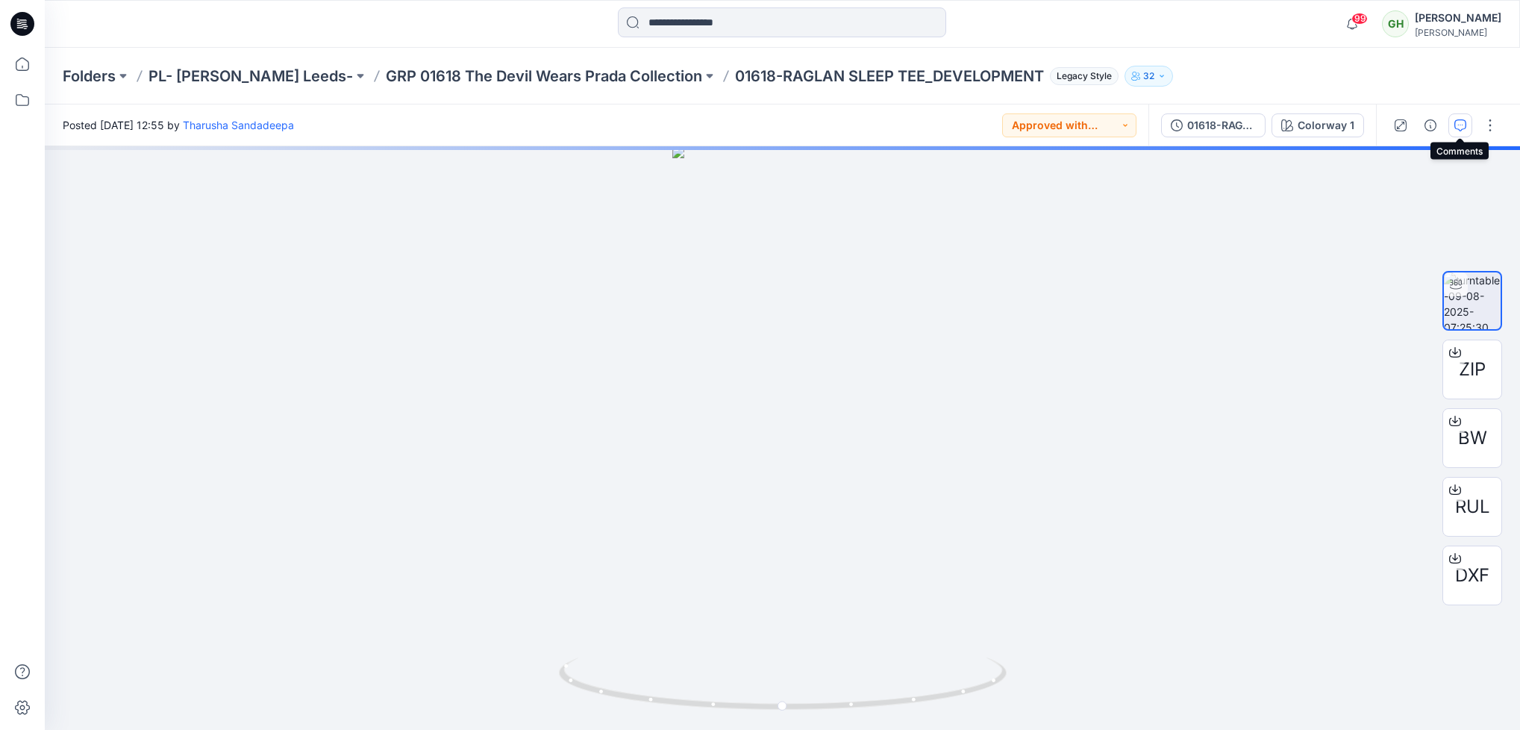
click at [1461, 119] on icon "button" at bounding box center [1461, 125] width 12 height 12
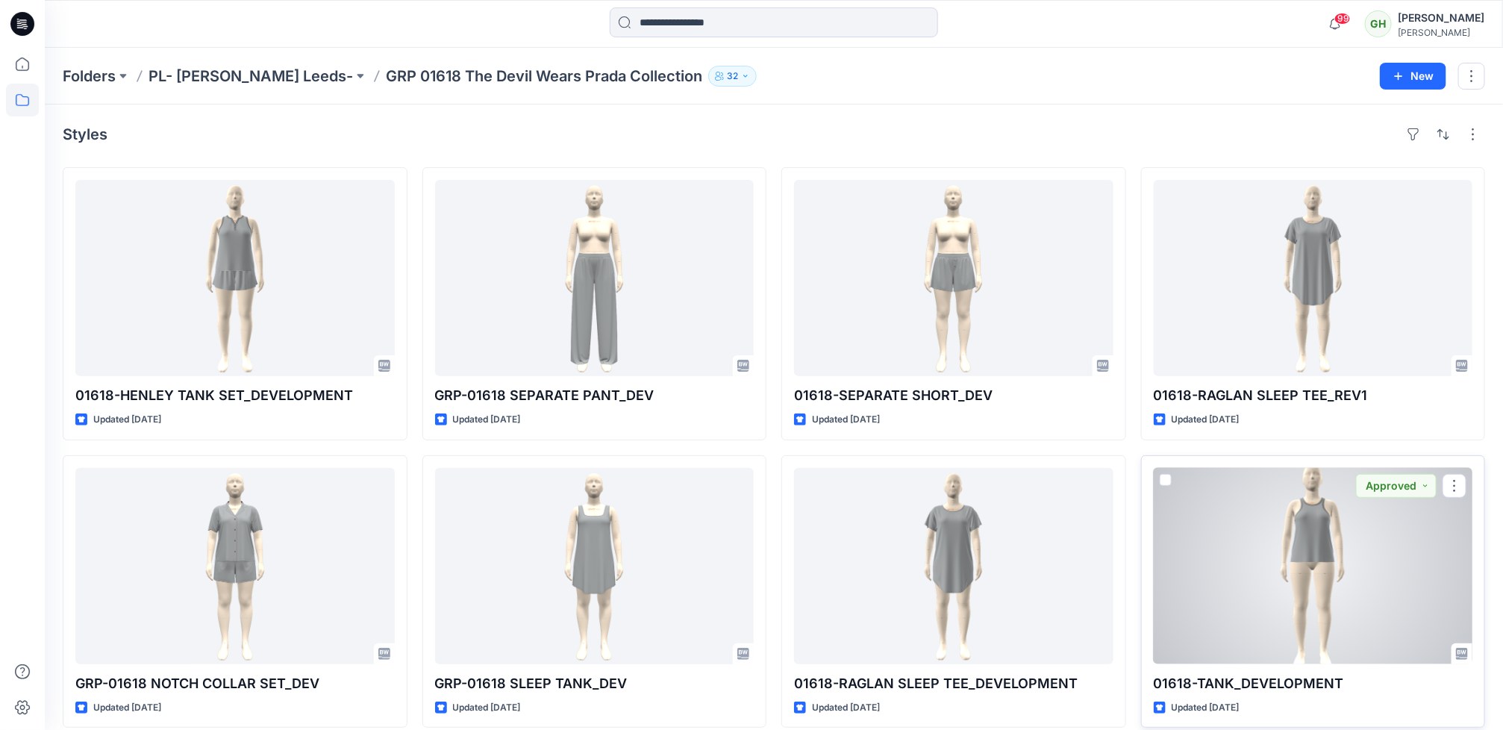
click at [1301, 590] on div at bounding box center [1313, 566] width 319 height 196
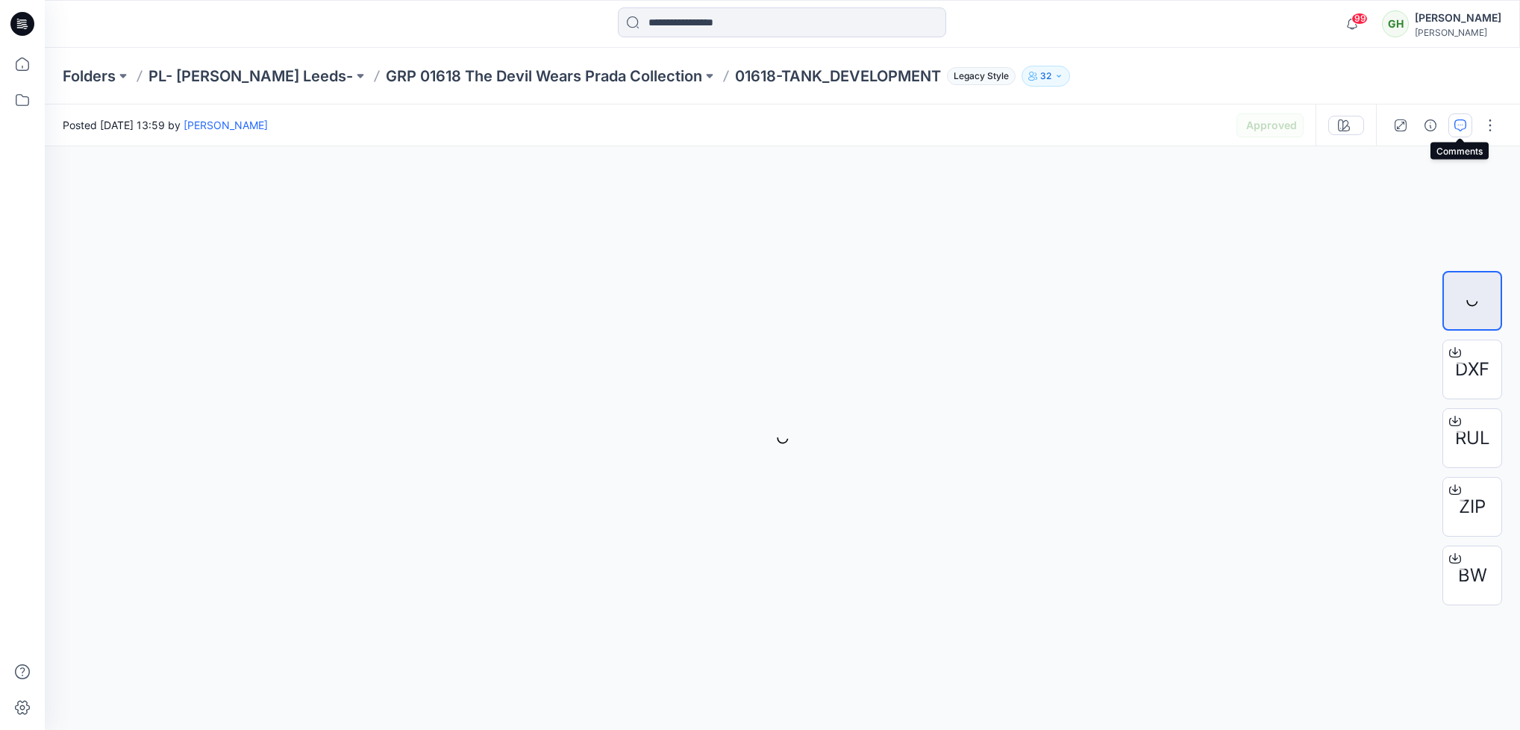
click at [1458, 133] on button "button" at bounding box center [1461, 125] width 24 height 24
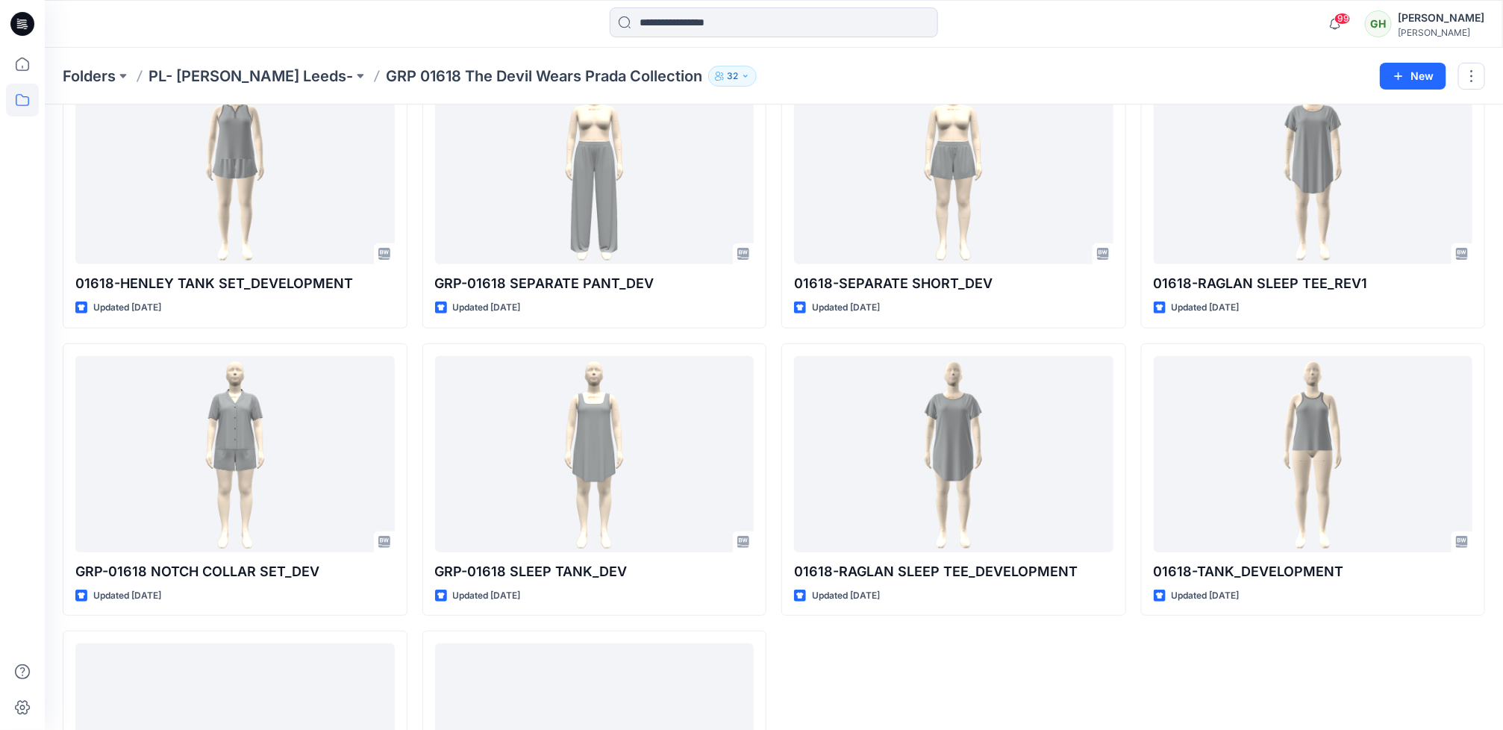
scroll to position [305, 0]
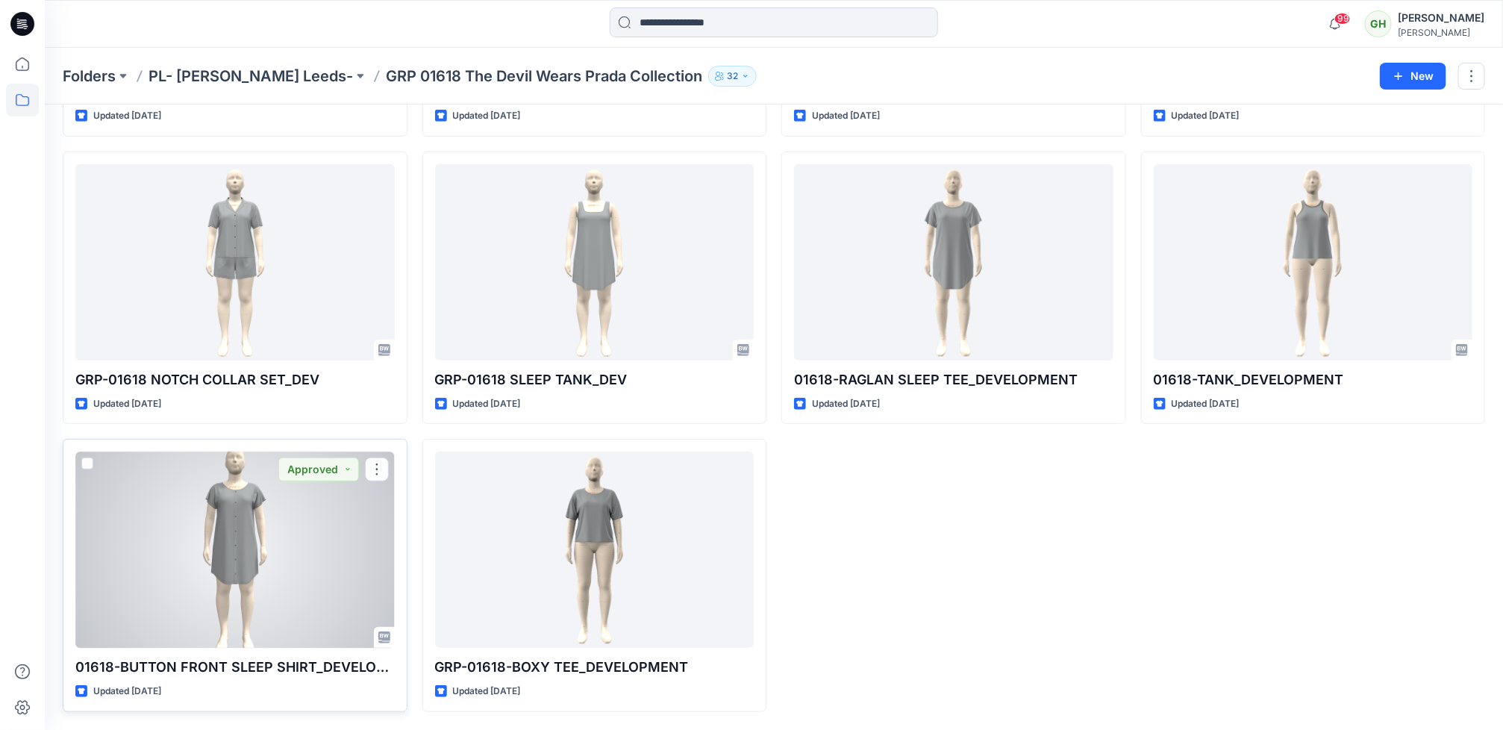
click at [269, 551] on div at bounding box center [234, 550] width 319 height 196
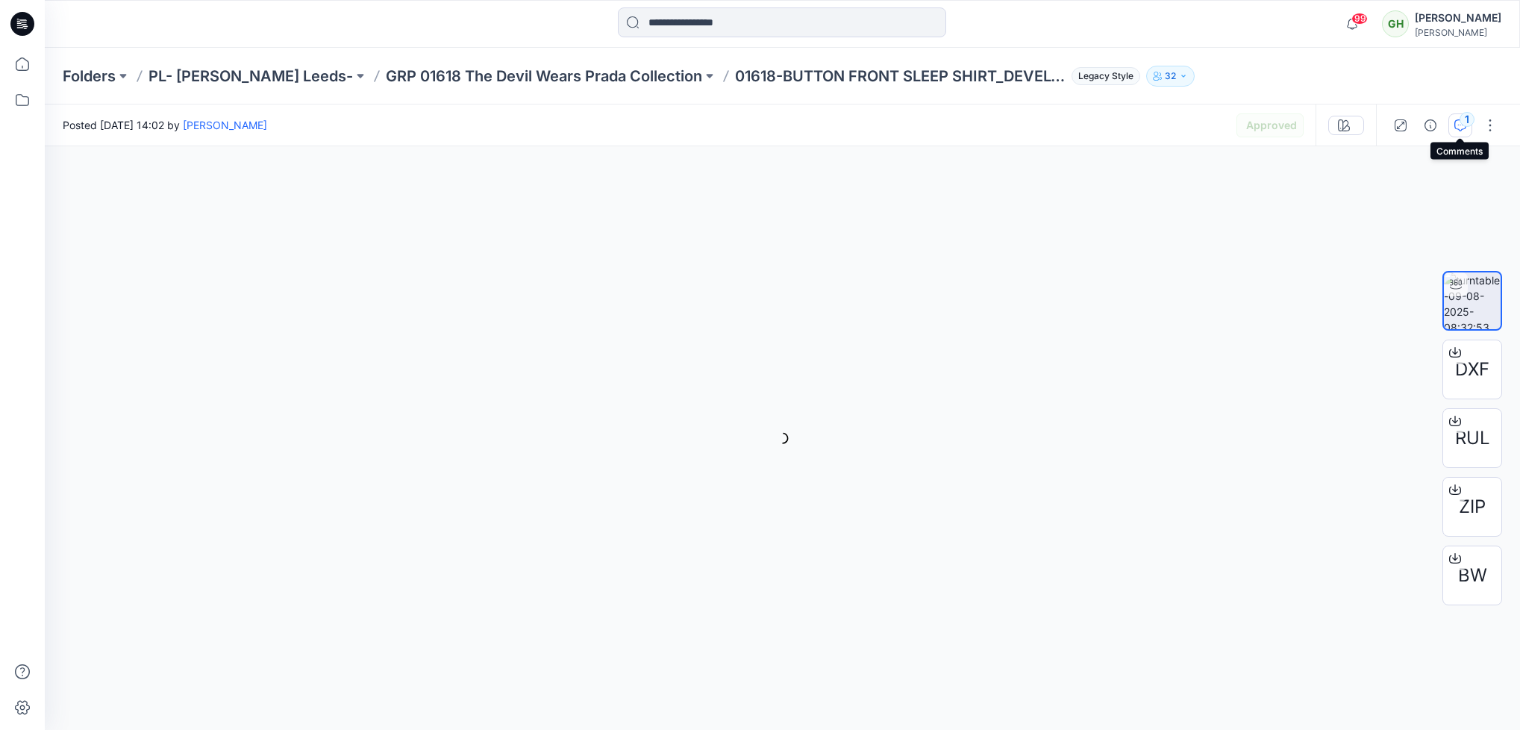
click at [1458, 128] on icon "button" at bounding box center [1461, 125] width 12 height 12
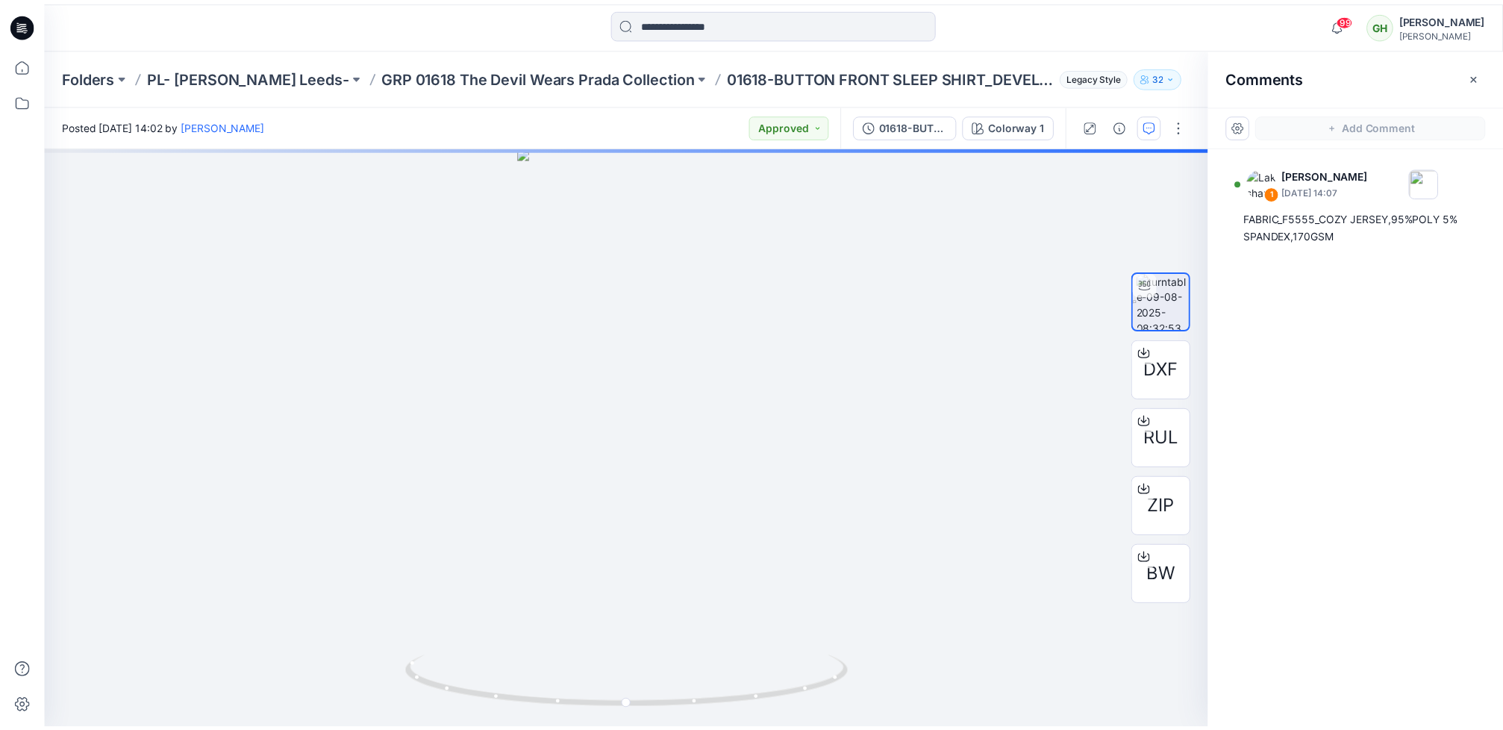
scroll to position [305, 0]
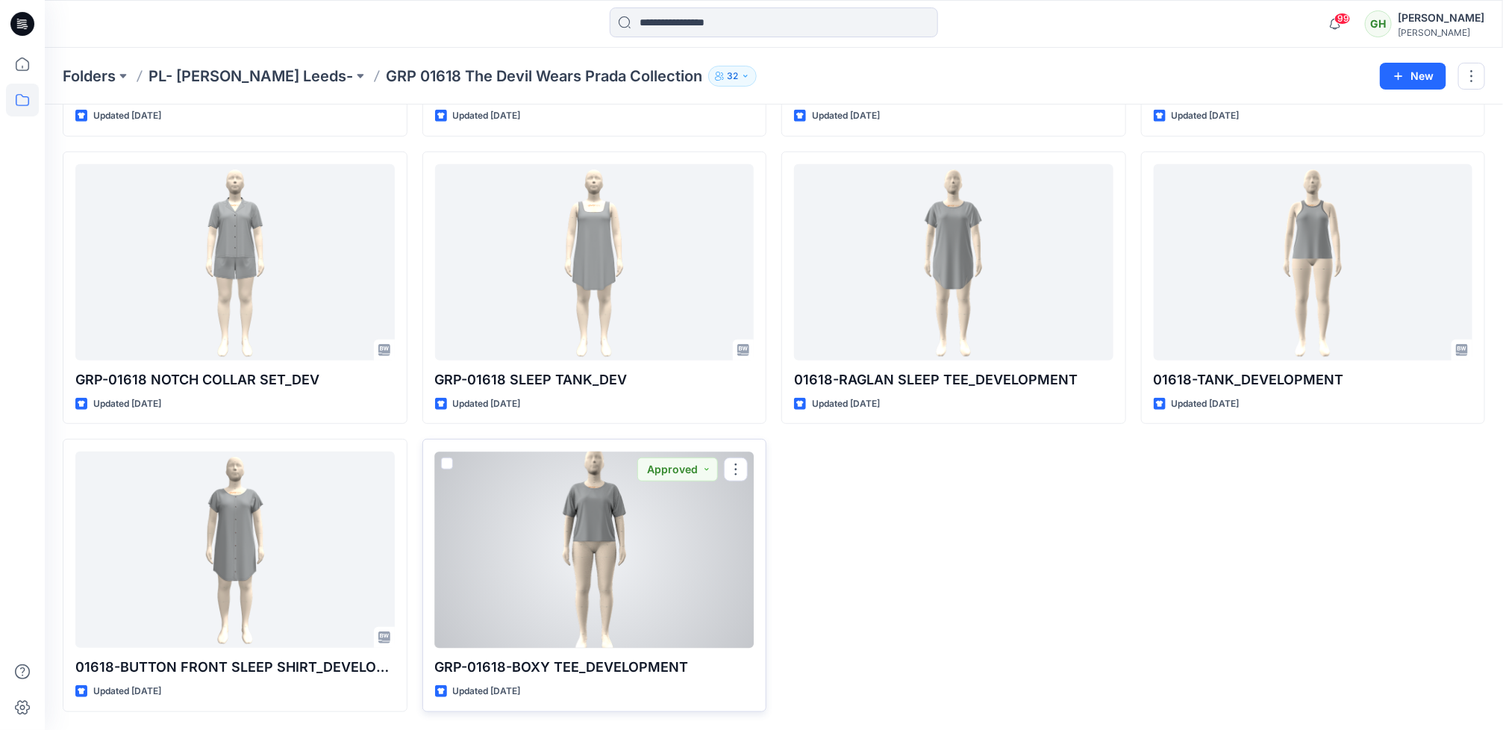
click at [547, 590] on div at bounding box center [594, 550] width 319 height 196
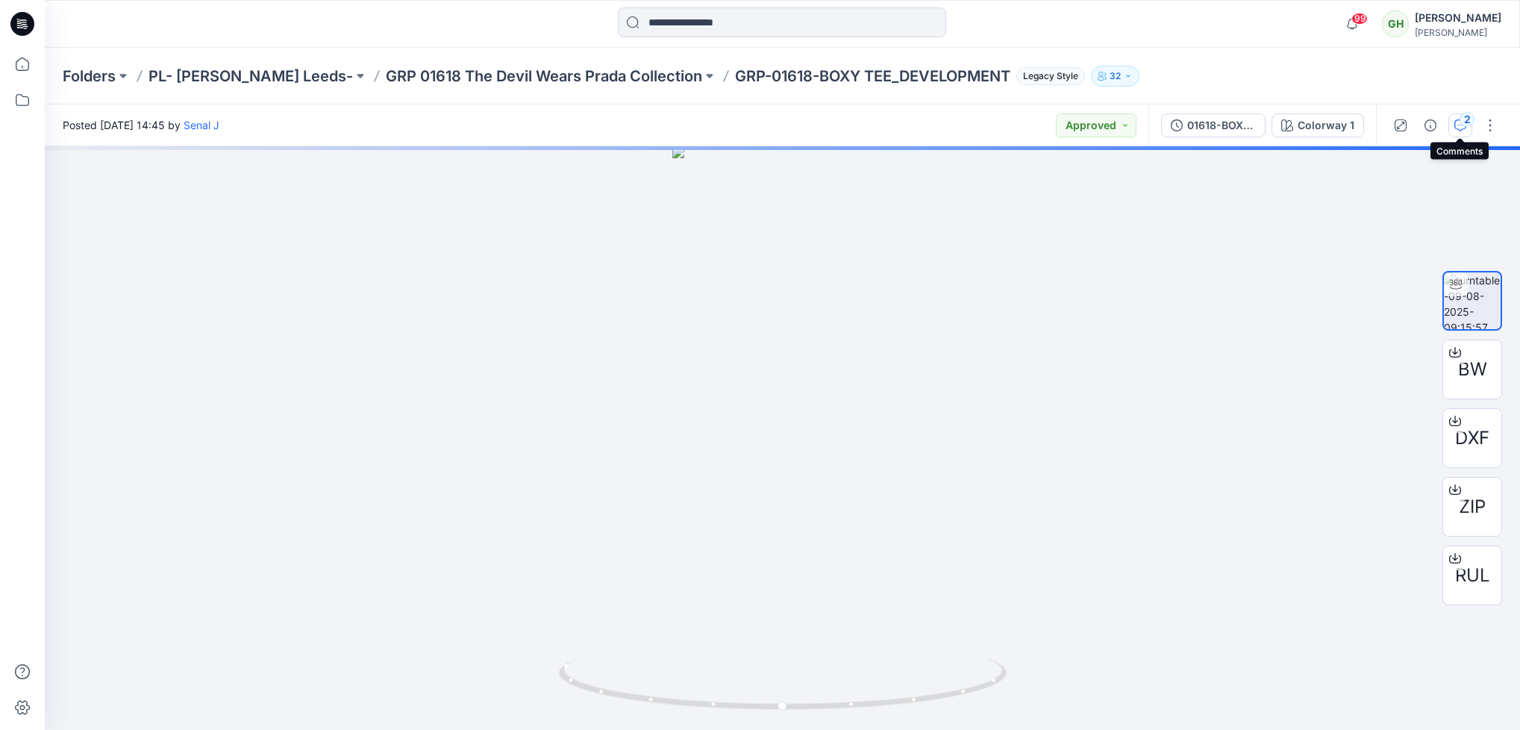
click at [1469, 117] on div "2" at bounding box center [1467, 119] width 15 height 15
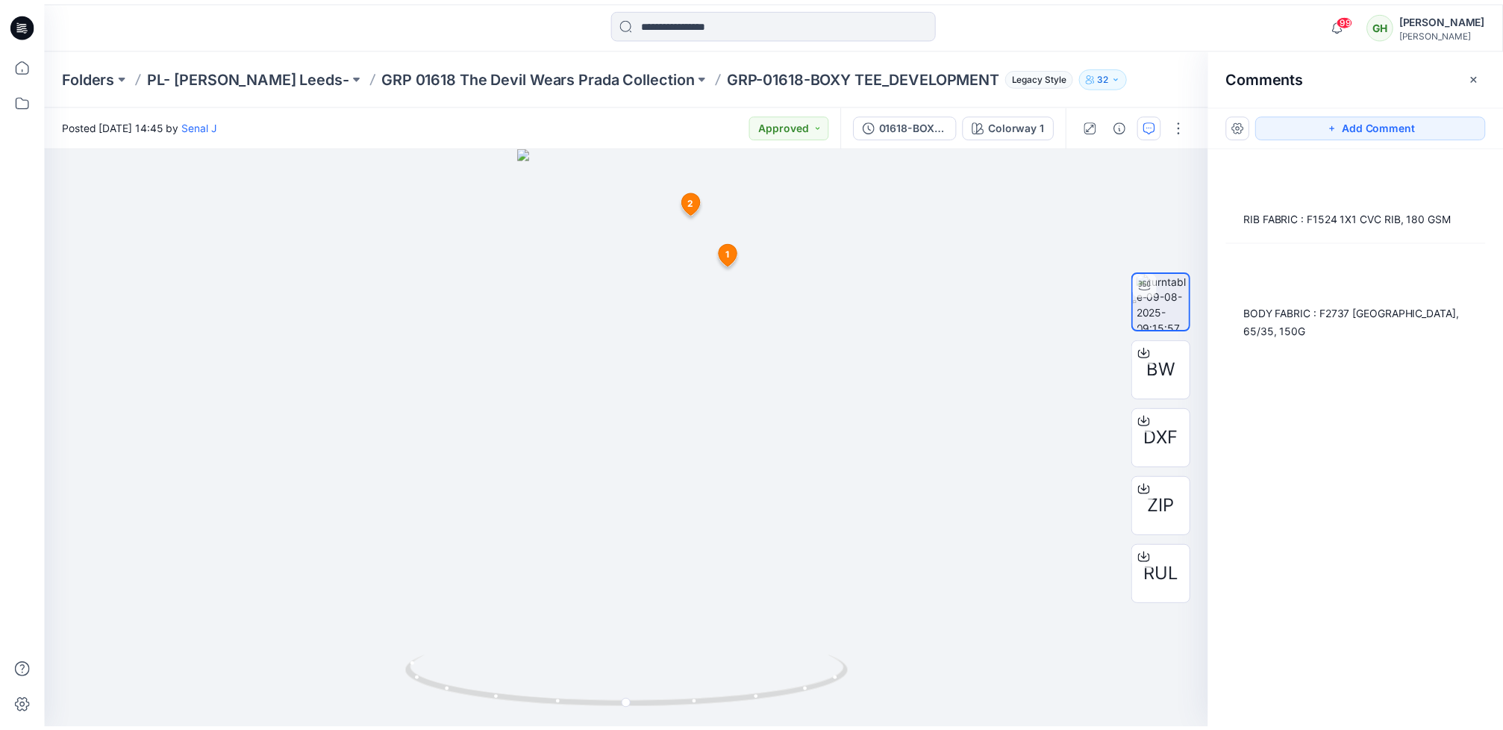
scroll to position [305, 0]
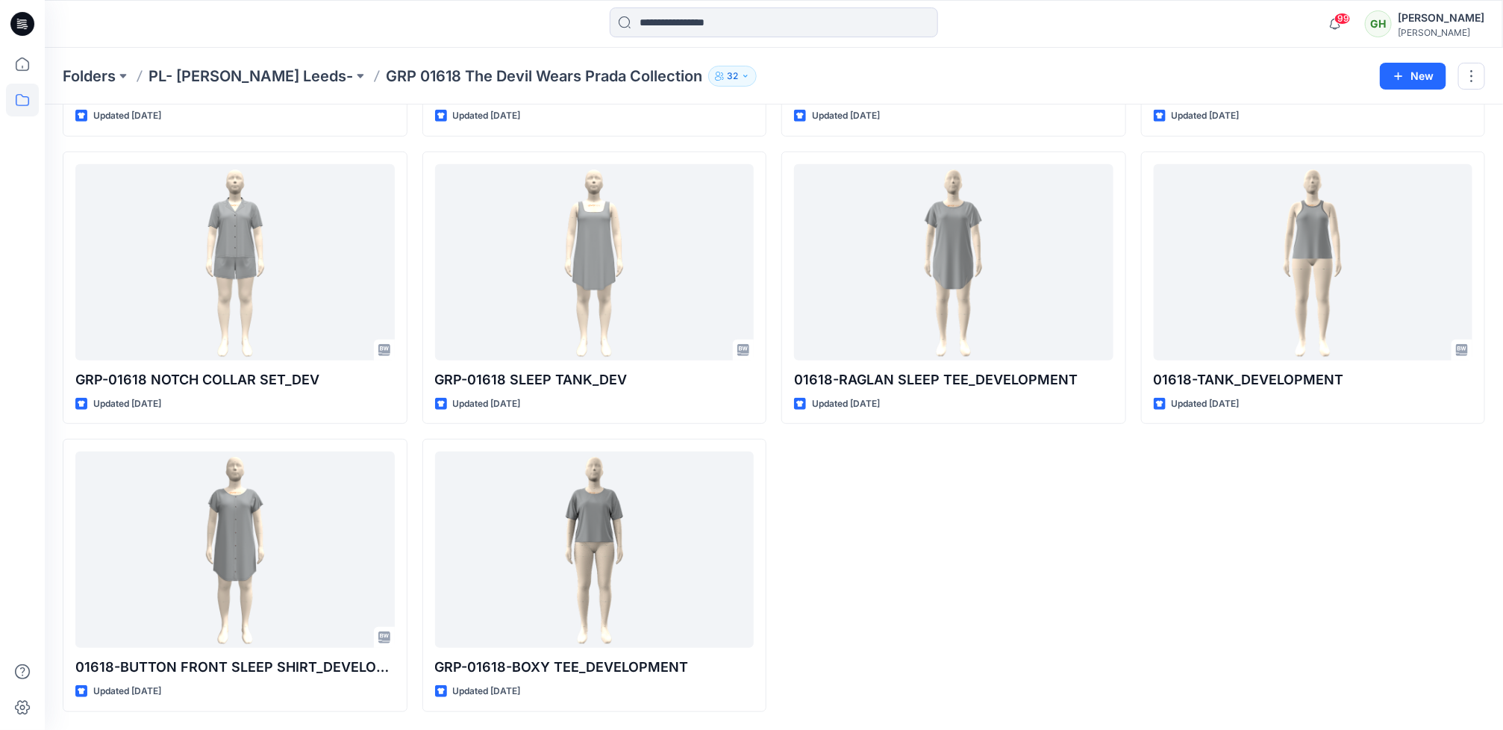
click at [1001, 482] on div "01618-SEPARATE SHORT_DEV Updated 10 days ago 01618-RAGLAN SLEEP TEE_DEVELOPMENT…" at bounding box center [953, 287] width 345 height 849
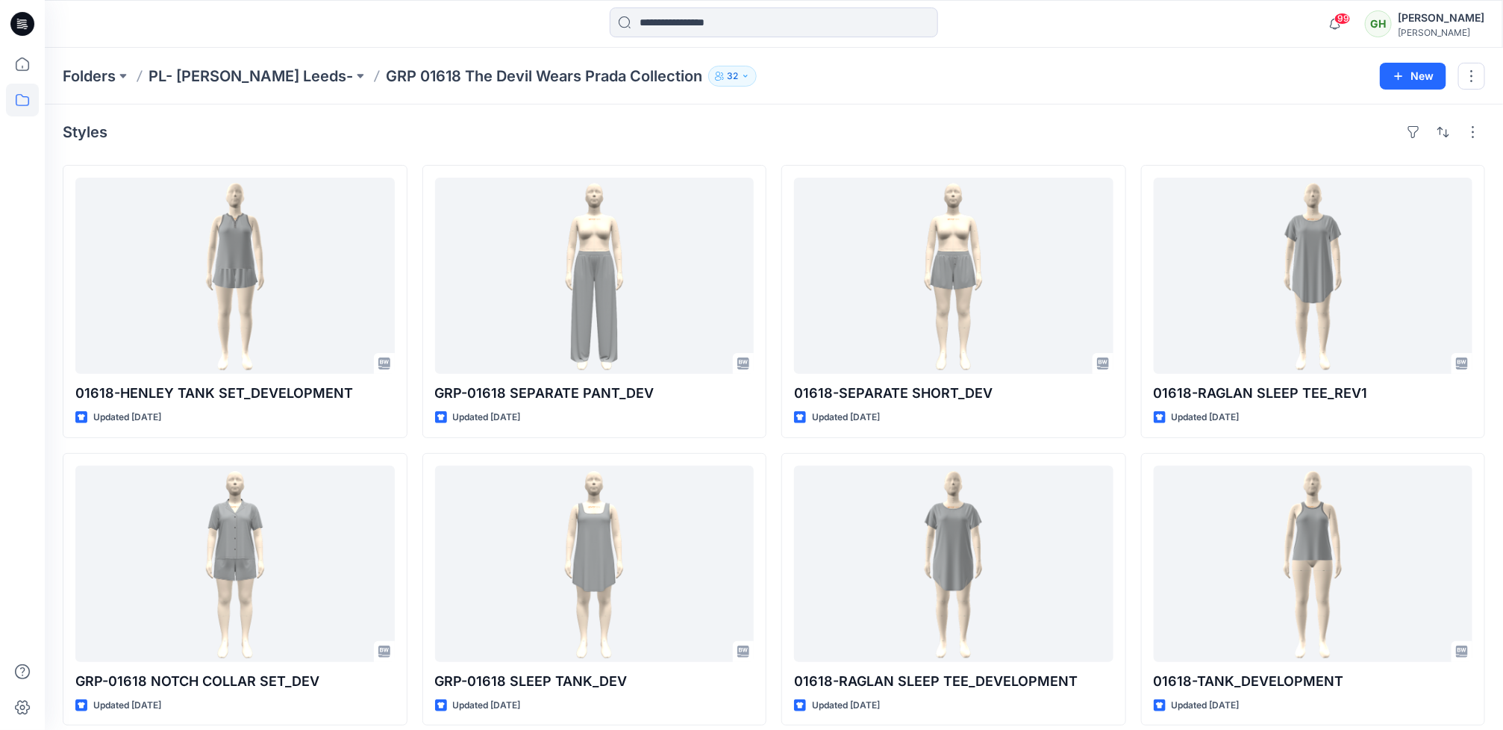
scroll to position [0, 0]
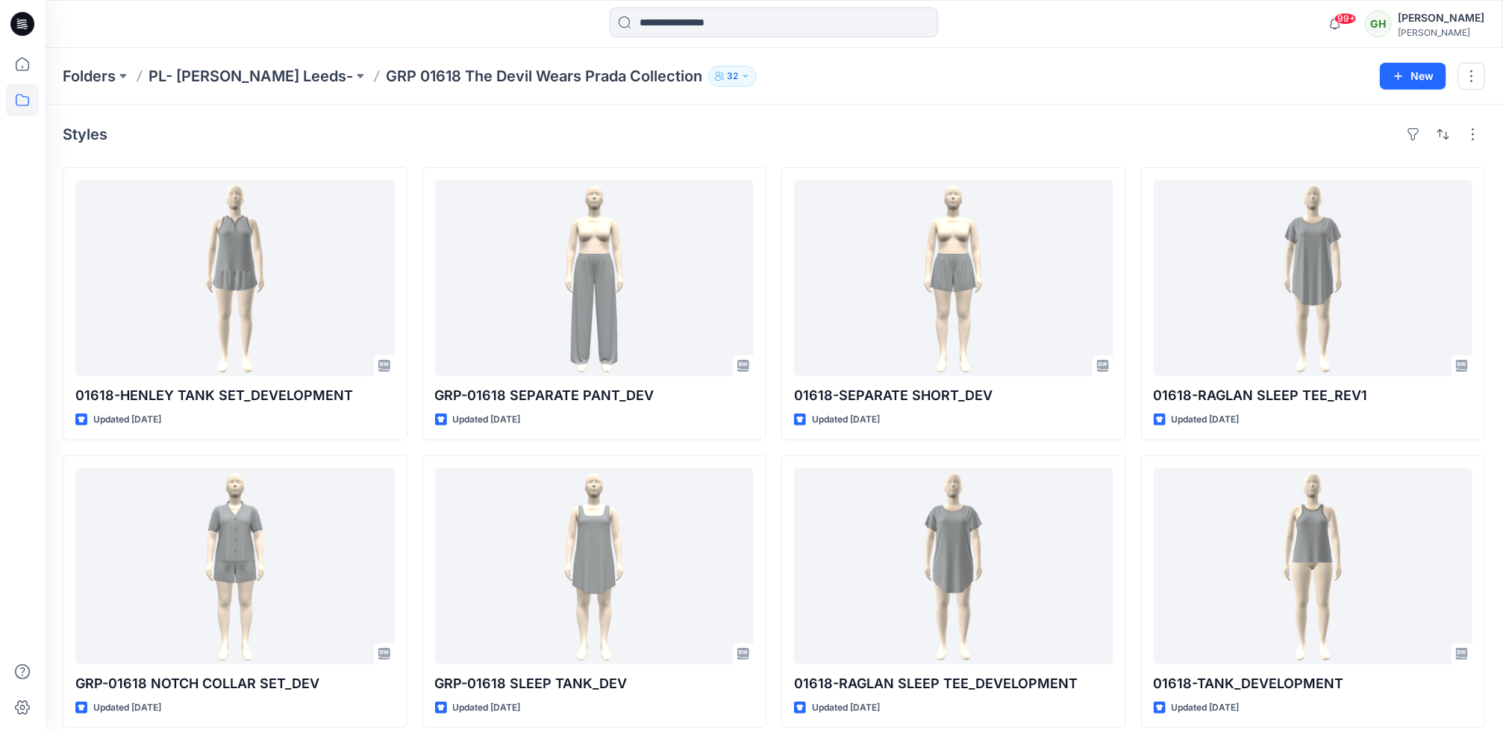
click at [16, 32] on icon at bounding box center [22, 24] width 24 height 24
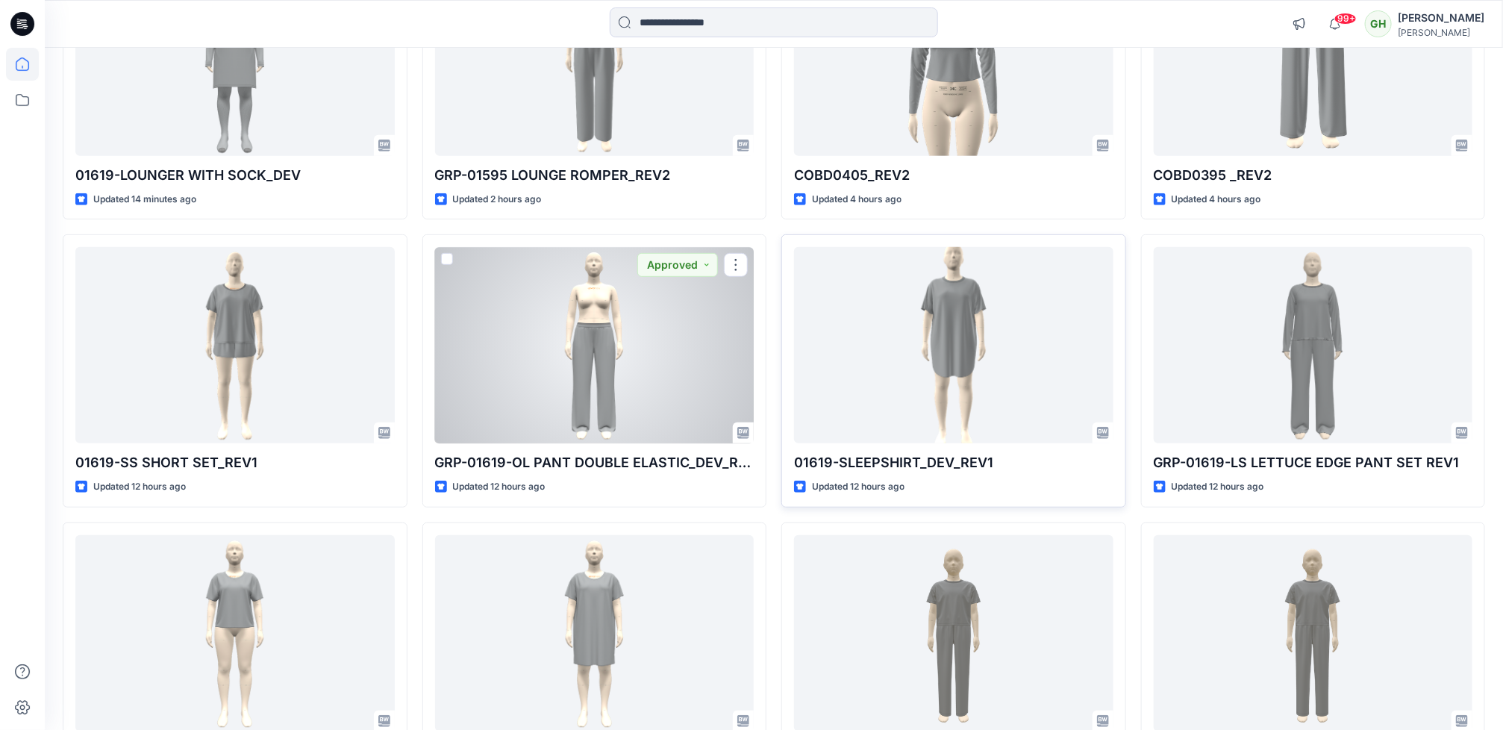
scroll to position [224, 0]
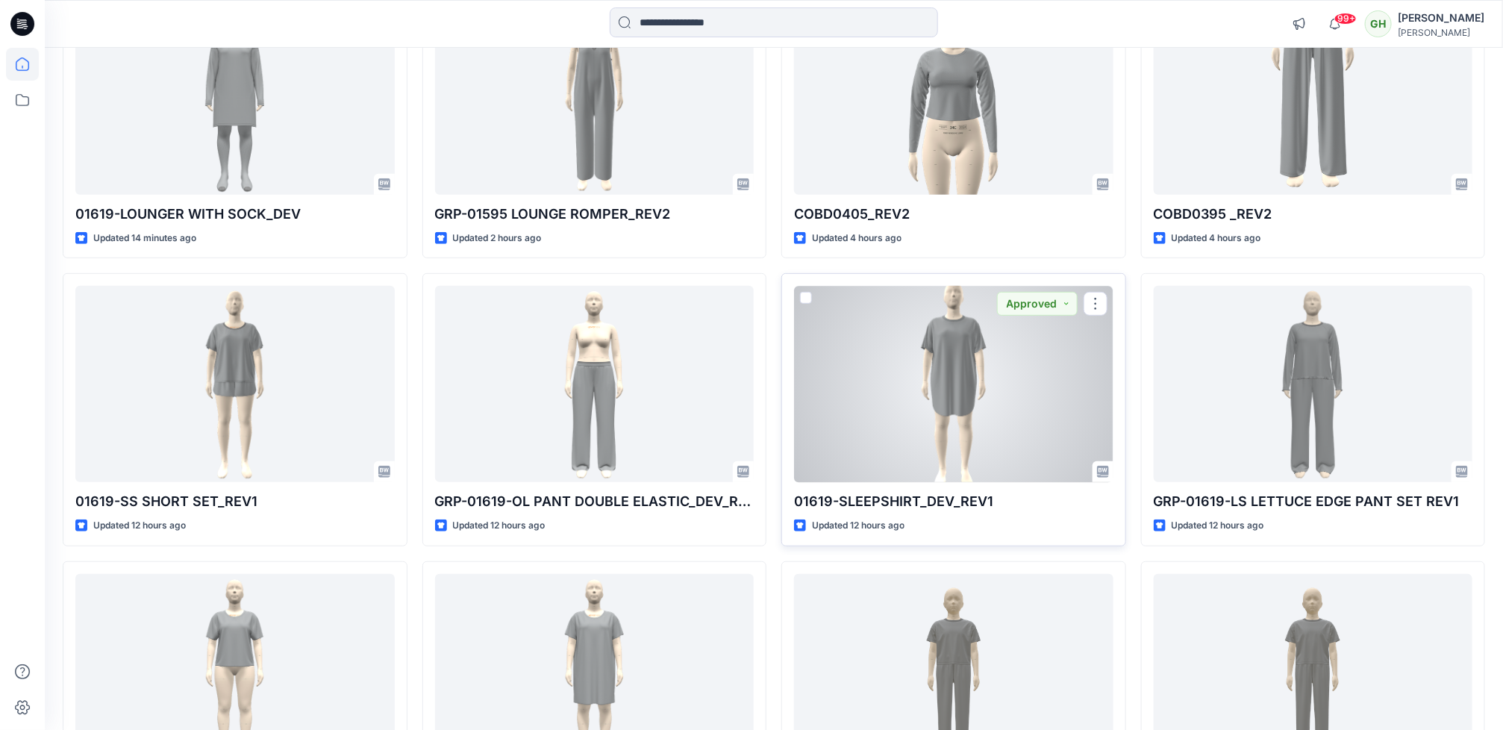
click at [883, 363] on div at bounding box center [953, 384] width 319 height 196
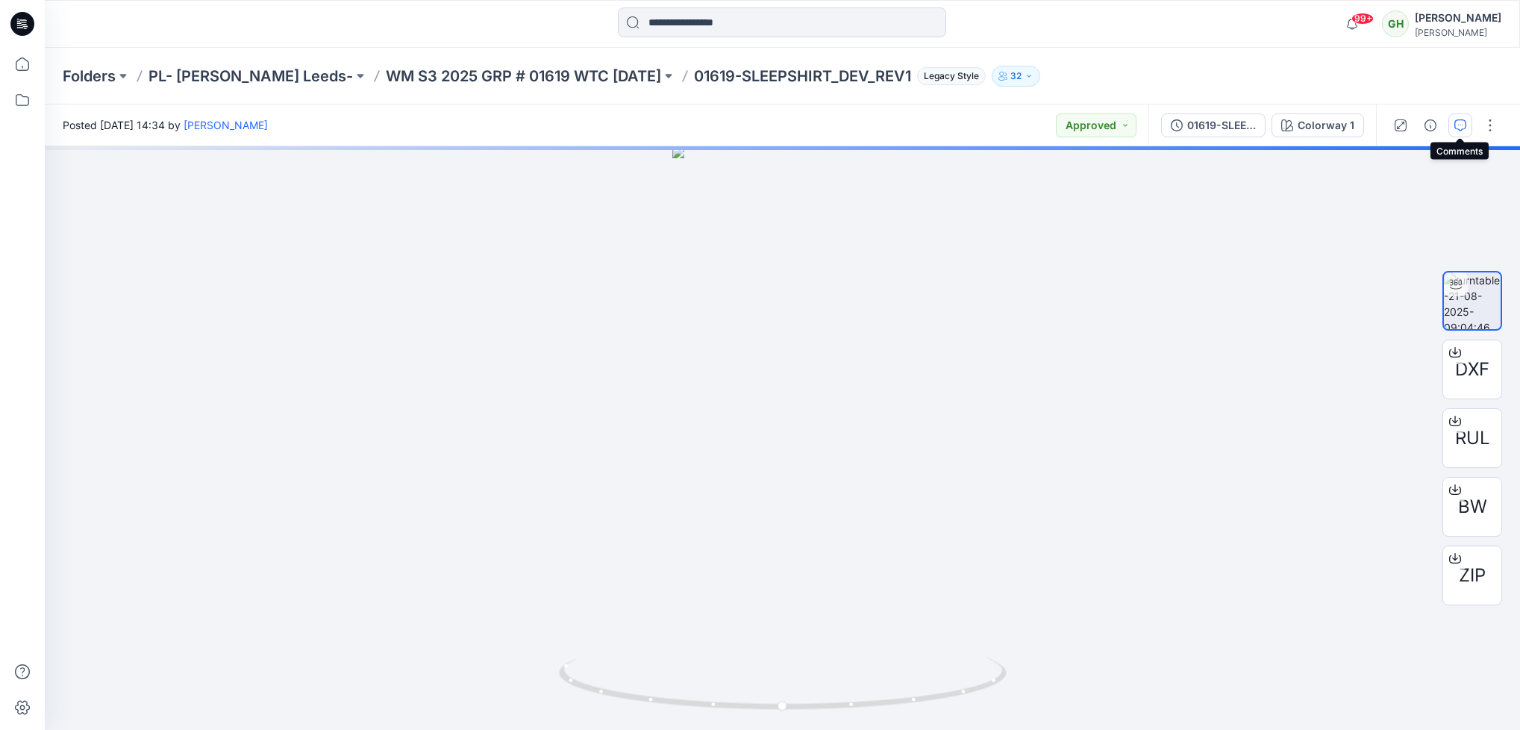
click at [1461, 124] on icon "button" at bounding box center [1461, 125] width 12 height 12
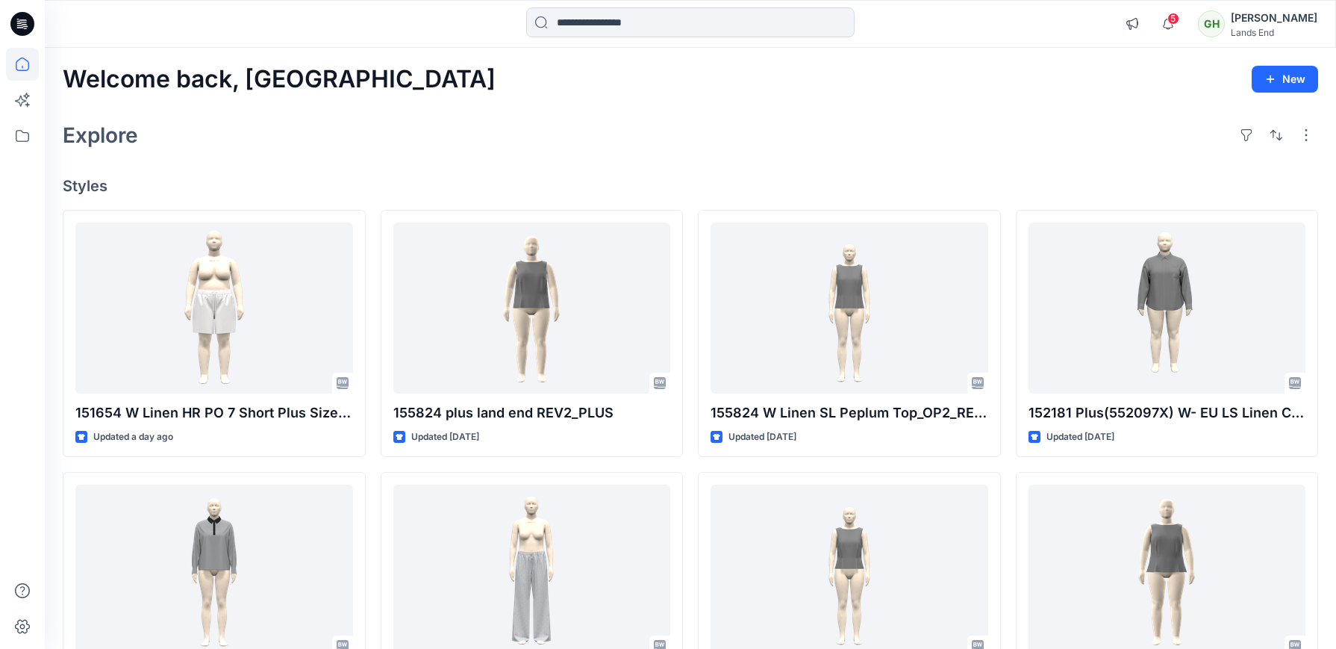
scroll to position [1984, 0]
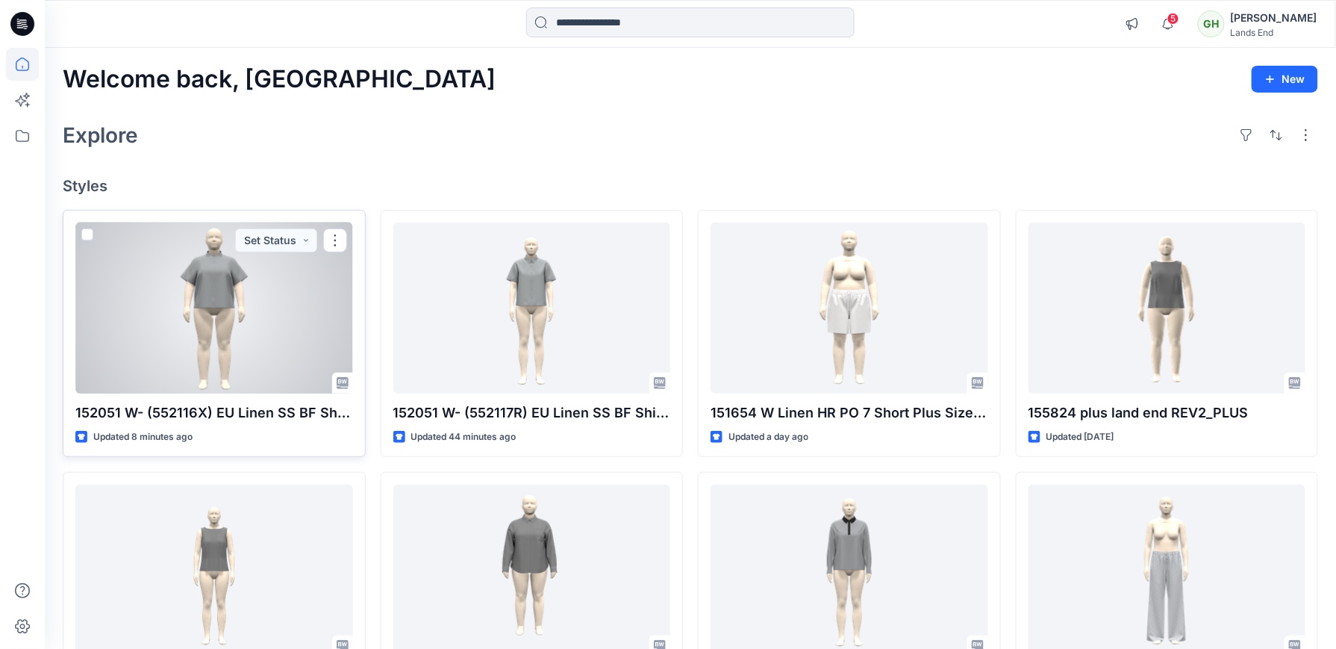
click at [335, 413] on p "152051 W- (552116X) EU Linen SS BF Shirt_REV2" at bounding box center [214, 412] width 278 height 21
click at [233, 363] on div at bounding box center [214, 307] width 278 height 171
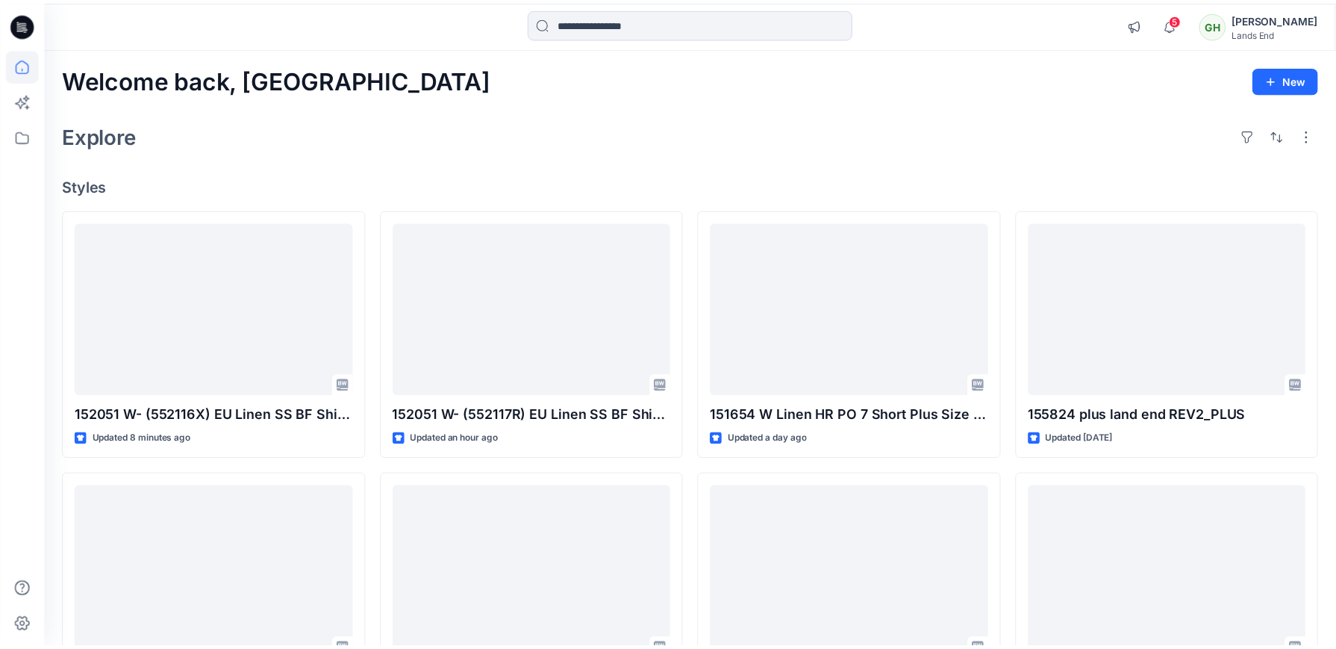
scroll to position [407, 0]
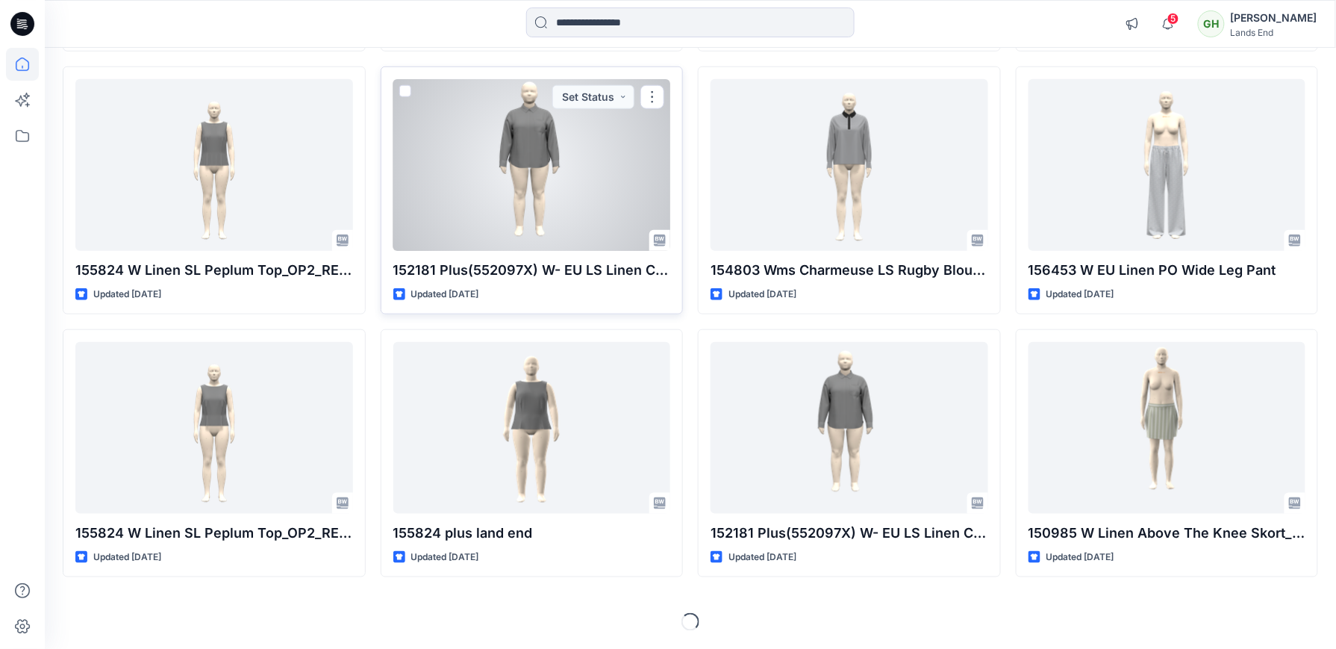
click at [502, 222] on div at bounding box center [532, 164] width 278 height 171
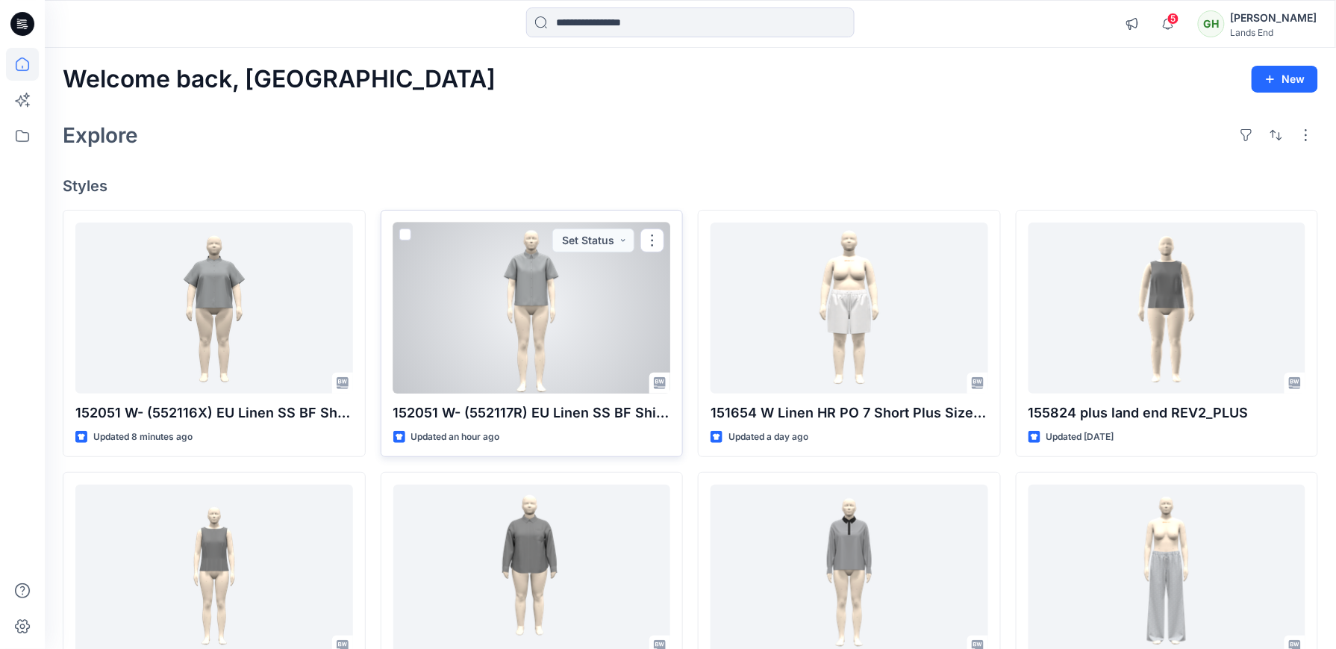
click at [530, 363] on div at bounding box center [532, 307] width 278 height 171
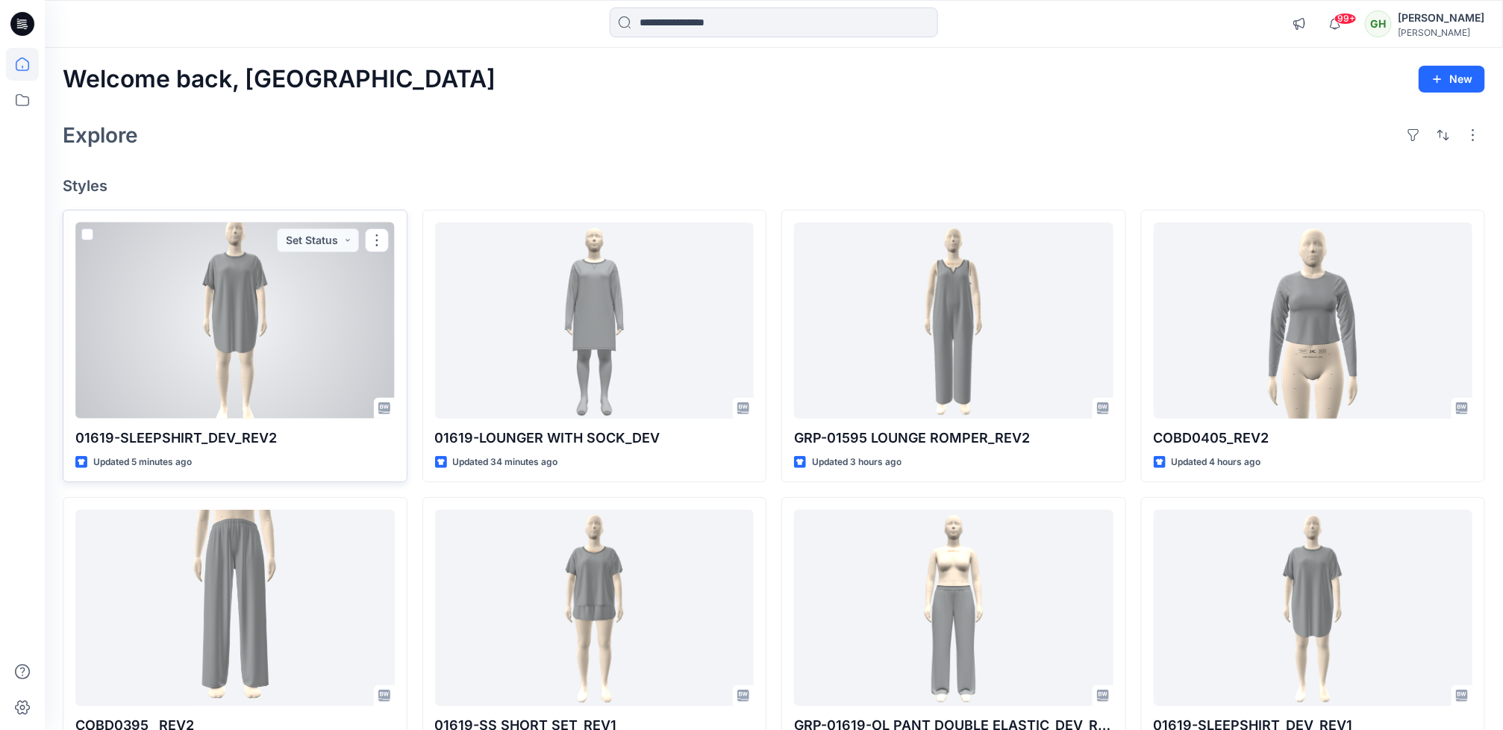
click at [300, 318] on div at bounding box center [234, 320] width 319 height 196
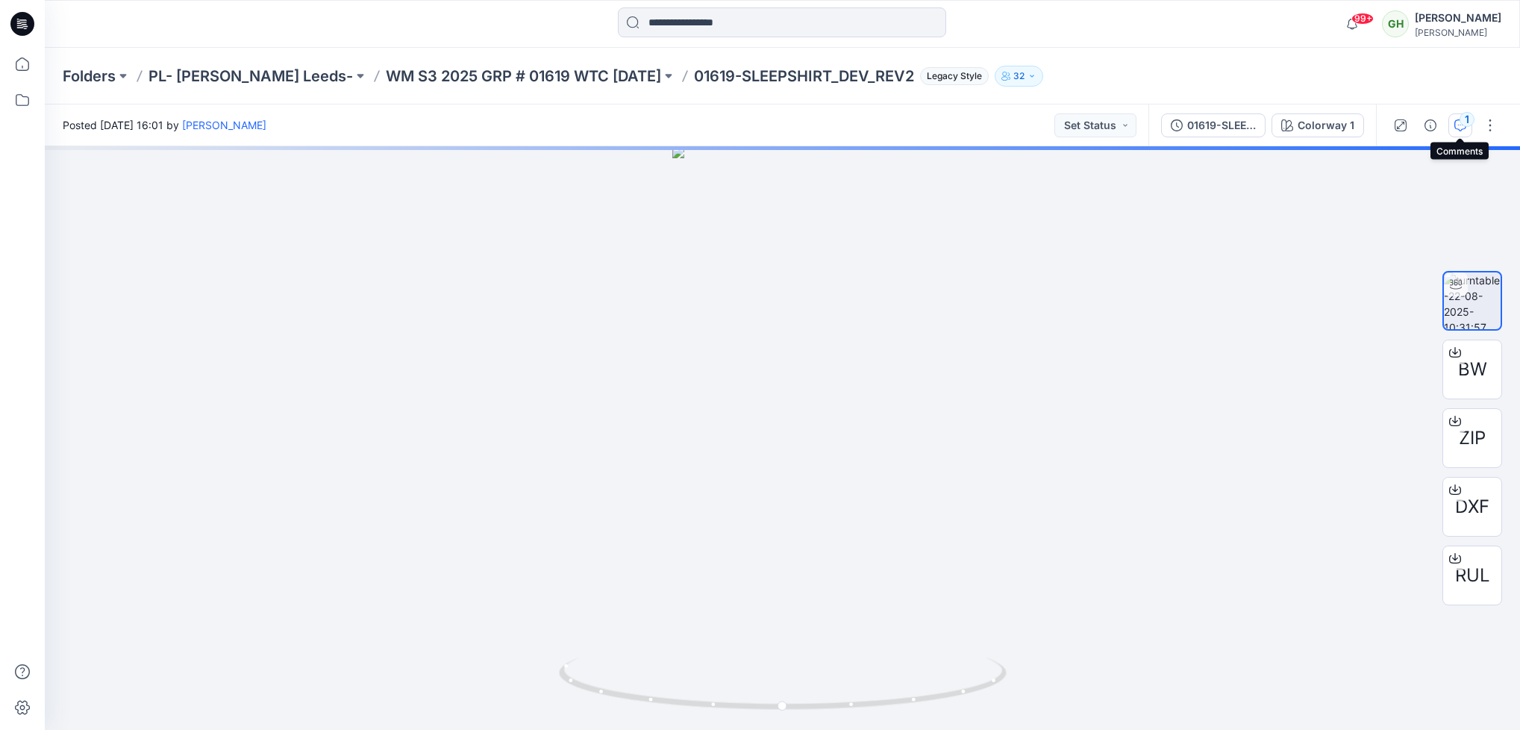
click at [1456, 125] on icon "button" at bounding box center [1461, 125] width 12 height 12
